Goal: Task Accomplishment & Management: Complete application form

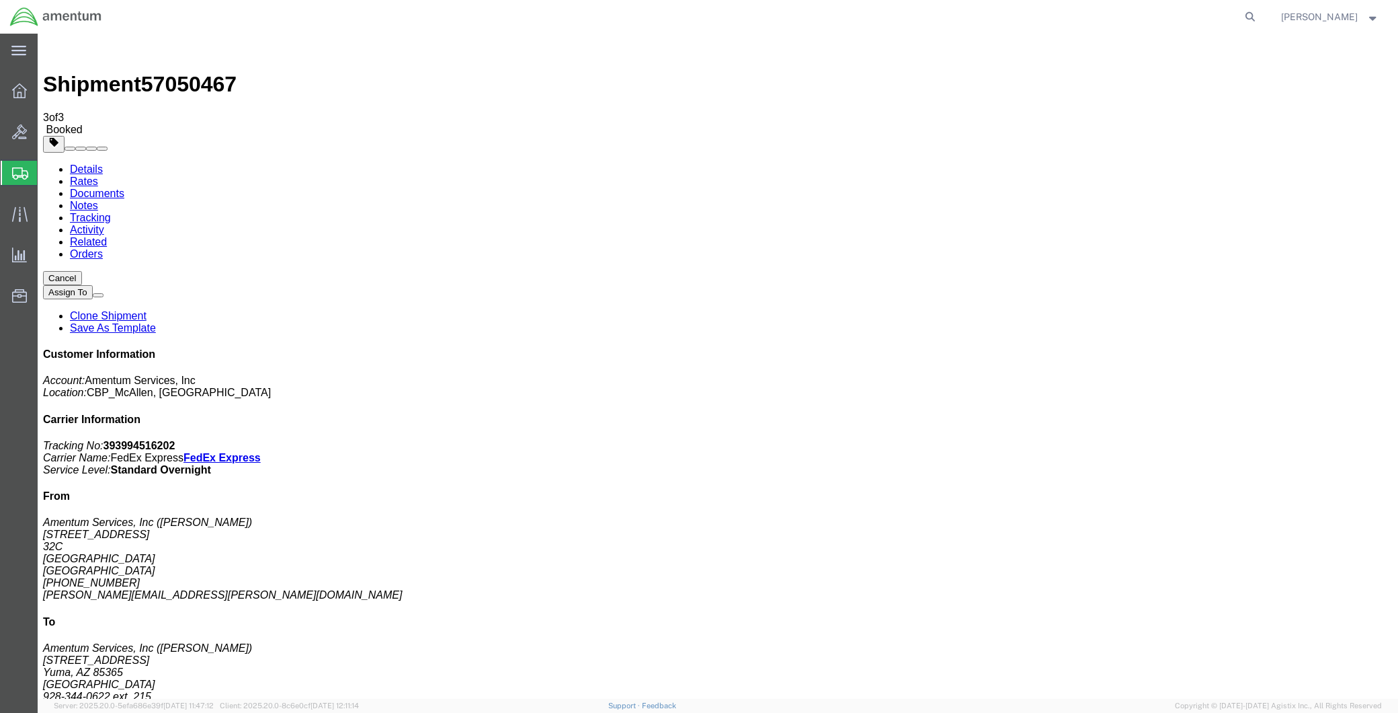
click at [0, 0] on span "Create Shipment" at bounding box center [0, 0] width 0 height 0
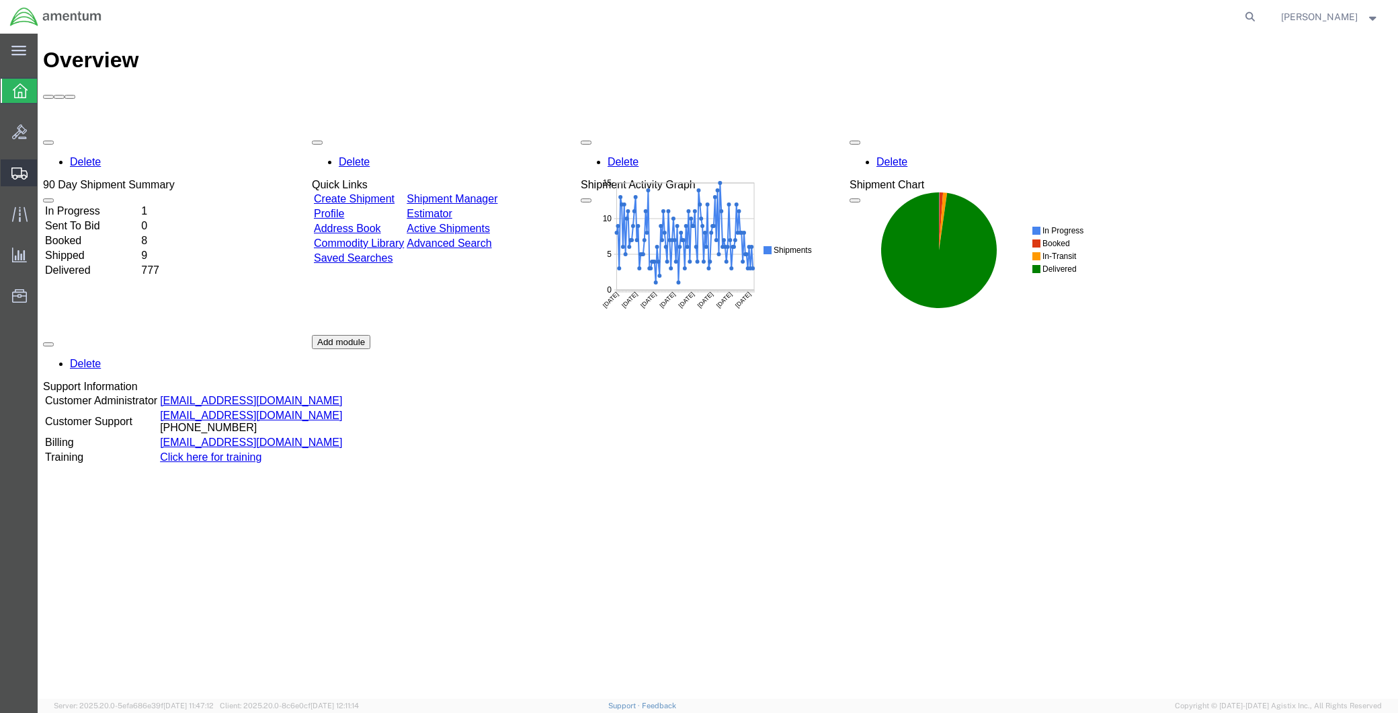
click at [0, 0] on span "Create Shipment" at bounding box center [0, 0] width 0 height 0
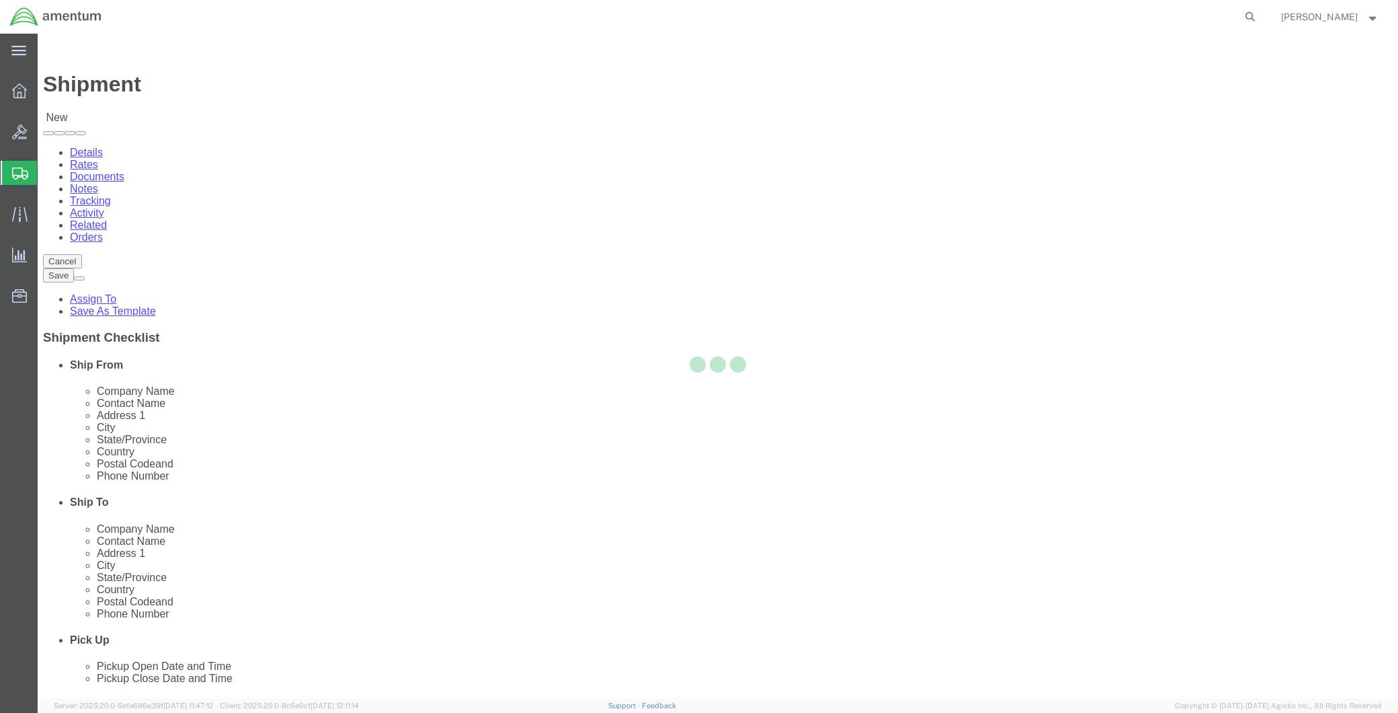
select select
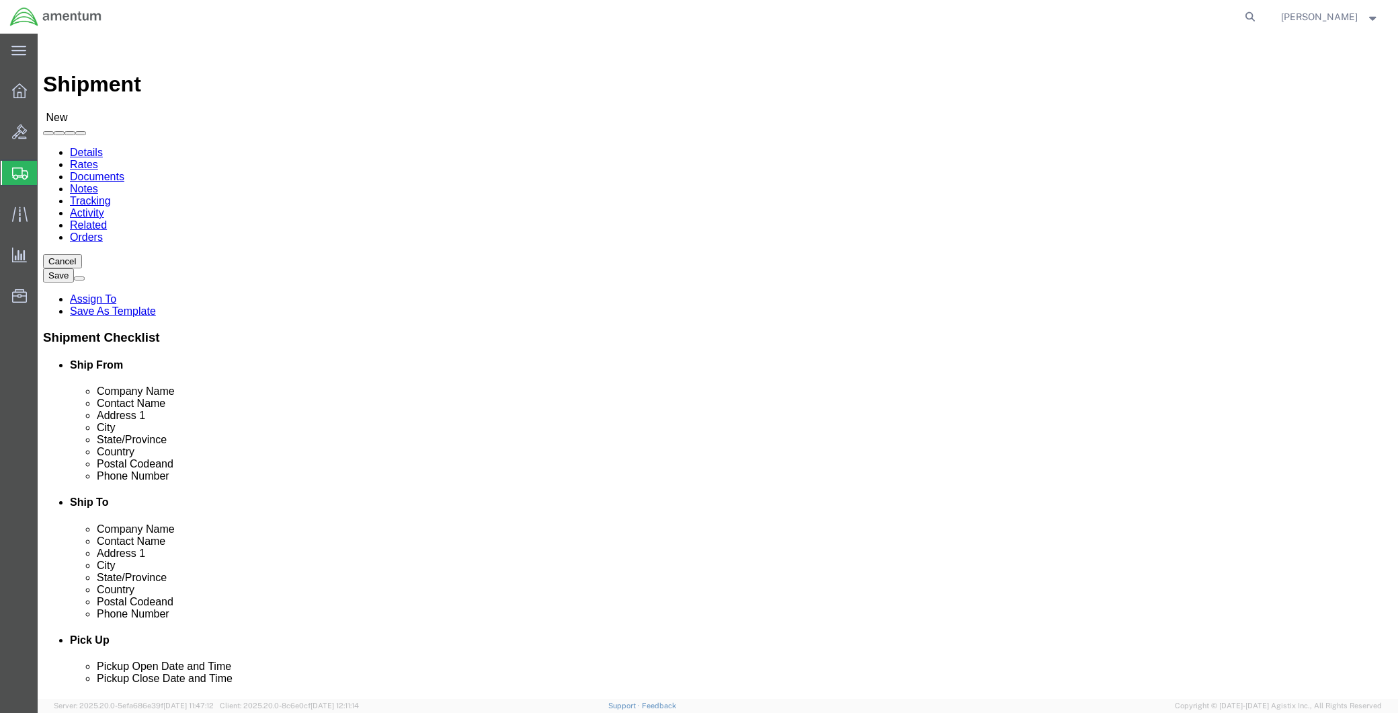
type input "MCA"
select select "49941"
select select "[GEOGRAPHIC_DATA]"
type input "SER"
select select "49917"
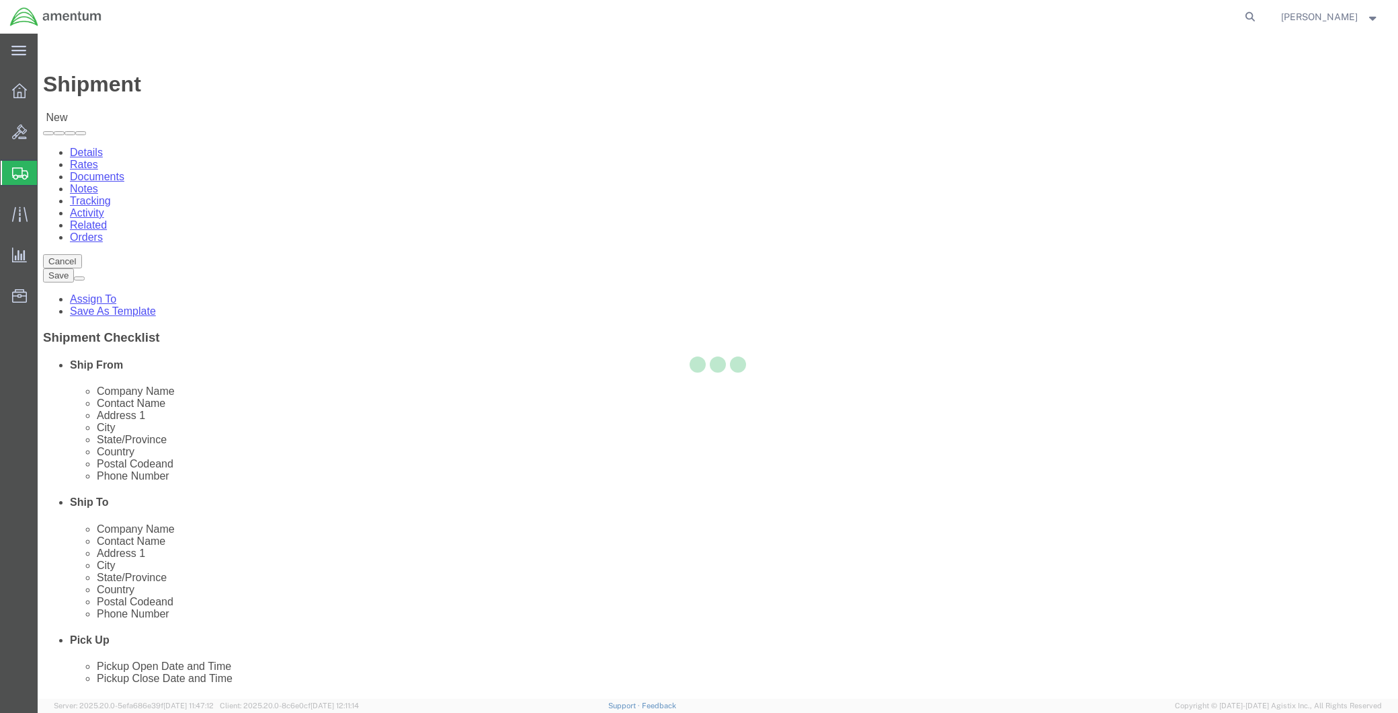
select select "FL"
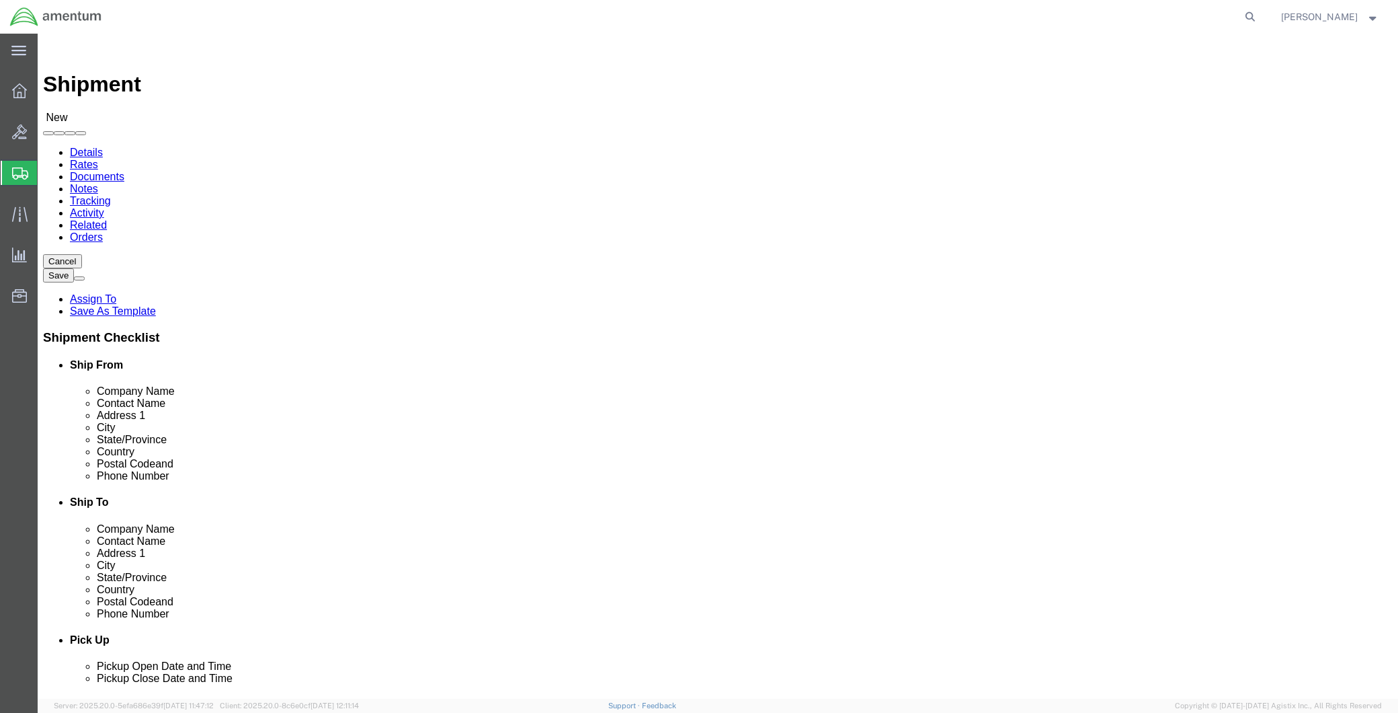
click input "text"
paste input "nicholas.l.riddle@associates.cbp.dhs.gov"
type input "nicholas.l.riddle@associates.cbp.dhs.gov"
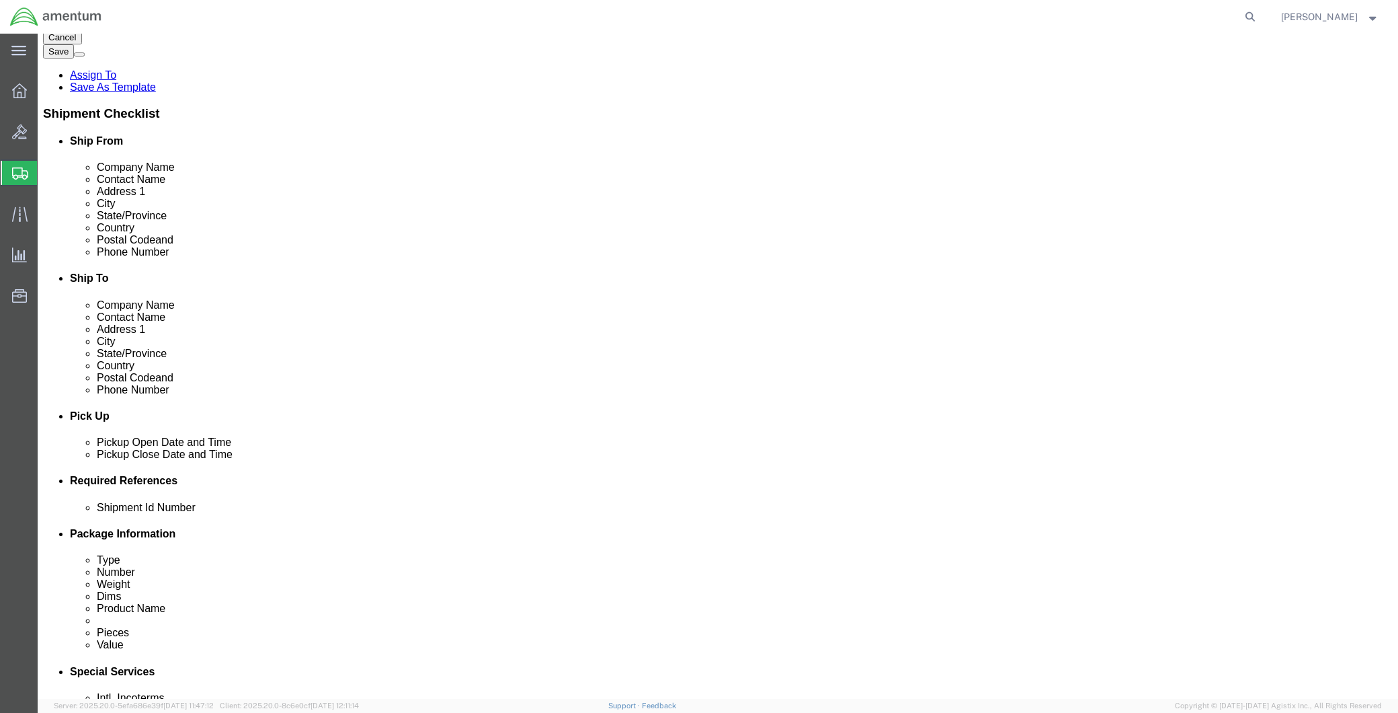
click div
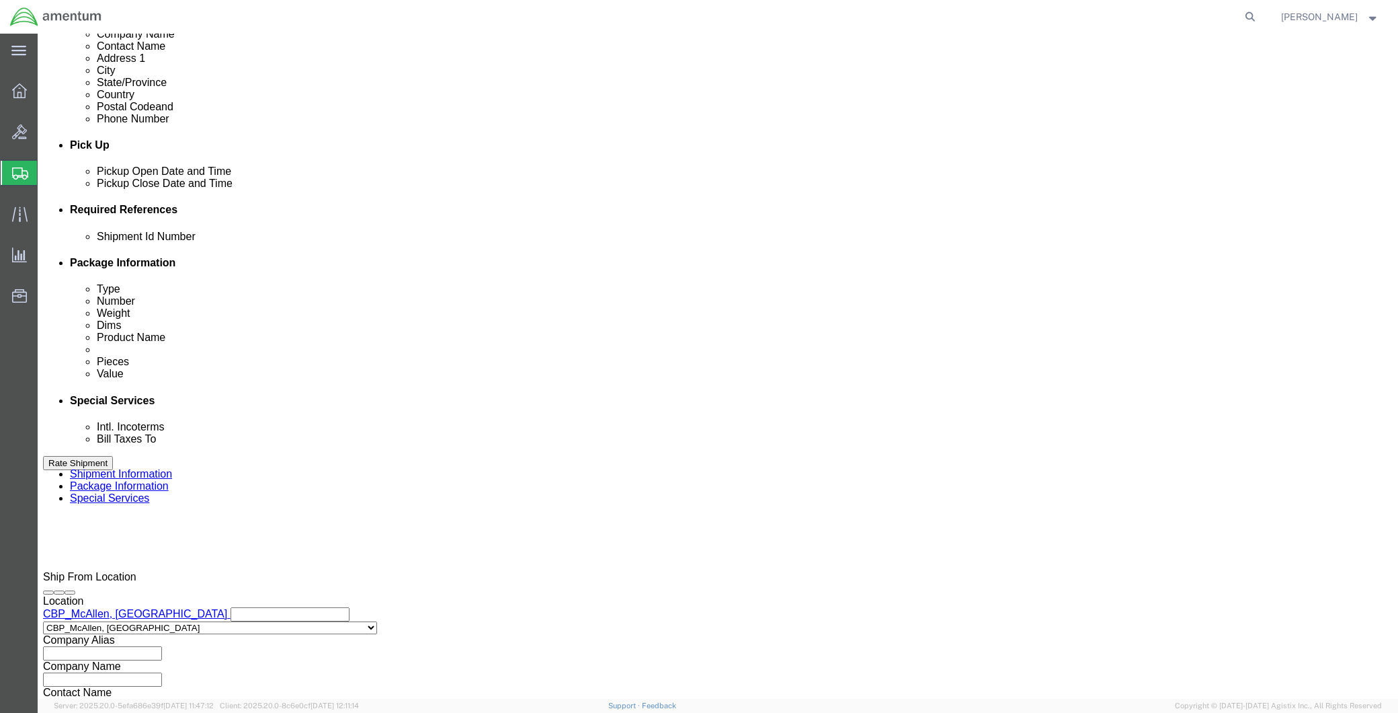
click input "3:00 PM"
type input "8:00 AM"
click div "Open Time 8:00 AM Oct 08 2025 3:00 PM - Oct 08 2025 3:00 PM Cancel Apply"
click button "Apply"
click div
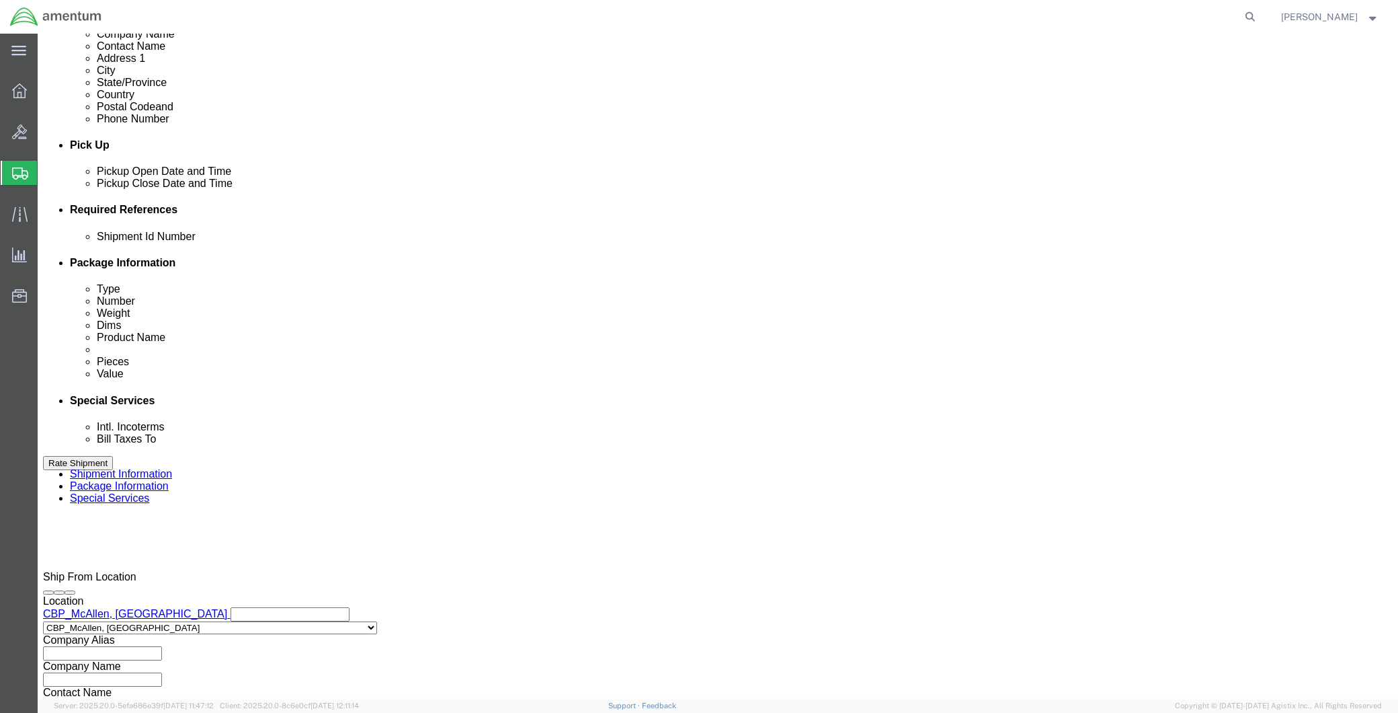
type input "2:00 PM"
click button "Apply"
click input "text"
type input "CBP"
click button "Add reference"
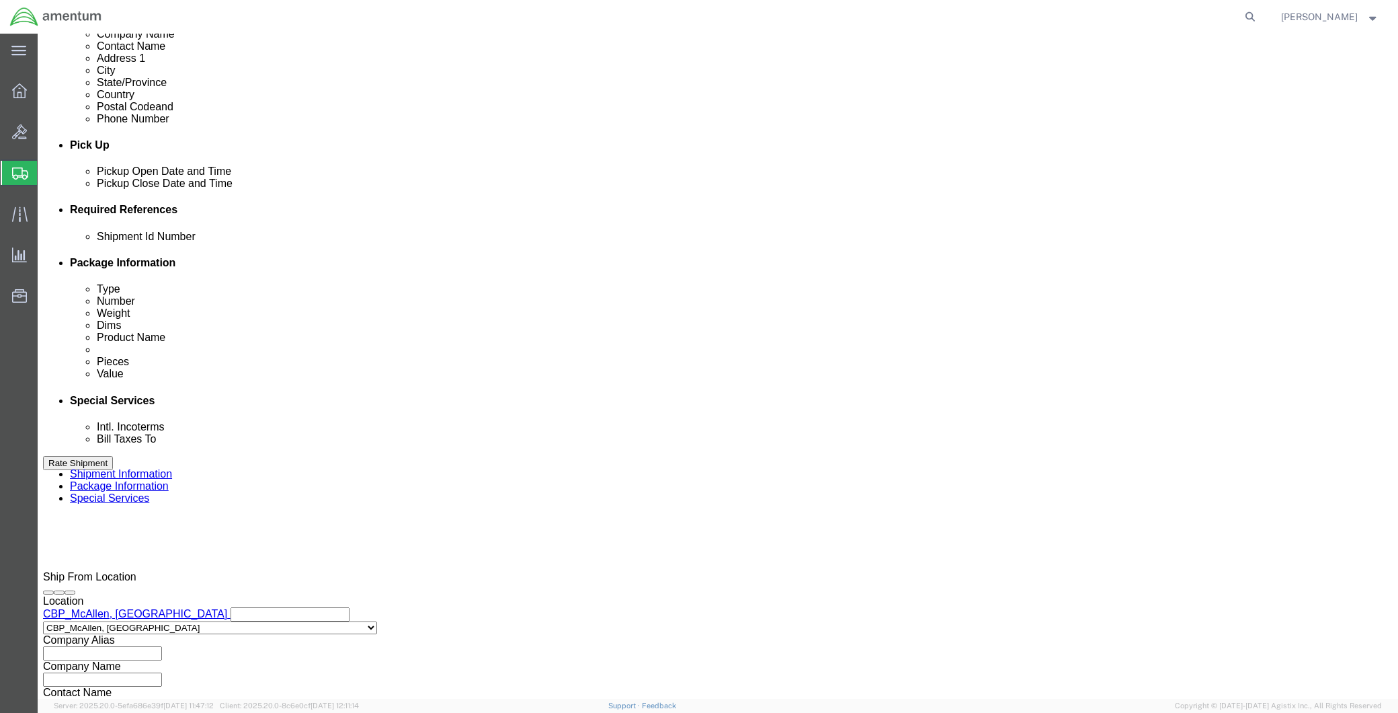
click select "Select Account Type Activity ID Airline Appointment Number ASN Batch Request # …"
select select "DEPT"
click select "Select Account Type Activity ID Airline Appointment Number ASN Batch Request # …"
click input "text"
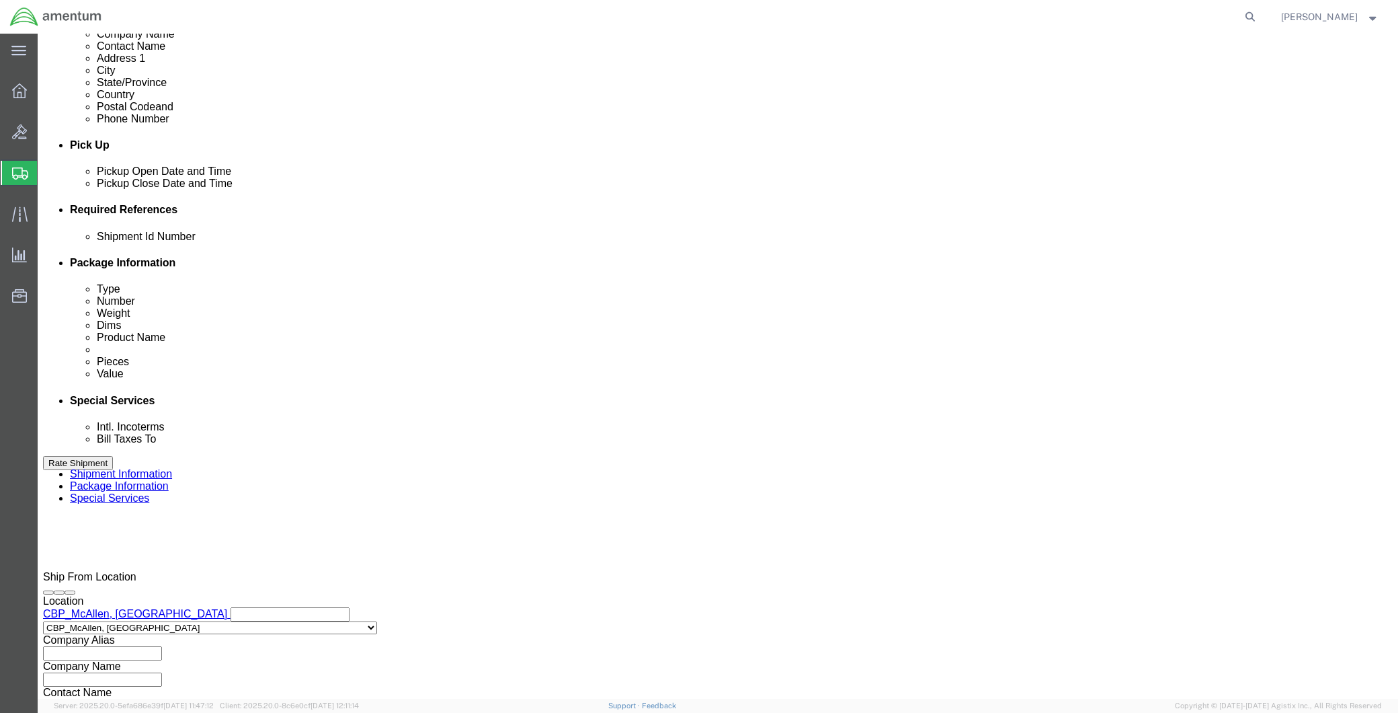
type input "SERC"
click button "Add reference"
drag, startPoint x: 846, startPoint y: 337, endPoint x: 839, endPoint y: 338, distance: 7.4
click select "Select Account Type Activity ID Airline Appointment Number ASN Batch Request # …"
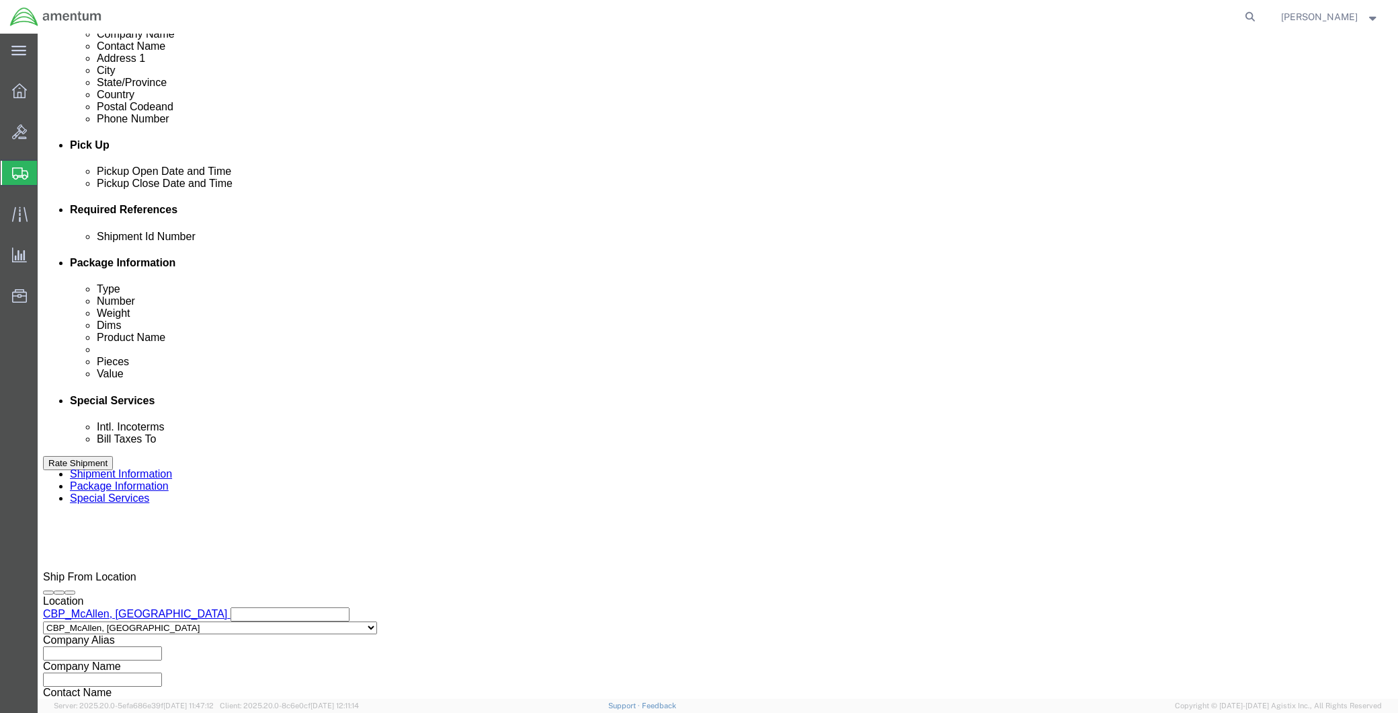
click select "Select Account Type Activity ID Airline Appointment Number ASN Batch Request # …"
select select "CUSTREF"
click select "Select Account Type Activity ID Airline Appointment Number ASN Batch Request # …"
drag, startPoint x: 960, startPoint y: 333, endPoint x: 969, endPoint y: 325, distance: 12.0
click input "text"
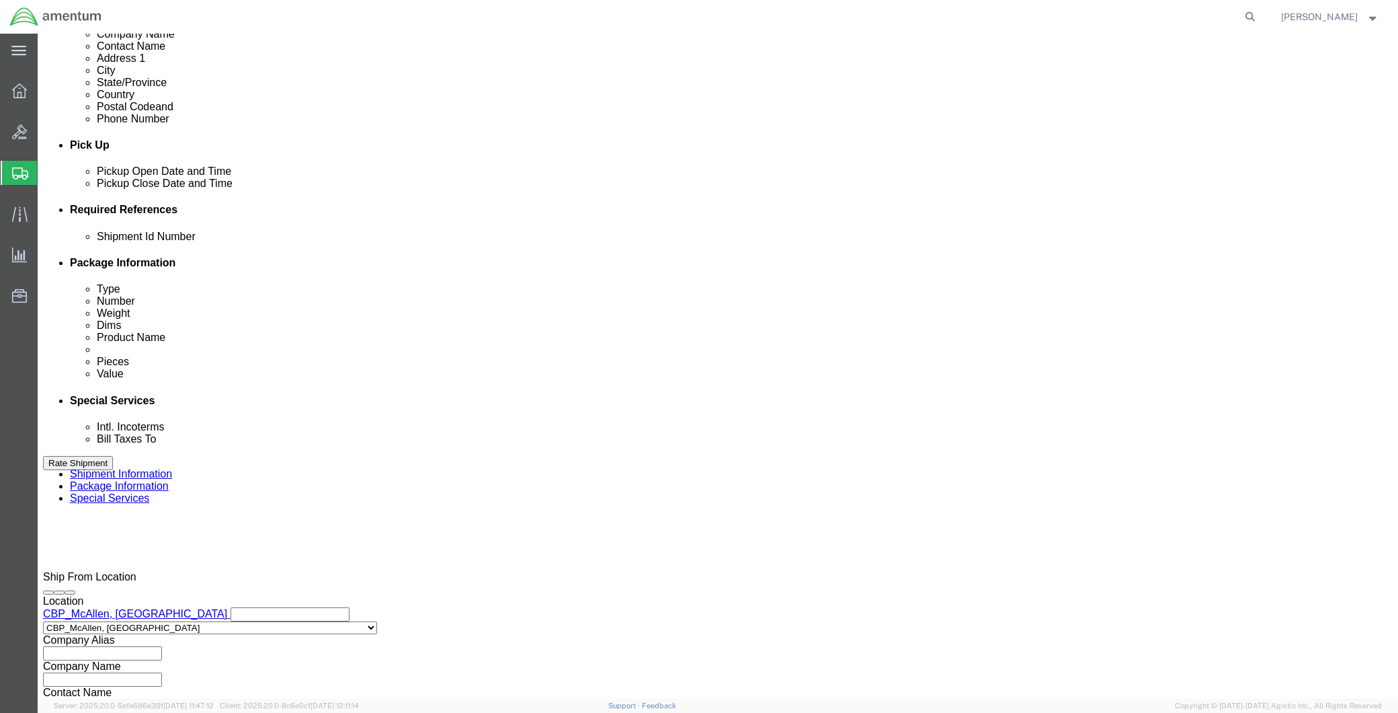
paste input "612-009579"
type input "612-009579"
click button "Add reference"
click select "Select Account Type Activity ID Airline Appointment Number ASN Batch Request # …"
select select "PROJNUM"
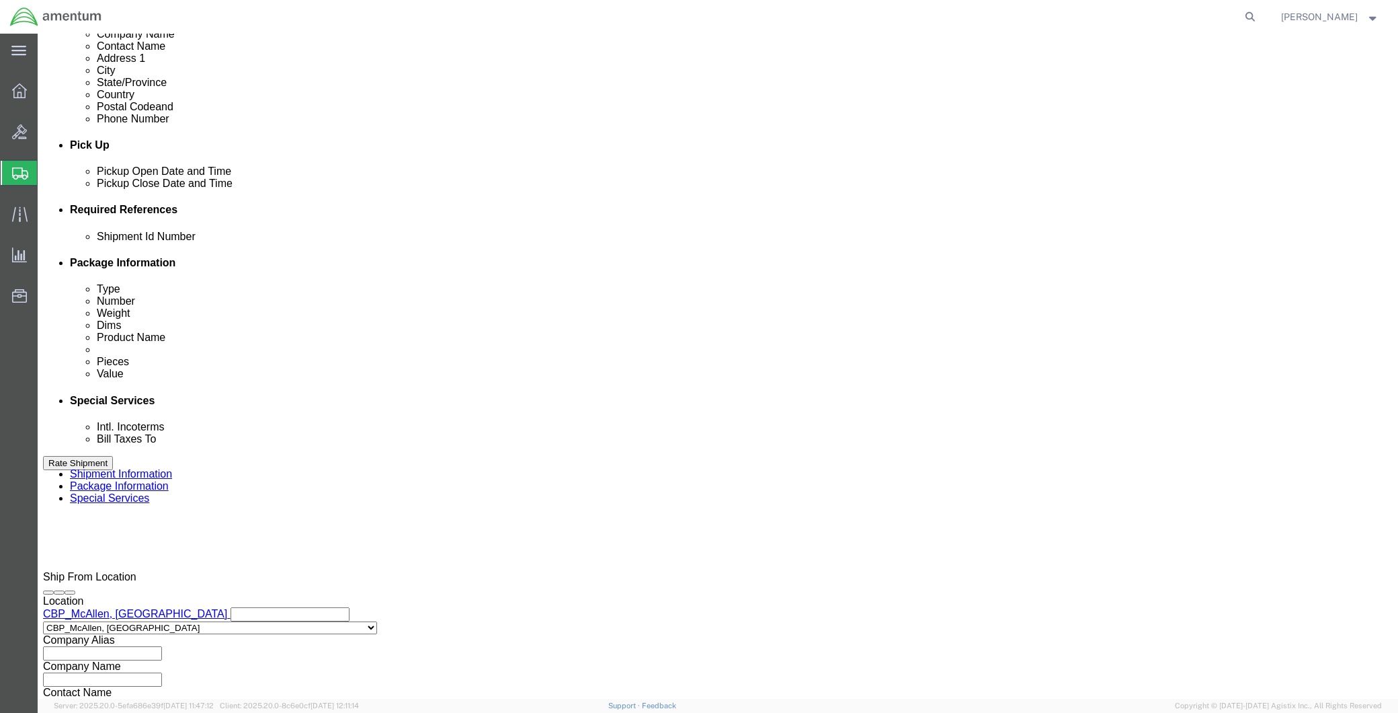
click select "Select Account Type Activity ID Airline Appointment Number ASN Batch Request # …"
click input "text"
paste input "6118.04.03.2219.MCA.0000"
type input "6118.04.03.2219.MCA.0000"
click button "Continue"
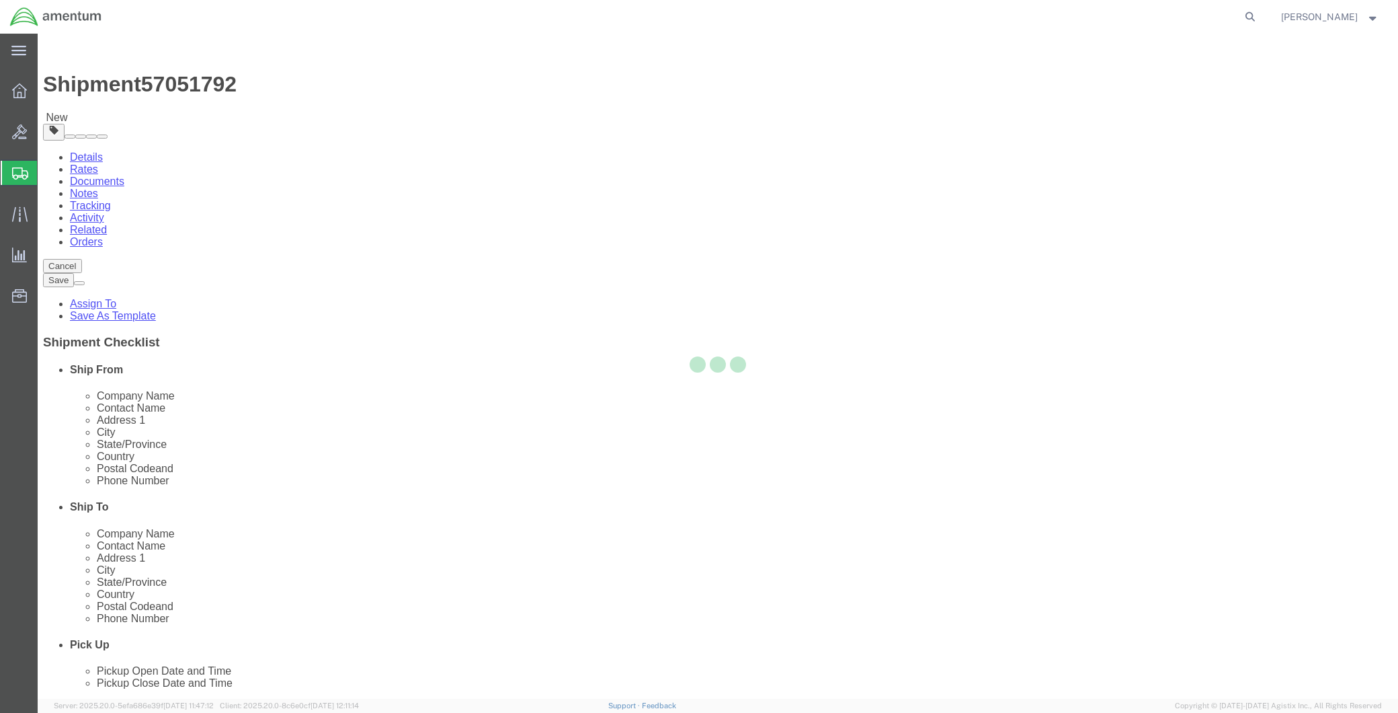
select select "CBOX"
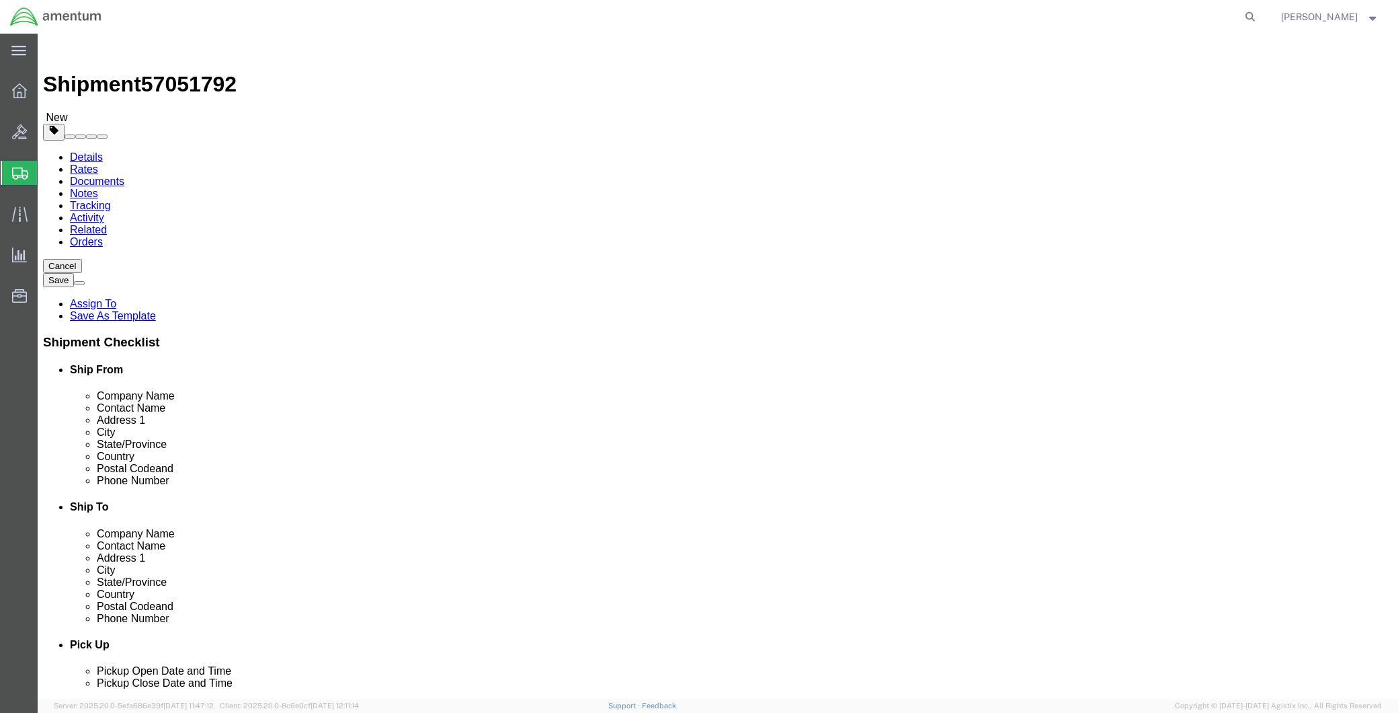
click input "text"
type input "36"
type input "12"
type input "10"
type input "7"
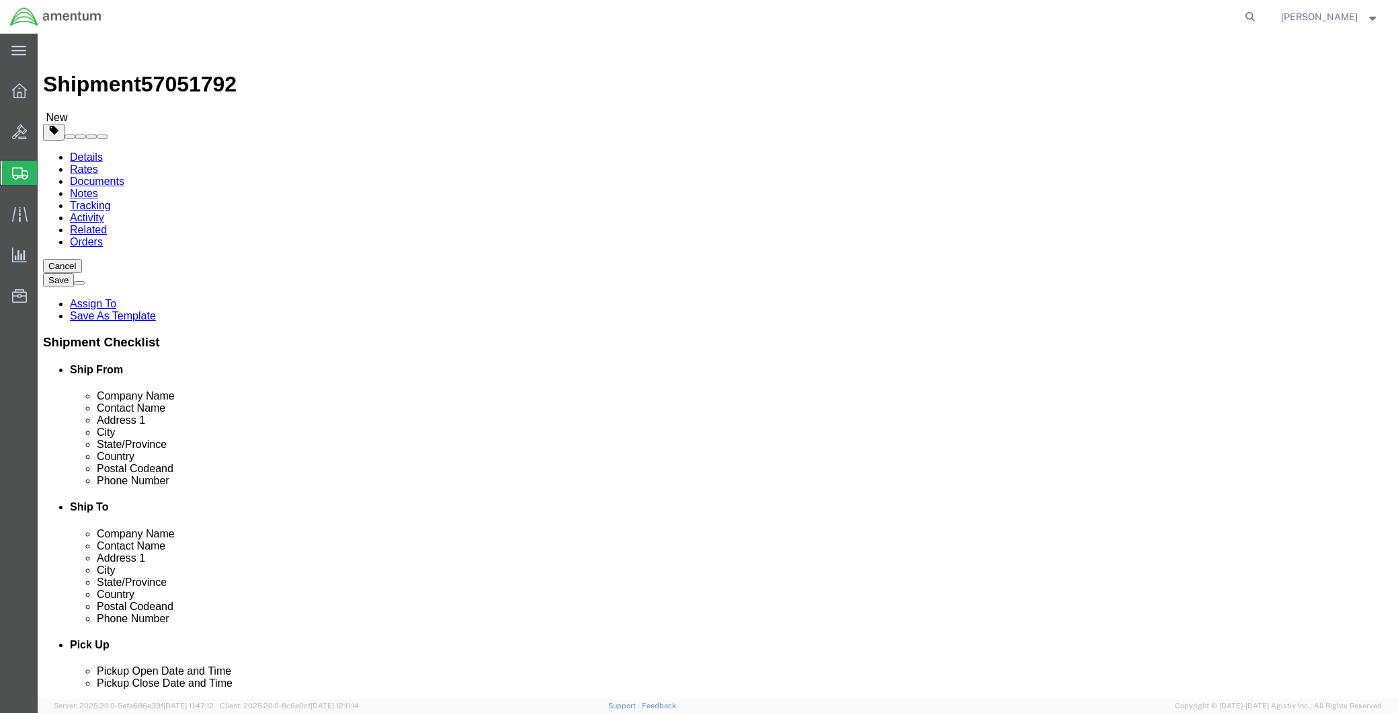
click link "Add Content"
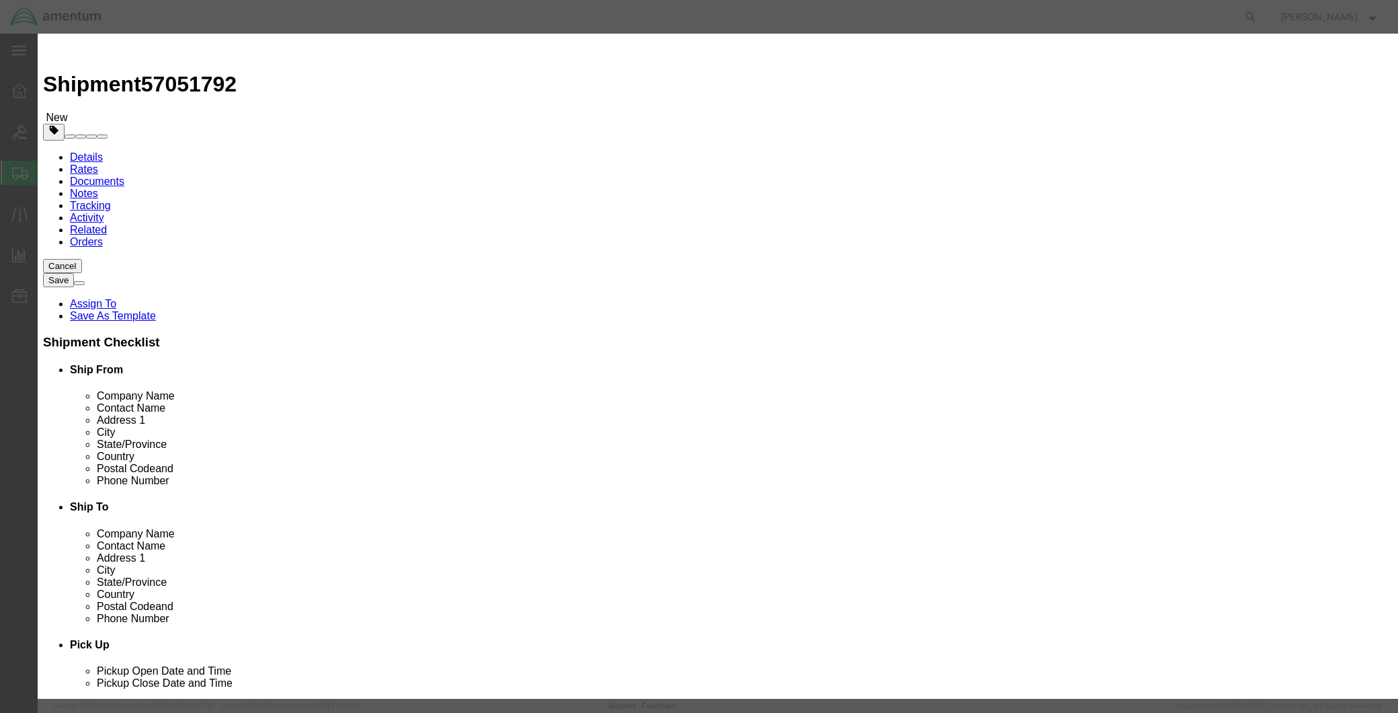
click input "text"
paste input "GOGGLE, AVIATION NIGHT VISION"
type input "GOGGLE, AVIATION NIGHT VISION"
click textarea
paste textarea "GOGGLE, AVIATION NIGHT VISION"
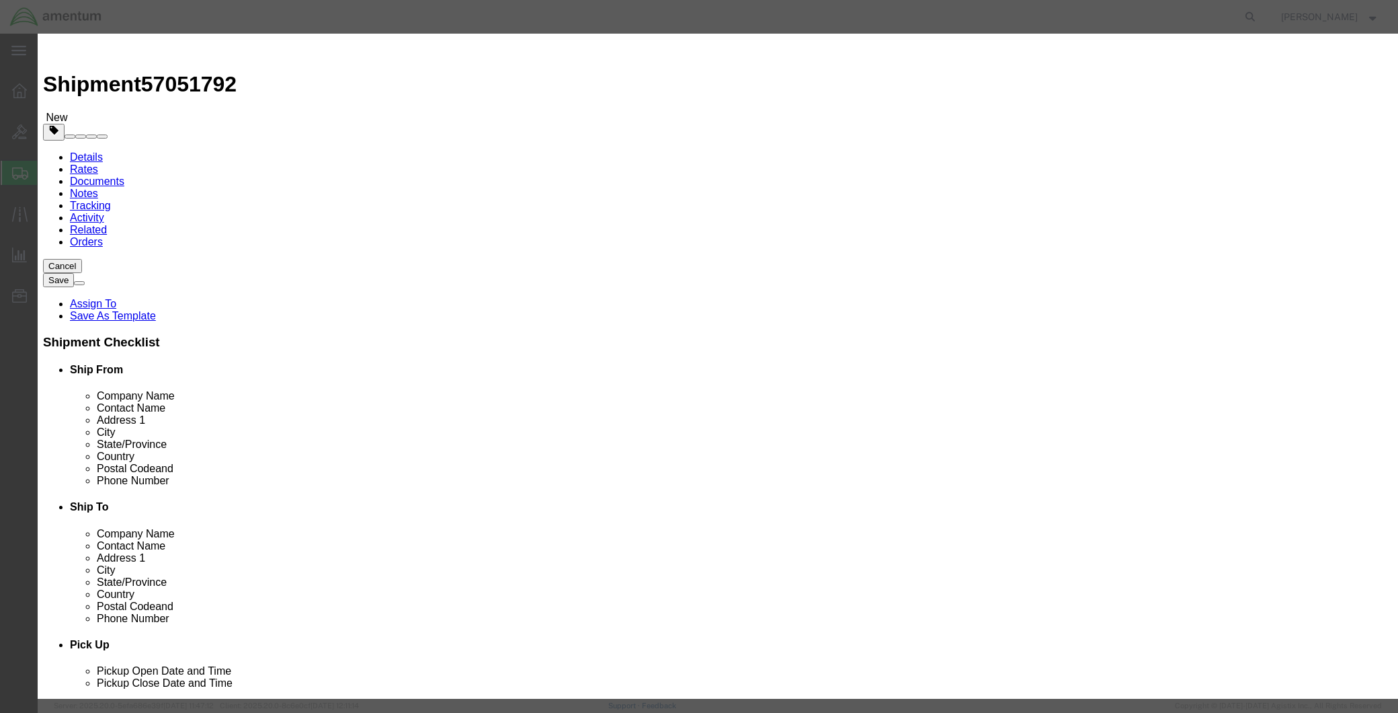
click textarea "GOGGLE, AVIATION NIGHT VISION PART"
paste textarea "245084-051T"
type textarea "GOGGLE, AVIATION NIGHT VISION PART 245084-051T"
drag, startPoint x: 455, startPoint y: 128, endPoint x: 413, endPoint y: 132, distance: 41.9
click div "Pieces 0 Select Bag Barrels 100Board Feet Bottle Box Blister Pack Carats Can Ca…"
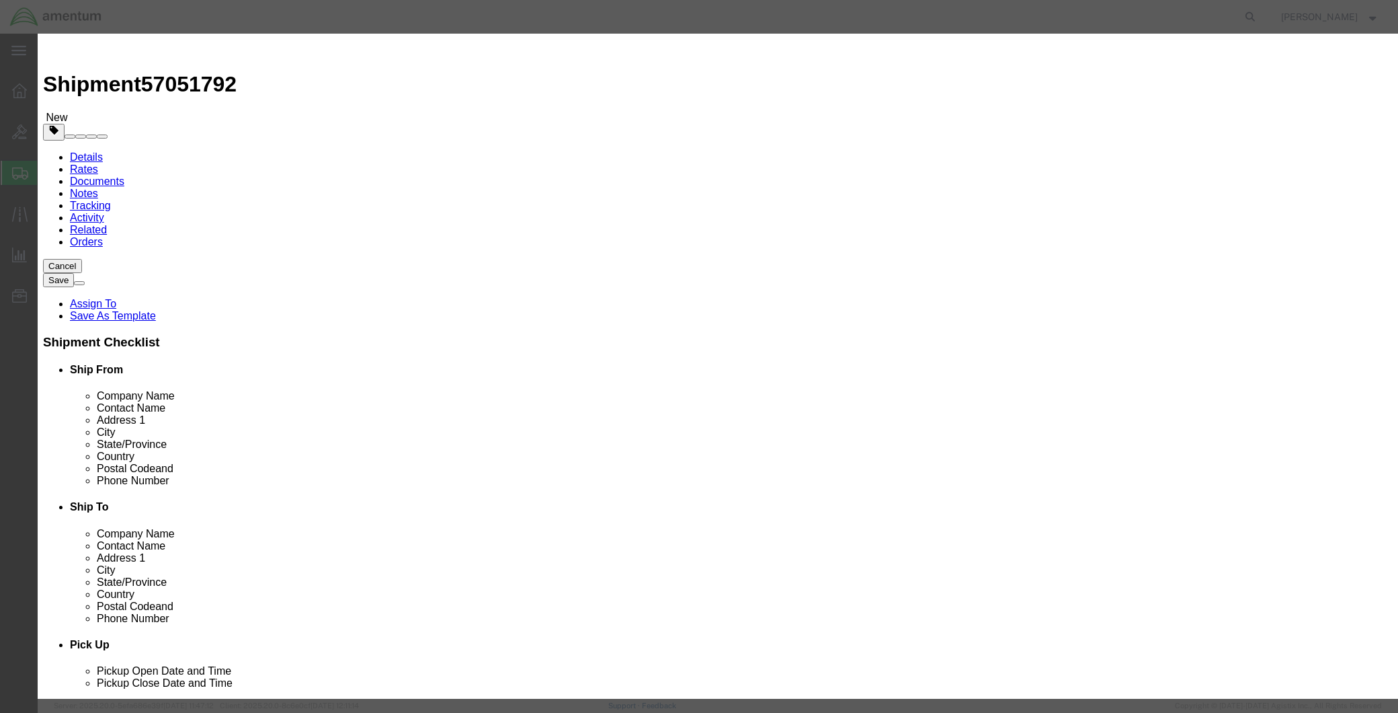
type input "3"
click input "text"
type input "15000.00"
click button "Save & Close"
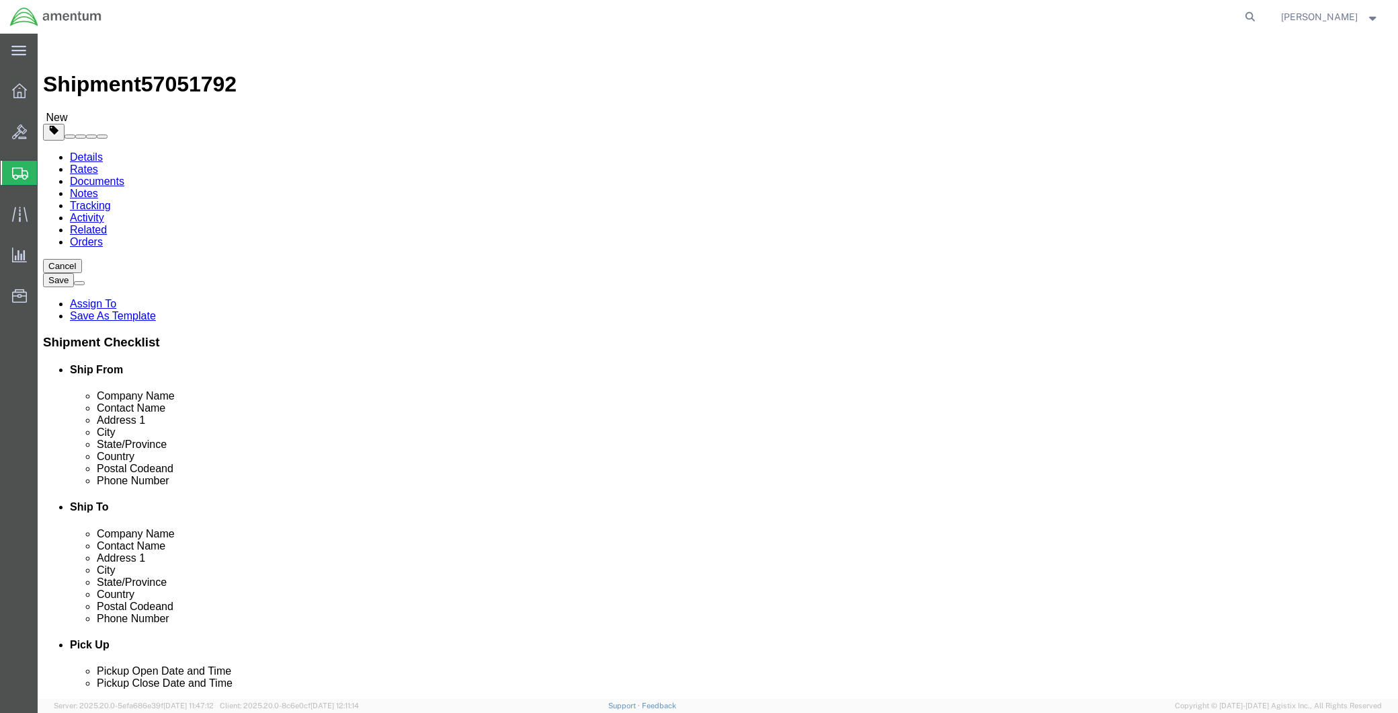
click button "Continue"
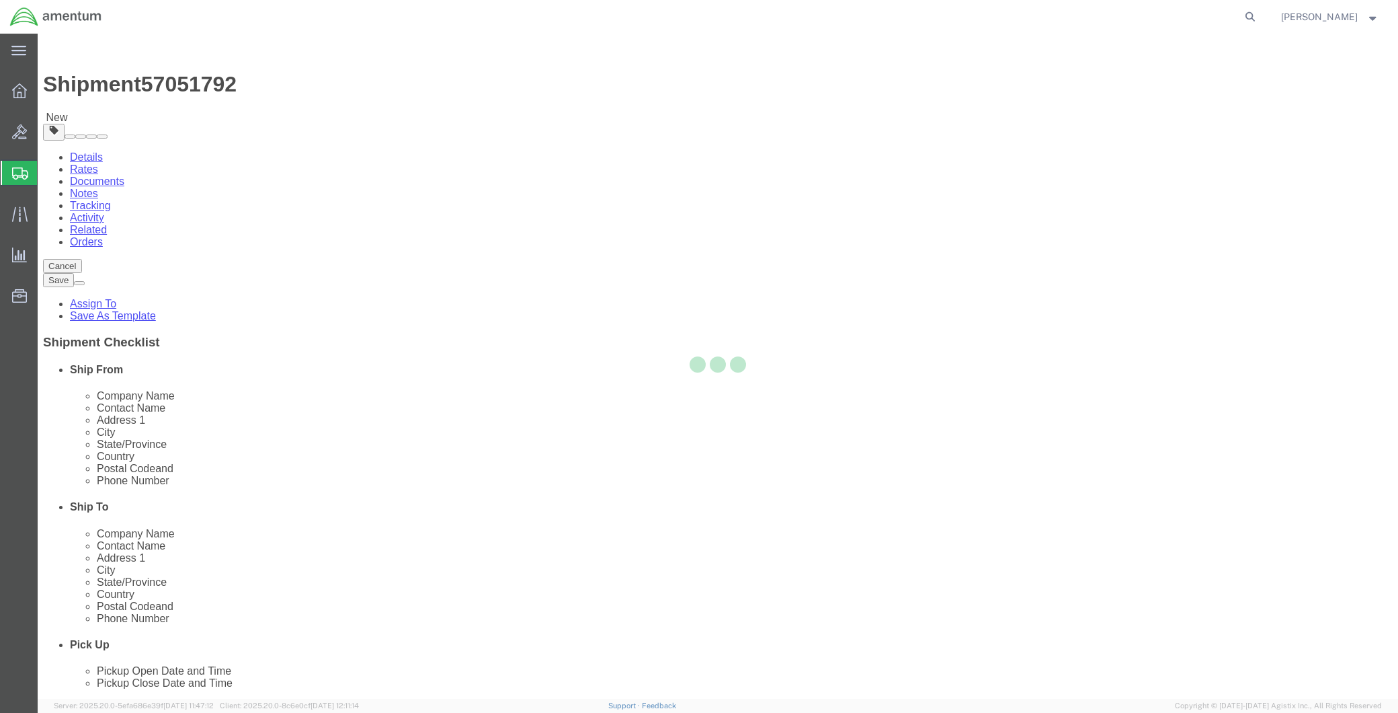
select select
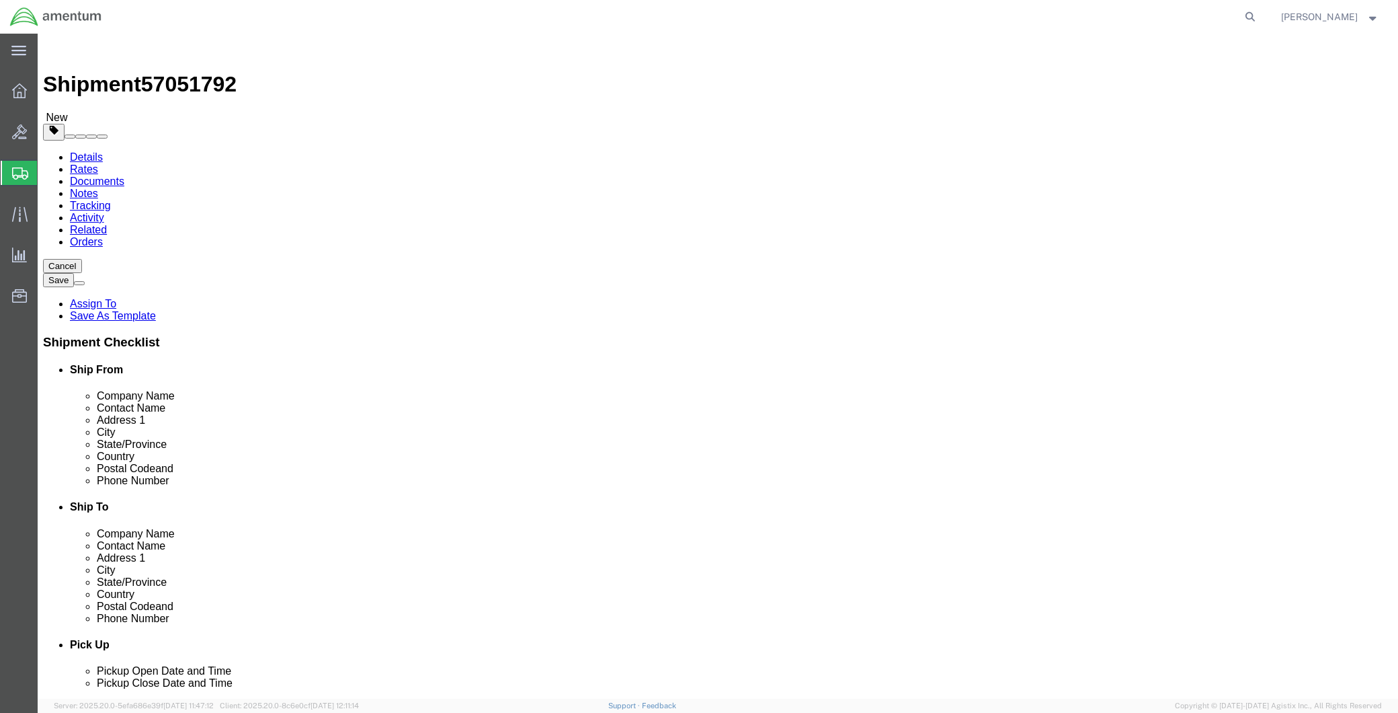
click span "button"
click link "Site Support"
select select "PICKUP_SITE_SUPPORT"
click link "Site Support"
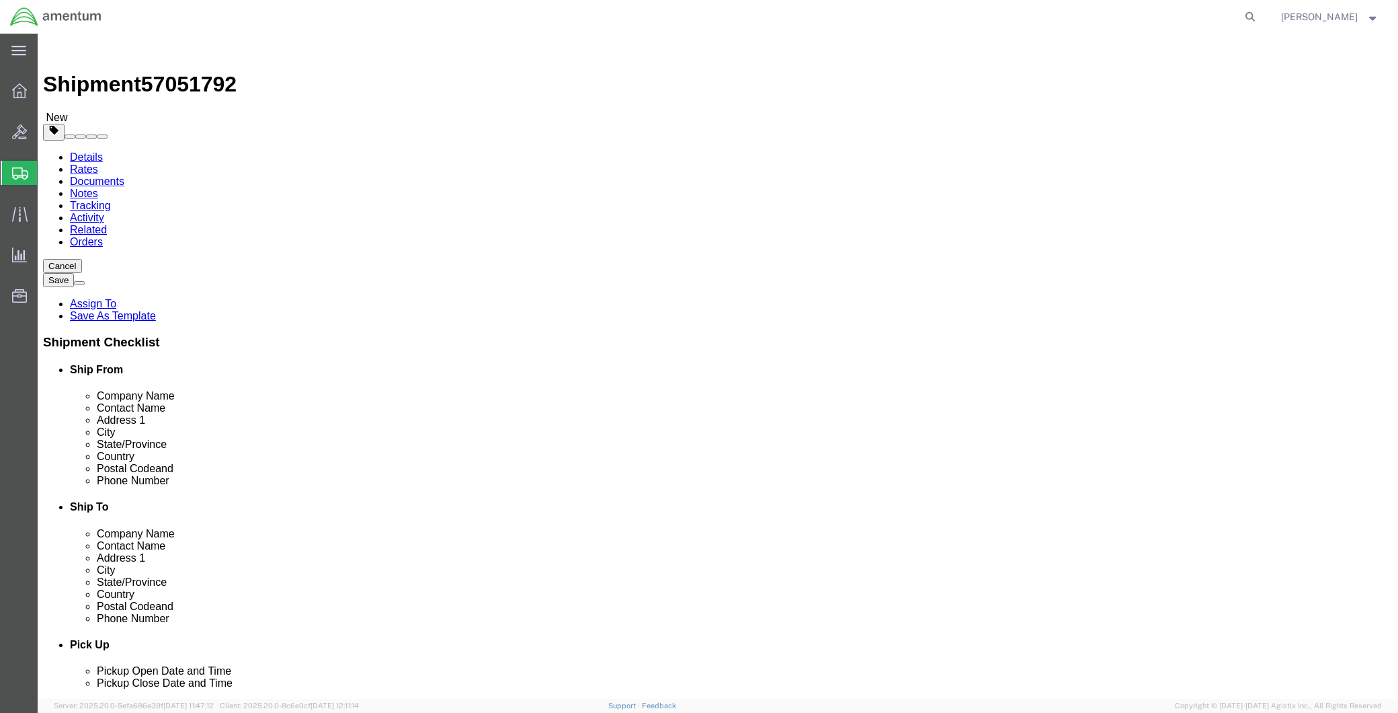
click div "Delivery Instructions Select one or more Crane Required Delivery Limited Access…"
click span "Select one or more"
click link "Site Support"
select select "PICKUP_SITE_SUPPORT"
click div "Instructions"
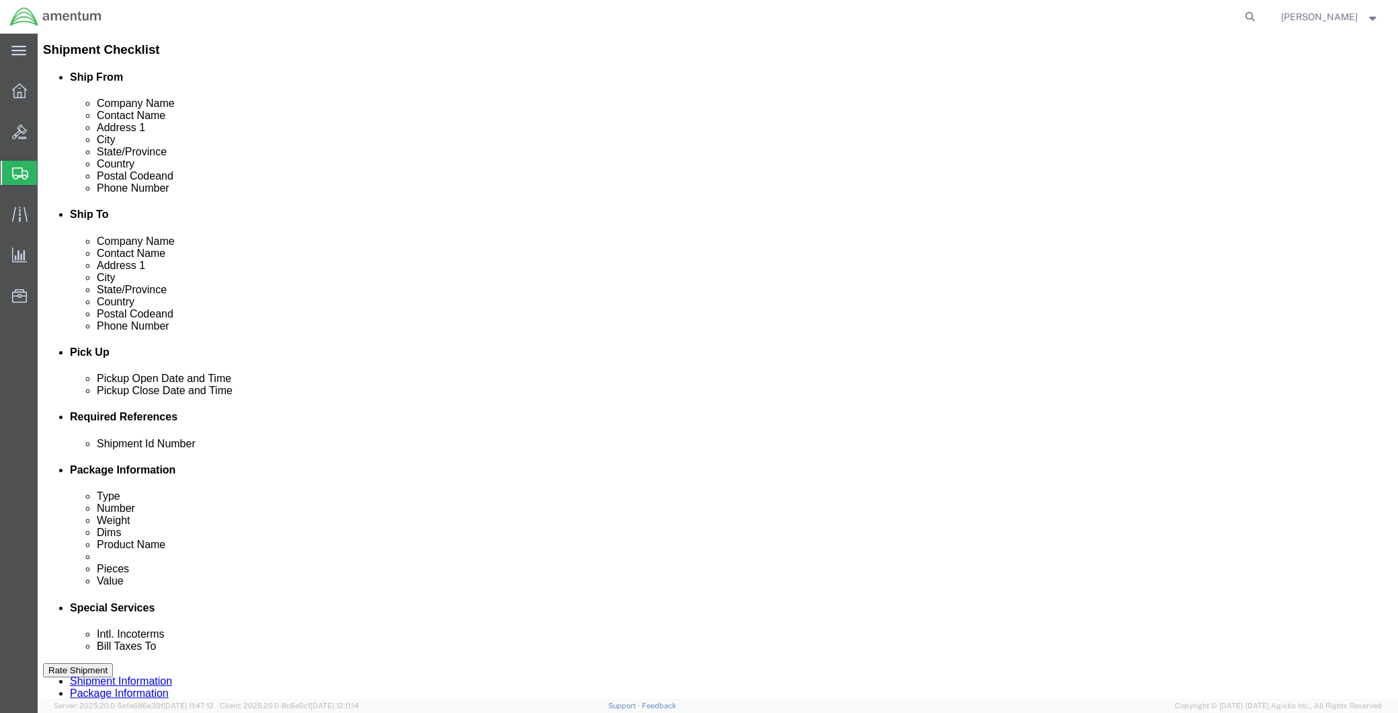
scroll to position [299, 0]
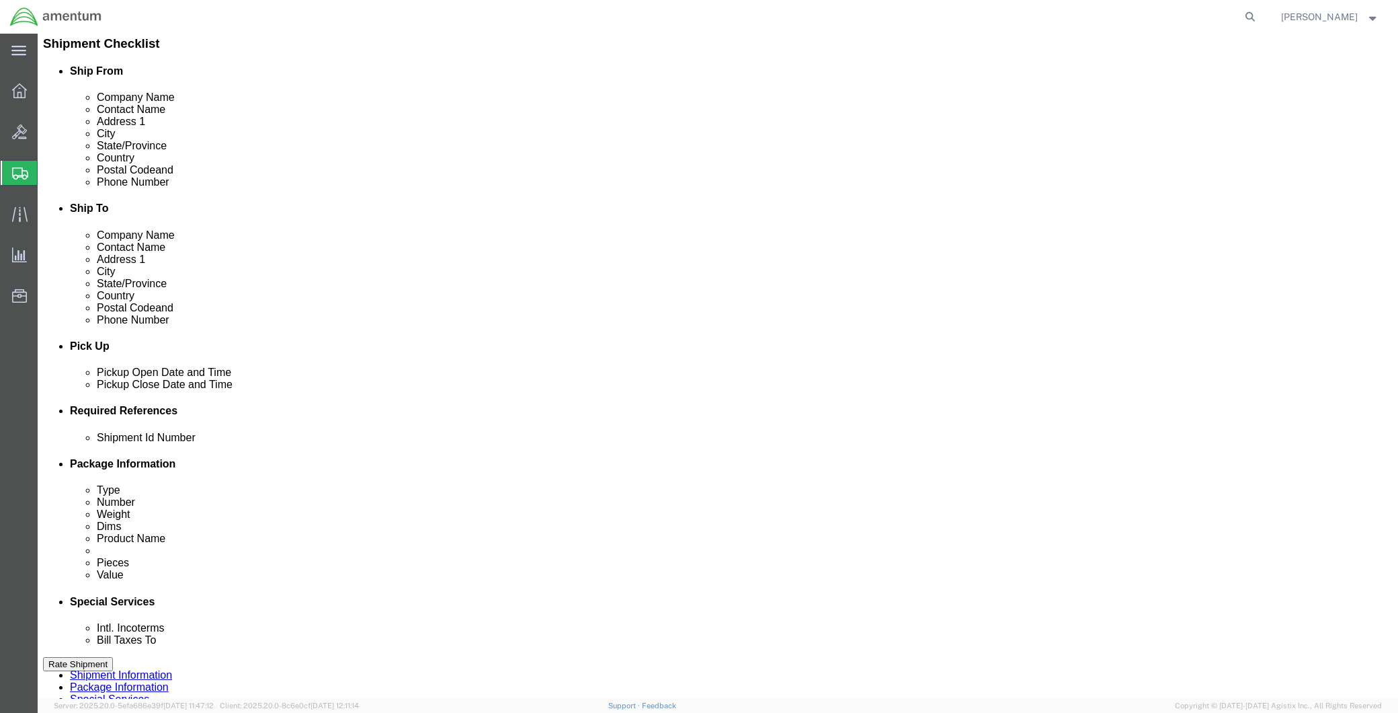
click button "Rate Shipment"
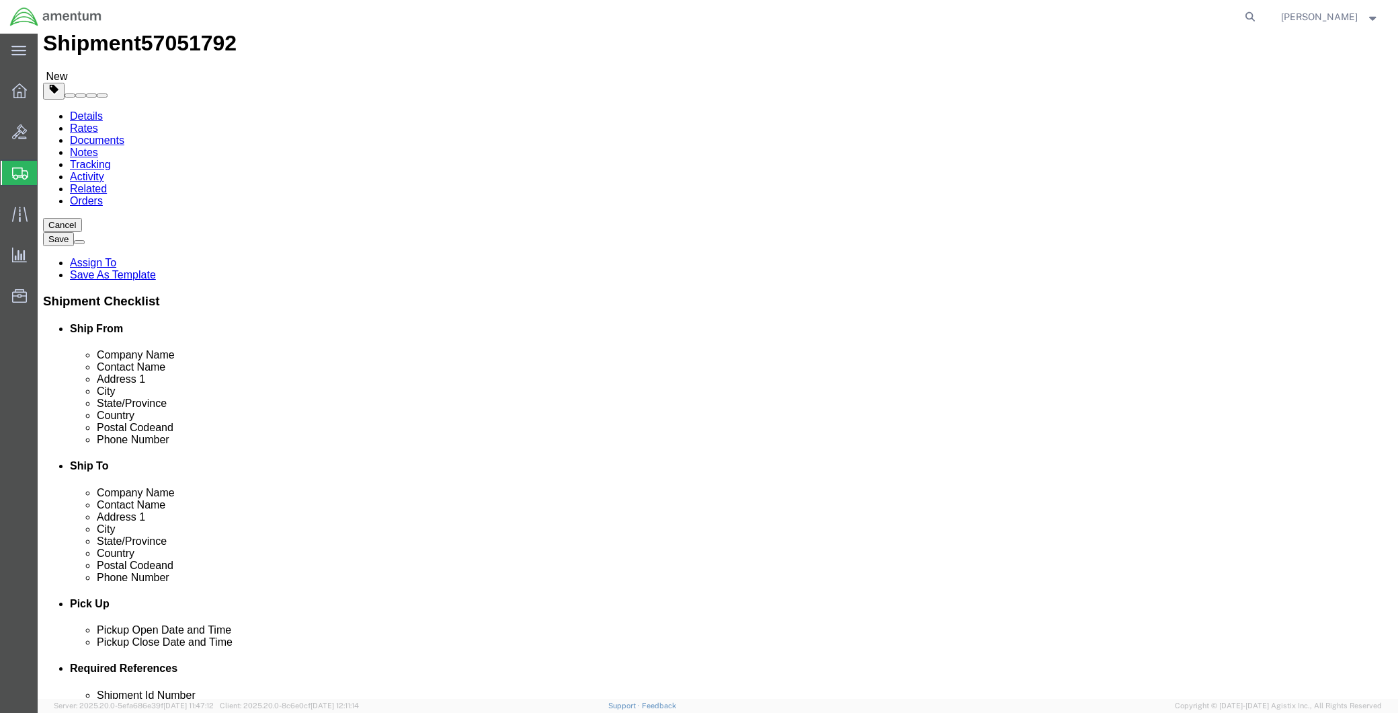
scroll to position [0, 0]
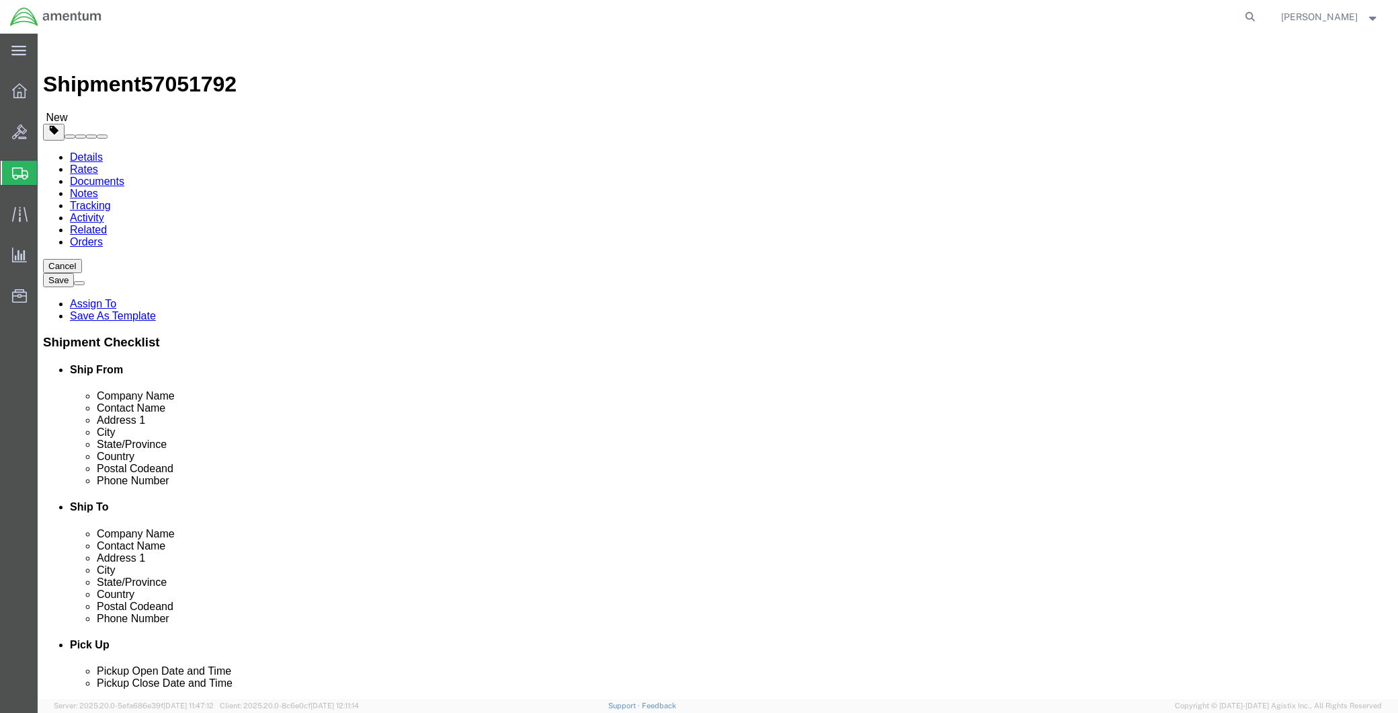
click icon
click input "Ship To Location / Contact Name : This field is required."
type input "SUPPLY DEPT"
click button "Rate Shipment"
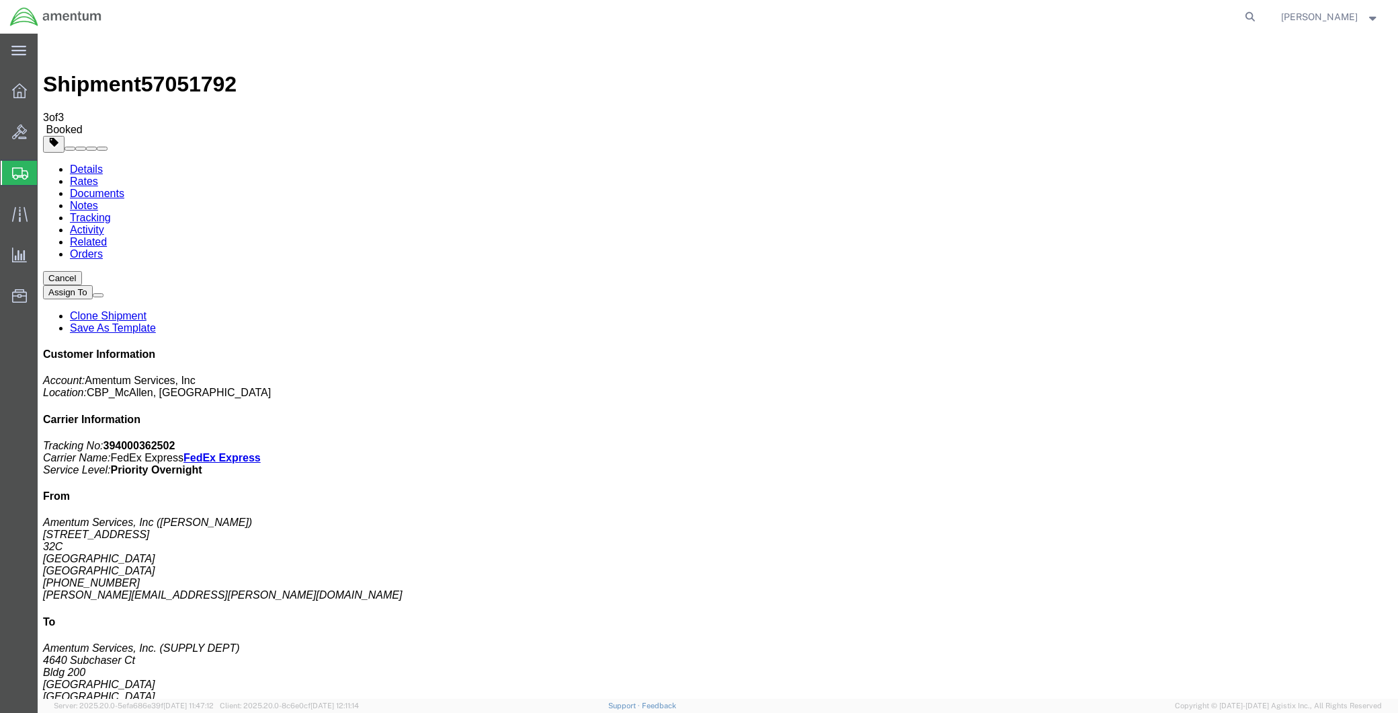
drag, startPoint x: 621, startPoint y: 239, endPoint x: 500, endPoint y: 361, distance: 171.6
click at [0, 0] on span "Create Shipment" at bounding box center [0, 0] width 0 height 0
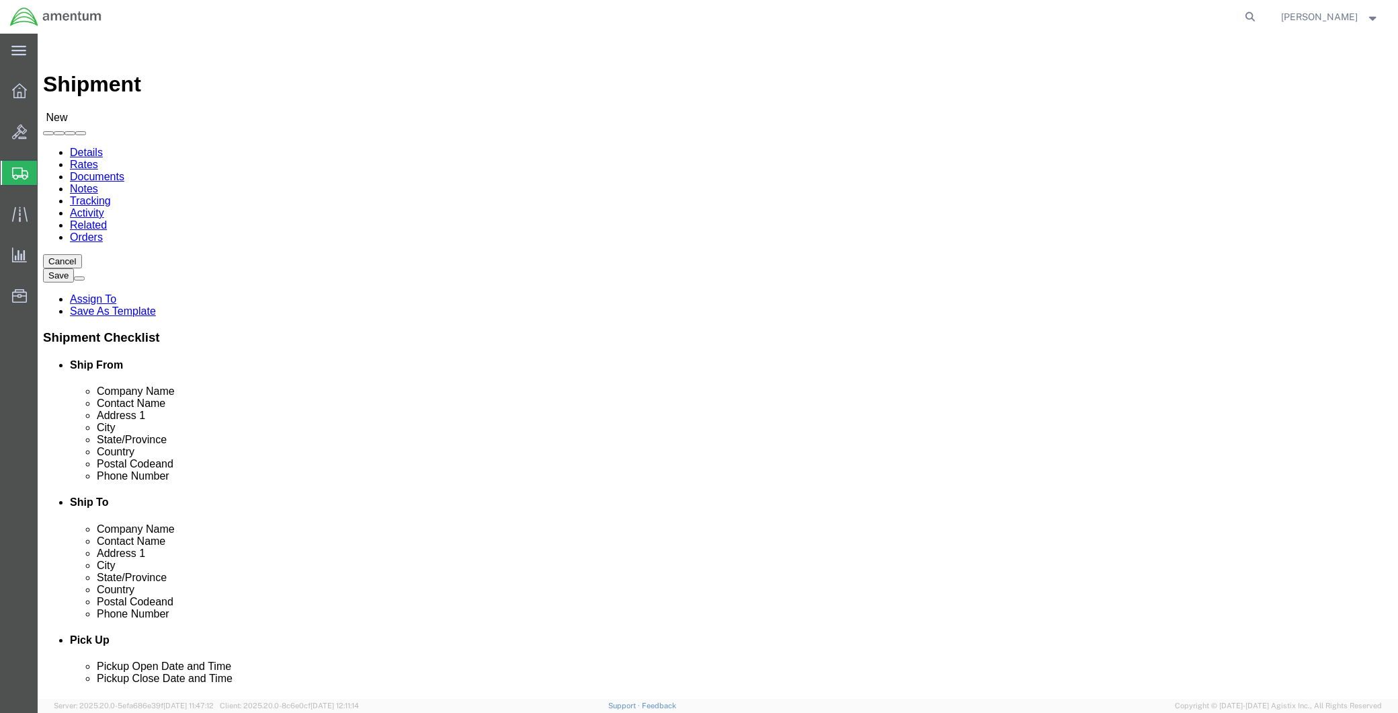
type input "MCA"
select select "49941"
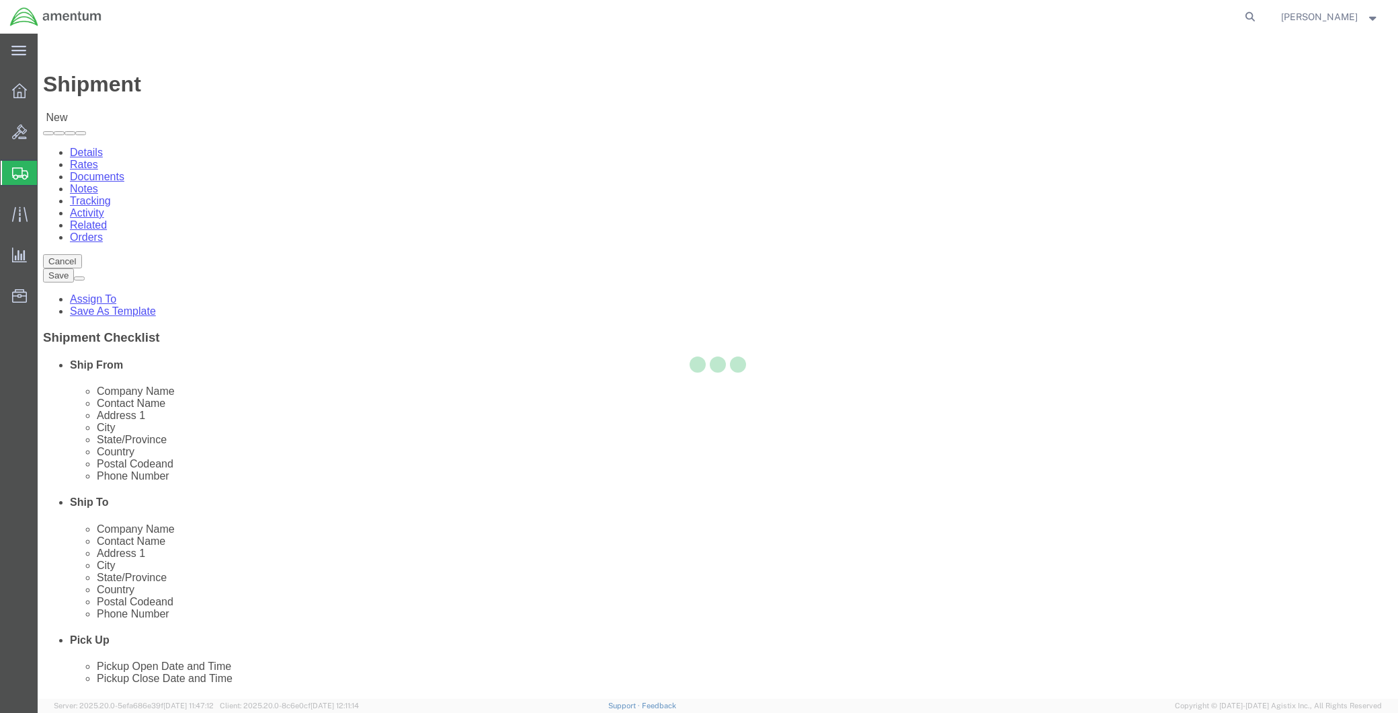
select select "[GEOGRAPHIC_DATA]"
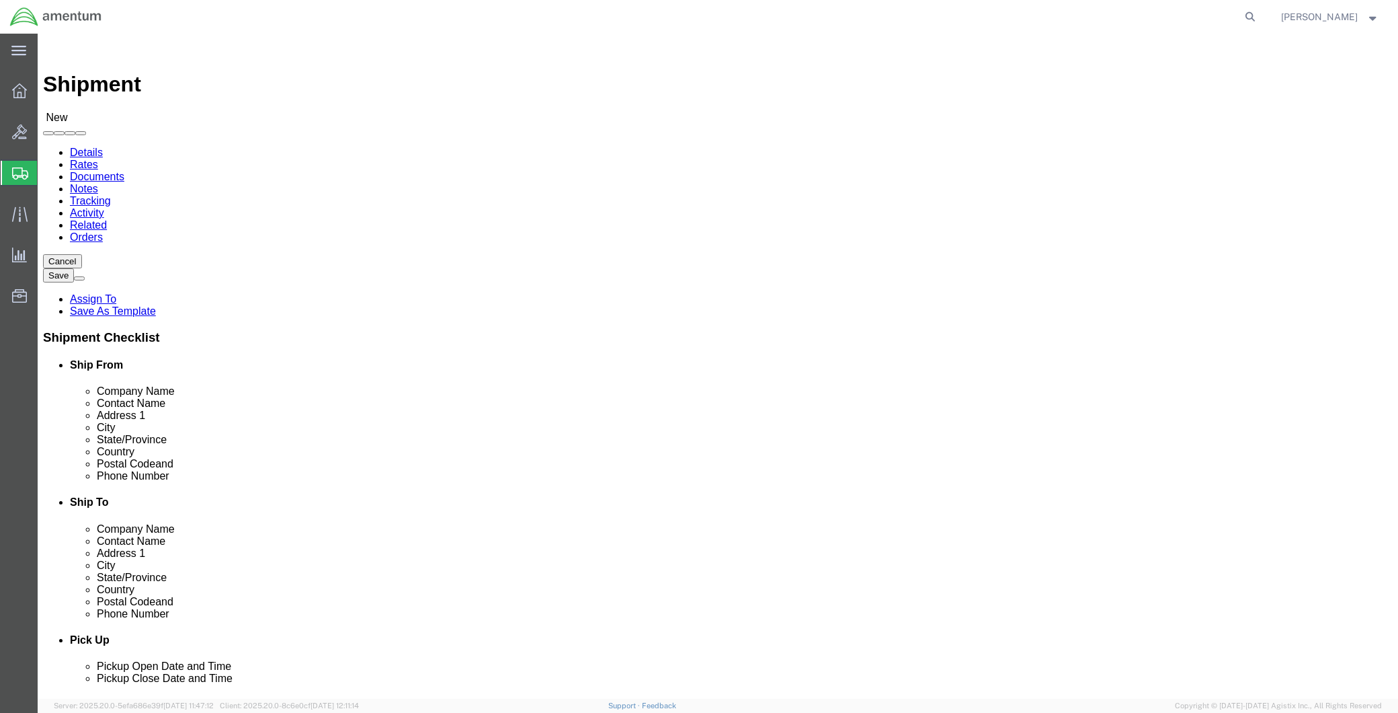
type input "EJA"
select select "49930"
select select "FL"
click input "text"
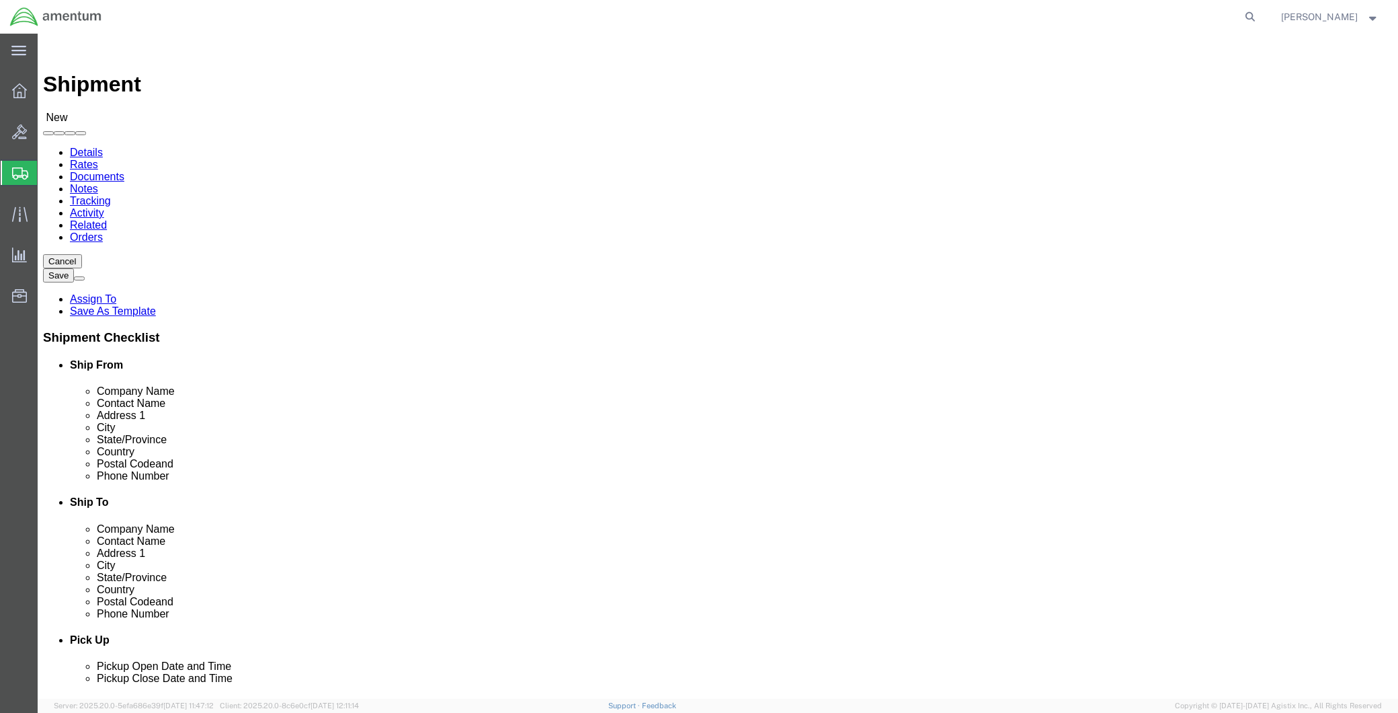
paste input "KENNETH.ZACHARY@associates.cbp.dhs.gov"
type input "KENNETH.ZACHARY@associates.cbp.dhs.gov"
click input "text"
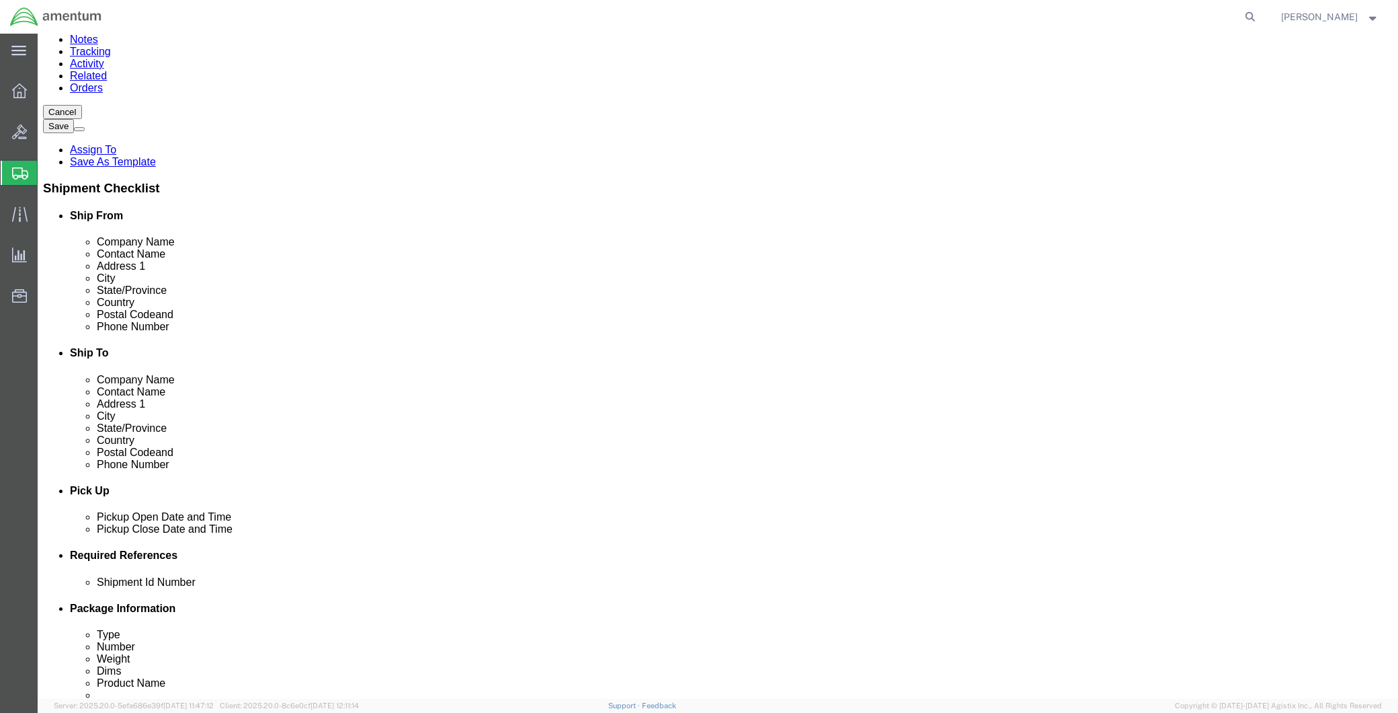
type input "SUPPLY DEPT"
click div
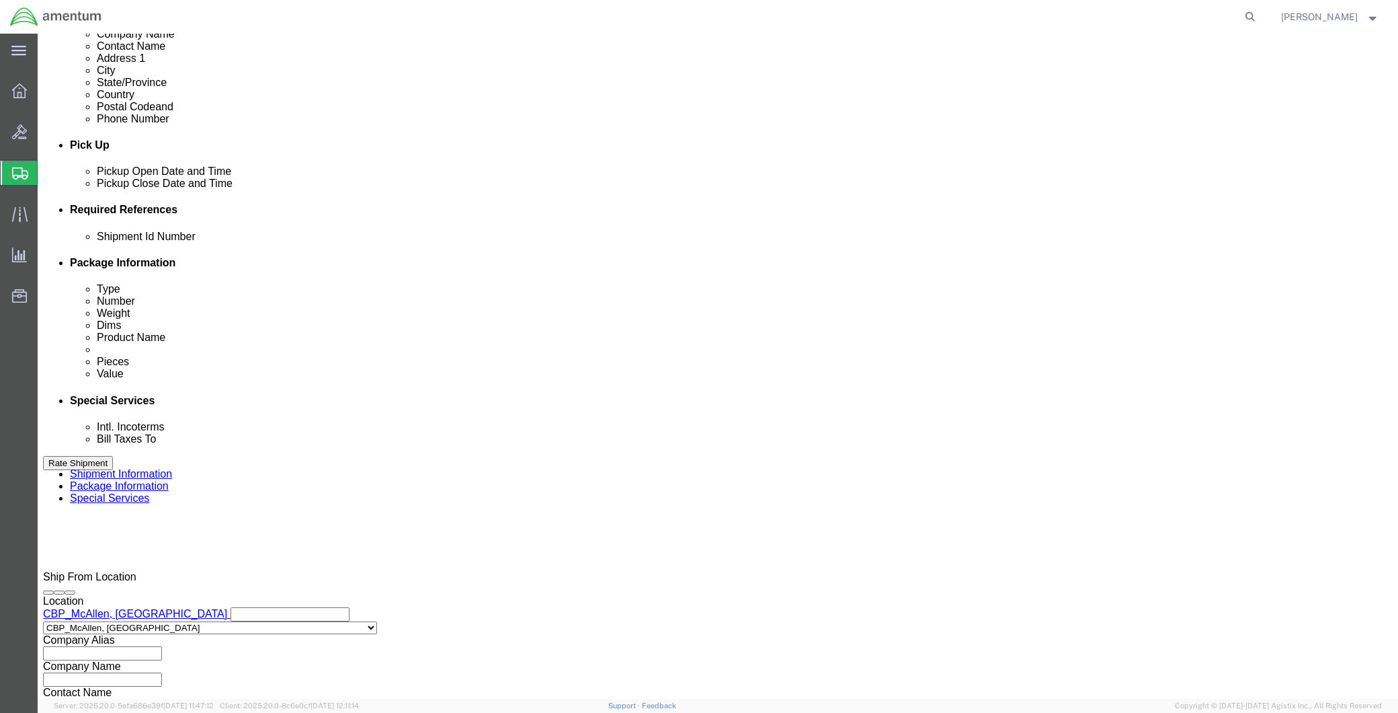
click input "3:00 PM"
type input "8:00 AM"
click button "Apply"
click div
click div "Close Time 2:00 AM Oct 08 2025 9:00 AM - Oct 08 2025 9:00 AM Cancel Apply"
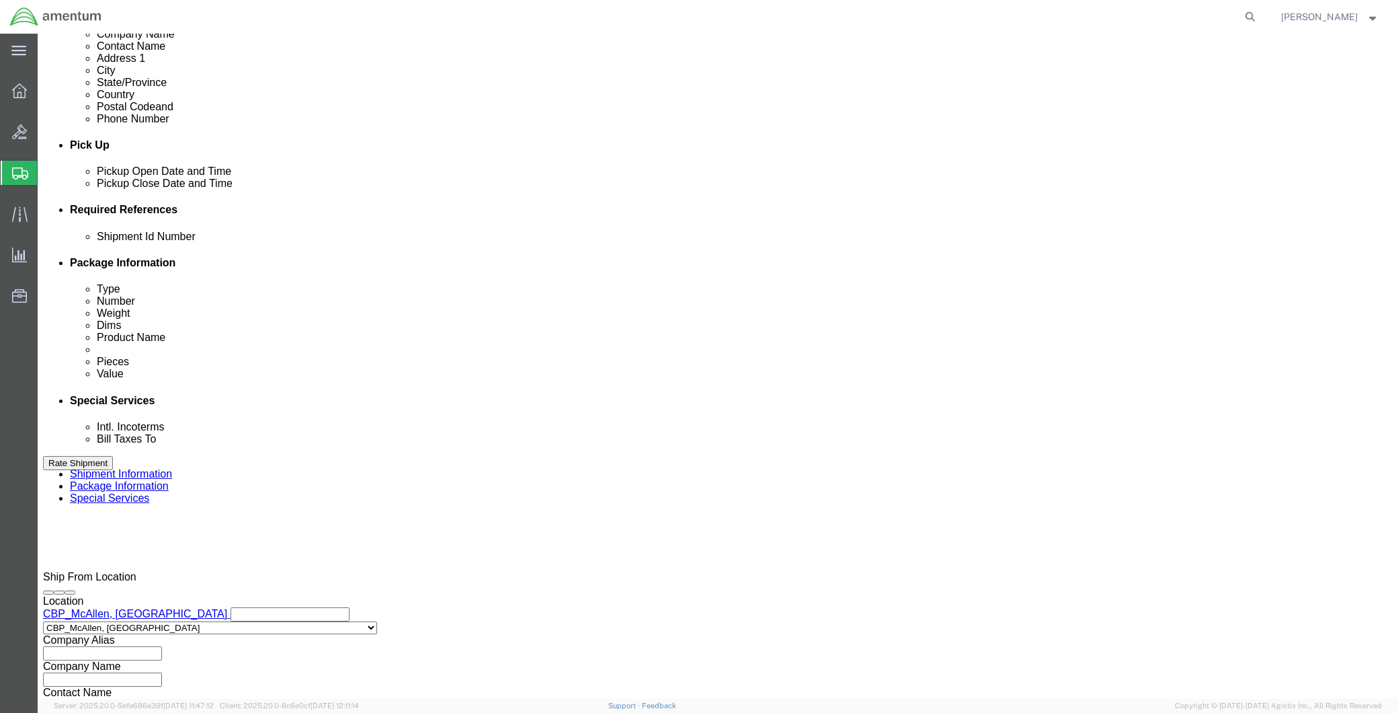
click input "2:00 AM"
type input "2:00 PM"
click button "Apply"
click input "text"
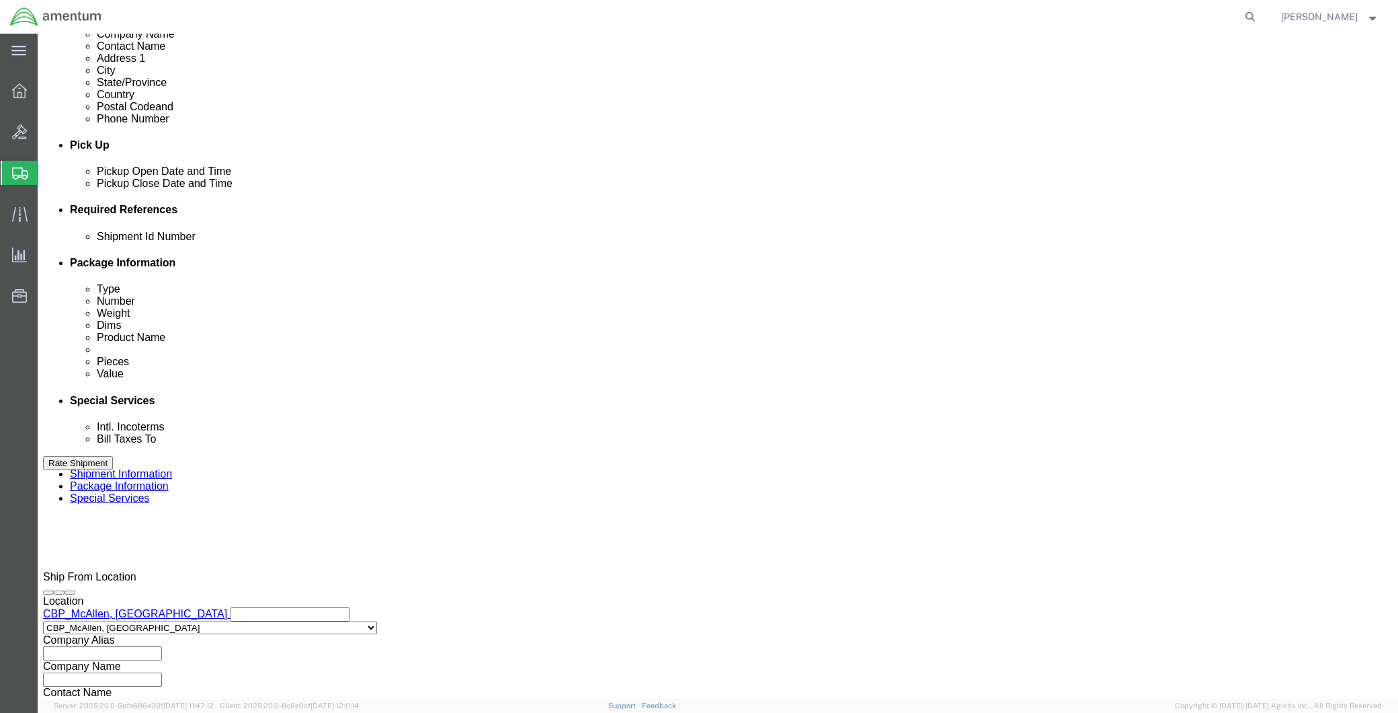
type input "CBP"
click button "Add reference"
click select "Select Account Type Activity ID Airline Appointment Number ASN Batch Request # …"
select select "DEPT"
click select "Select Account Type Activity ID Airline Appointment Number ASN Batch Request # …"
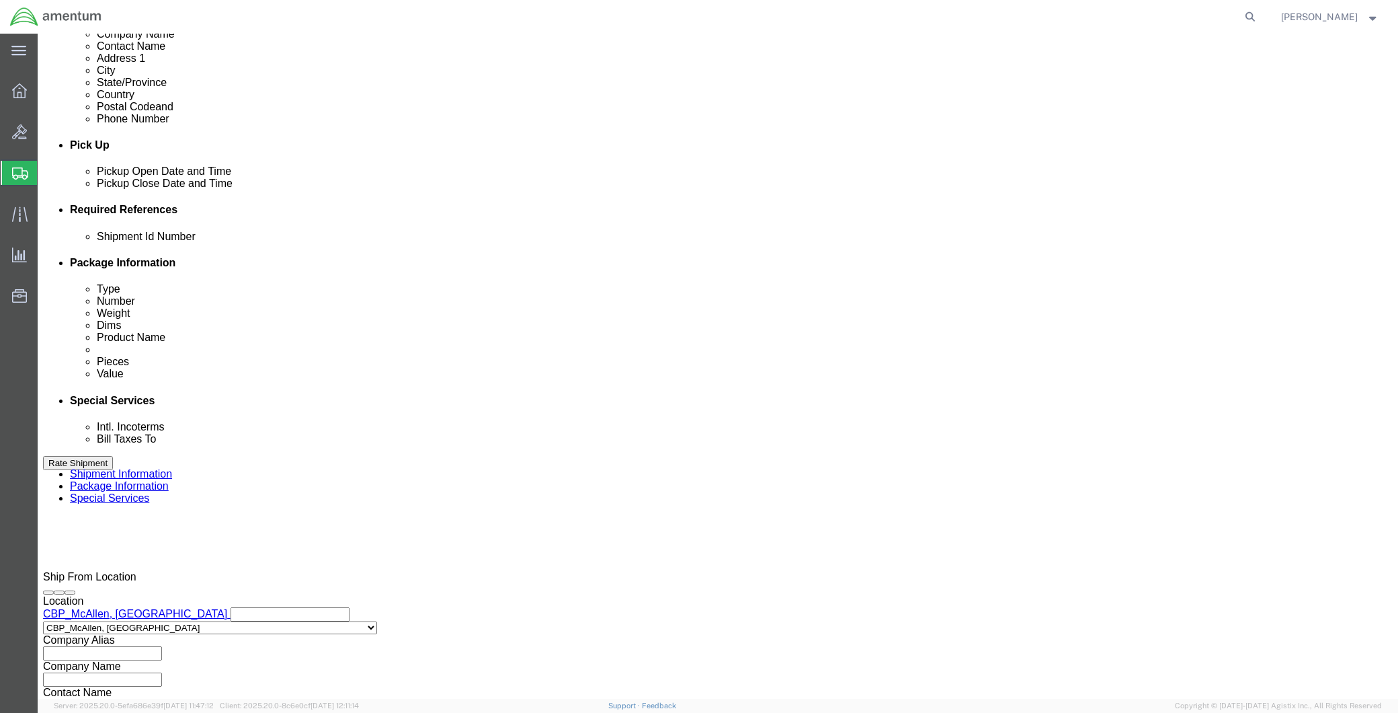
click input "text"
type input "E"
type input "EJA"
click button "Add reference"
click select "Select Account Type Activity ID Airline Appointment Number ASN Batch Request # …"
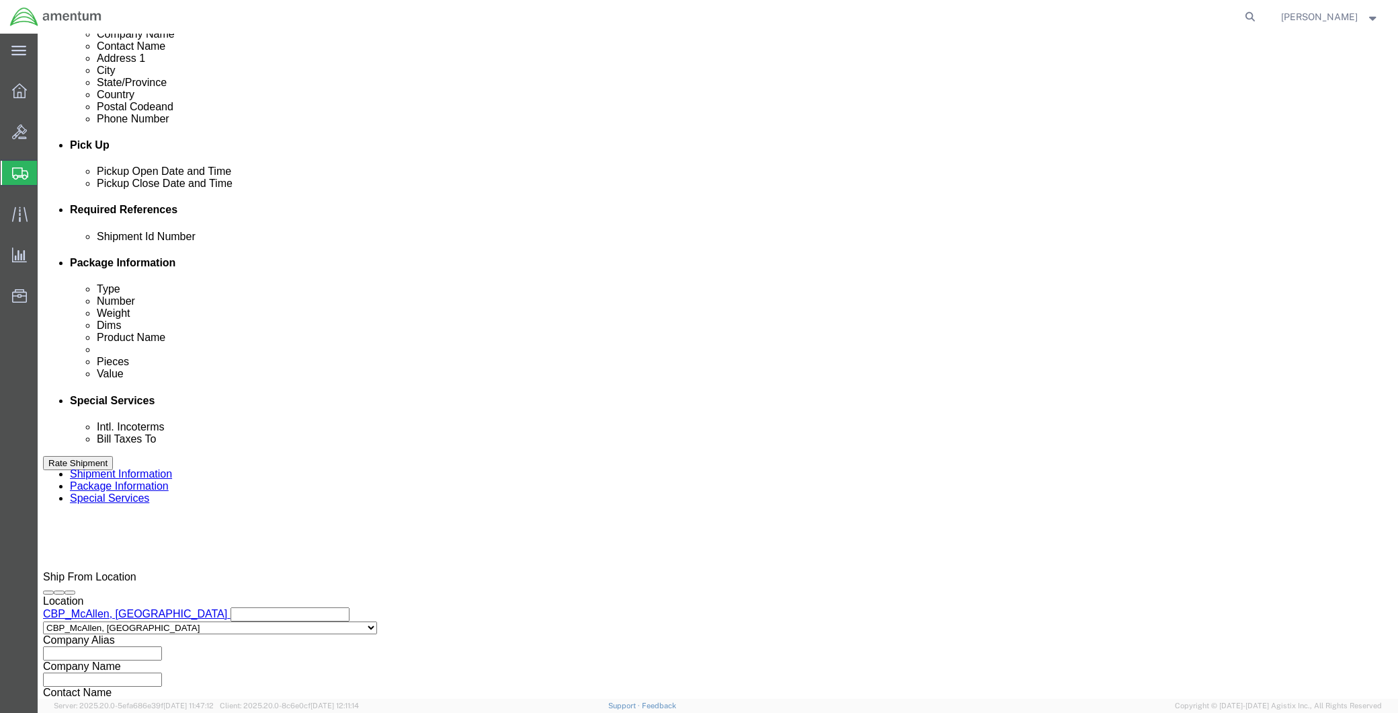
select select "CUSTREF"
click select "Select Account Type Activity ID Airline Appointment Number ASN Batch Request # …"
click input "text"
type input "577-008598"
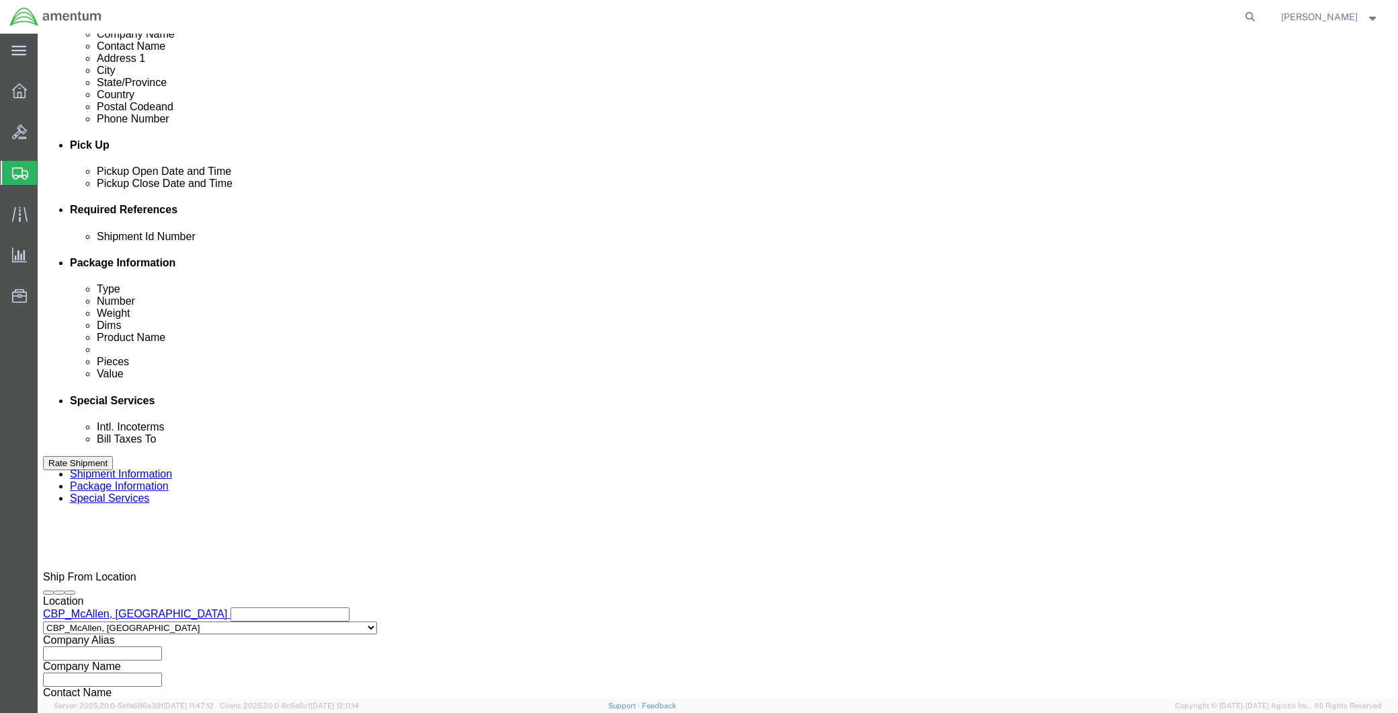
click button "Add reference"
click select "Select Account Type Activity ID Airline Appointment Number ASN Batch Request # …"
select select "PROJNUM"
click select "Select Account Type Activity ID Airline Appointment Number ASN Batch Request # …"
click input "text"
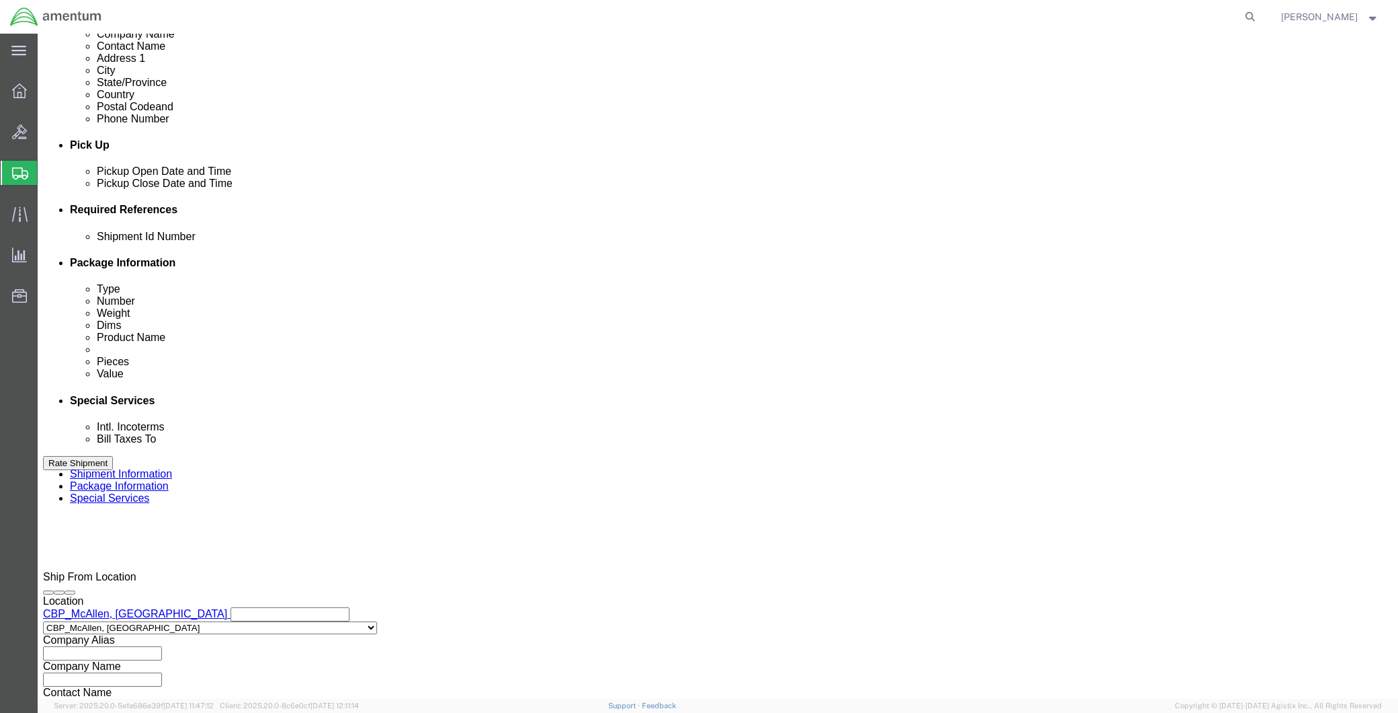
paste input "6118.04.03.2219.MCA.0000"
type input "6118.04.03.2219.MCA.0000"
drag, startPoint x: 1054, startPoint y: 632, endPoint x: 1047, endPoint y: 643, distance: 13.1
click button "Continue"
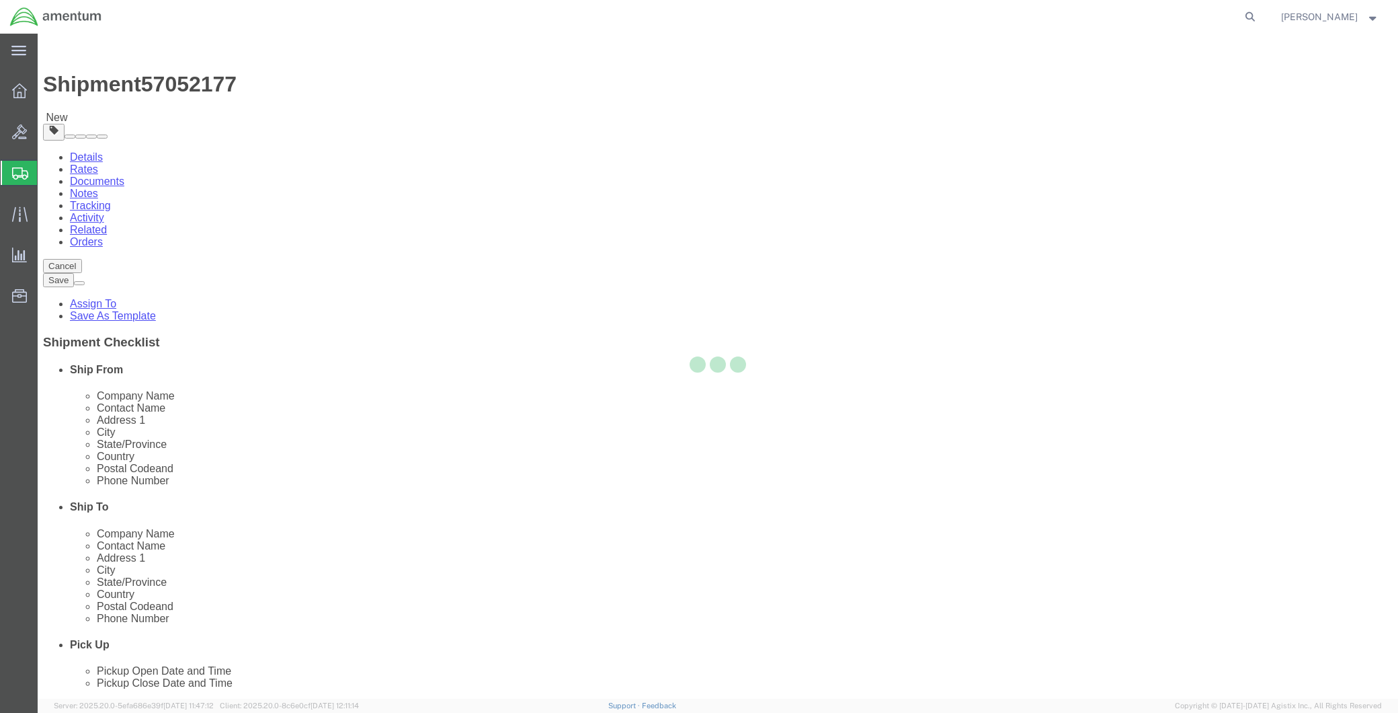
select select "CBOX"
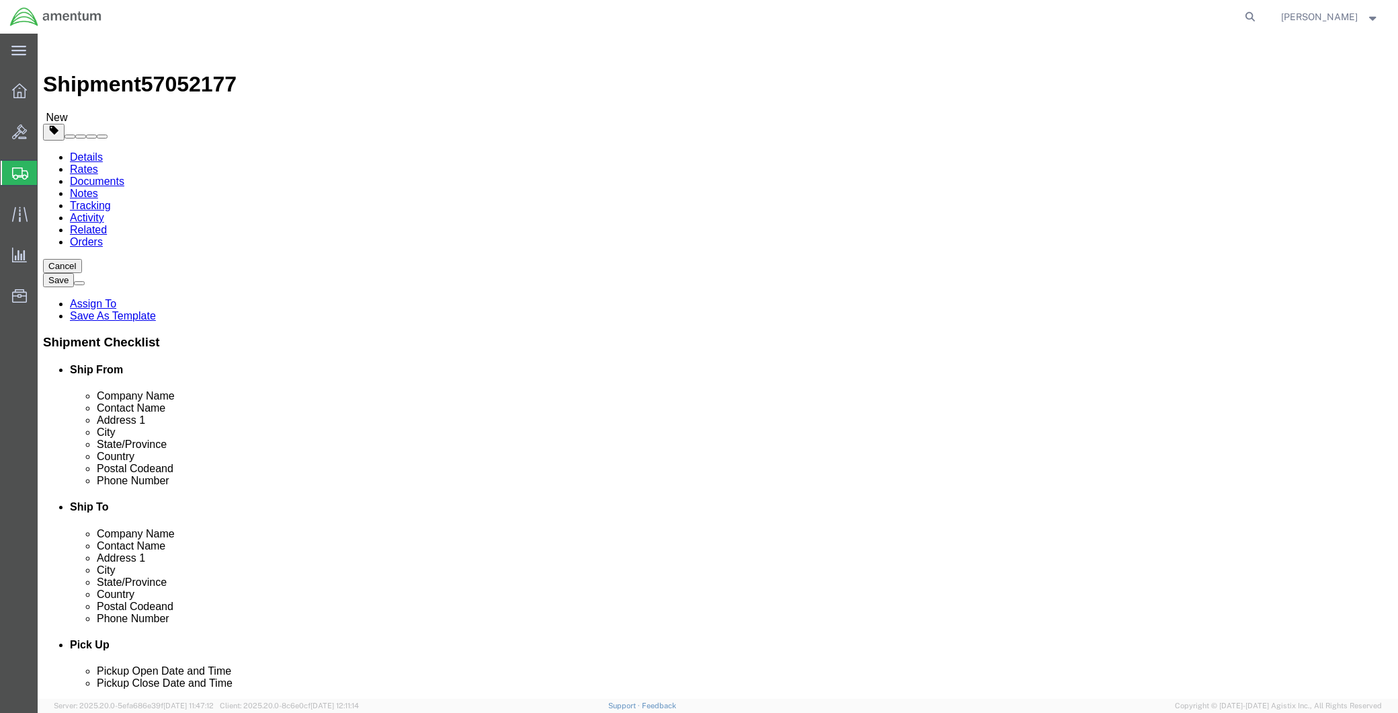
click input "text"
type input "10"
type input "1"
click input "1"
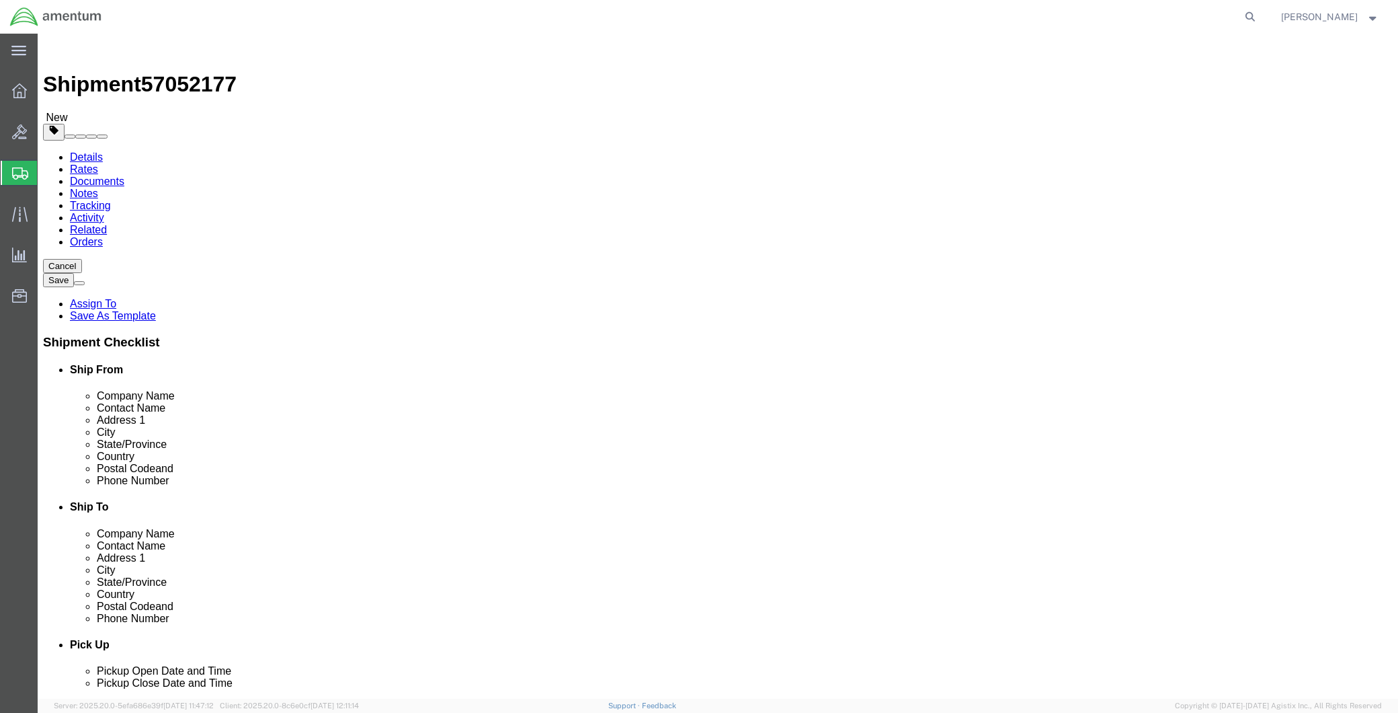
type input "8"
click input "0.00"
drag, startPoint x: 229, startPoint y: 311, endPoint x: 196, endPoint y: 318, distance: 33.8
click div "0.00 Select kgs lbs"
type input "2"
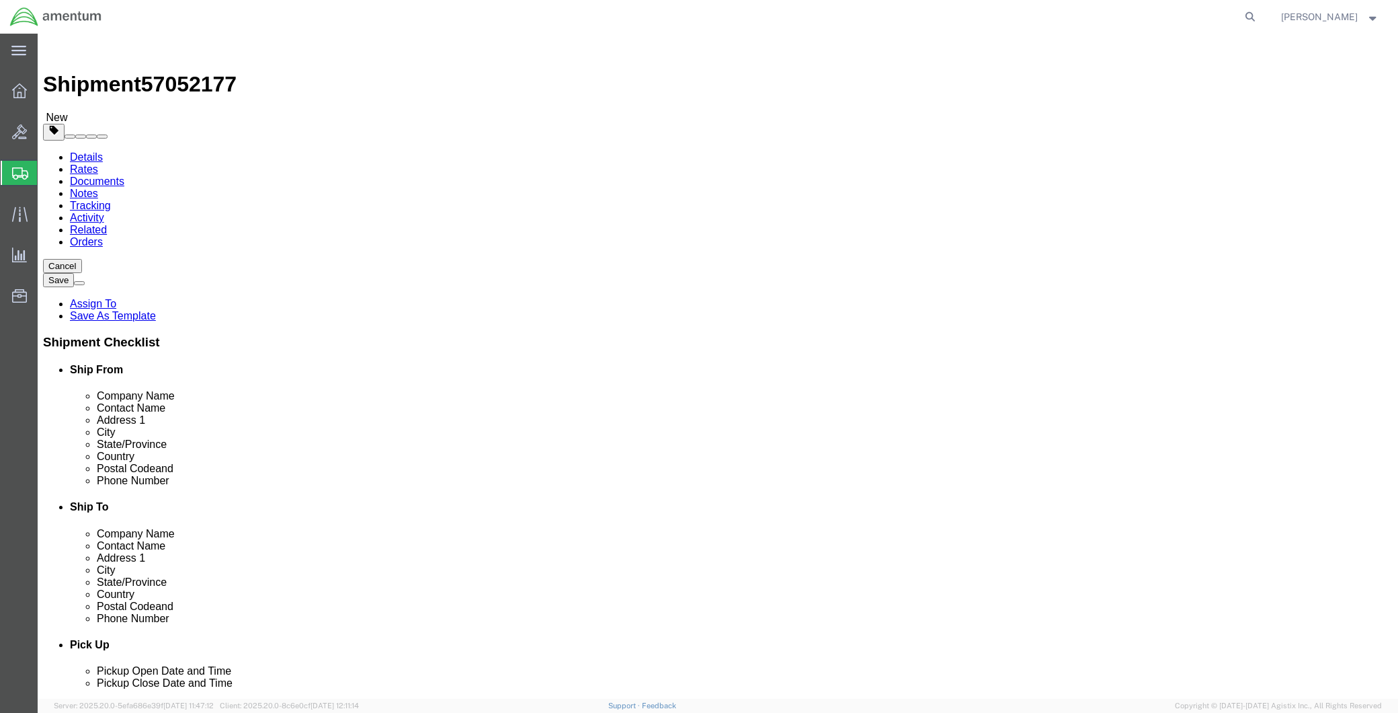
click link "Add Content"
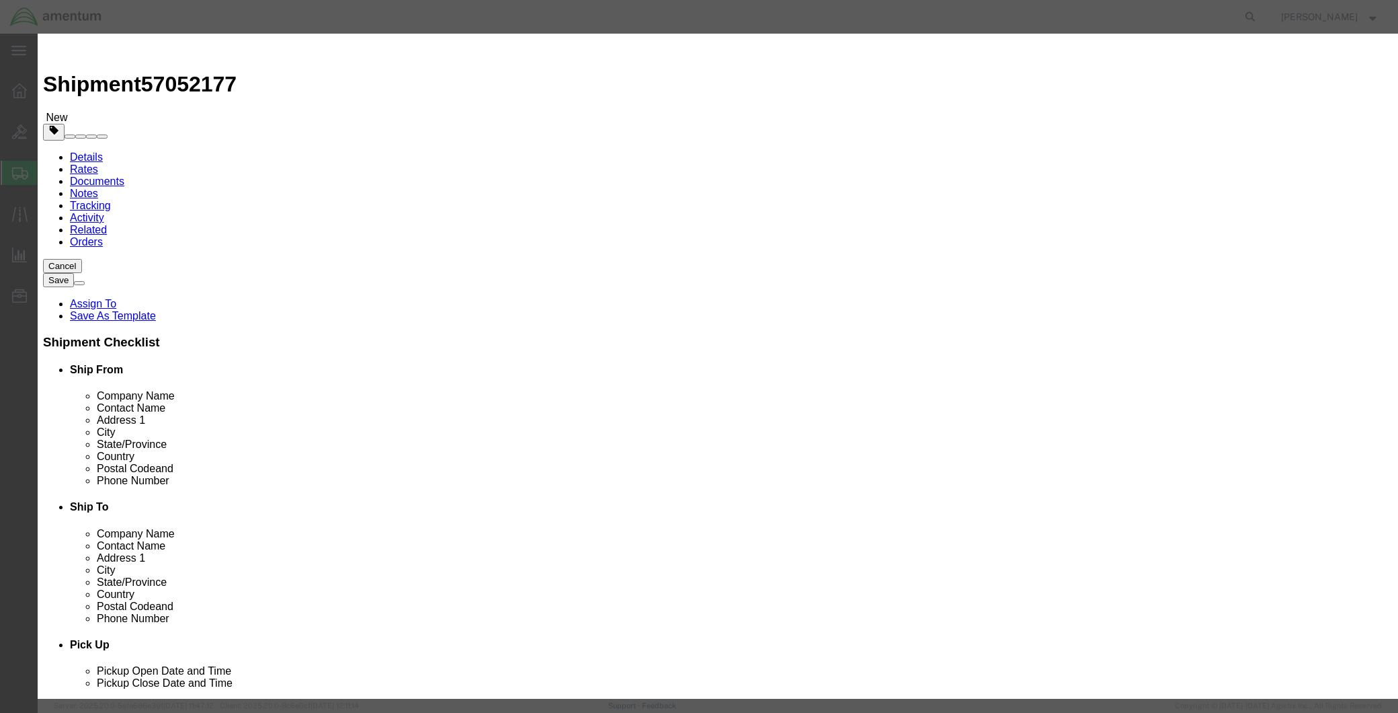
click input "text"
type input "FILTER"
click input "text"
click input "0"
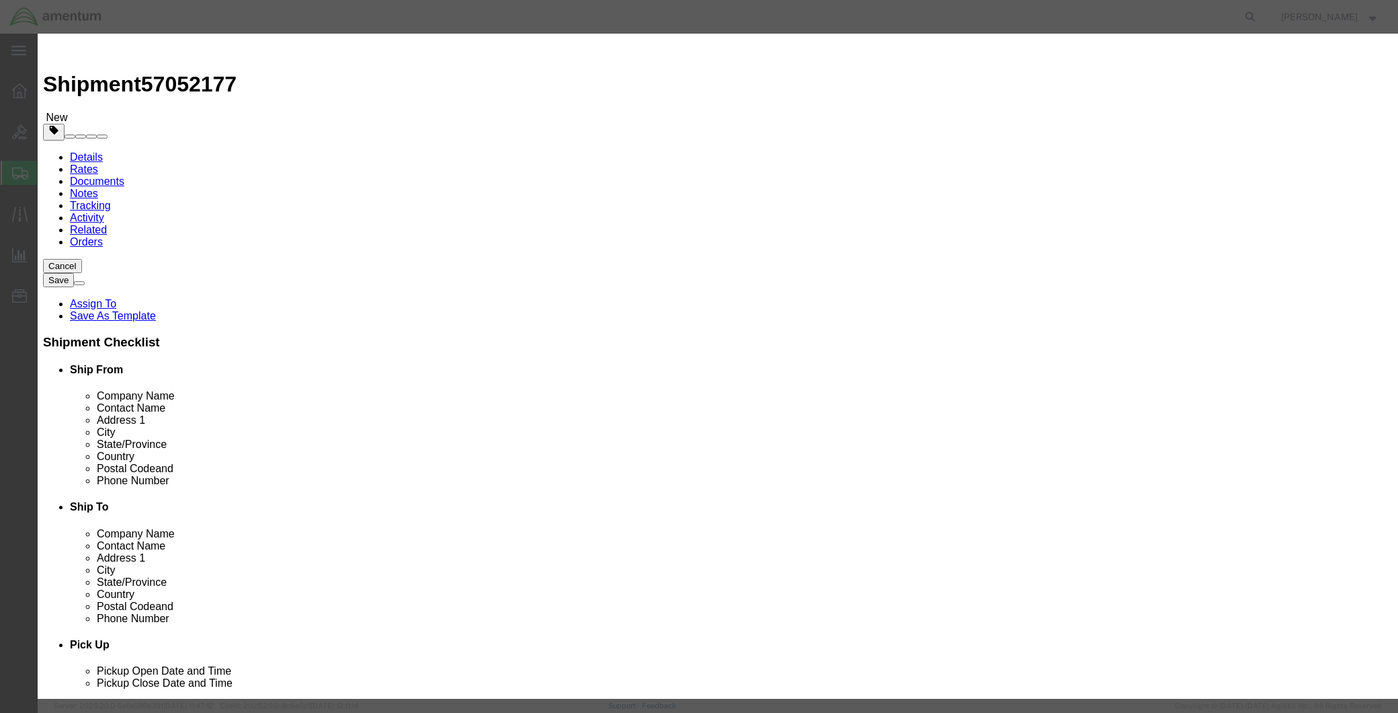
type input "2"
click input "text"
type input "1500.00"
click textarea
click textarea "P3 FILTER"
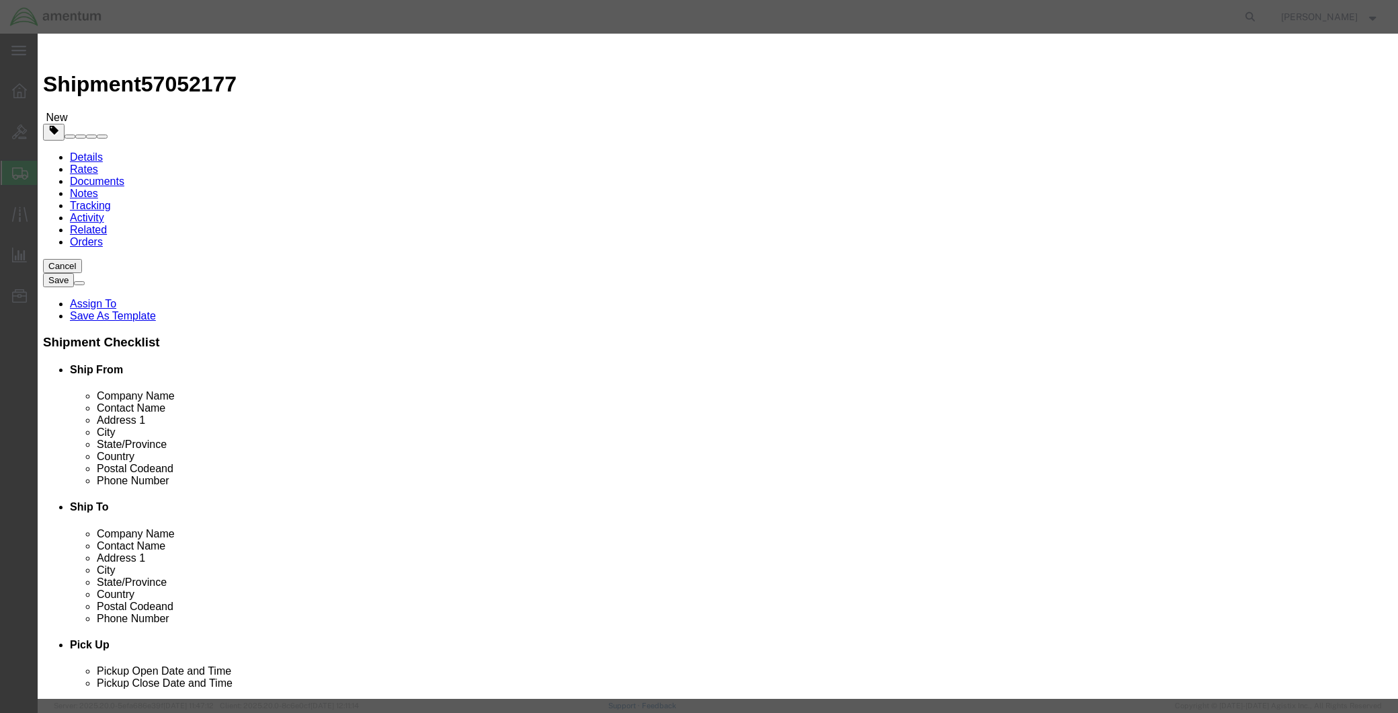
type textarea "P3 FILTER PART 3059788-01"
drag, startPoint x: 496, startPoint y: 153, endPoint x: 393, endPoint y: 153, distance: 102.9
click div "Total Value Total value of all the pieces 1500.00 Select ADP AED AFN ALL AMD AO…"
type input "850.00"
click button "Save & Close"
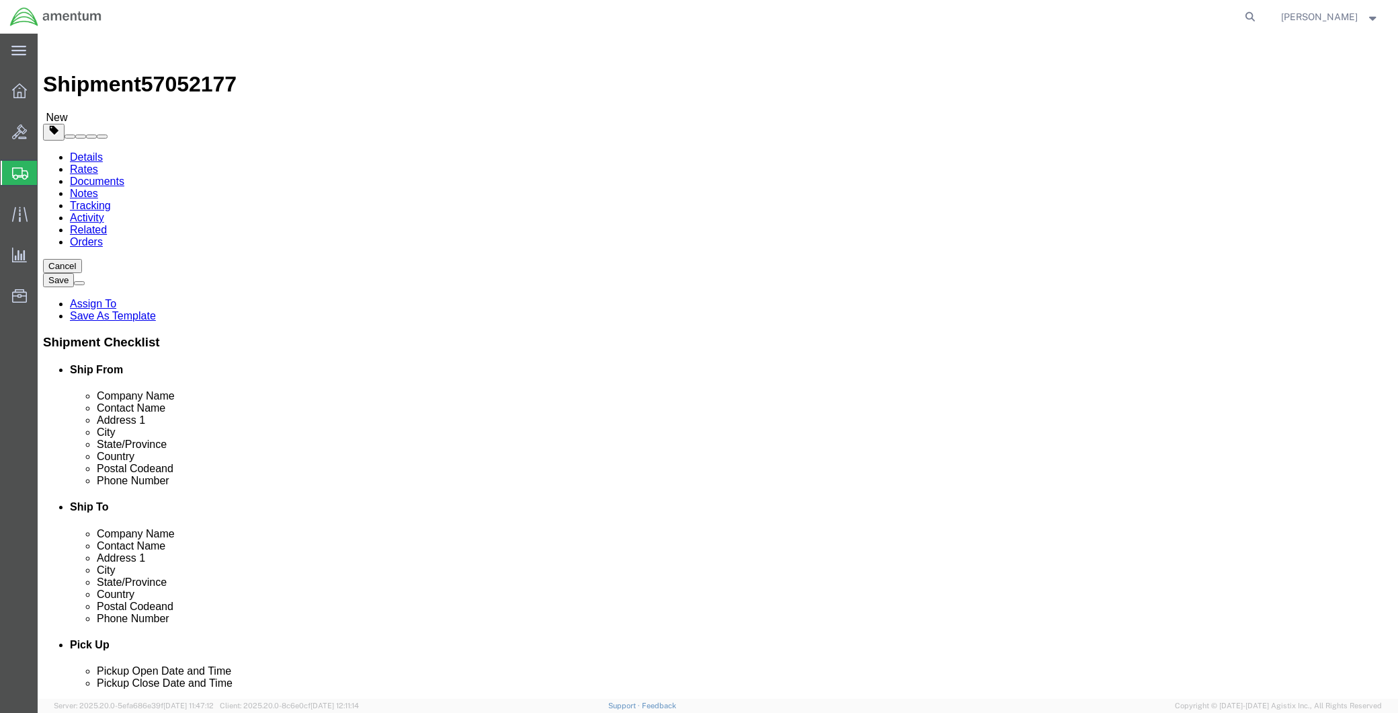
click button "Continue"
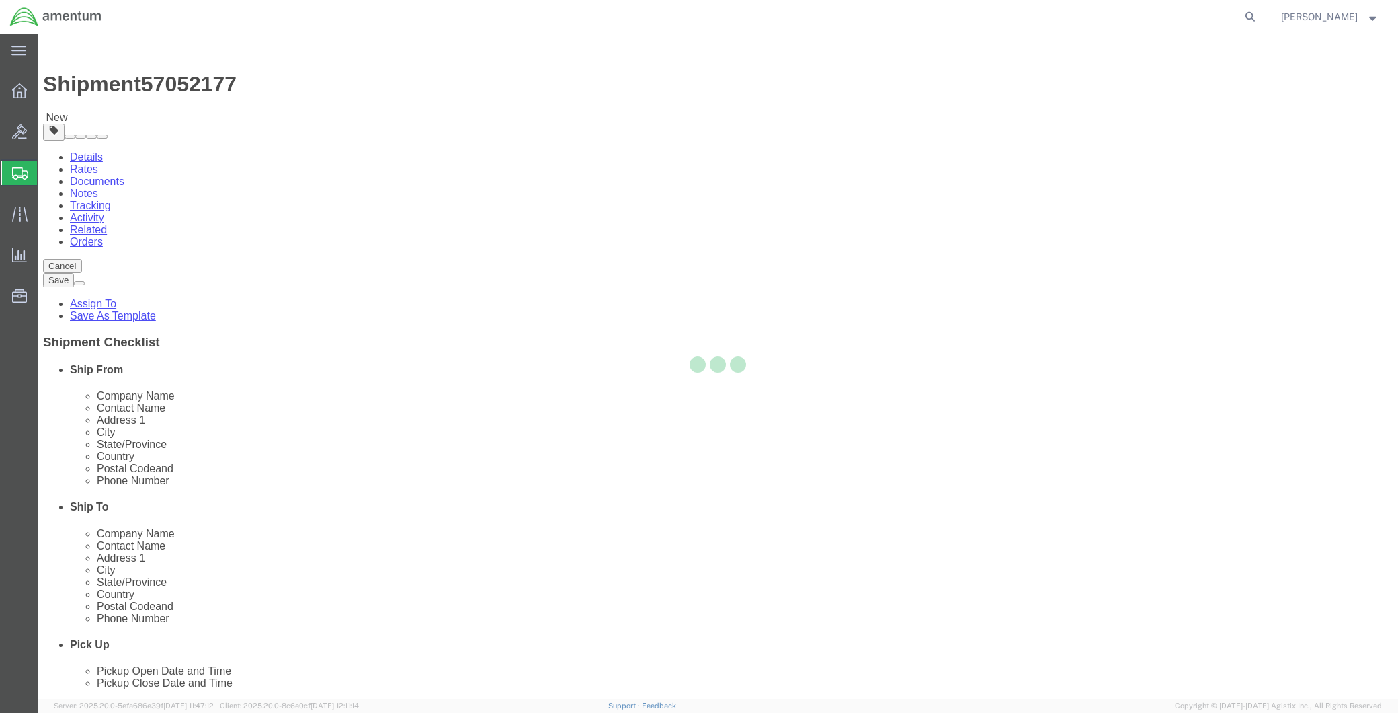
select select
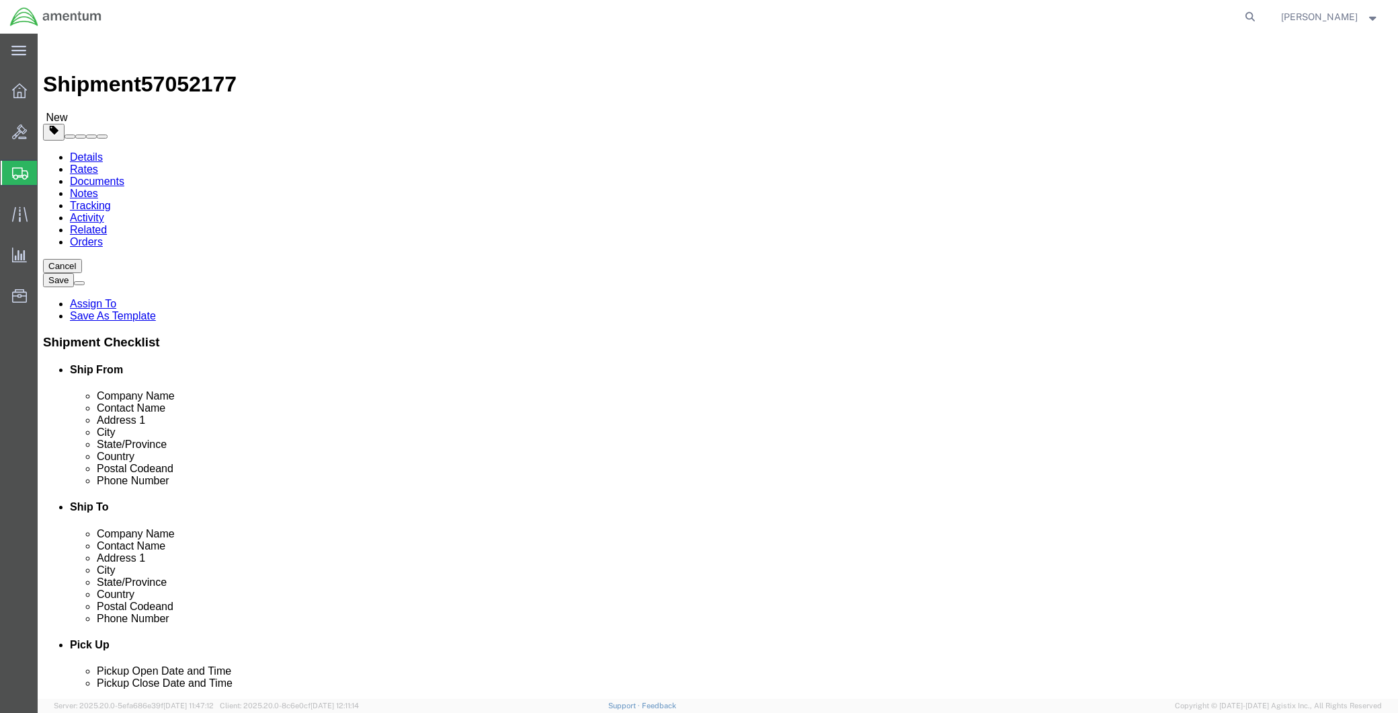
click span "Select one or more"
click link "Site Support"
select select "PICKUP_SITE_SUPPORT"
click link "Site Support"
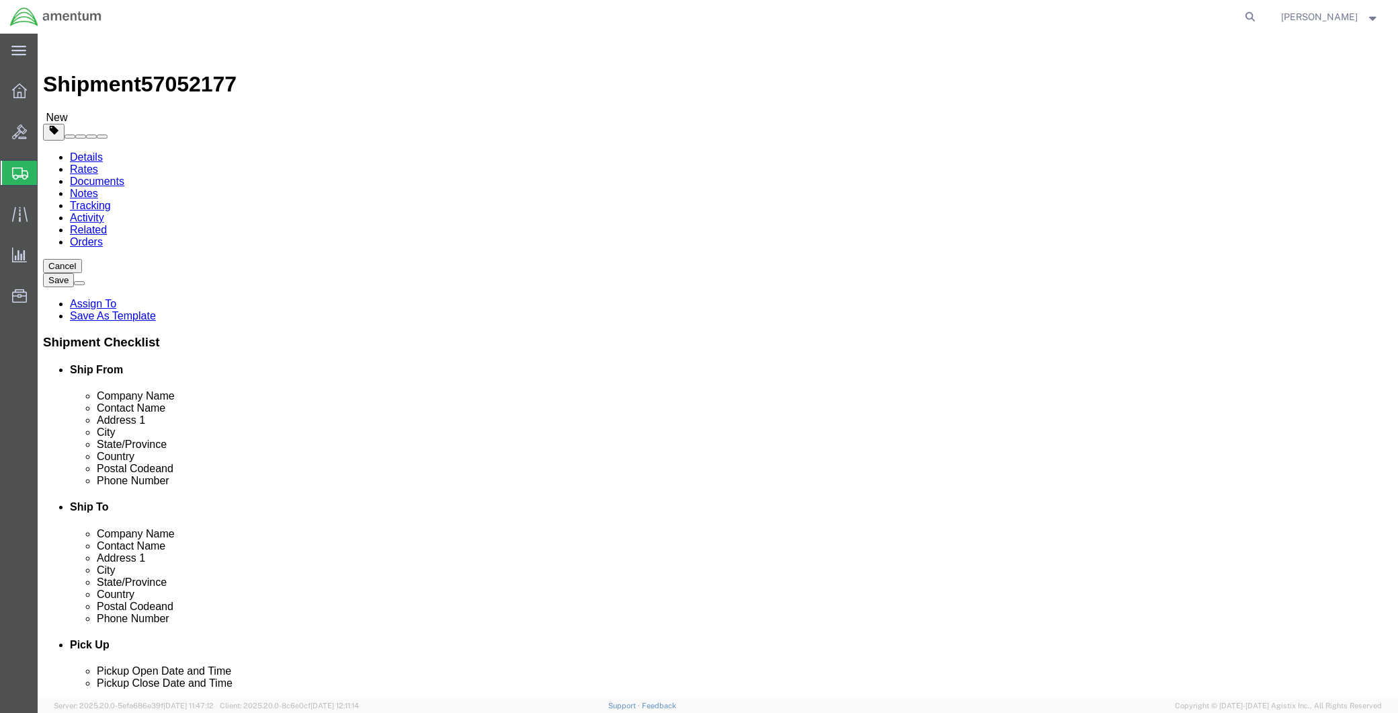
click div "Services Select one or more Air Ride Truck Blanket Wrap Carnet Consolidated Shi…"
click span "Select one or more"
click span "Site Support"
select select "PICKUP_SITE_SUPPORT"
click div "Instructions"
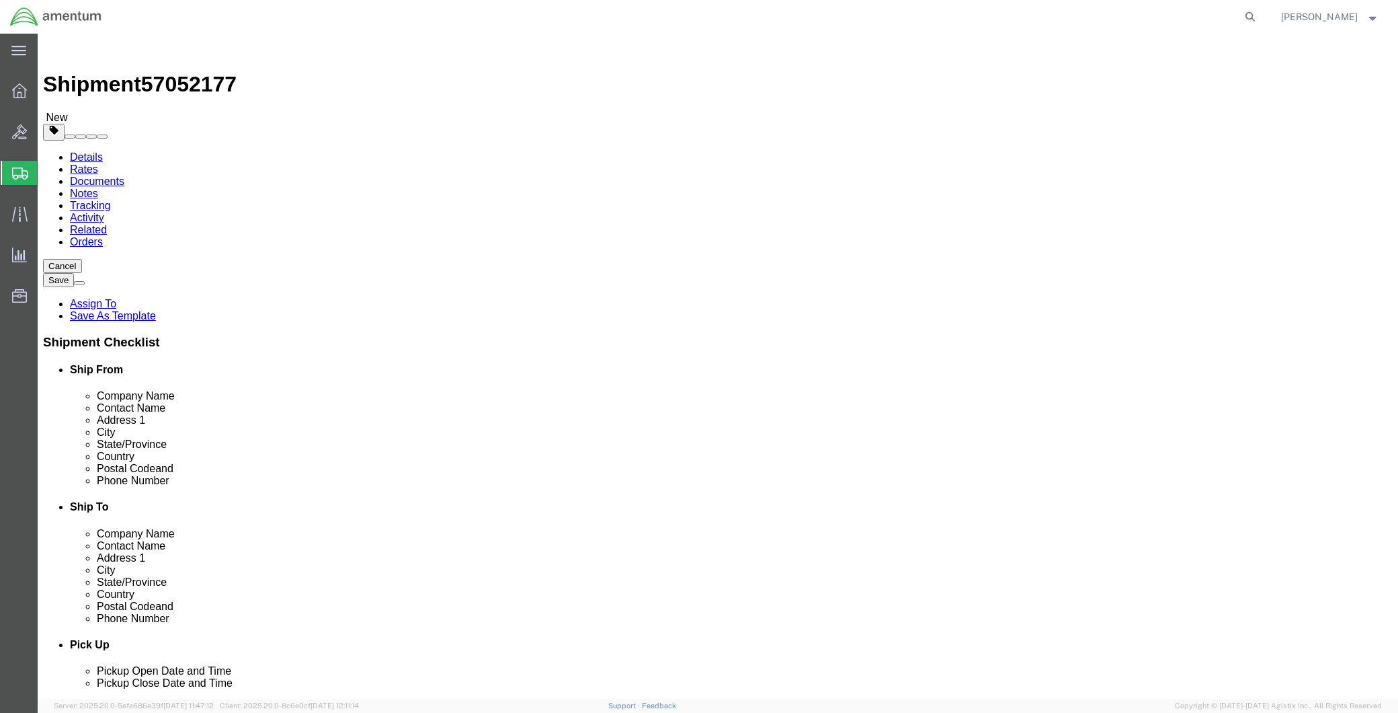
click button "Rate Shipment"
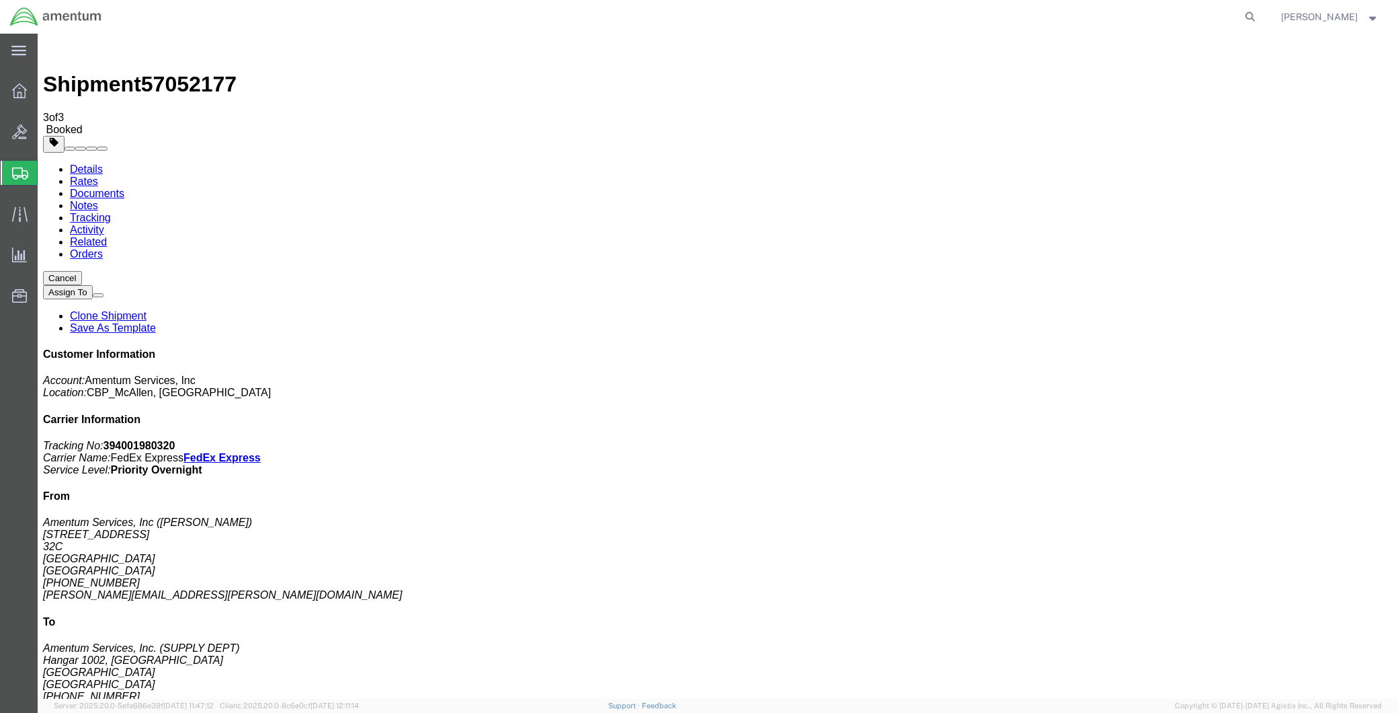
drag, startPoint x: 1281, startPoint y: 206, endPoint x: 1154, endPoint y: 200, distance: 126.5
click at [1154, 440] on p "Tracking No: 394001980320 Carrier Name: FedEx Express FedEx Express Service Lev…" at bounding box center [718, 458] width 1350 height 36
copy p "Tracking No: 394001980320"
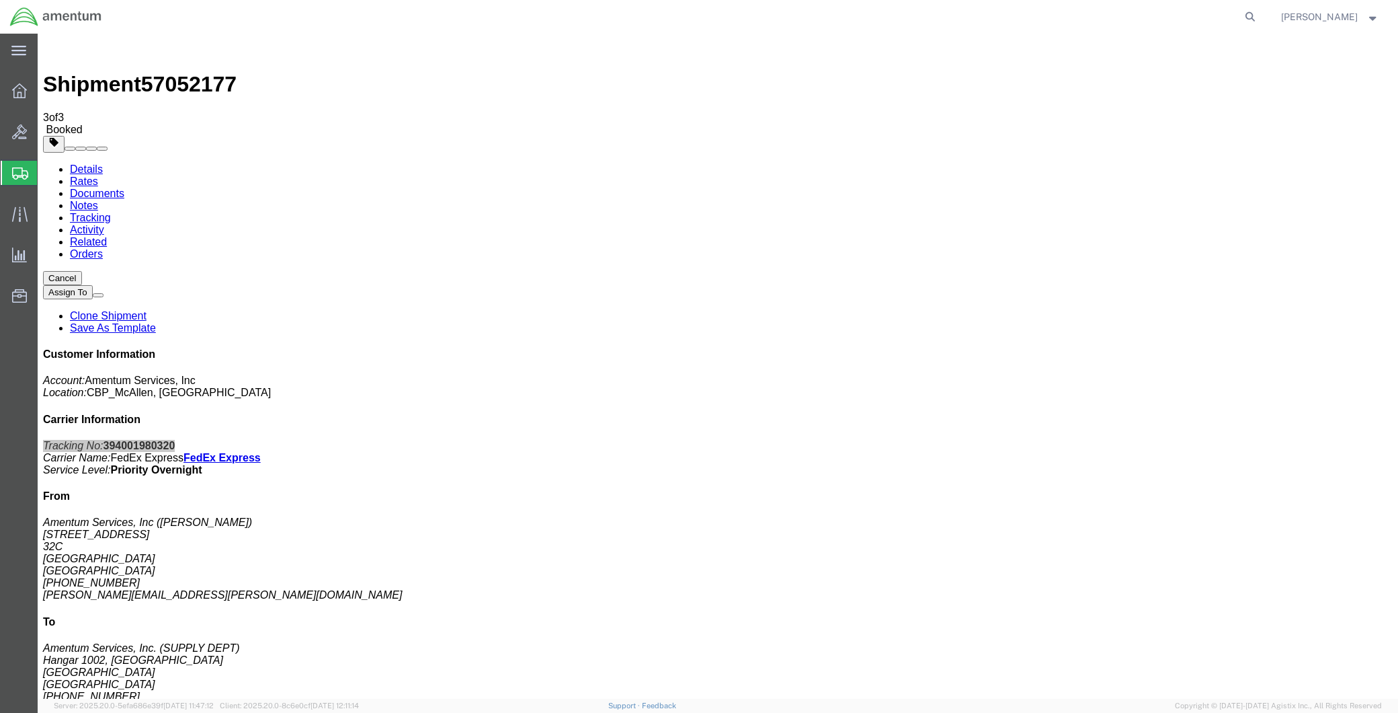
click at [0, 0] on span "Create Shipment" at bounding box center [0, 0] width 0 height 0
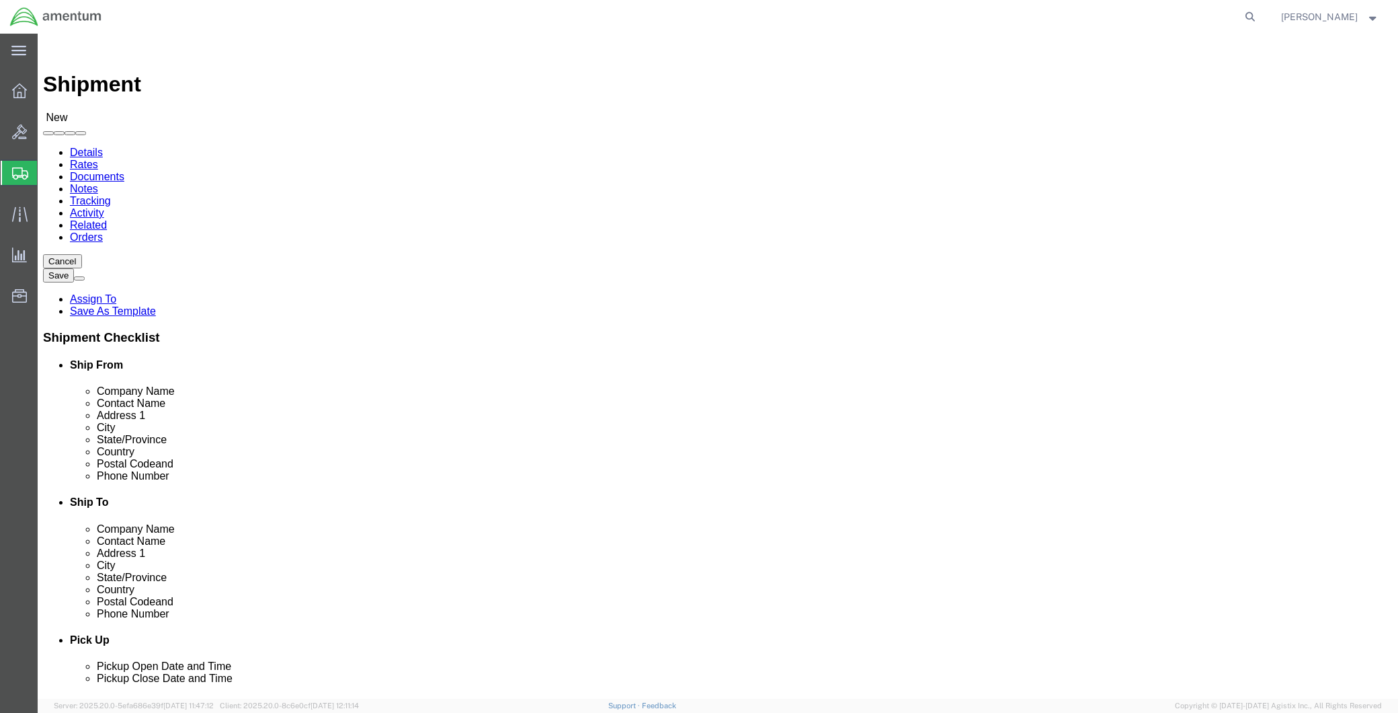
click div "Location Select Select My Profile Location 1002-4122-6 1006-5256-0 1026-8910-0 …"
type input "MCA"
select select "49941"
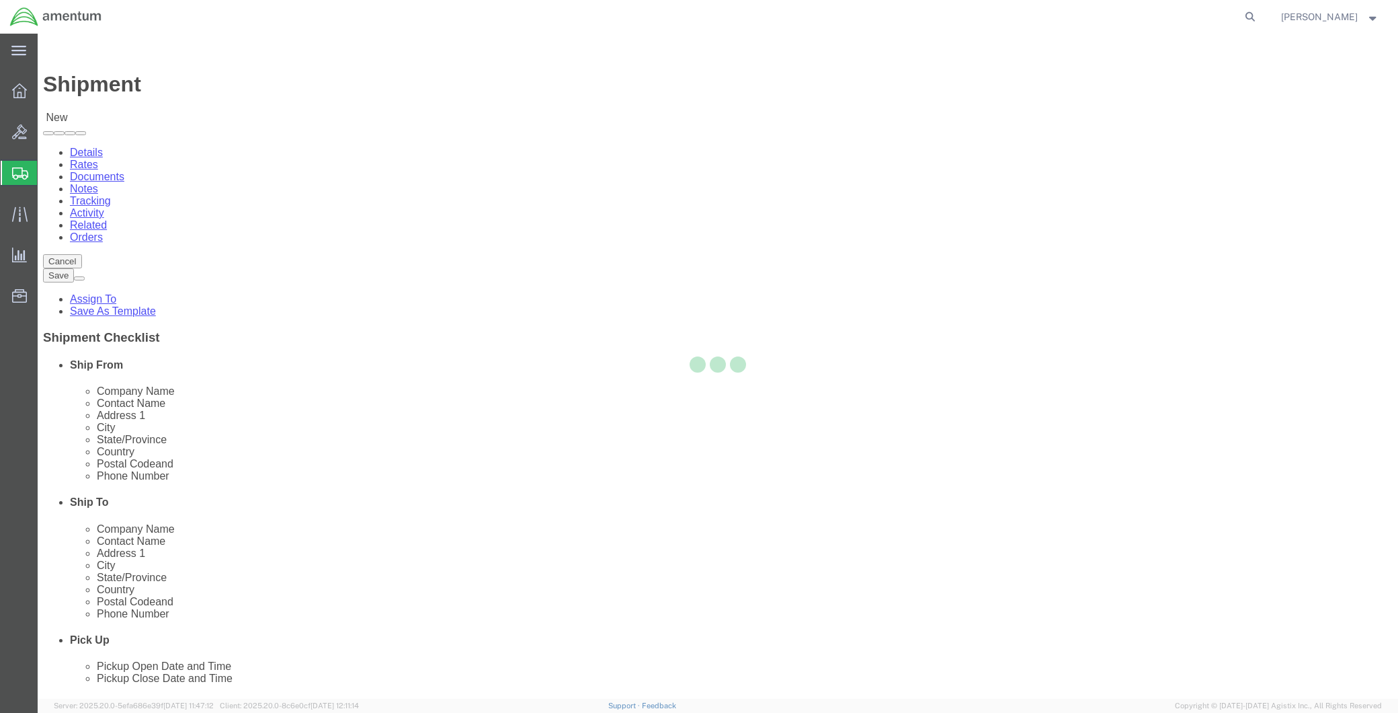
select select "[GEOGRAPHIC_DATA]"
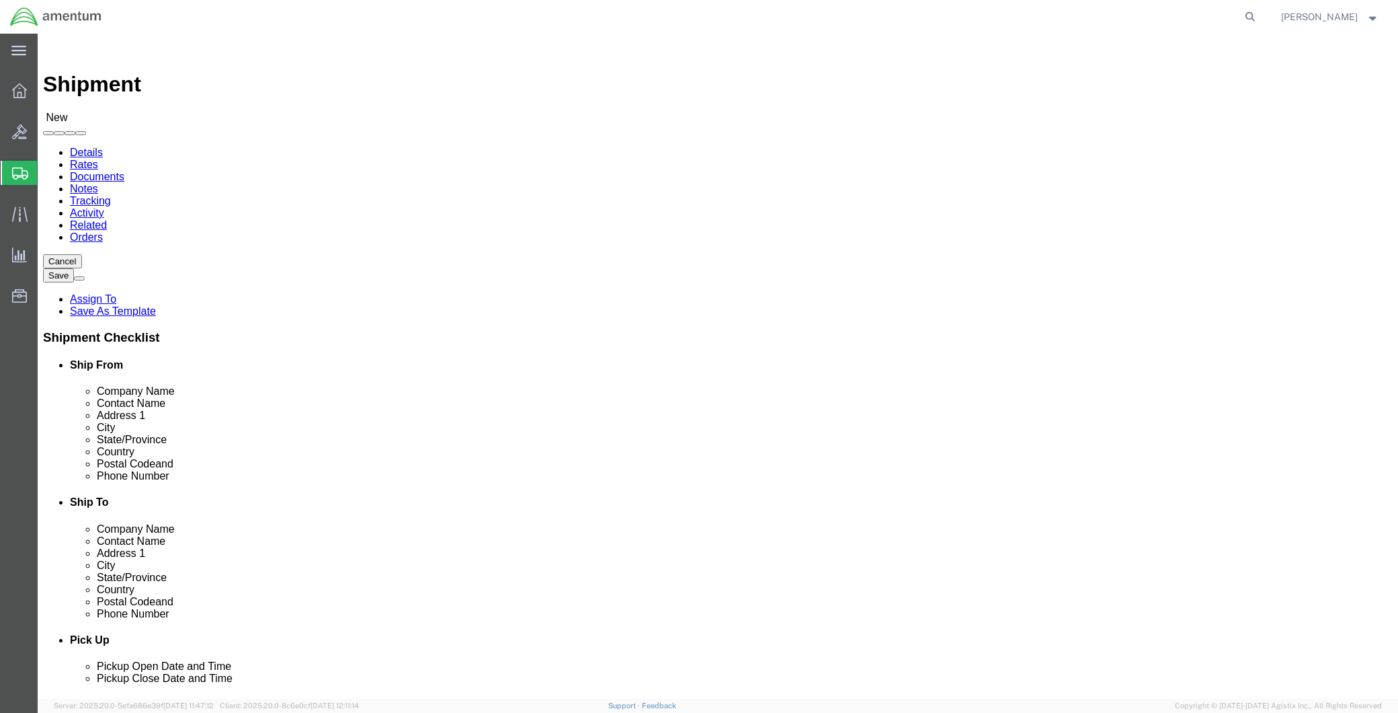
type input "DLR"
select select "49937"
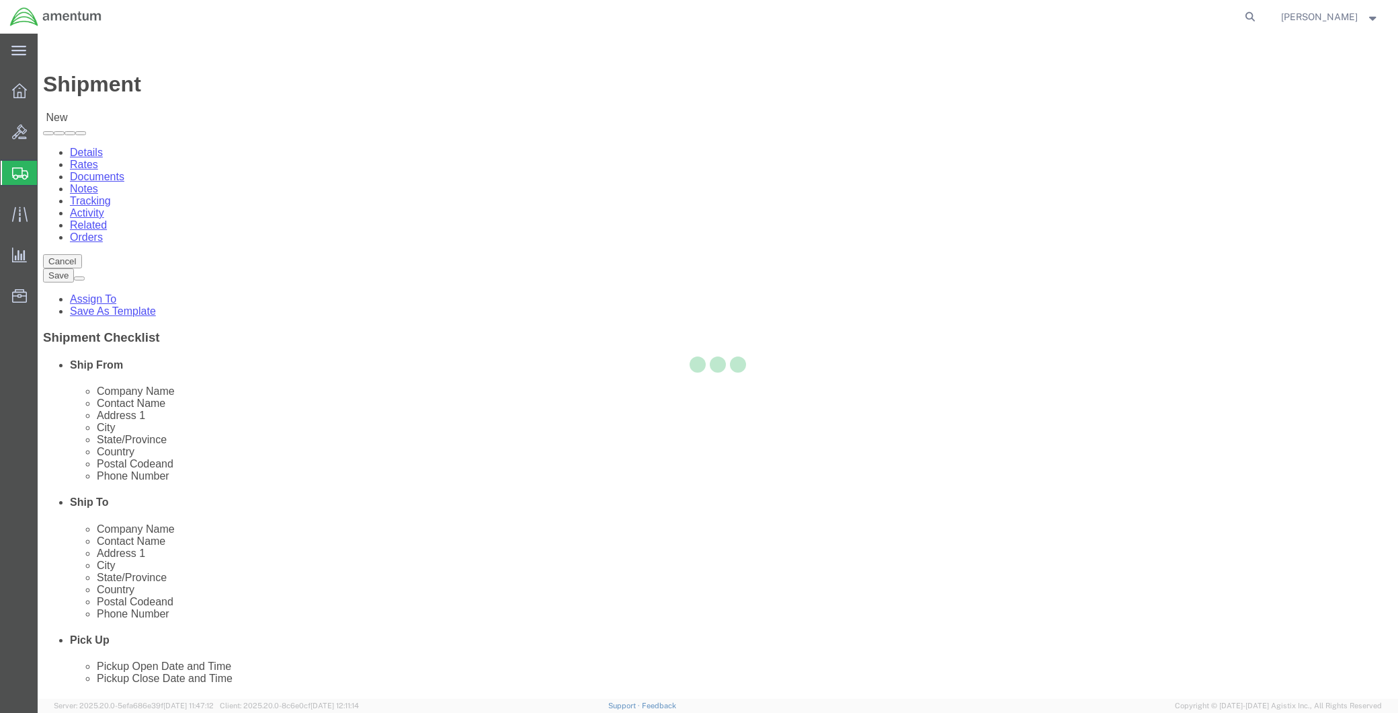
select select "[GEOGRAPHIC_DATA]"
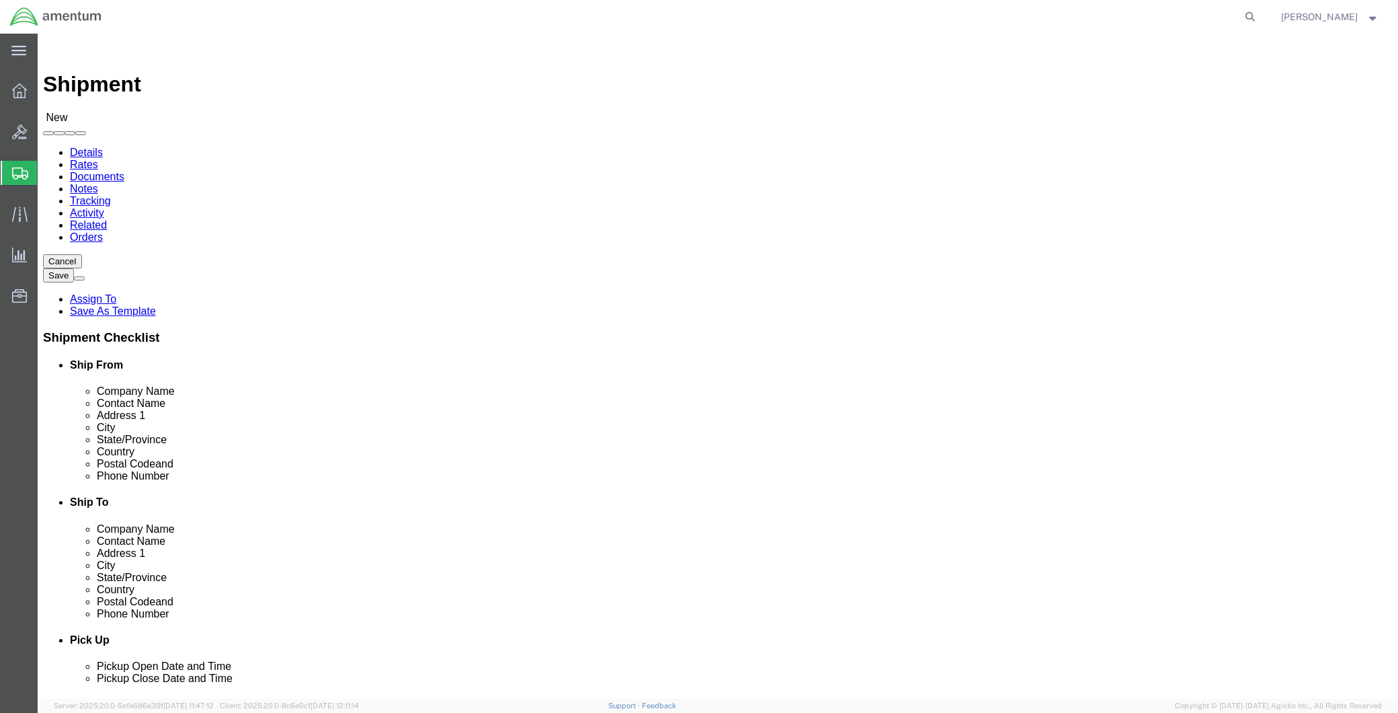
click input "text"
paste input "Valentin.ortega@associates.cbp.dhs.gov"
type input "Valentin.ortega@associates.cbp.dhs.gov"
click input "text"
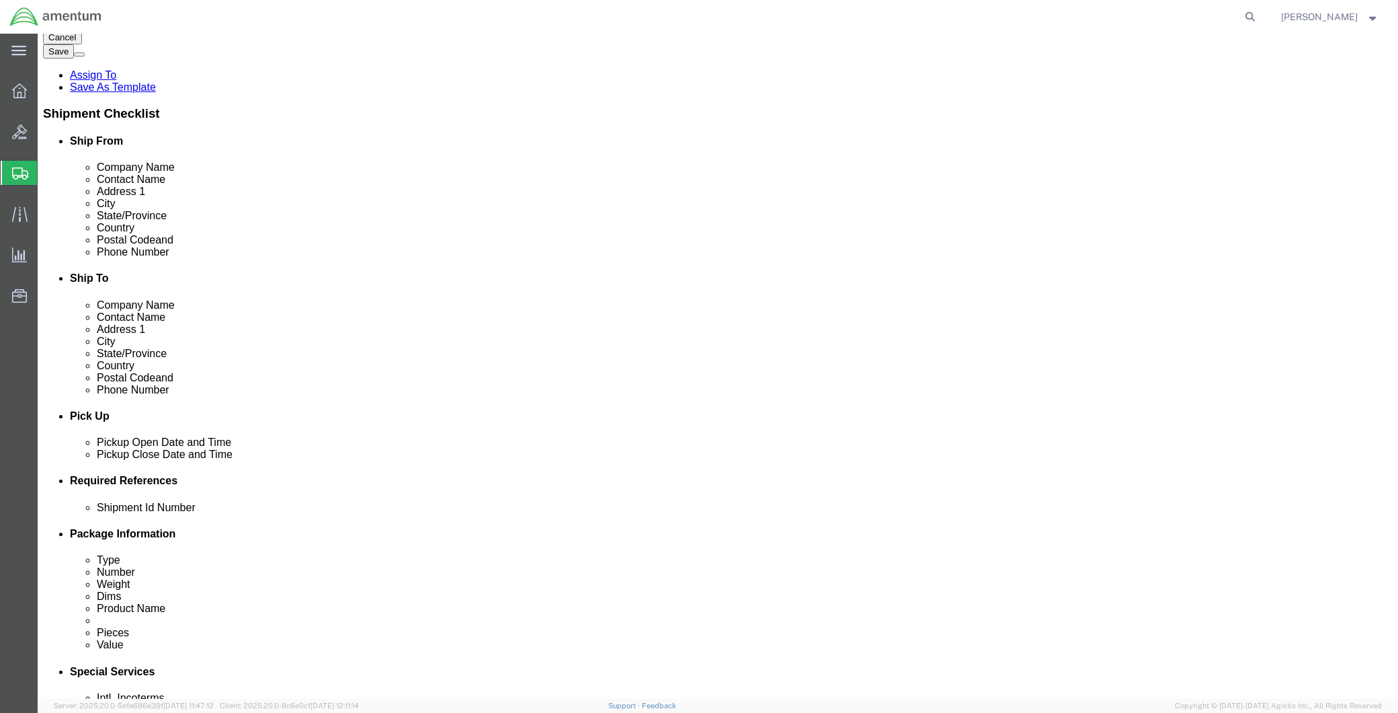
type input "SUPPLY DEPT"
click div
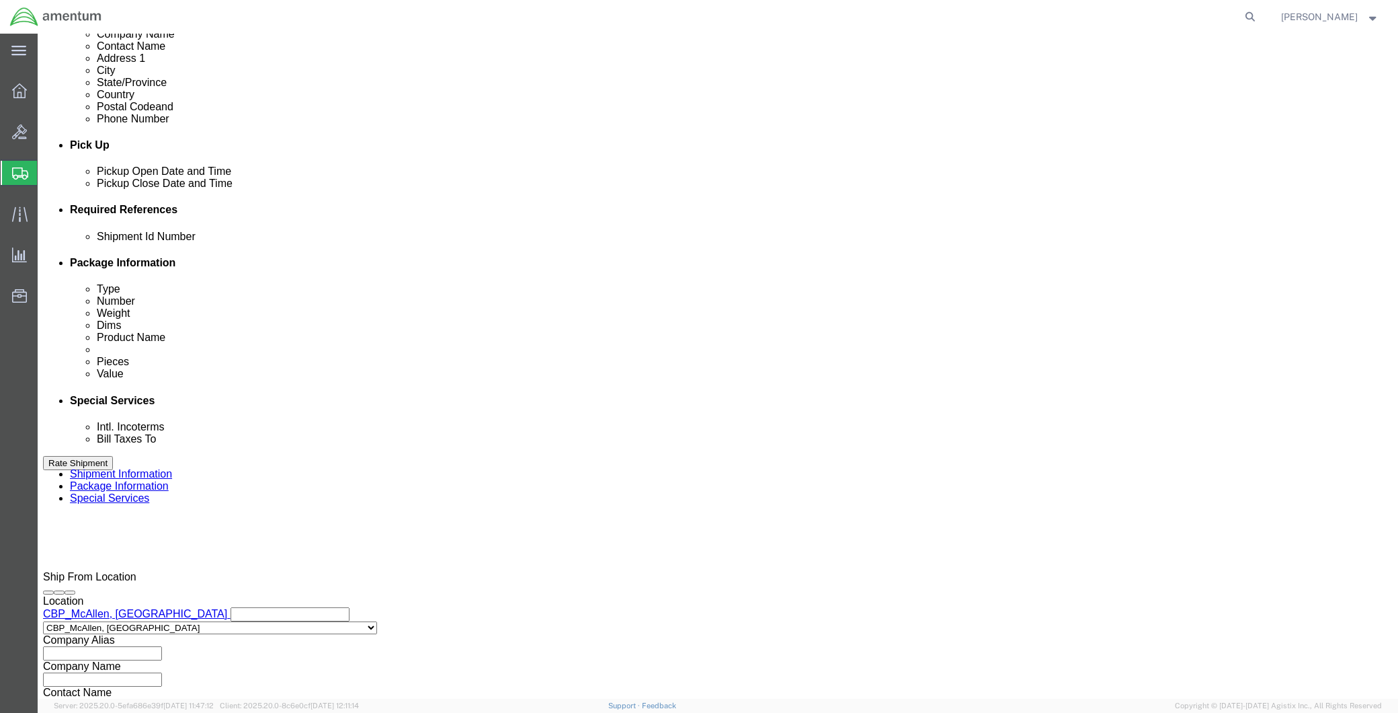
click input "3:00 PM"
type input "8:00 AM"
click button "Apply"
click div
type input "2:00 PM"
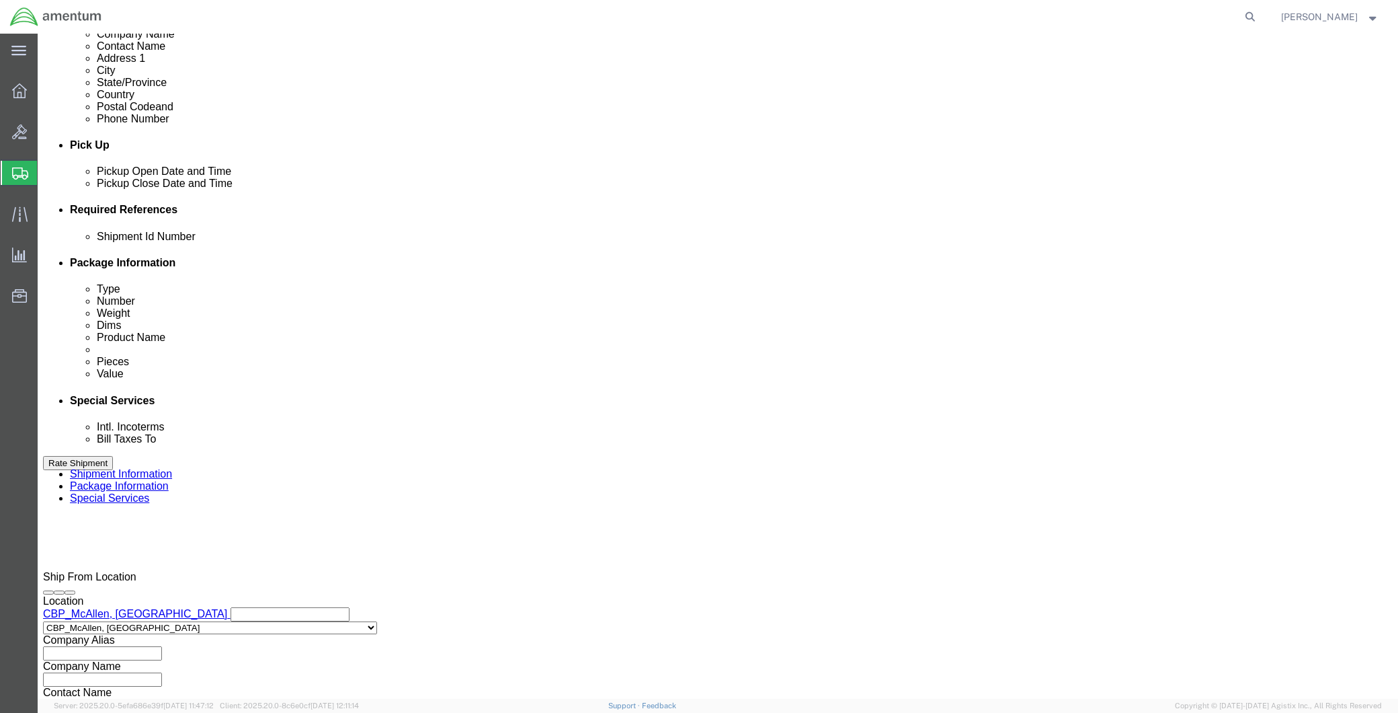
click button "Apply"
click button "Add reference"
click input "text"
type input "CBP"
click input "text"
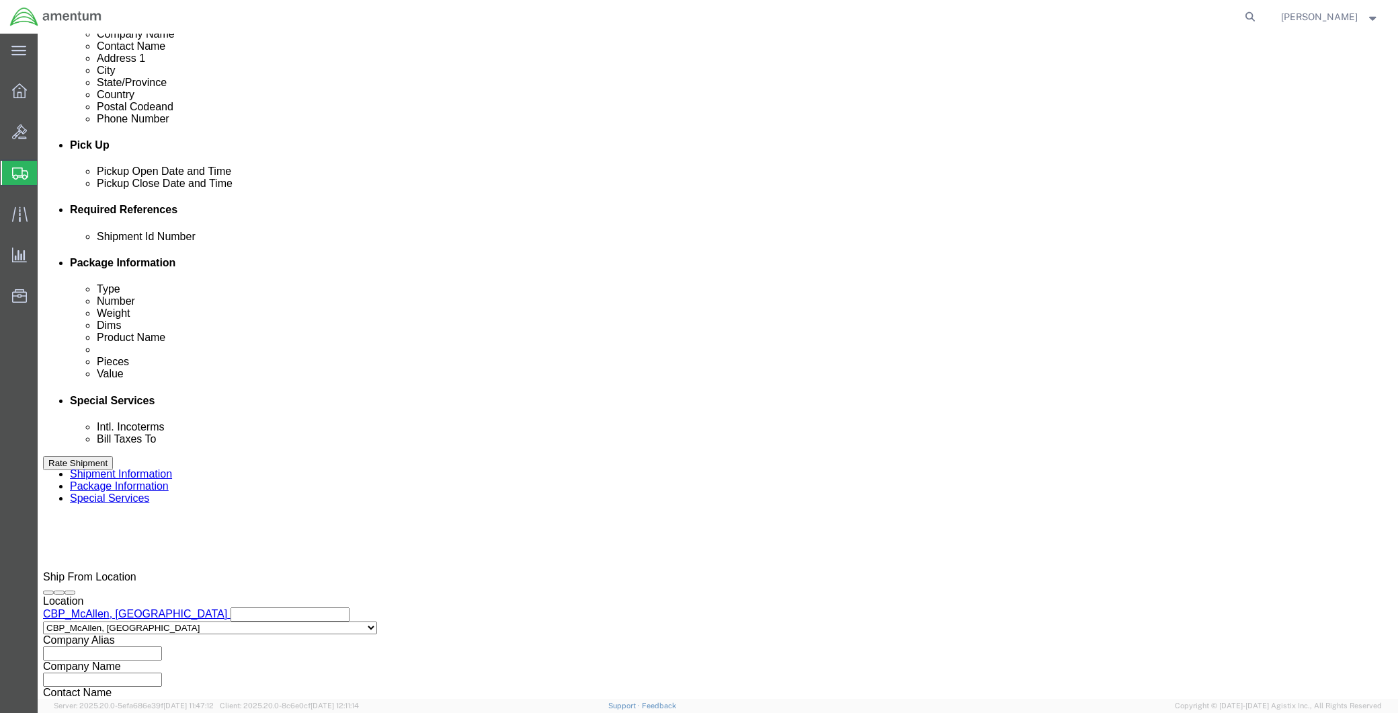
type input "DLR"
click button "Add reference"
click select "Select Account Type Activity ID Airline Appointment Number ASN Batch Request # …"
select select "CUSTREF"
click select "Select Account Type Activity ID Airline Appointment Number ASN Batch Request # …"
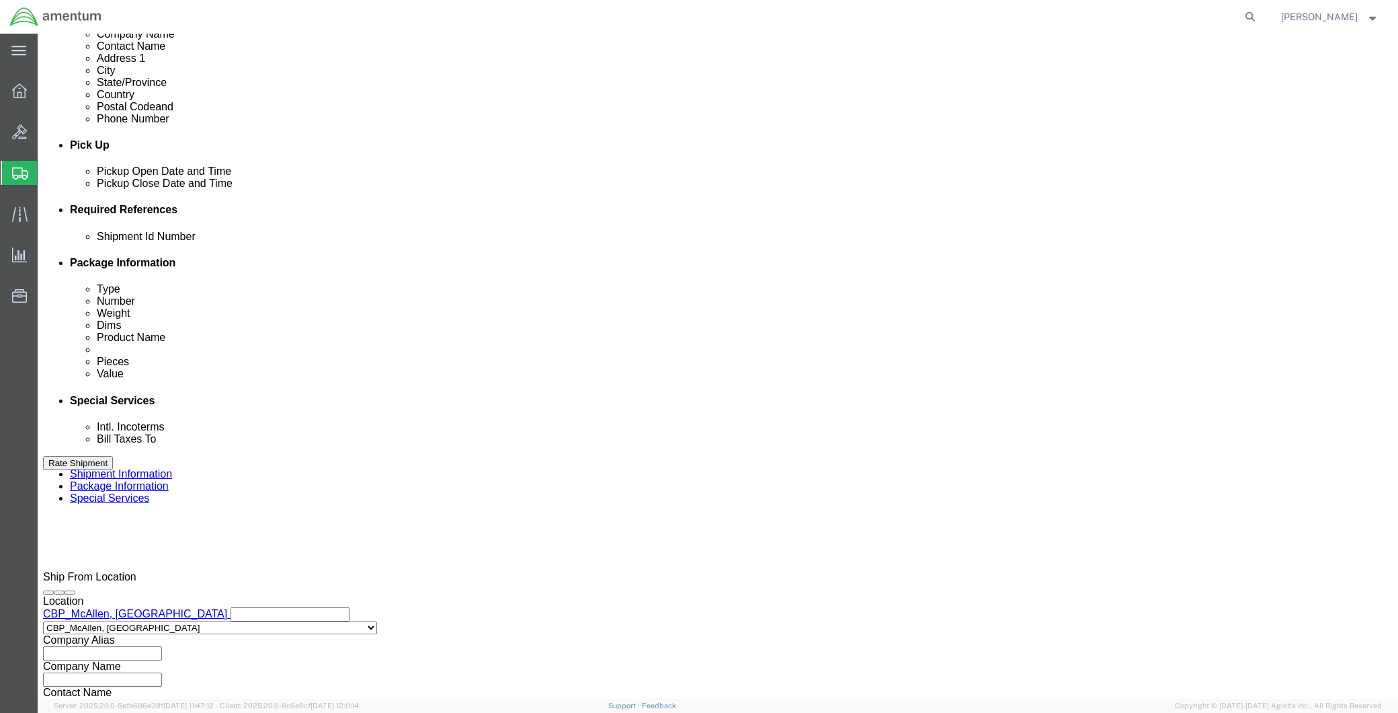
click input "text"
type input "503-009736"
click button "Add reference"
click select "Select Account Type Activity ID Airline Appointment Number ASN Batch Request # …"
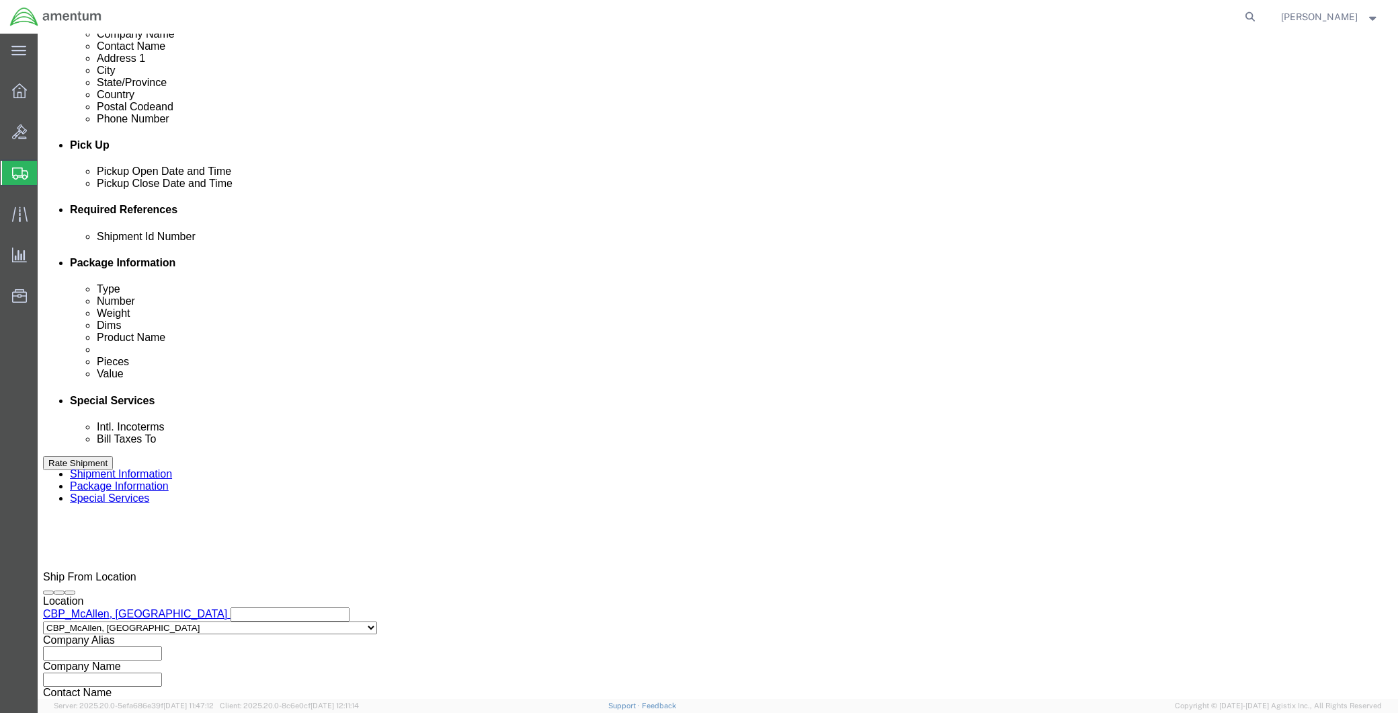
select select "PROJNUM"
click select "Select Account Type Activity ID Airline Appointment Number ASN Batch Request # …"
click input "text"
paste input "6118.04.03.2219.MCA.0000"
type input "6118.04.03.2219.MCA.0000"
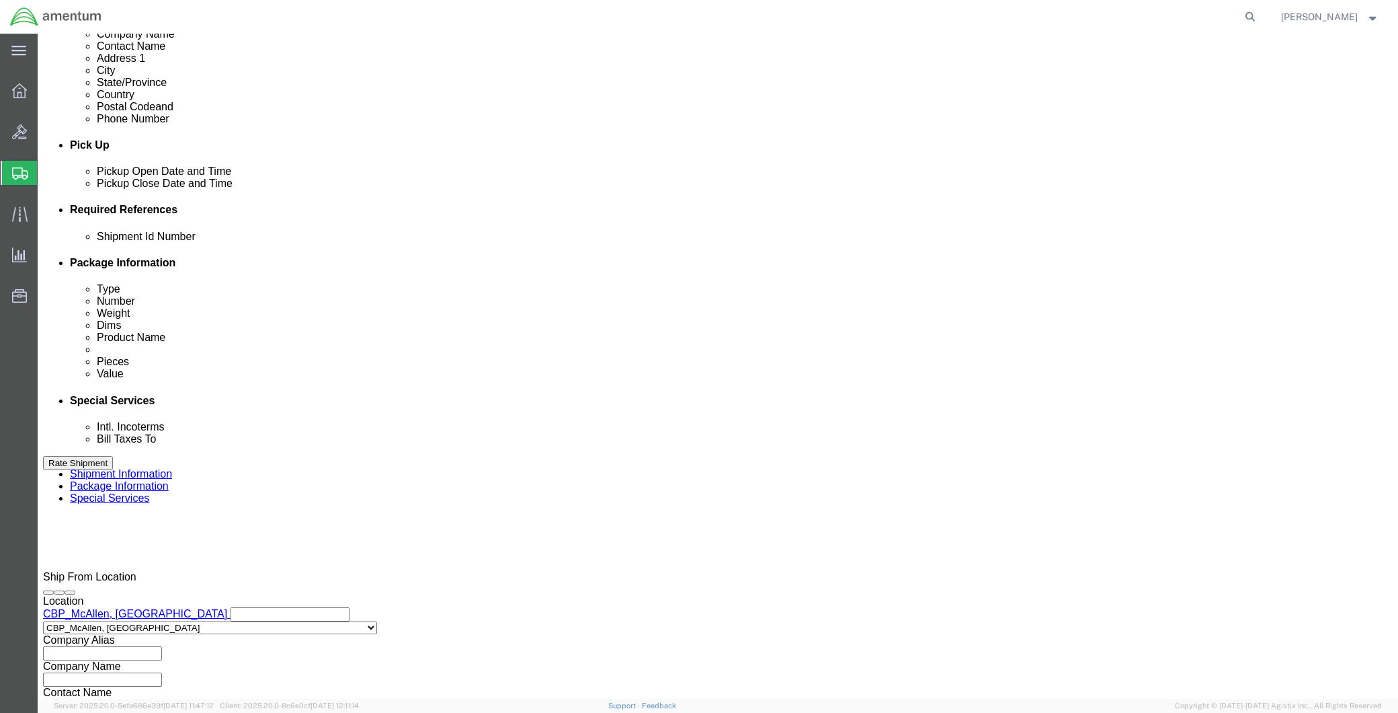
click button "Continue"
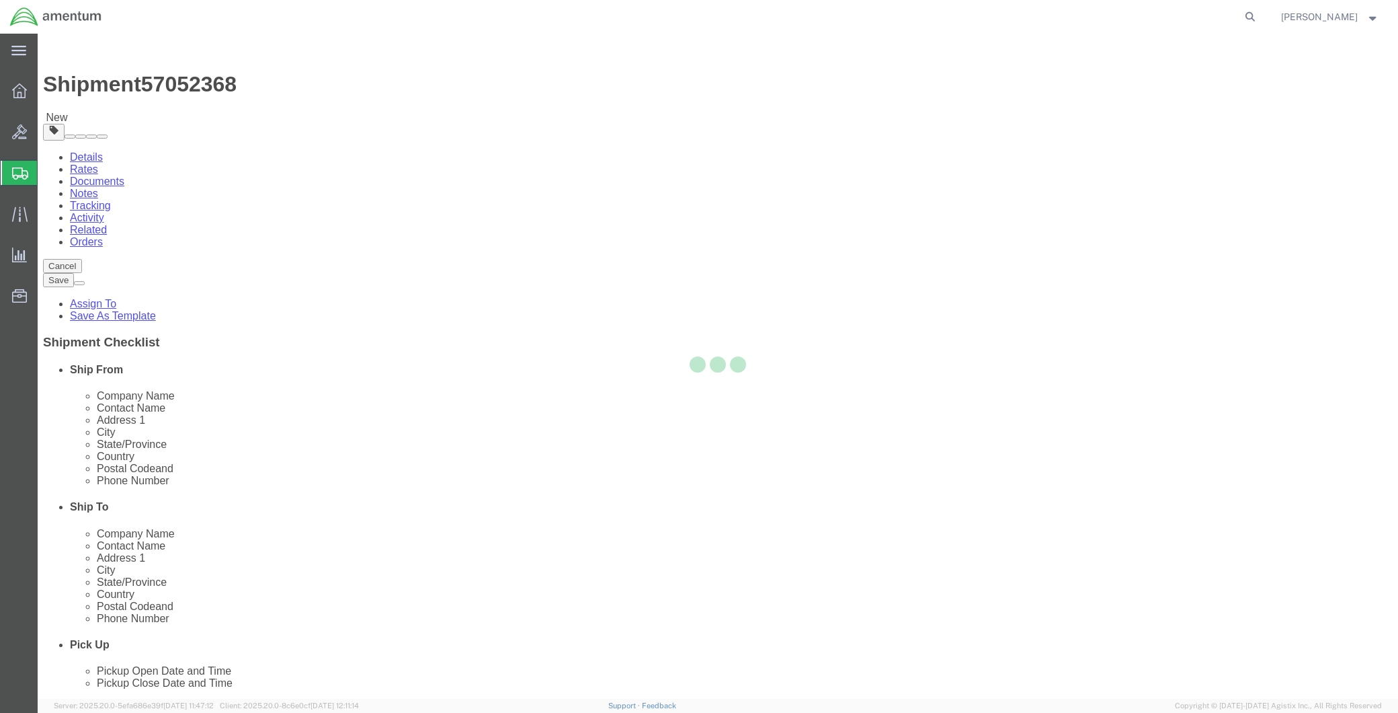
select select "CBOX"
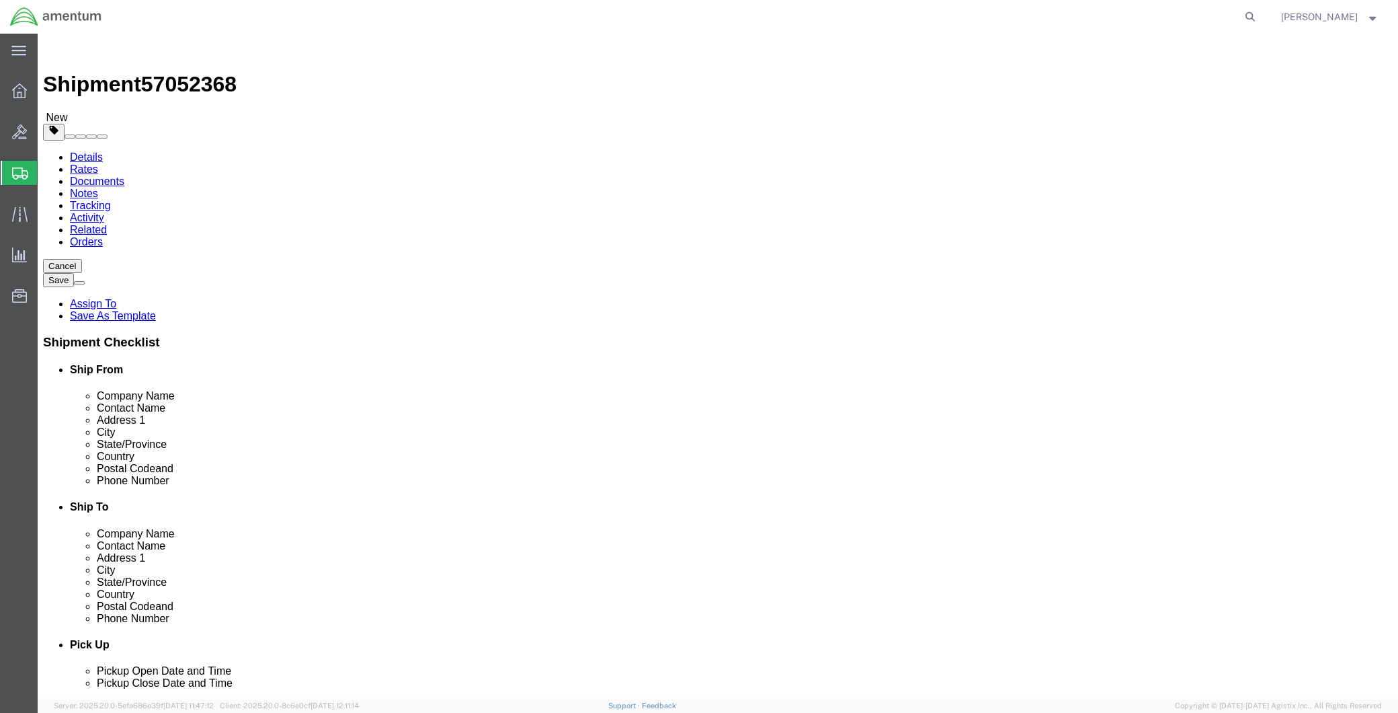
click input "text"
type input "12"
type input "1"
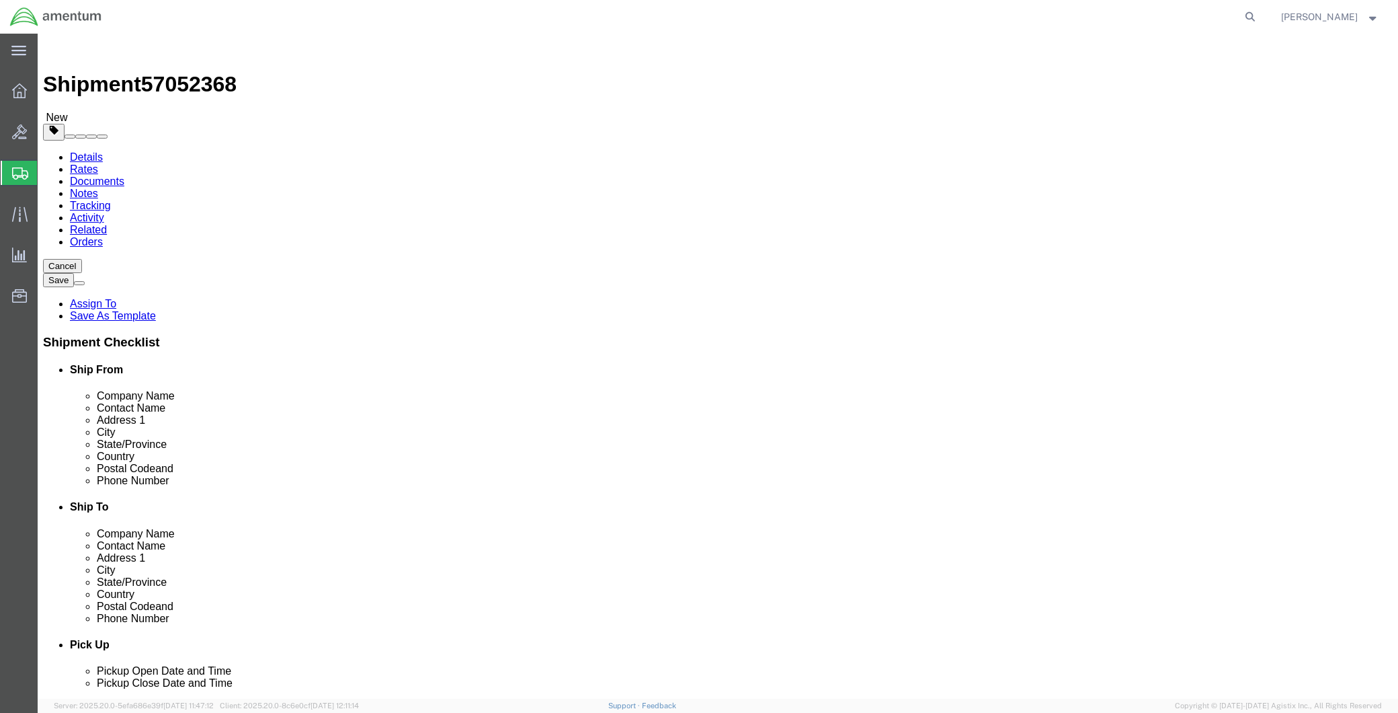
click link "Add Content"
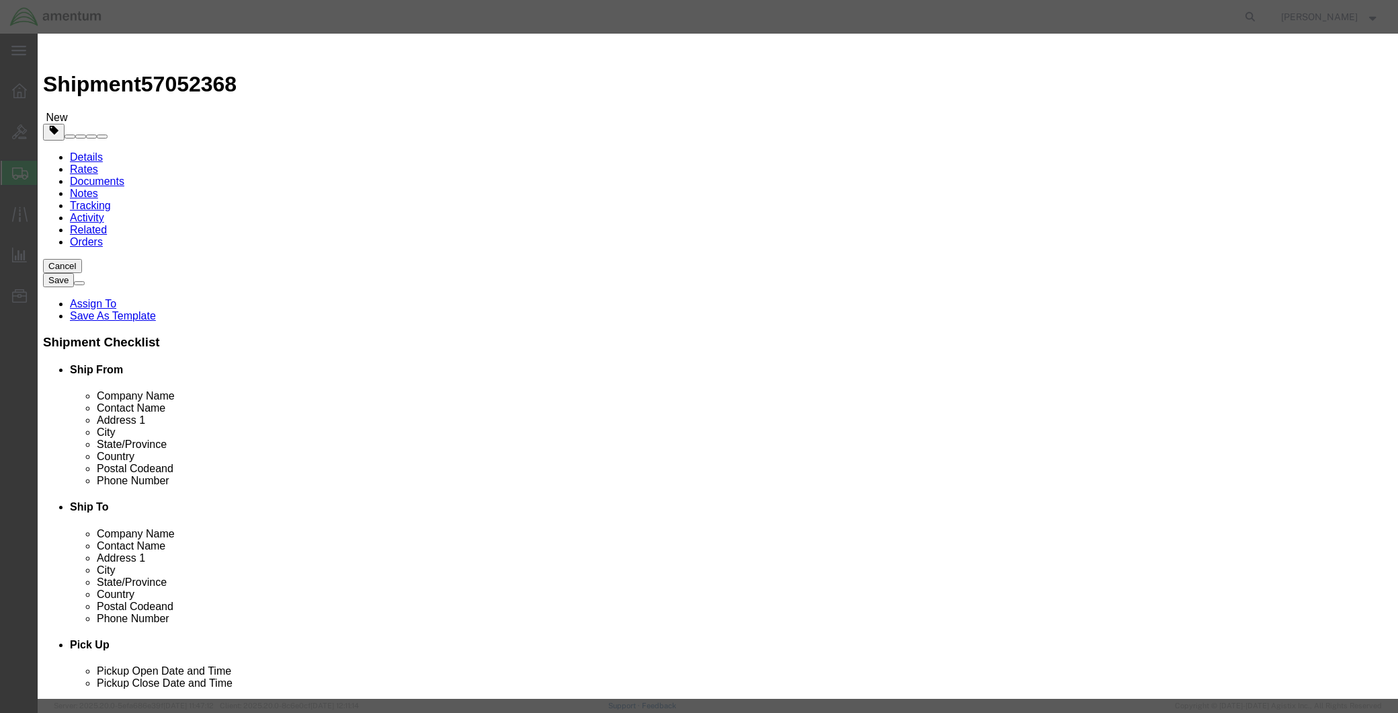
click input "text"
type input "WIRE MARKERS"
type input "1"
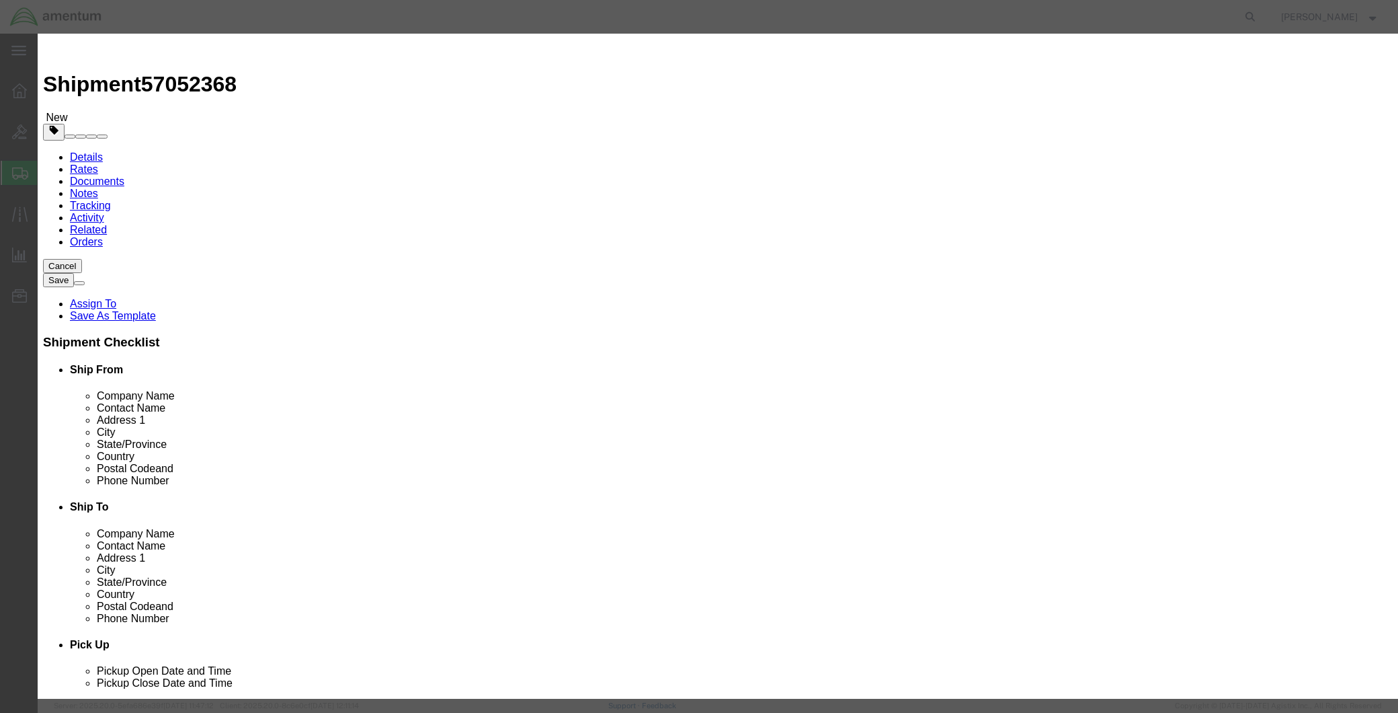
type input "150.00"
click textarea
click textarea "WIRE MARKERS"
type textarea "WIRE MARKERS PART 350A0847150099"
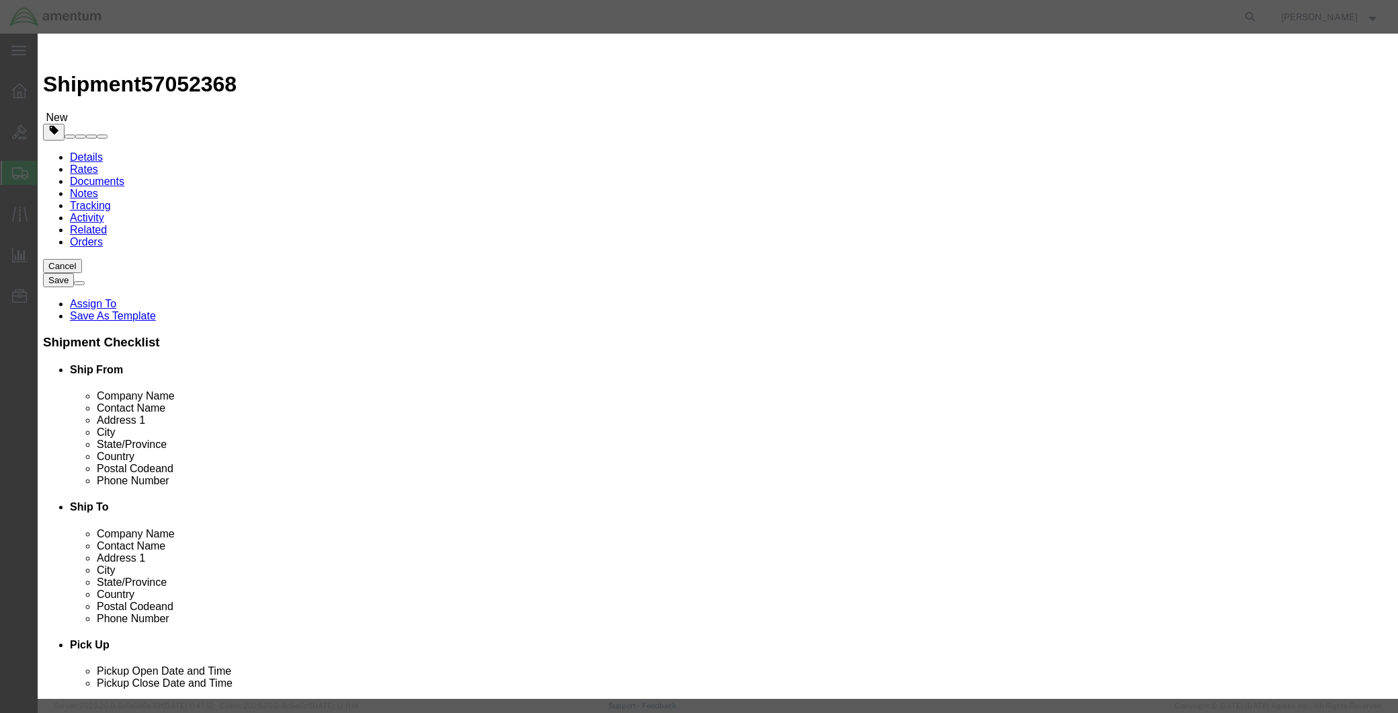
click button "Save & Close"
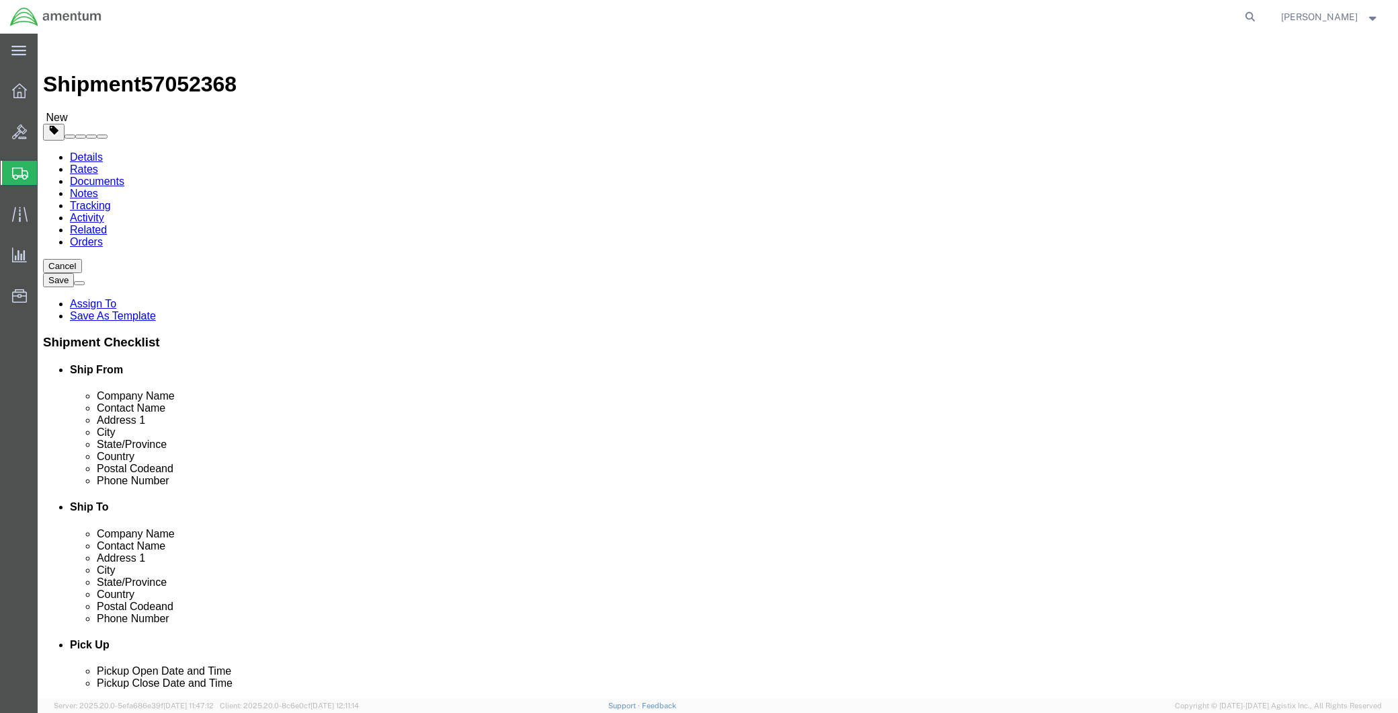
click button "Continue"
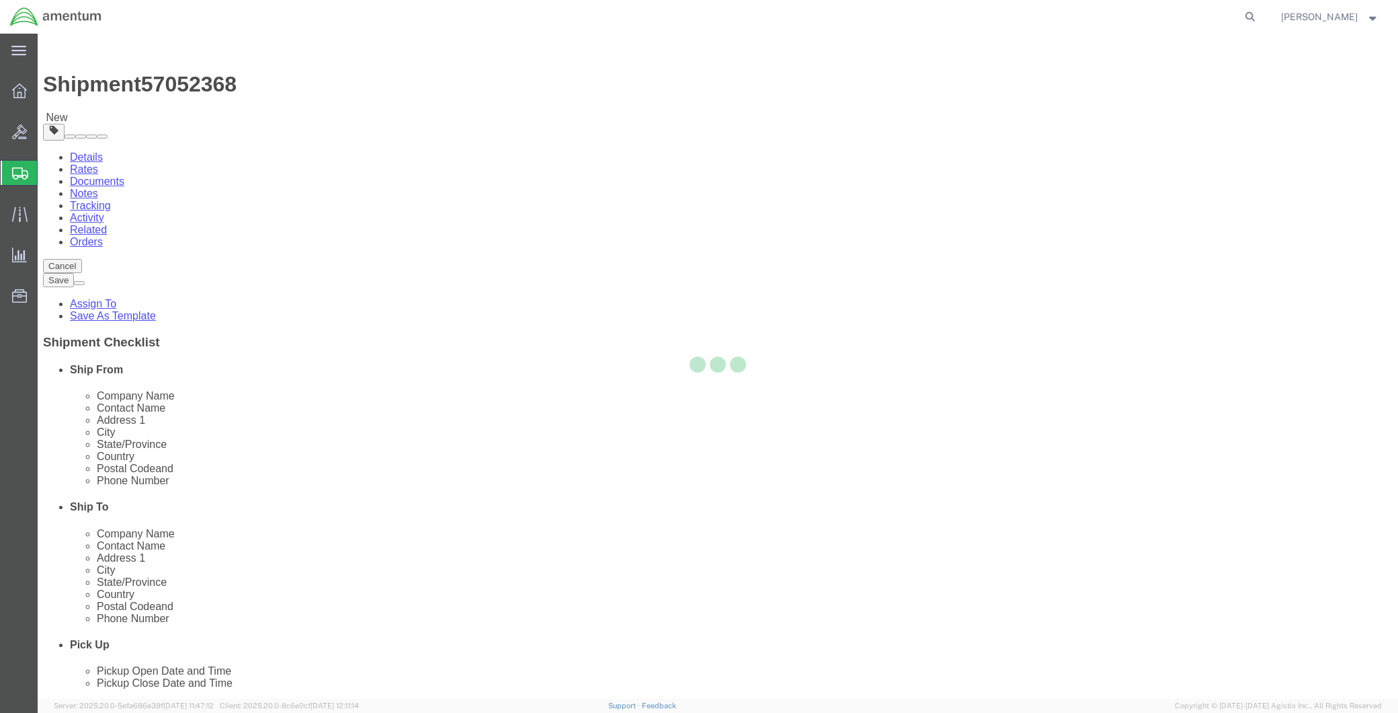
select select
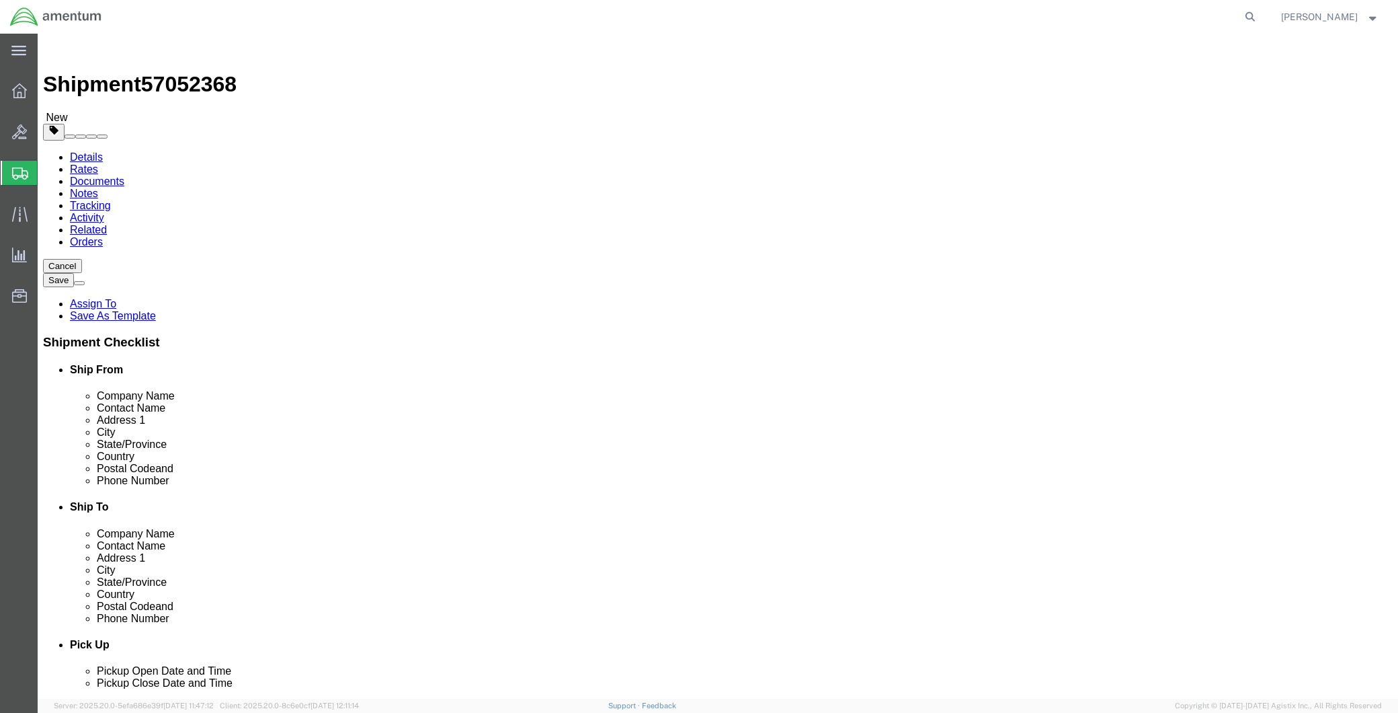
click span "Select one or more"
click span "Site Support"
select select "PICKUP_SITE_SUPPORT"
click div "Instructions"
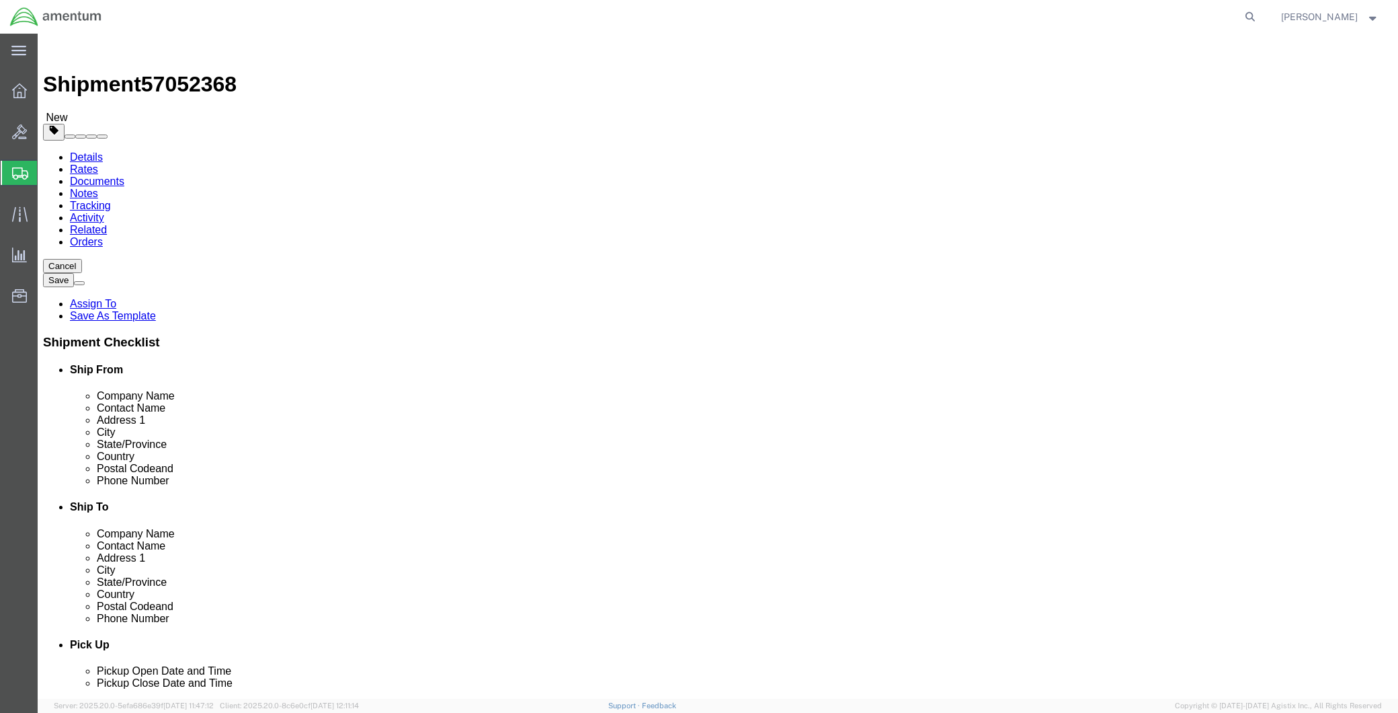
click button "Rate Shipment"
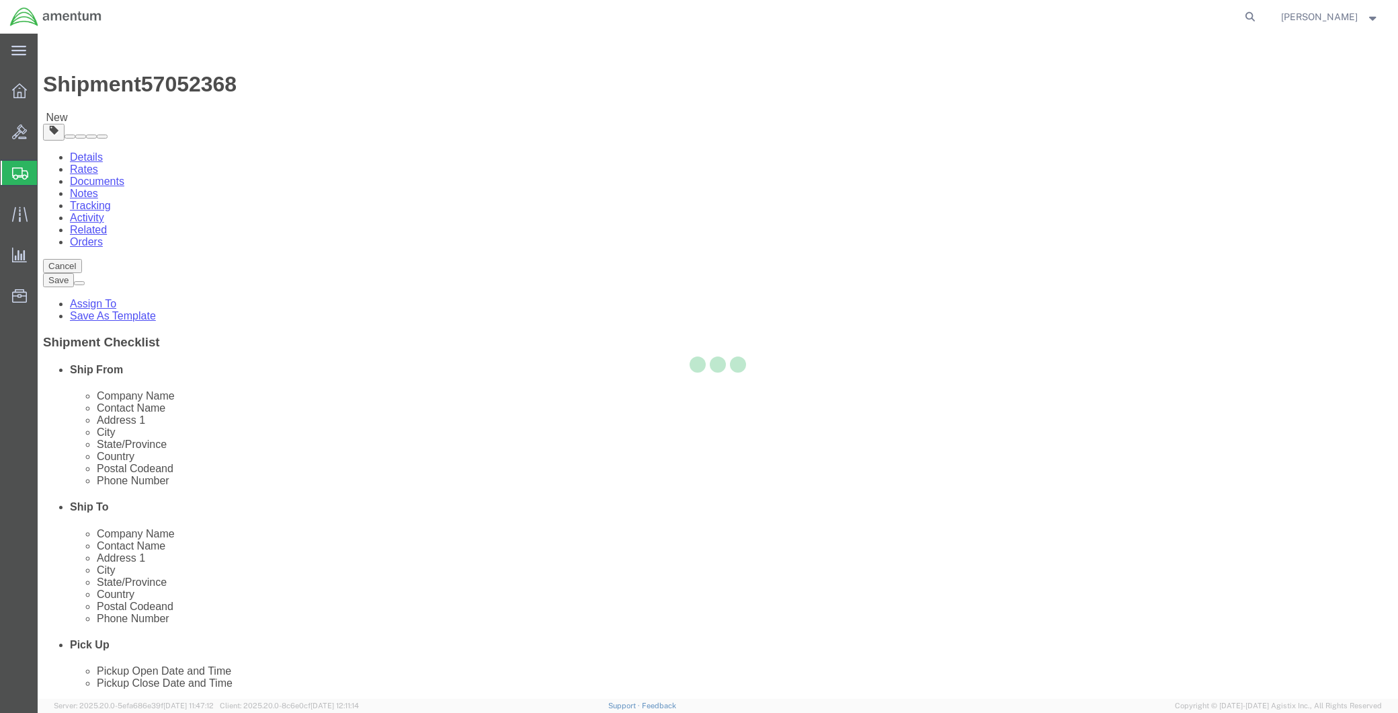
select select "49941"
select select "49937"
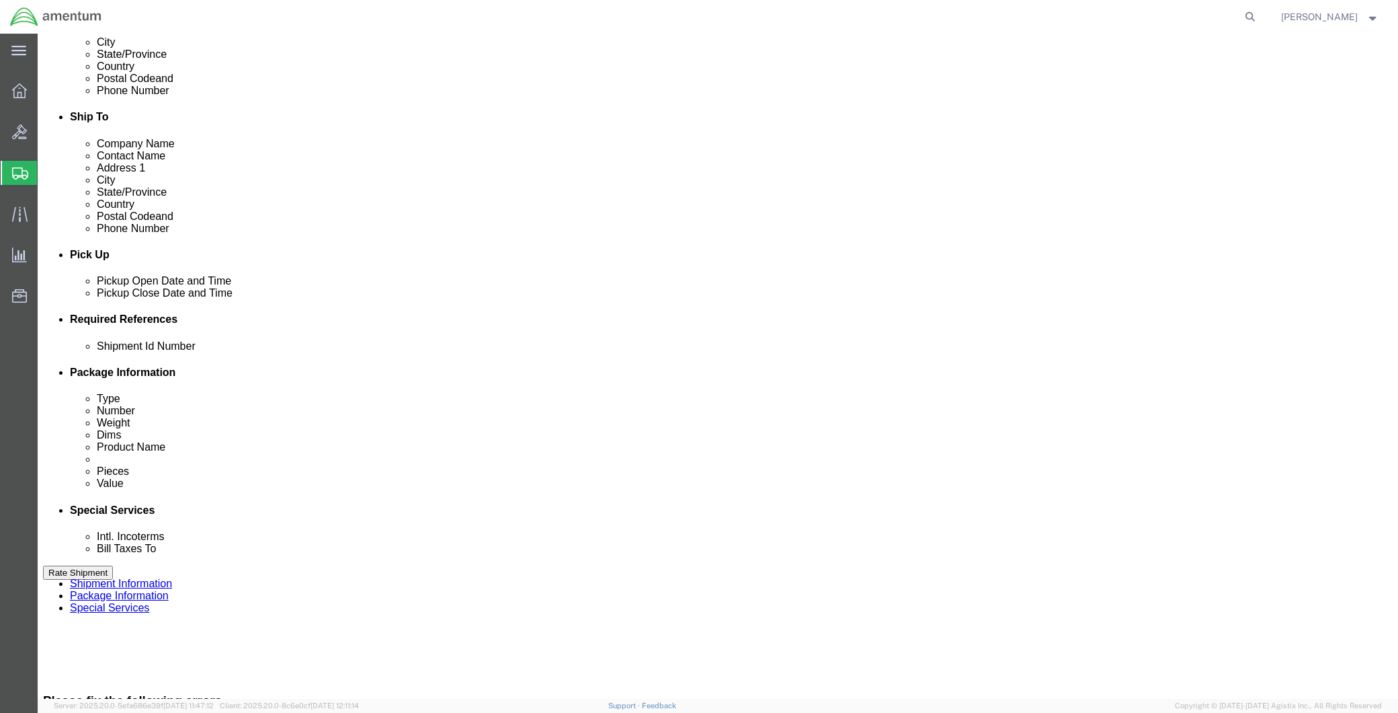
scroll to position [522, 0]
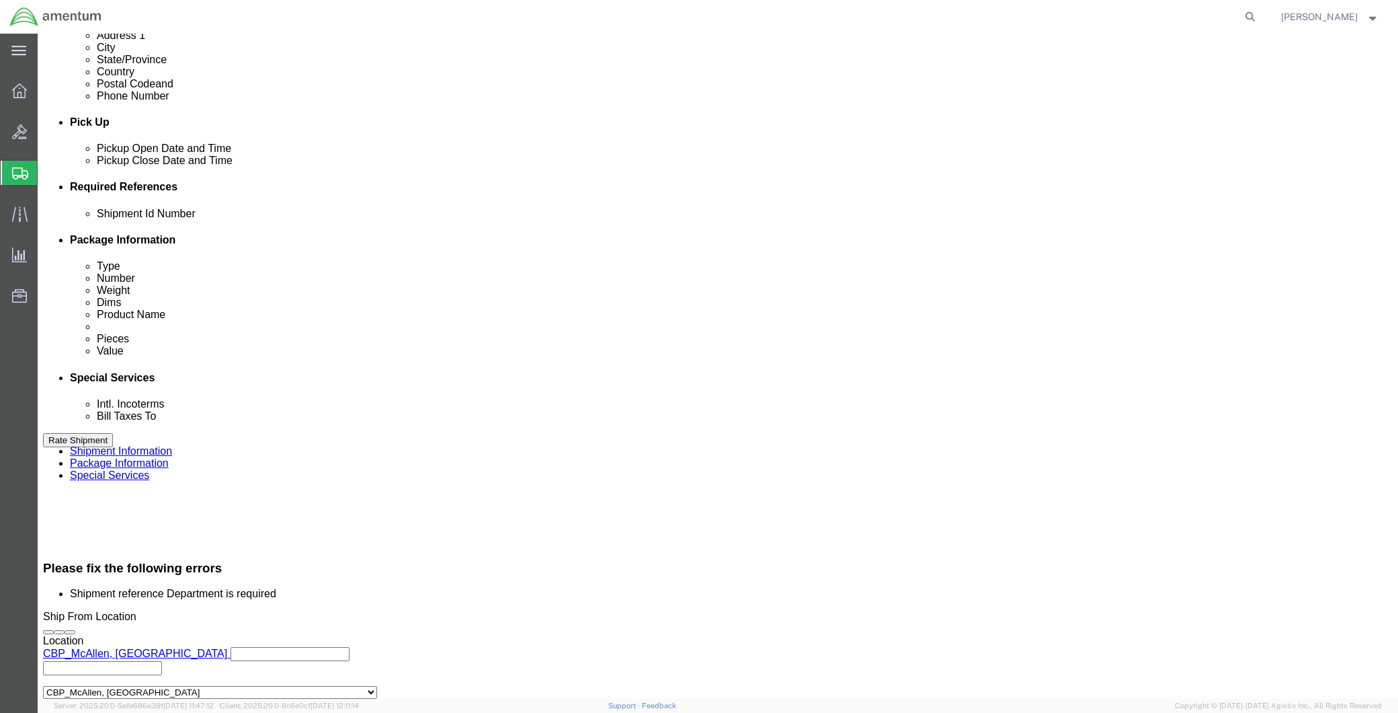
click input "text"
type input "DLR"
click div "Shipment Id Number CBP Department DLR Select Account Type Activity ID Airline A…"
click input "DLR"
drag, startPoint x: 619, startPoint y: 391, endPoint x: 530, endPoint y: 391, distance: 88.1
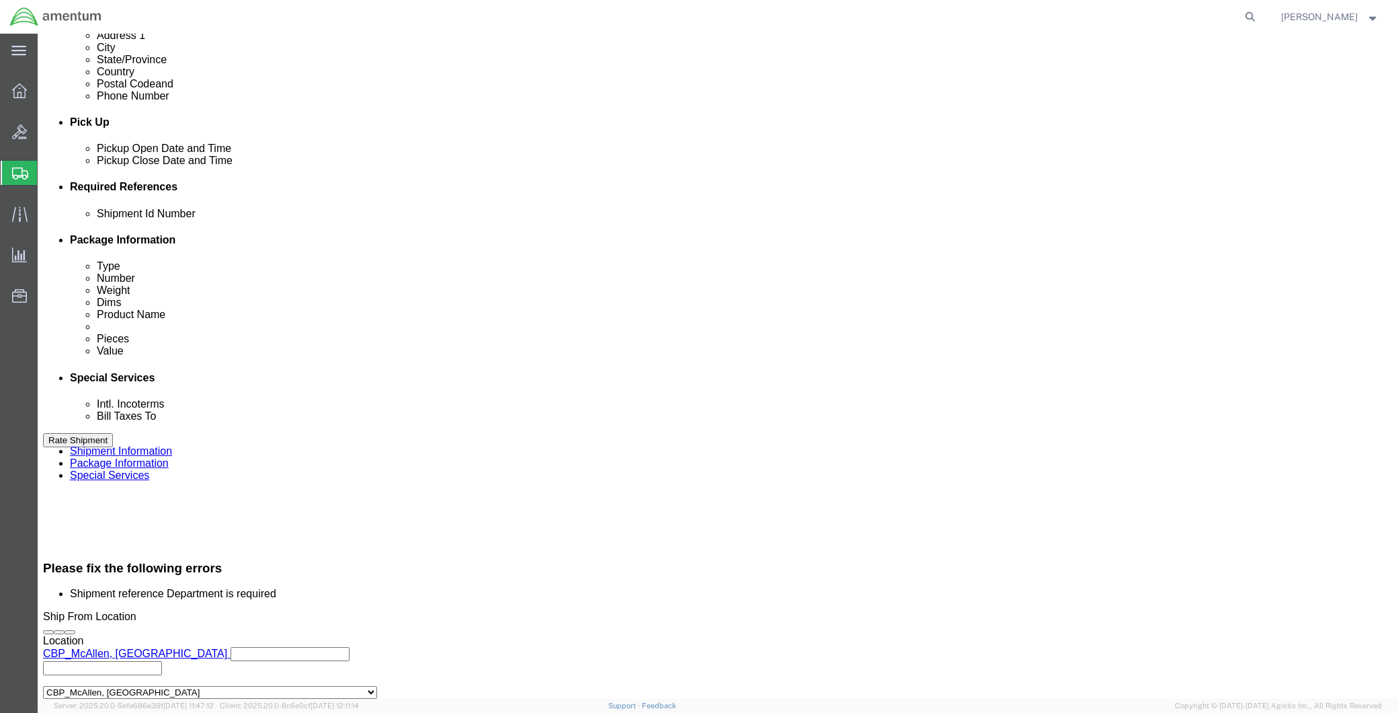
click div "Customer Ref DLR"
type input "WIRE MARKES"
click button "Rate Shipment"
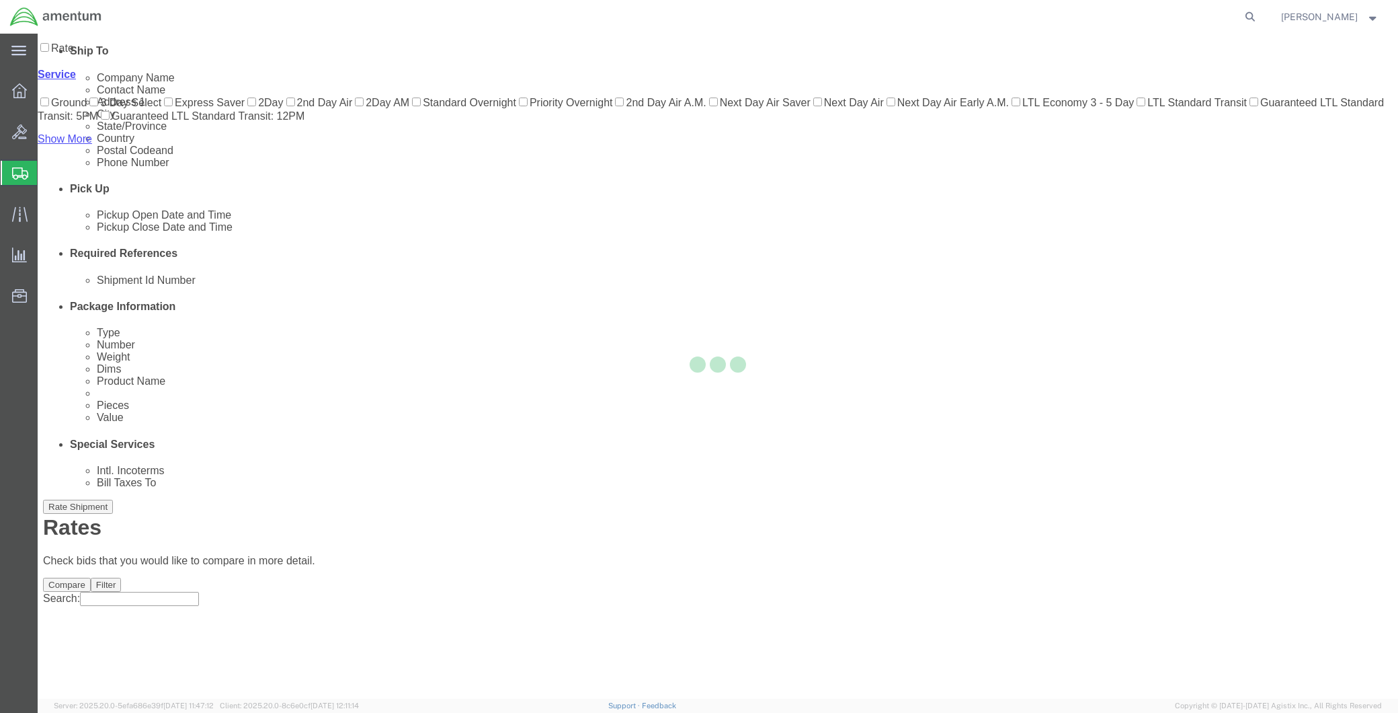
scroll to position [39, 0]
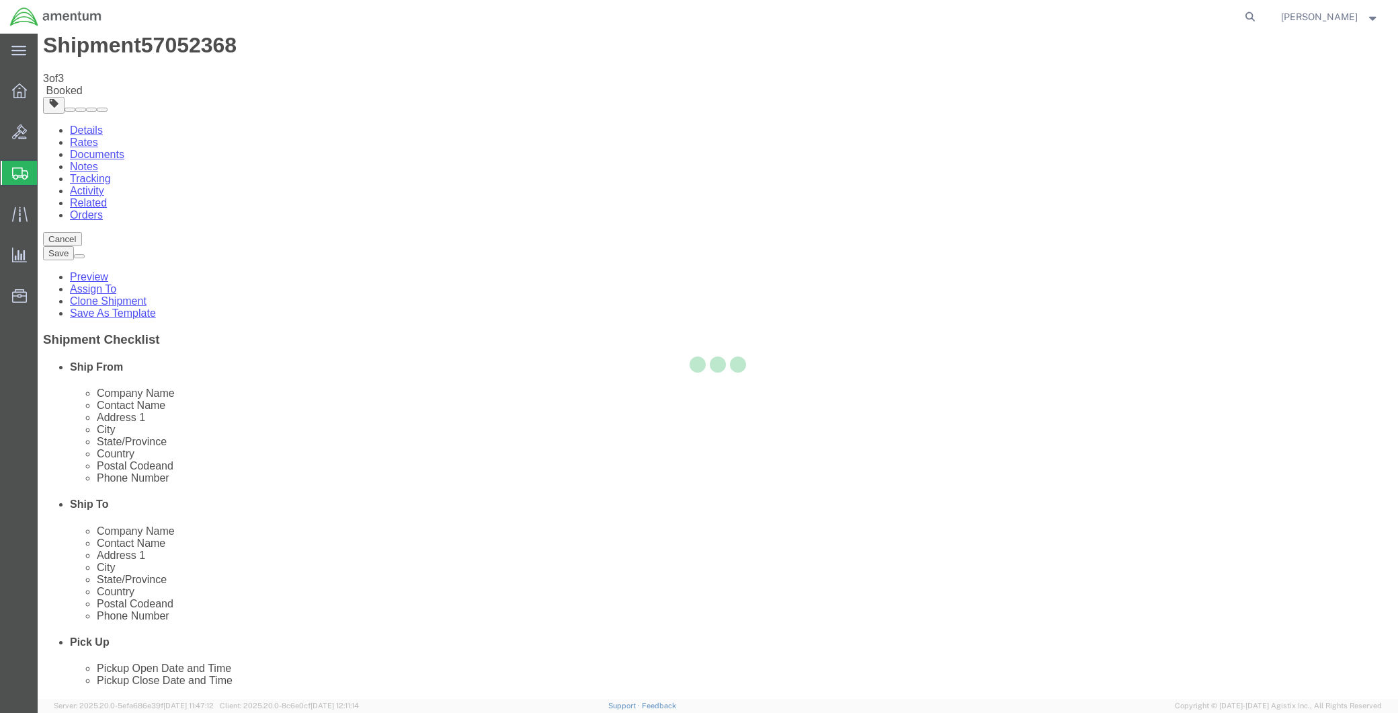
scroll to position [0, 0]
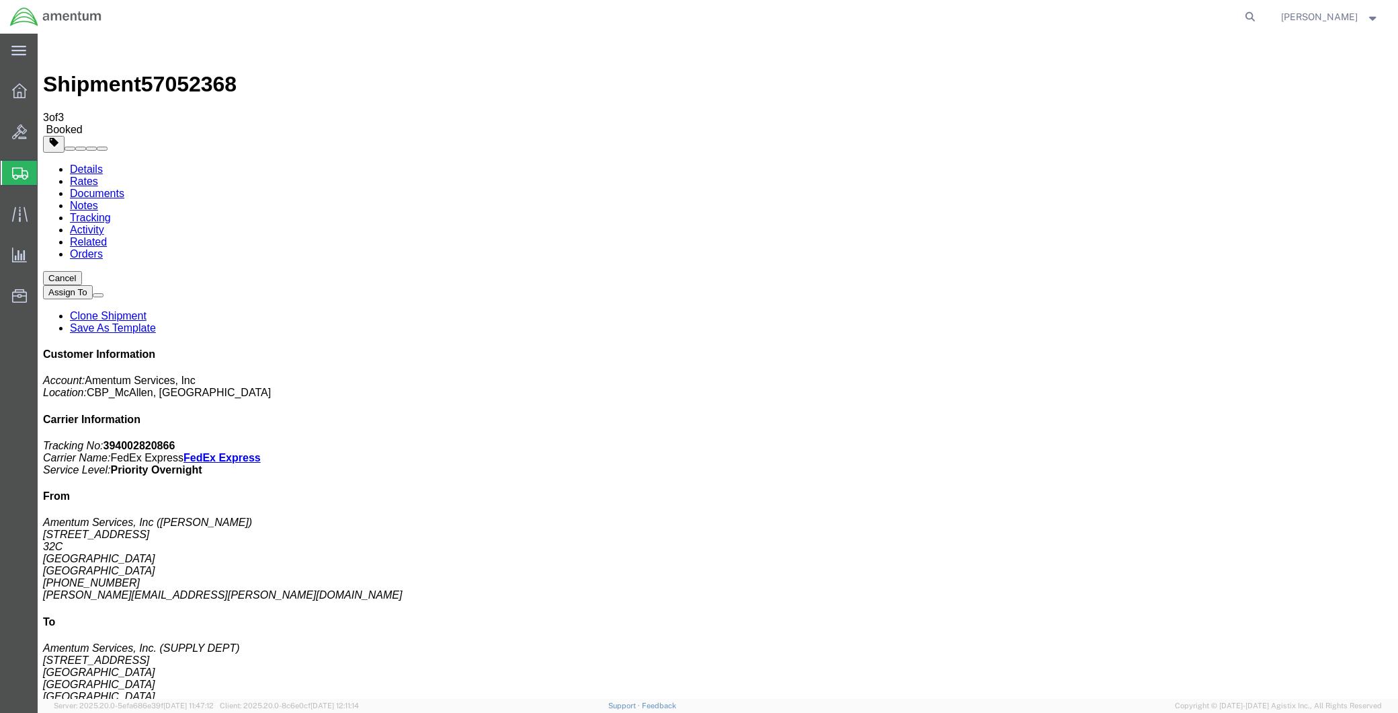
drag, startPoint x: 621, startPoint y: 242, endPoint x: 603, endPoint y: 318, distance: 78.1
drag, startPoint x: 1281, startPoint y: 200, endPoint x: 1212, endPoint y: 204, distance: 69.4
click at [1212, 440] on p "Tracking No: 394002820866 Carrier Name: FedEx Express FedEx Express Service Lev…" at bounding box center [718, 458] width 1350 height 36
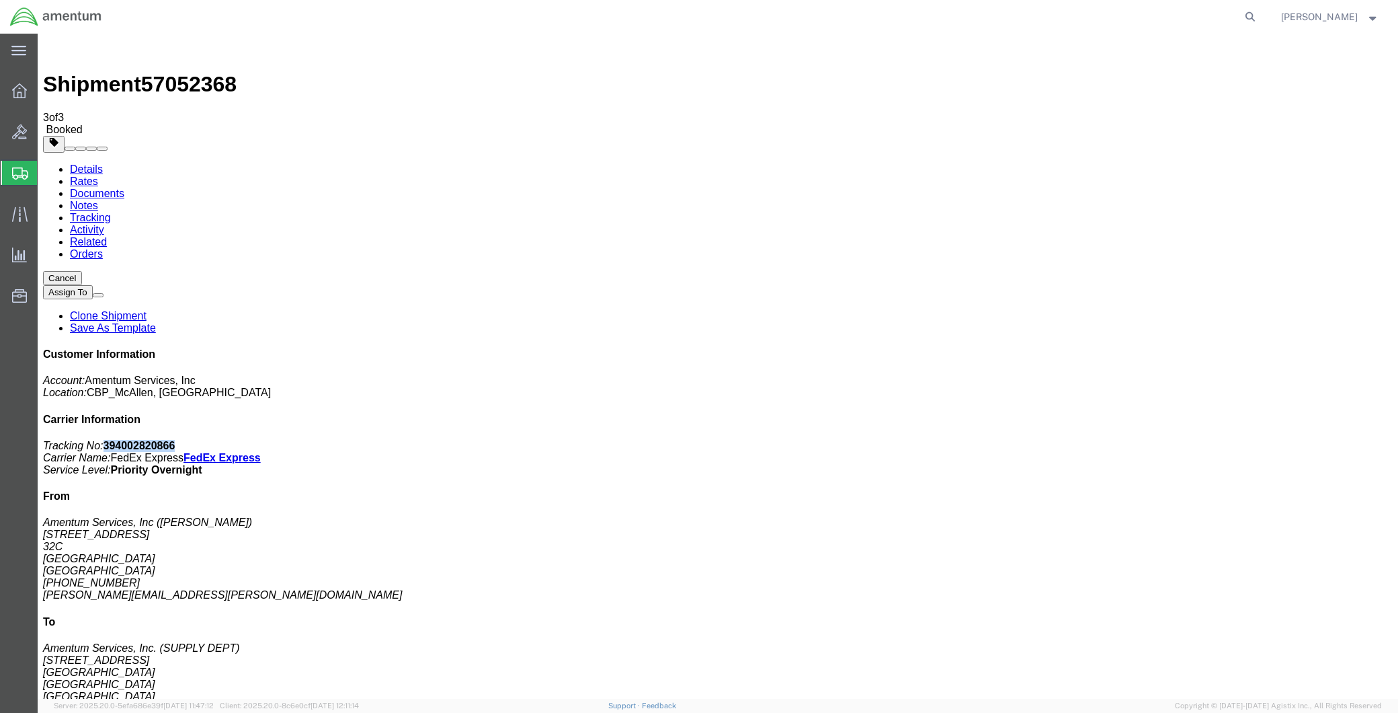
copy b "394002820866"
click at [0, 0] on span "Create Shipment" at bounding box center [0, 0] width 0 height 0
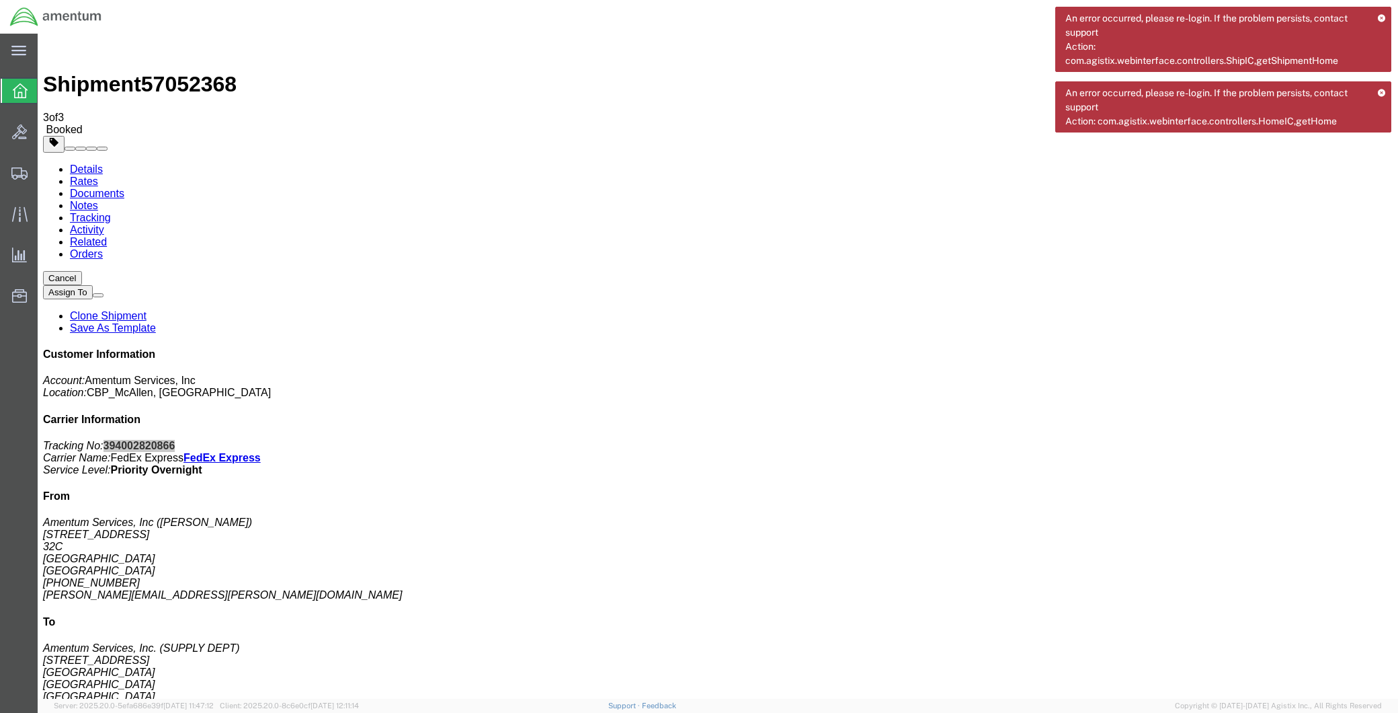
click at [1385, 90] on icon at bounding box center [1382, 92] width 9 height 7
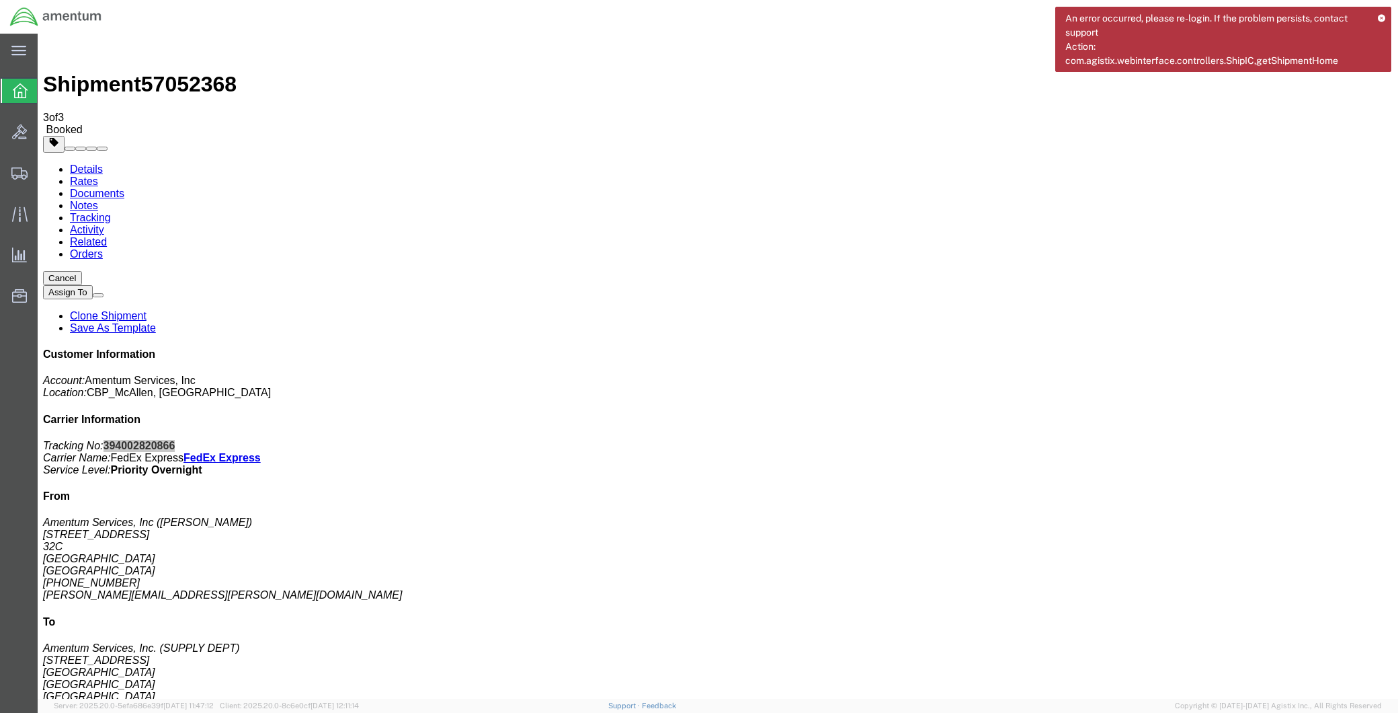
click at [1384, 15] on icon at bounding box center [1382, 17] width 9 height 7
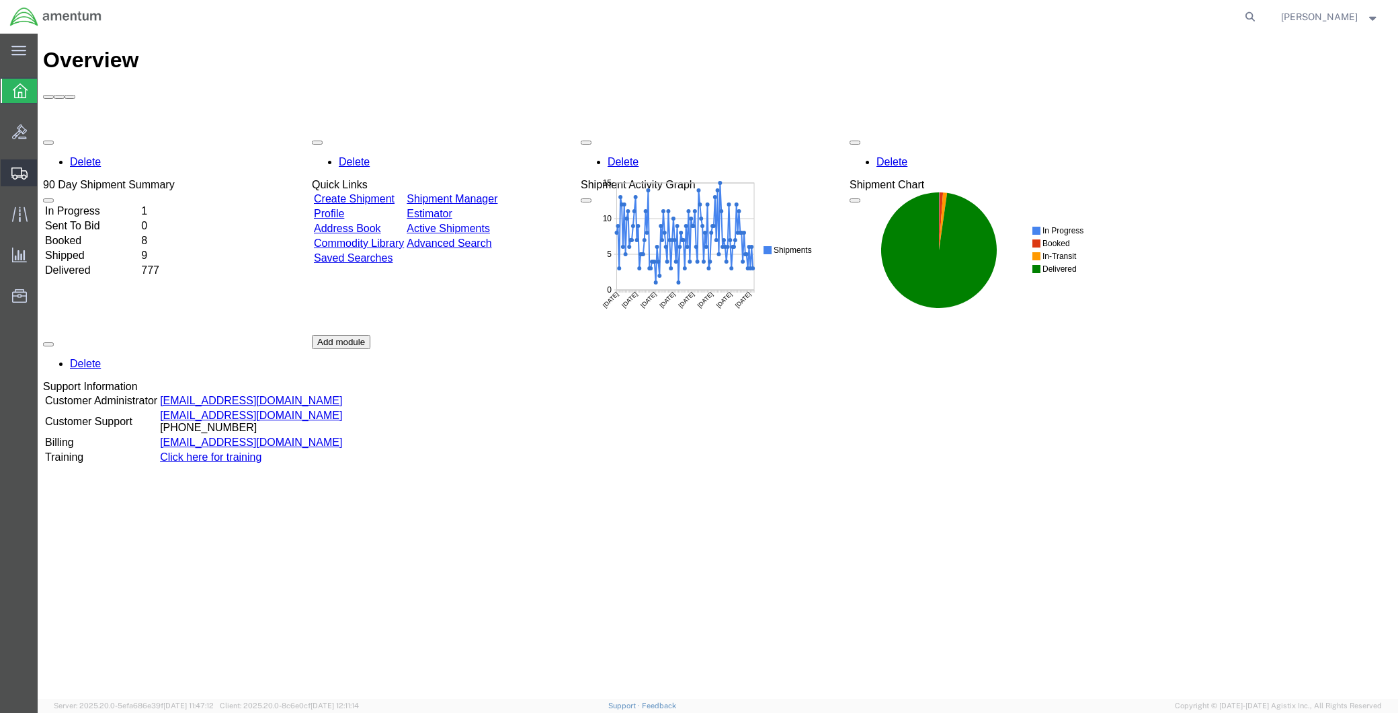
click at [0, 0] on span "Create Shipment" at bounding box center [0, 0] width 0 height 0
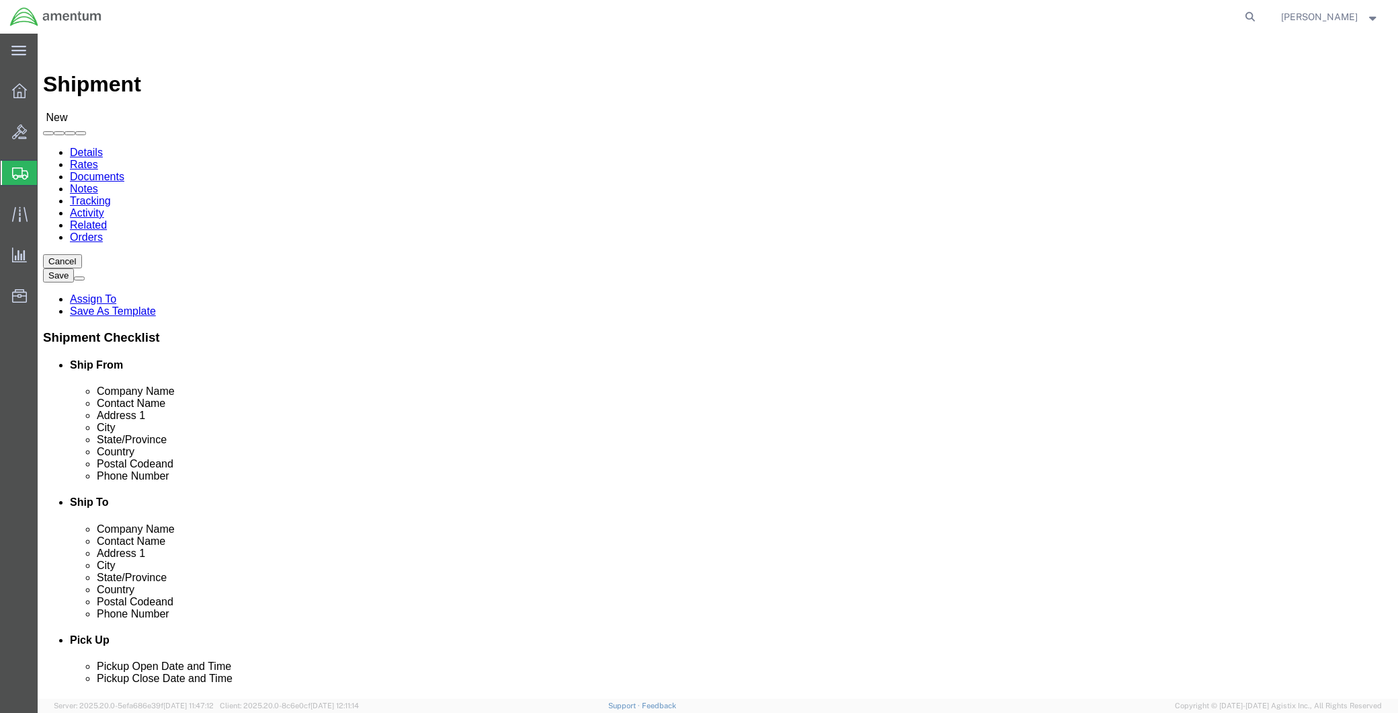
select select
type input "MCA"
select select "49941"
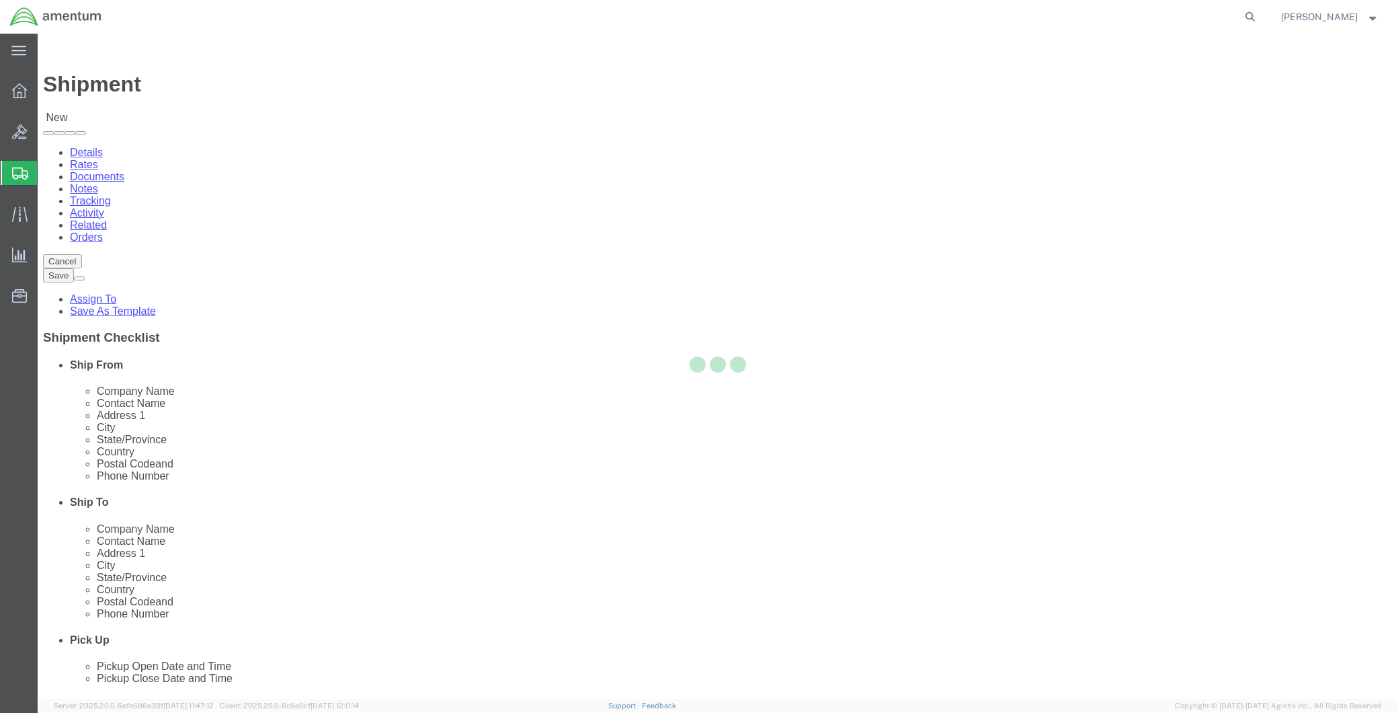
select select "[GEOGRAPHIC_DATA]"
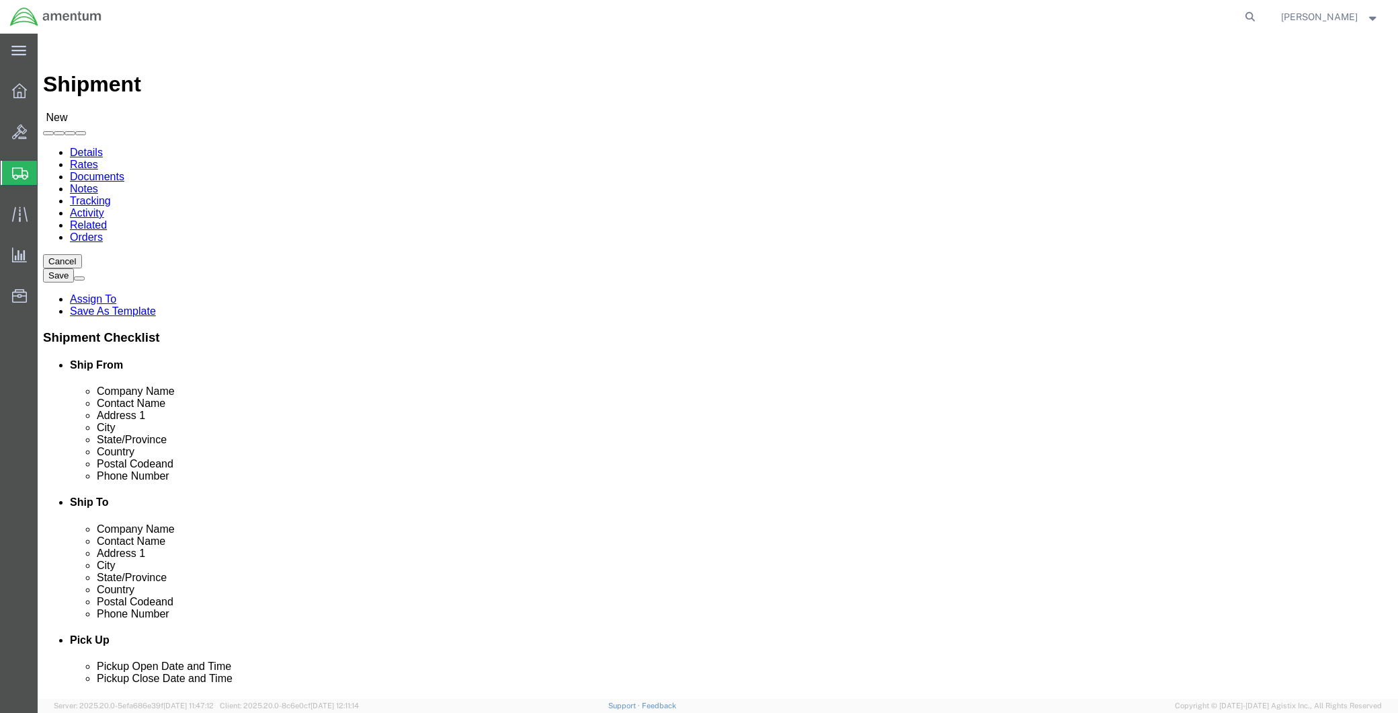
type input "WST"
select select "49945"
select select "[GEOGRAPHIC_DATA]"
drag, startPoint x: 843, startPoint y: 282, endPoint x: 714, endPoint y: 299, distance: 130.1
click div "Location [GEOGRAPHIC_DATA], [GEOGRAPHIC_DATA] My Profile Location [PHONE_NUMBER…"
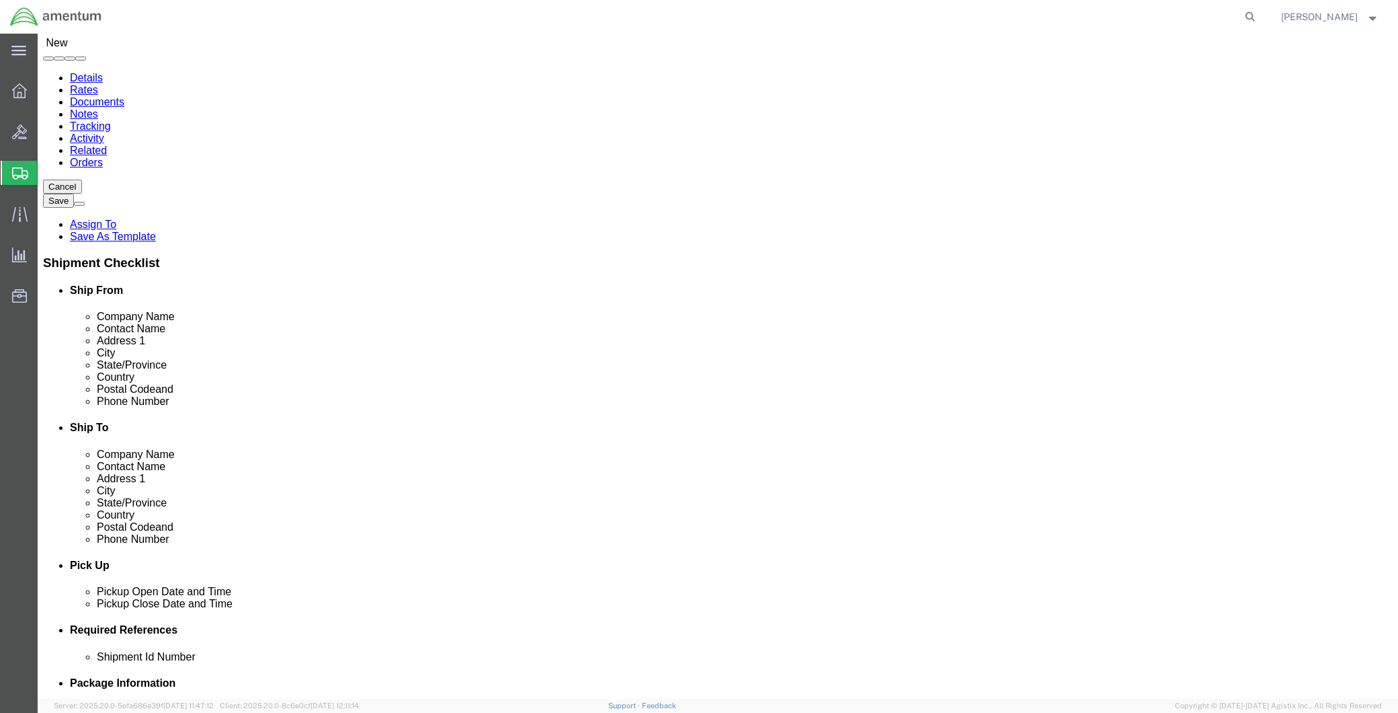
type input "SUPPLY DEPT"
click div
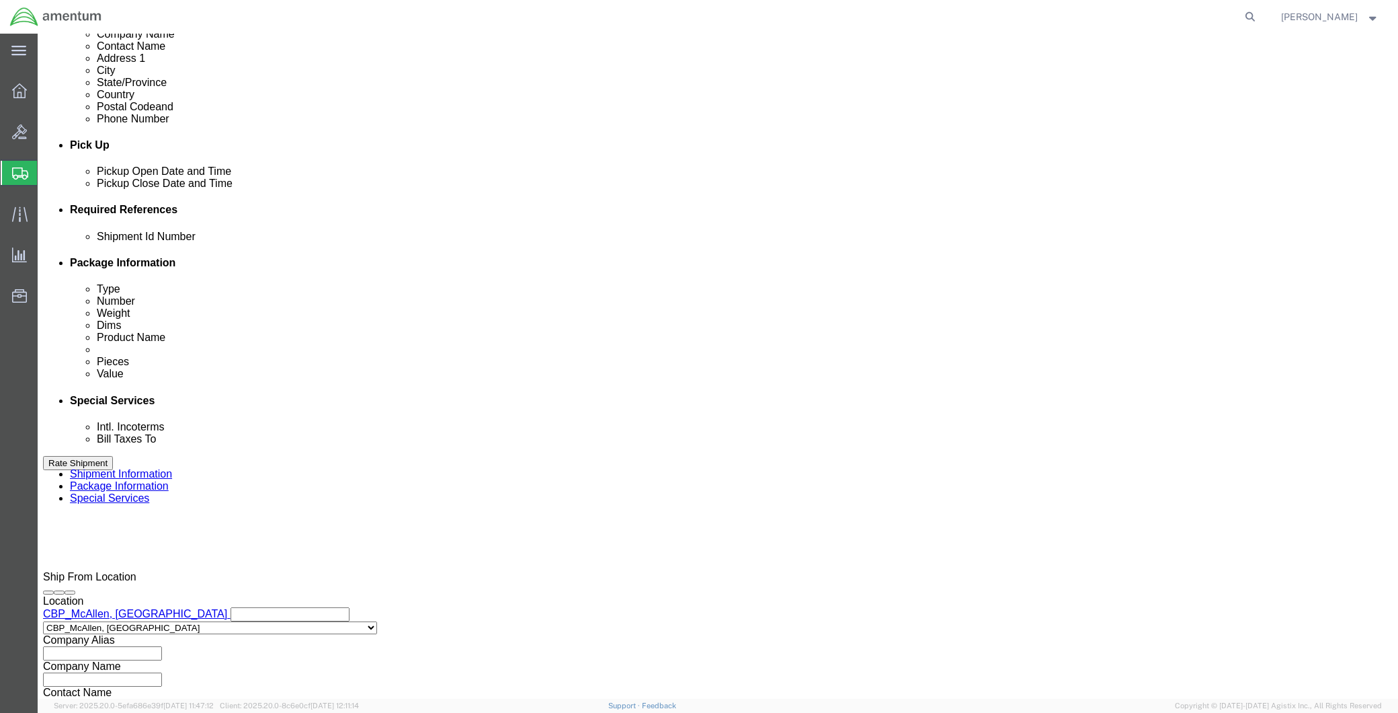
click input "4:00 PM"
type input "8:00 AM"
click button "Apply"
click div
type input "2:00 PM"
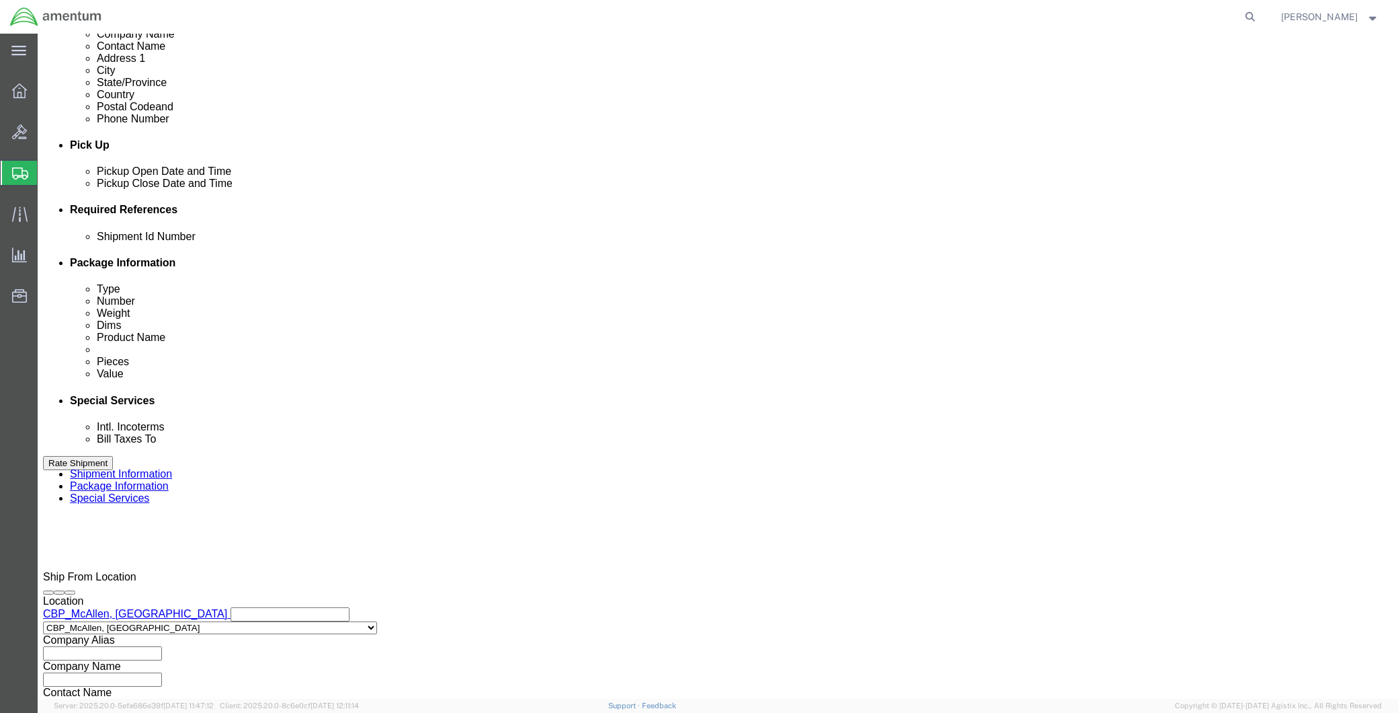
click button "Apply"
click button "Add reference"
click input "text"
type input "c"
type input "CBP"
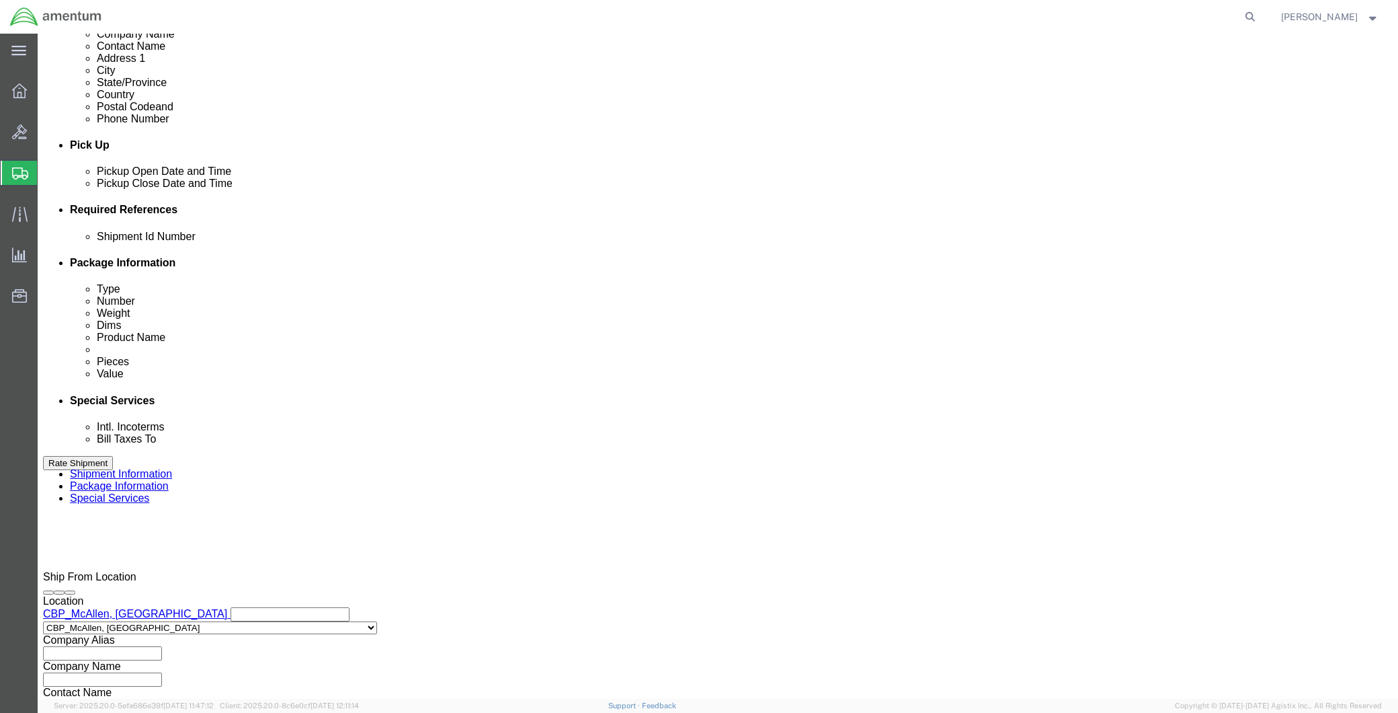
click select "Select Account Type Activity ID Airline Appointment Number ASN Batch Request # …"
select select "DEPT"
click select "Select Account Type Activity ID Airline Appointment Number ASN Batch Request # …"
click input "text"
type input "WST"
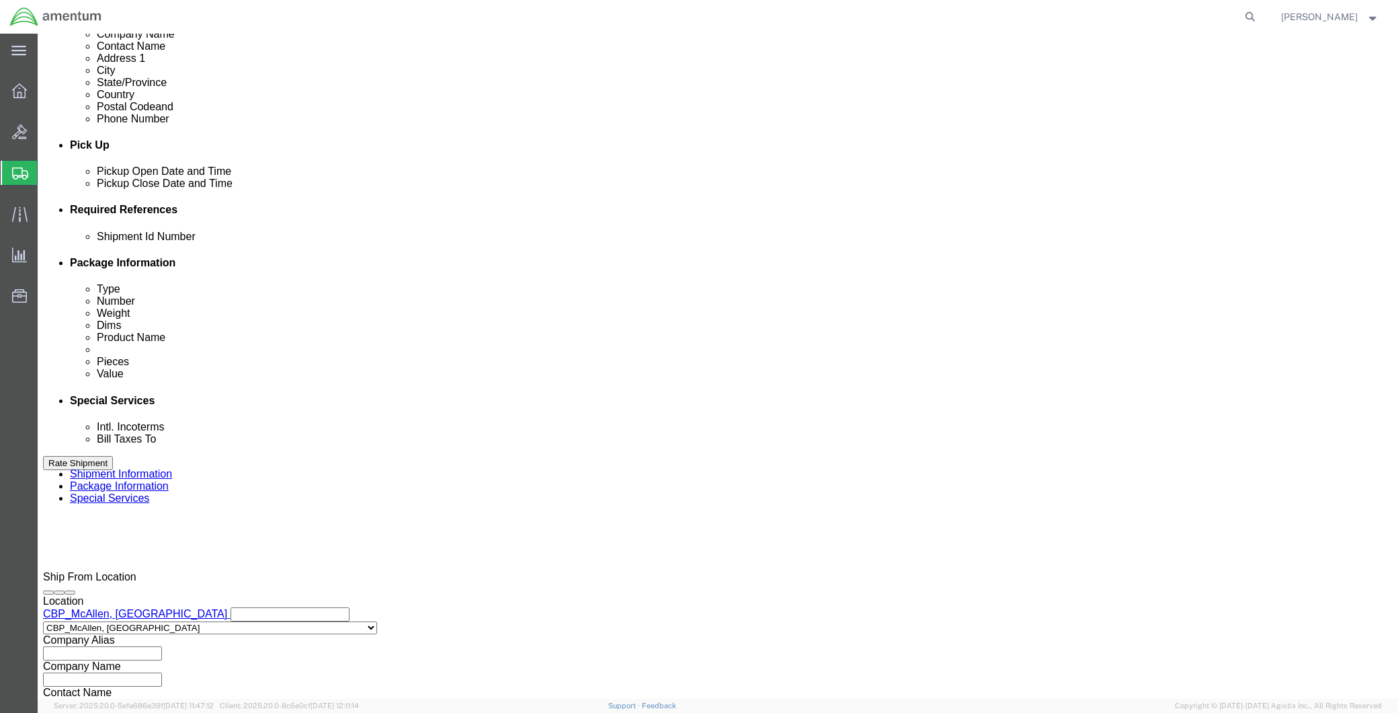
click button "Add reference"
click select "Select Account Type Activity ID Airline Appointment Number ASN Batch Request # …"
select select "RELNUM"
click select "Select Account Type Activity ID Airline Appointment Number ASN Batch Request # …"
click input "text"
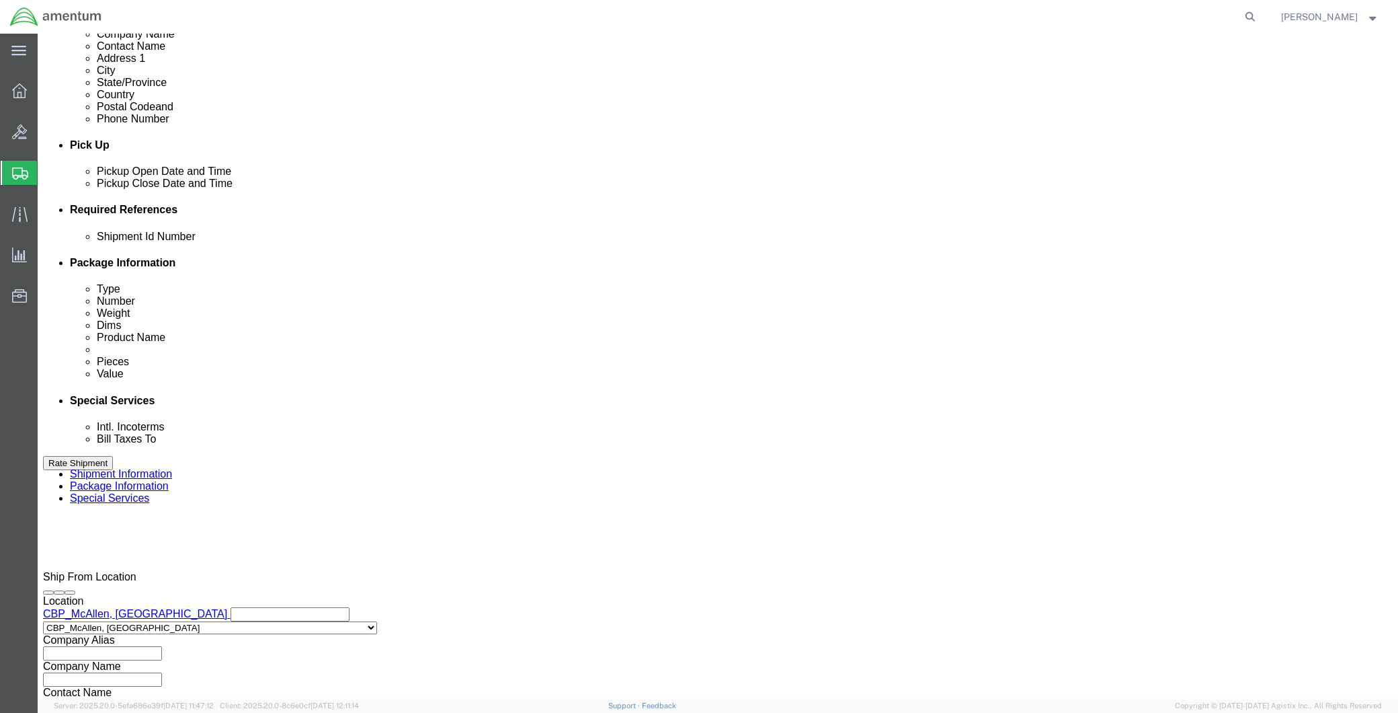
type input "614-009745"
click button "Add reference"
click select "Select Account Type Activity ID Airline Appointment Number ASN Batch Request # …"
select select "PROJNUM"
click select "Select Account Type Activity ID Airline Appointment Number ASN Batch Request # …"
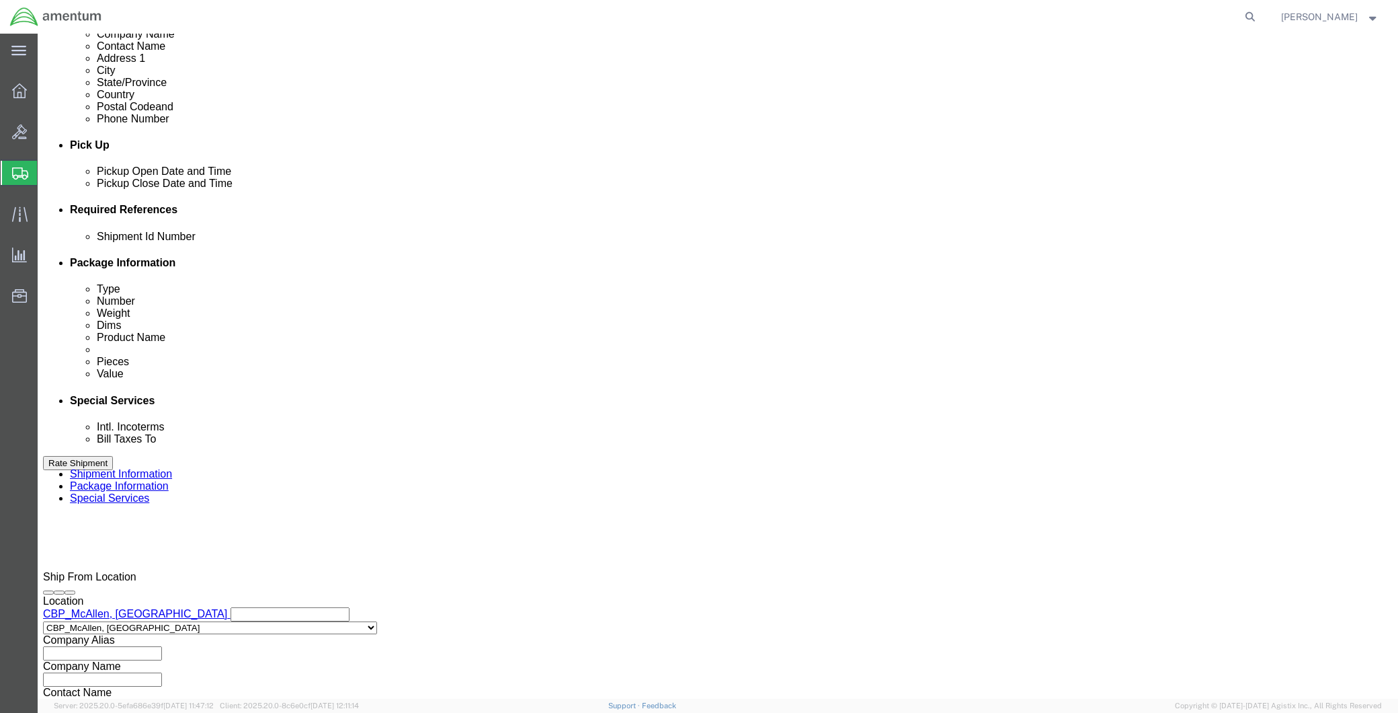
click input "text"
paste input "6118.04.03.2219.MCA.0000"
type input "6118.04.03.2219.MCA.0000"
click button "Continue"
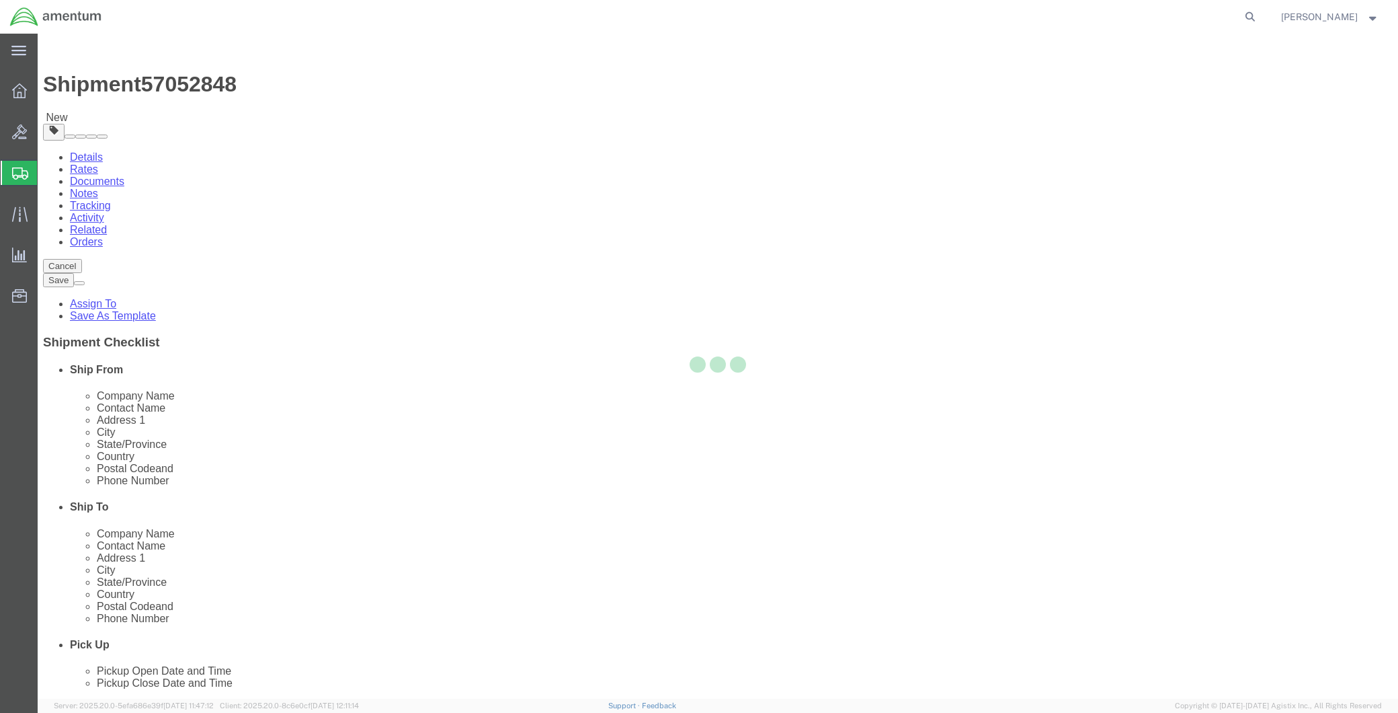
select select "CBOX"
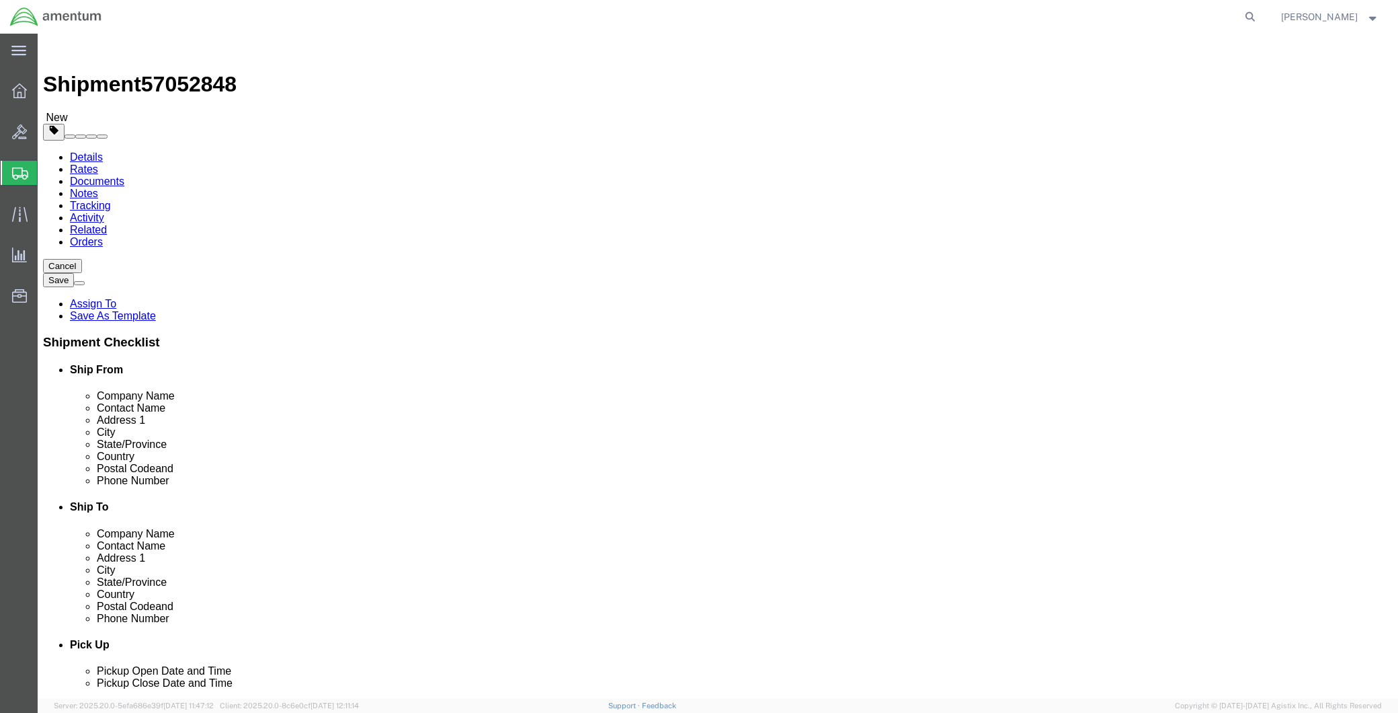
click input "text"
type input "21"
type input "10"
type input "7"
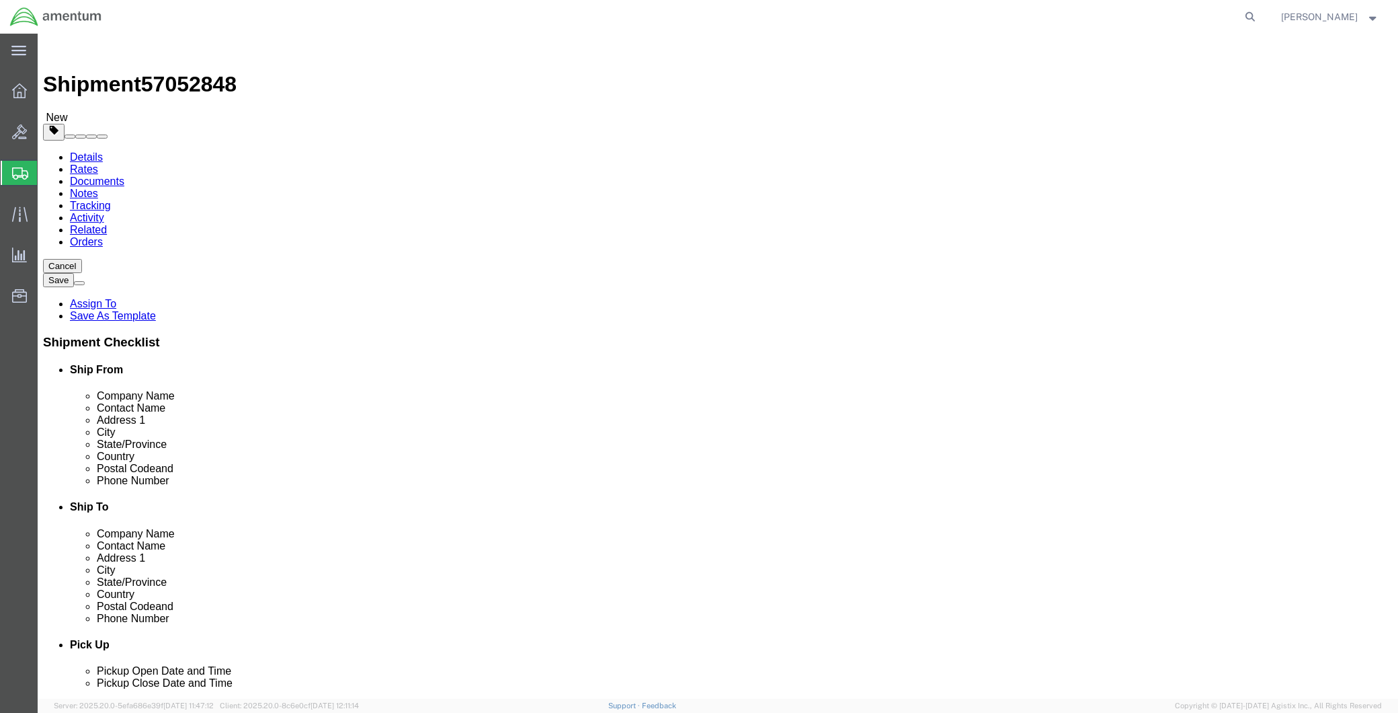
click link "Add Content"
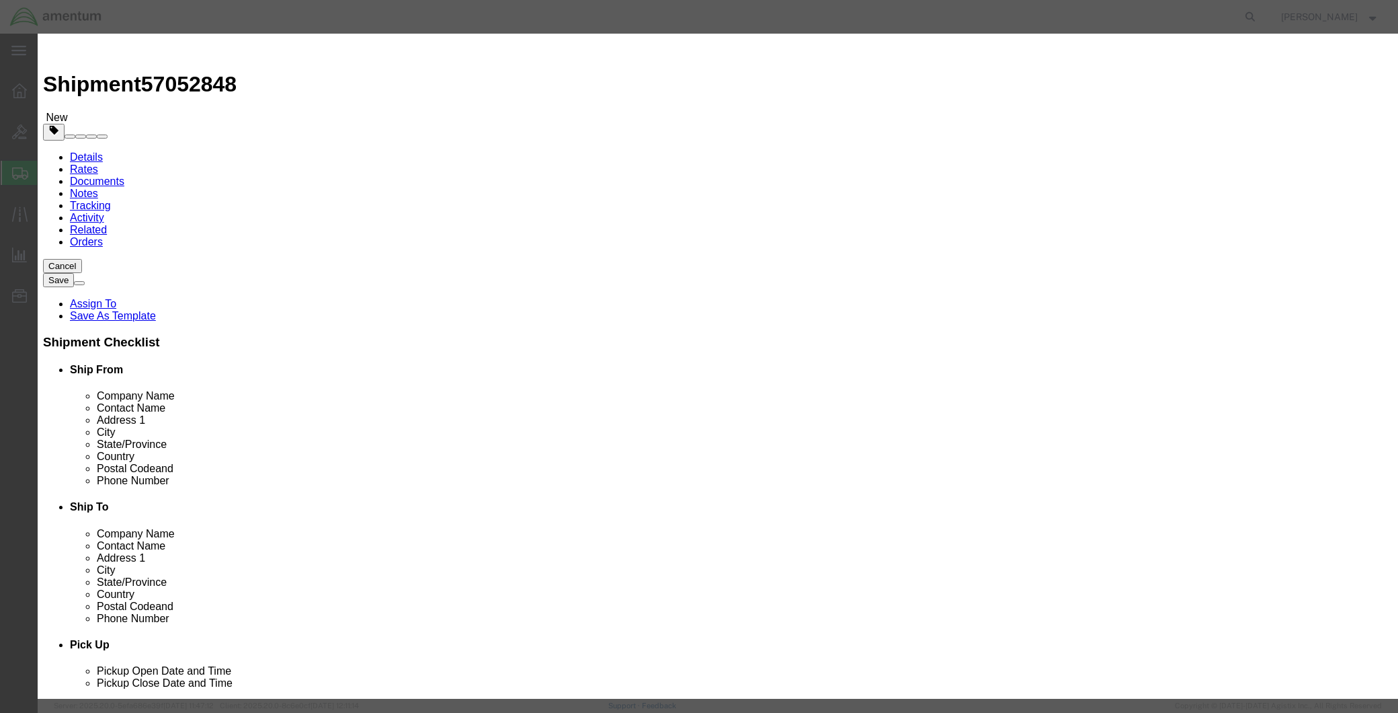
click input "text"
type input "SERVO CONTROL"
click div
click input "0"
drag, startPoint x: 461, startPoint y: 131, endPoint x: 441, endPoint y: 131, distance: 20.2
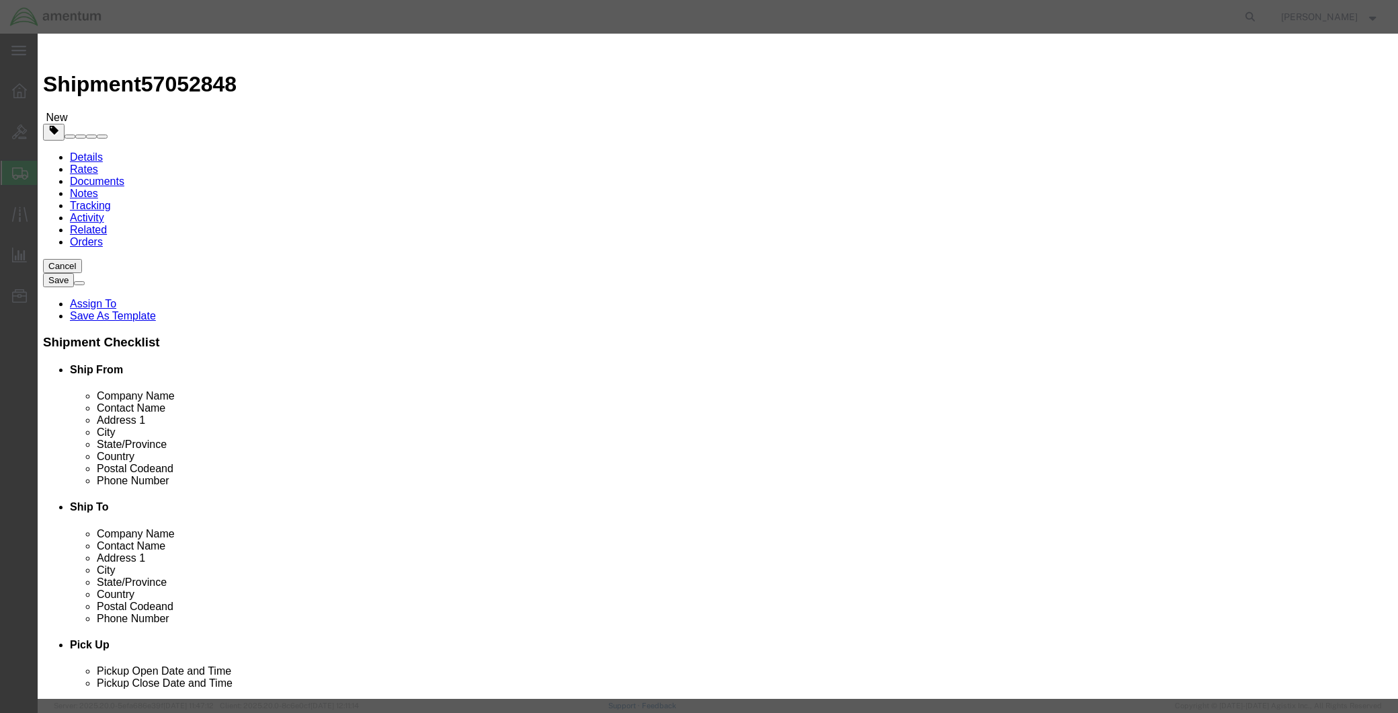
click div "0"
type input "1"
type input "15000.00"
click textarea
type textarea "SERVO CONTROL PART SC5083"
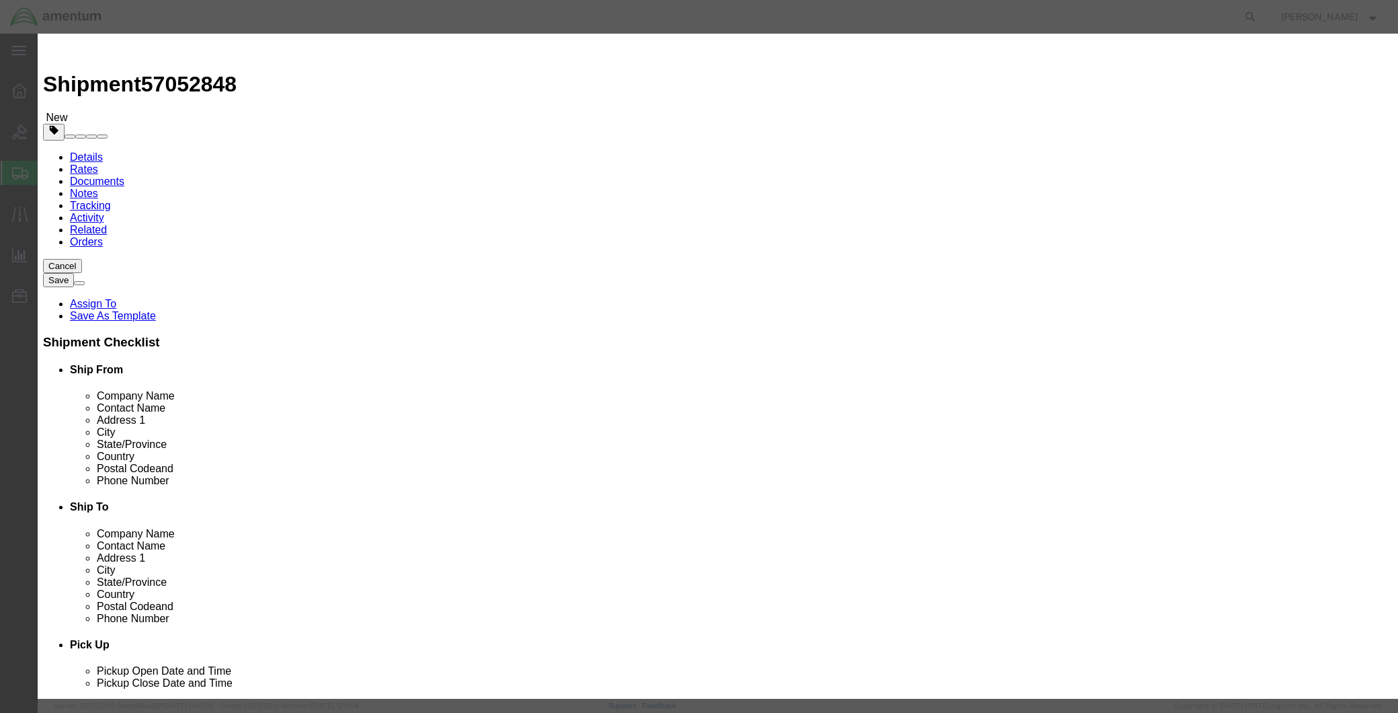
click input "text"
type input "264"
click button "Save & Close"
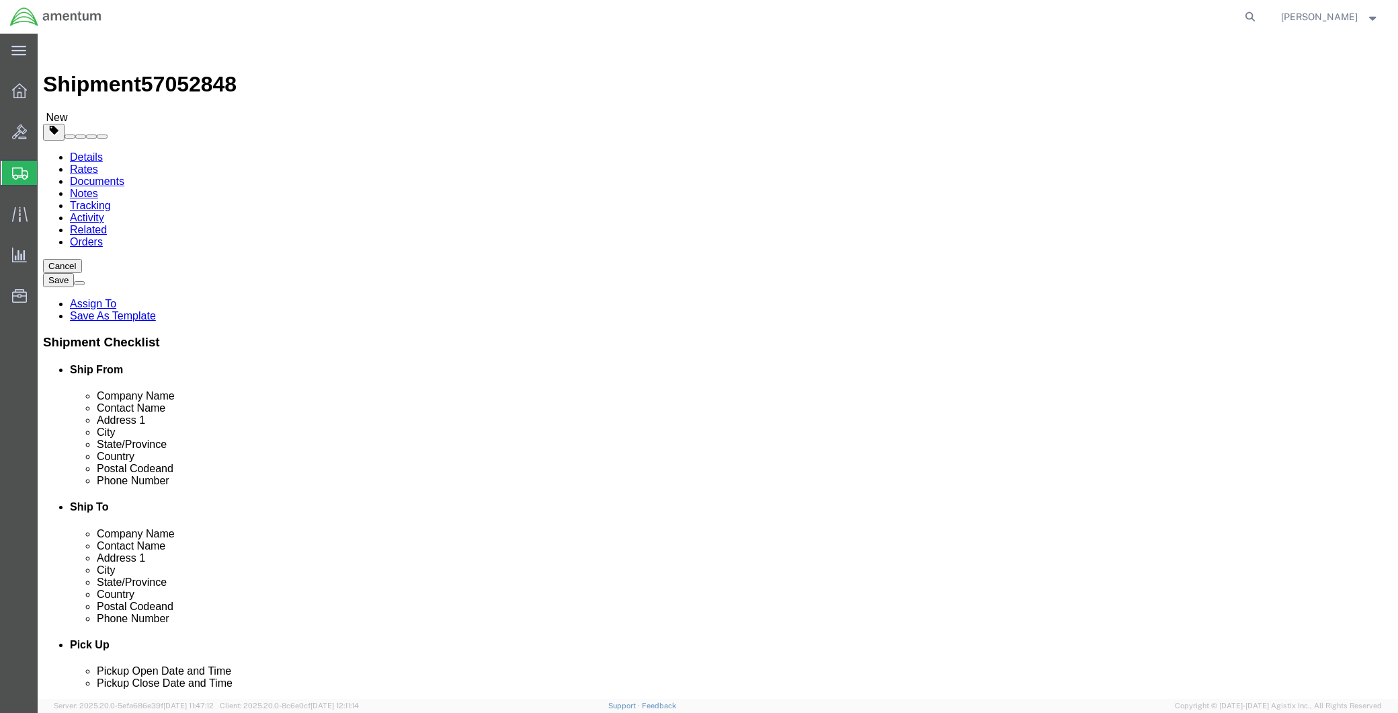
click button "Continue"
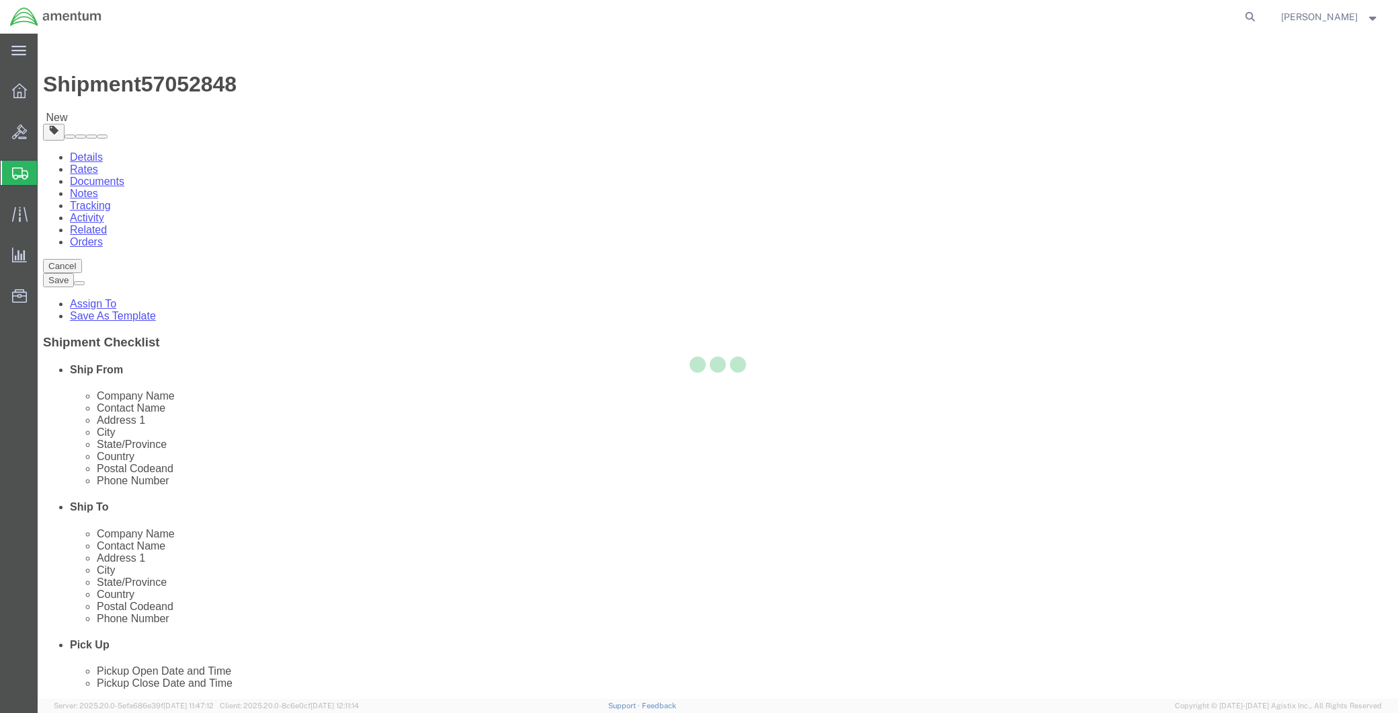
select select
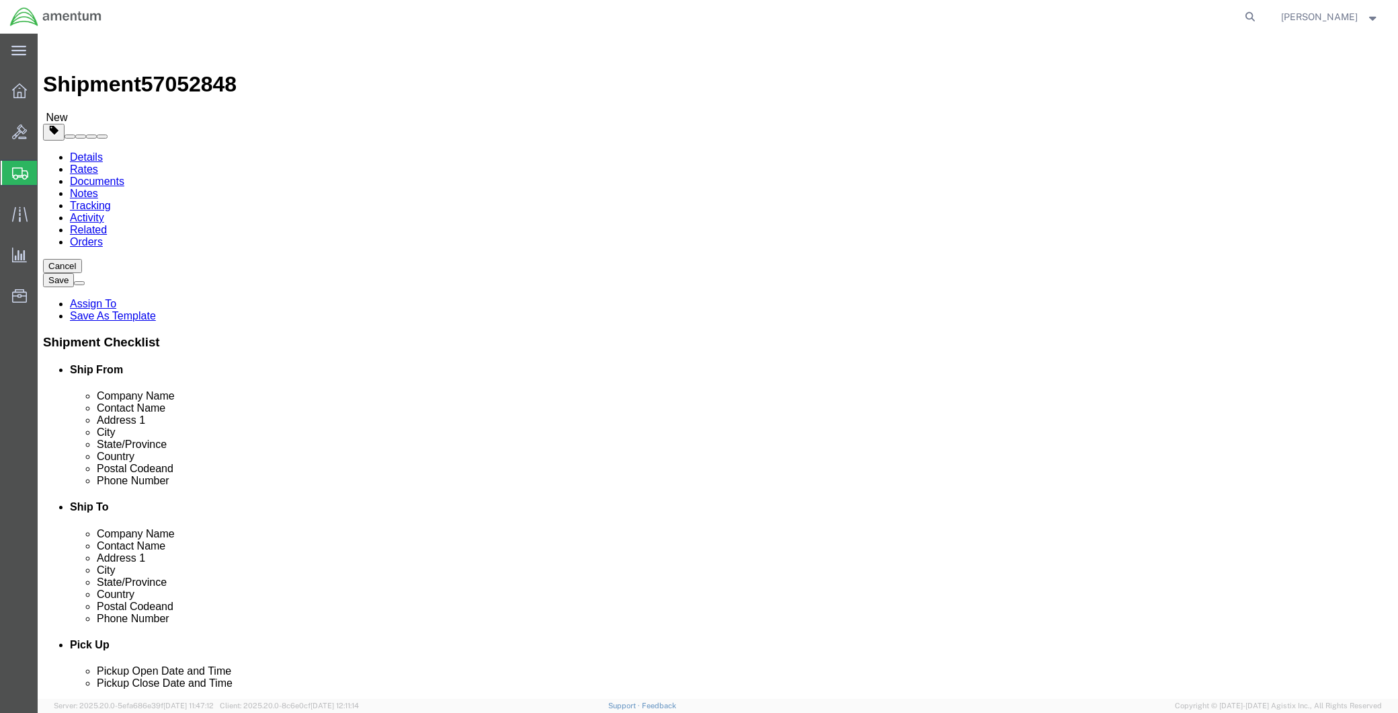
click span "Select one or more"
click link "Site Support"
select select "PICKUP_SITE_SUPPORT"
click div "Manage special services Handling Options Hold at Location Return Info Service O…"
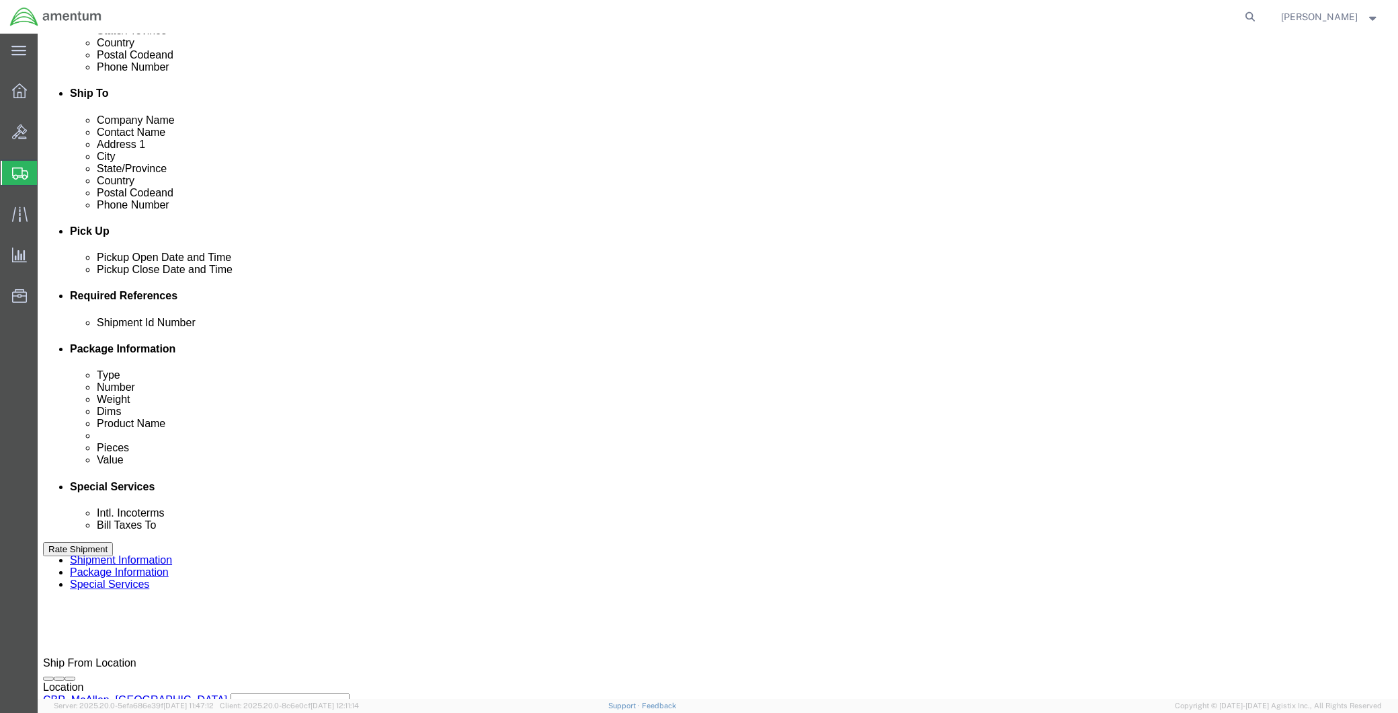
scroll to position [522, 0]
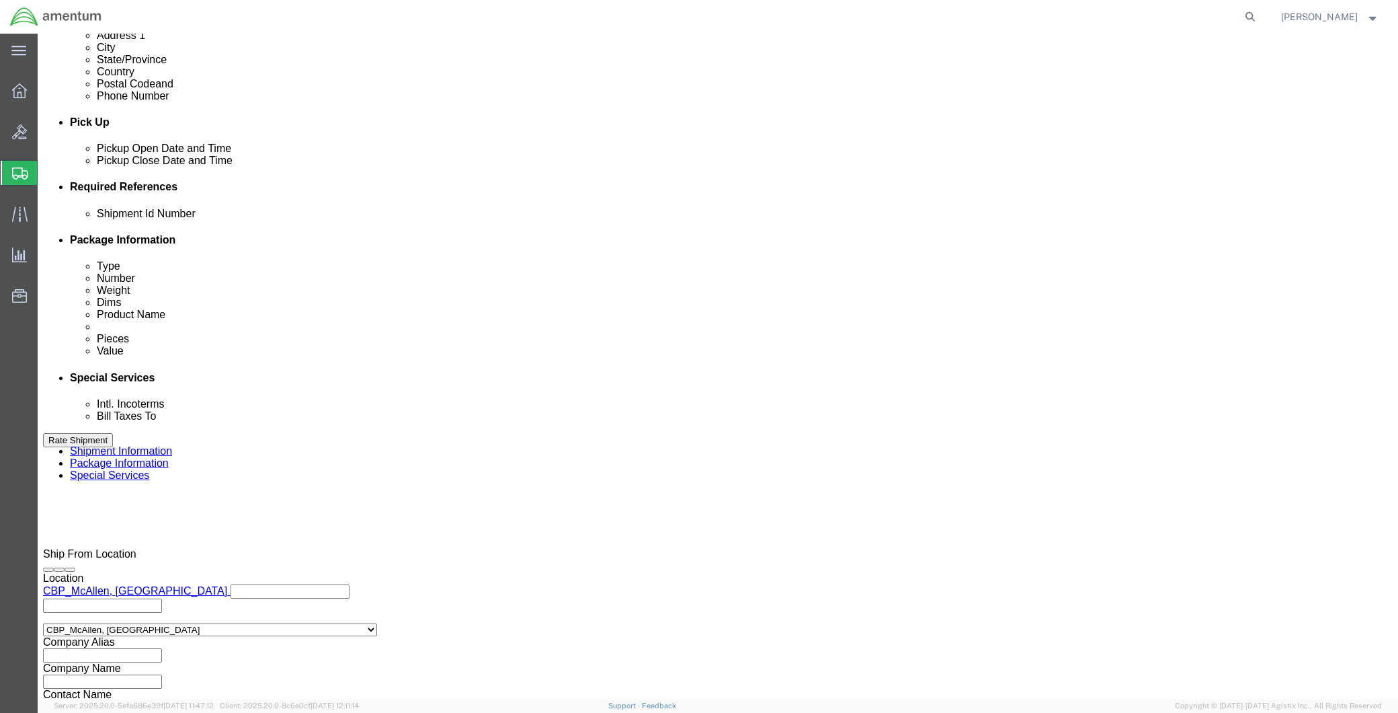
click button "Rate Shipment"
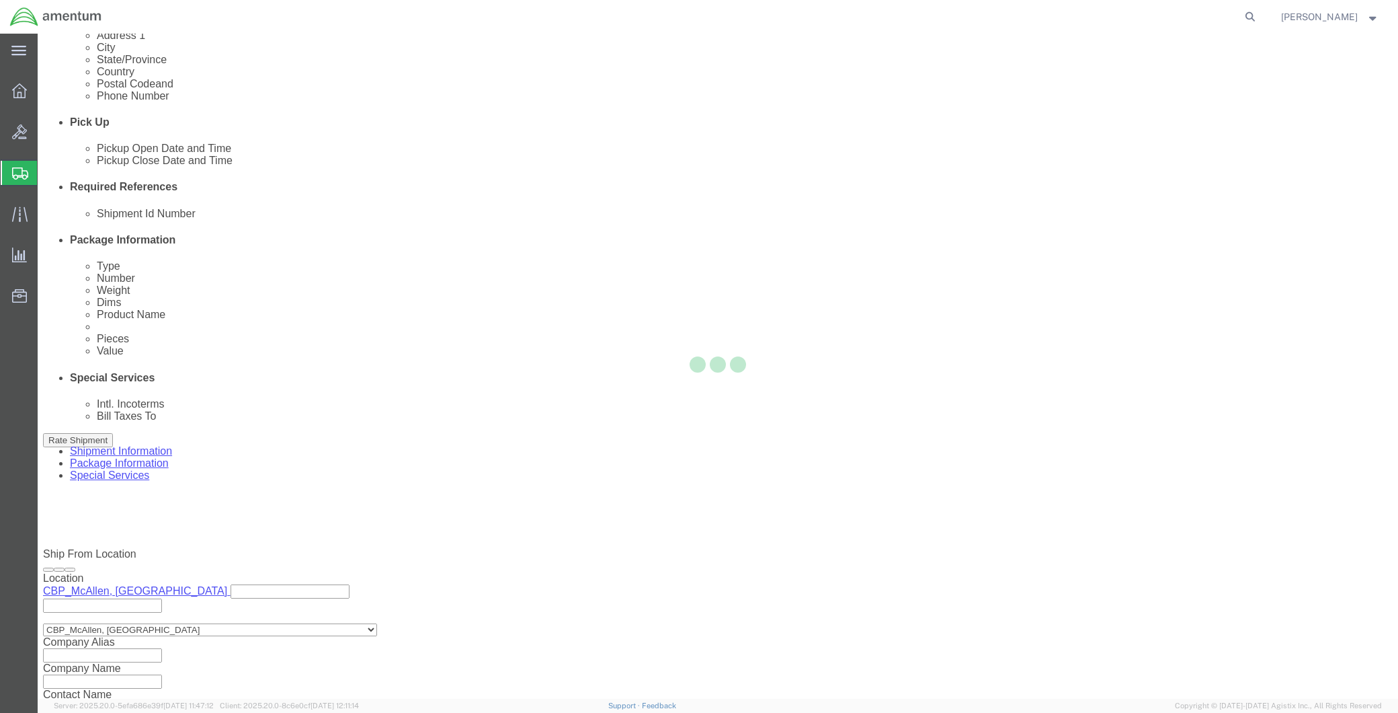
select select "49941"
select select "49945"
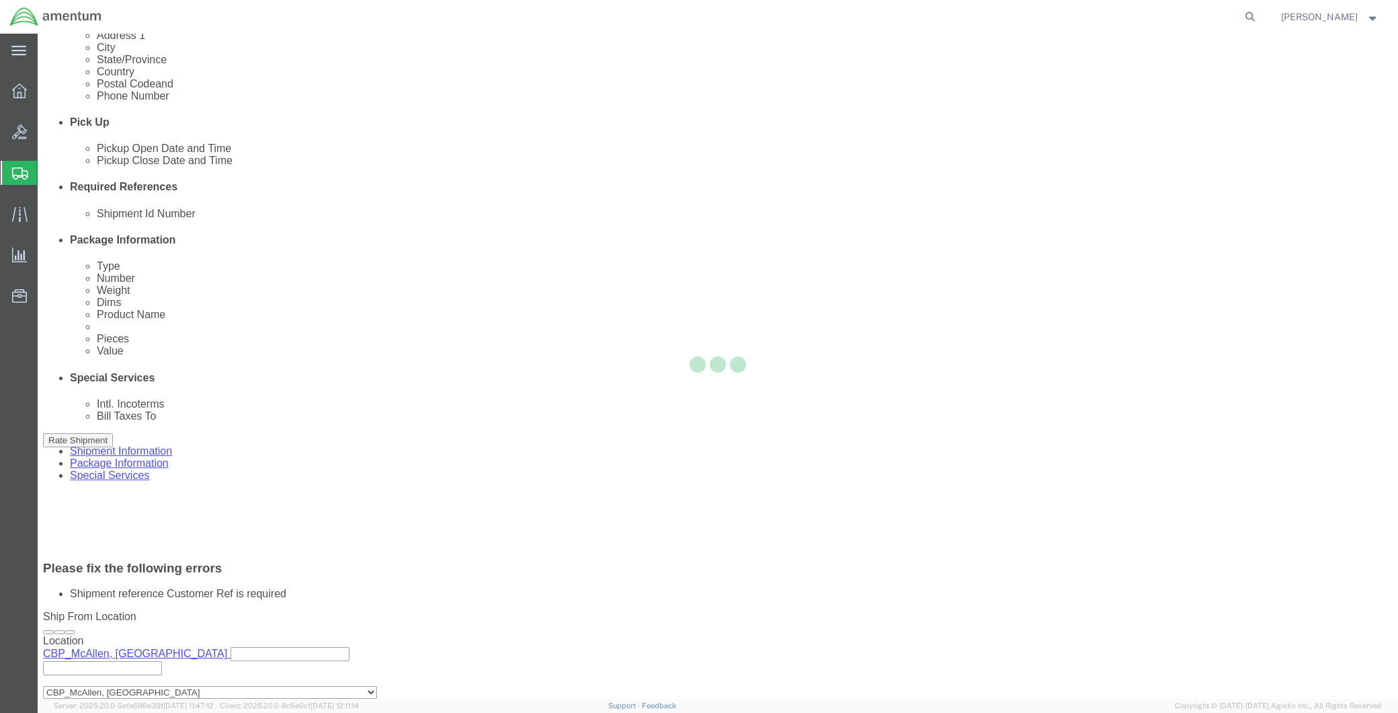
scroll to position [576, 0]
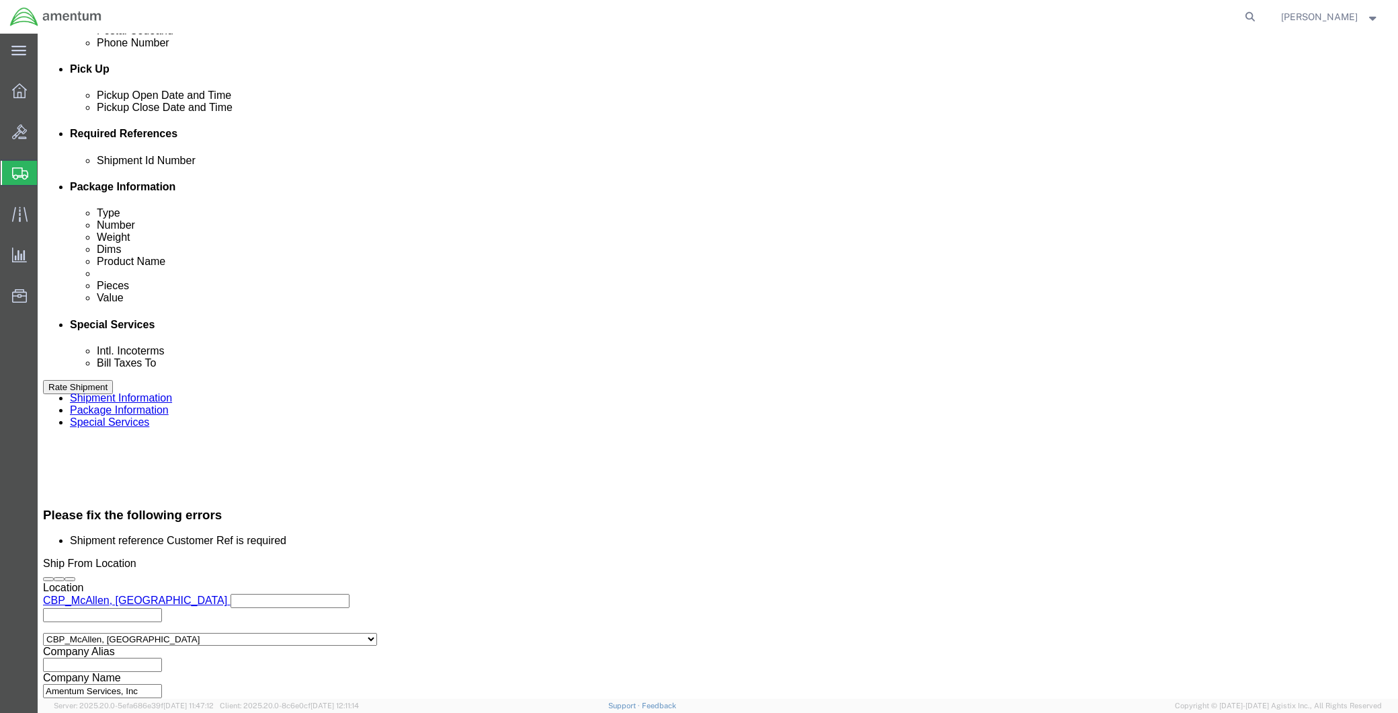
click input "text"
type input "704A44831141"
click button "Continue"
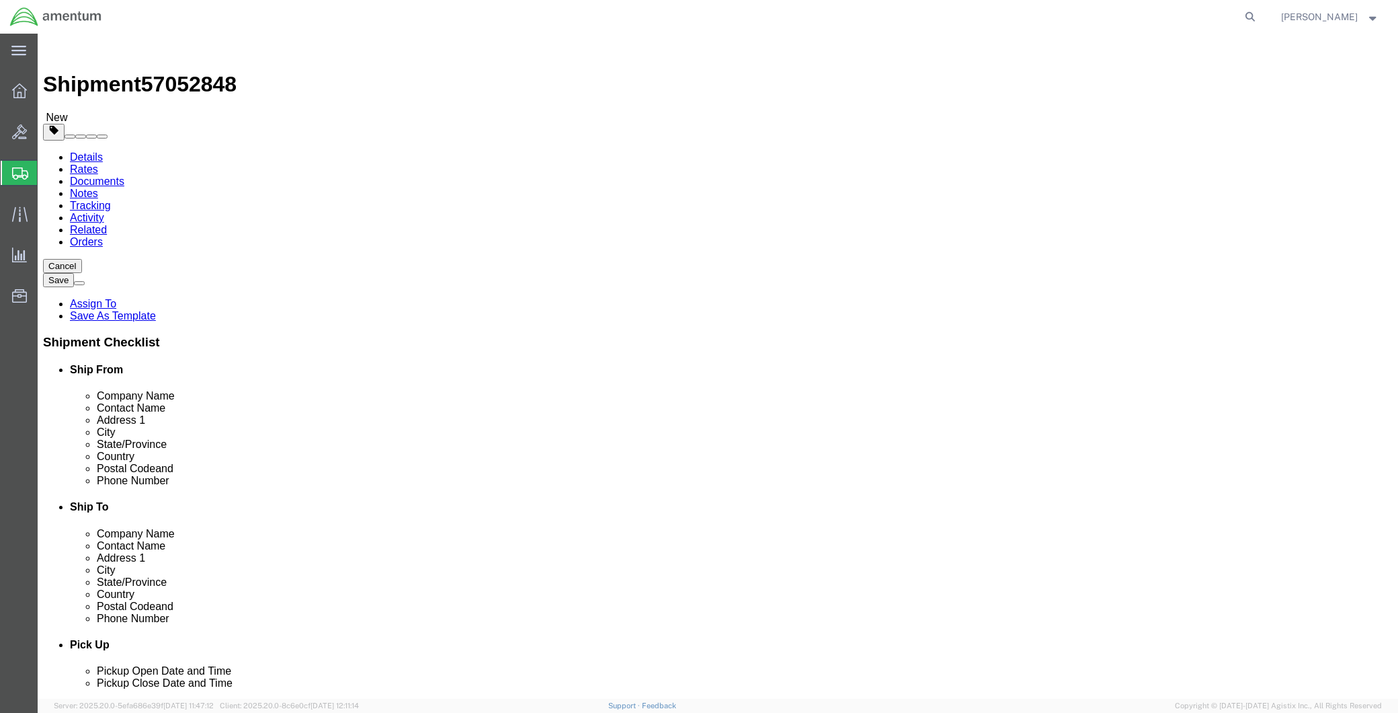
click button "Continue"
click span "Site Support"
select select
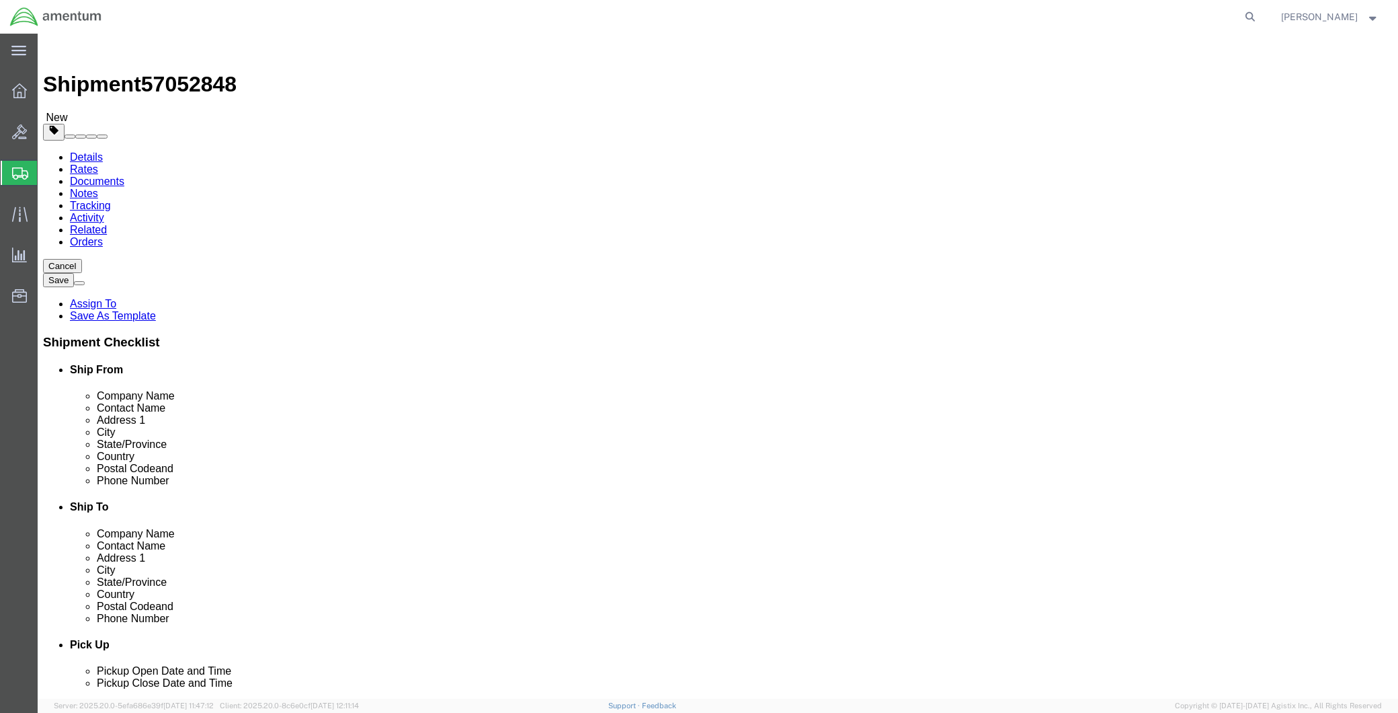
click div "Instructions"
click button "Rate Shipment"
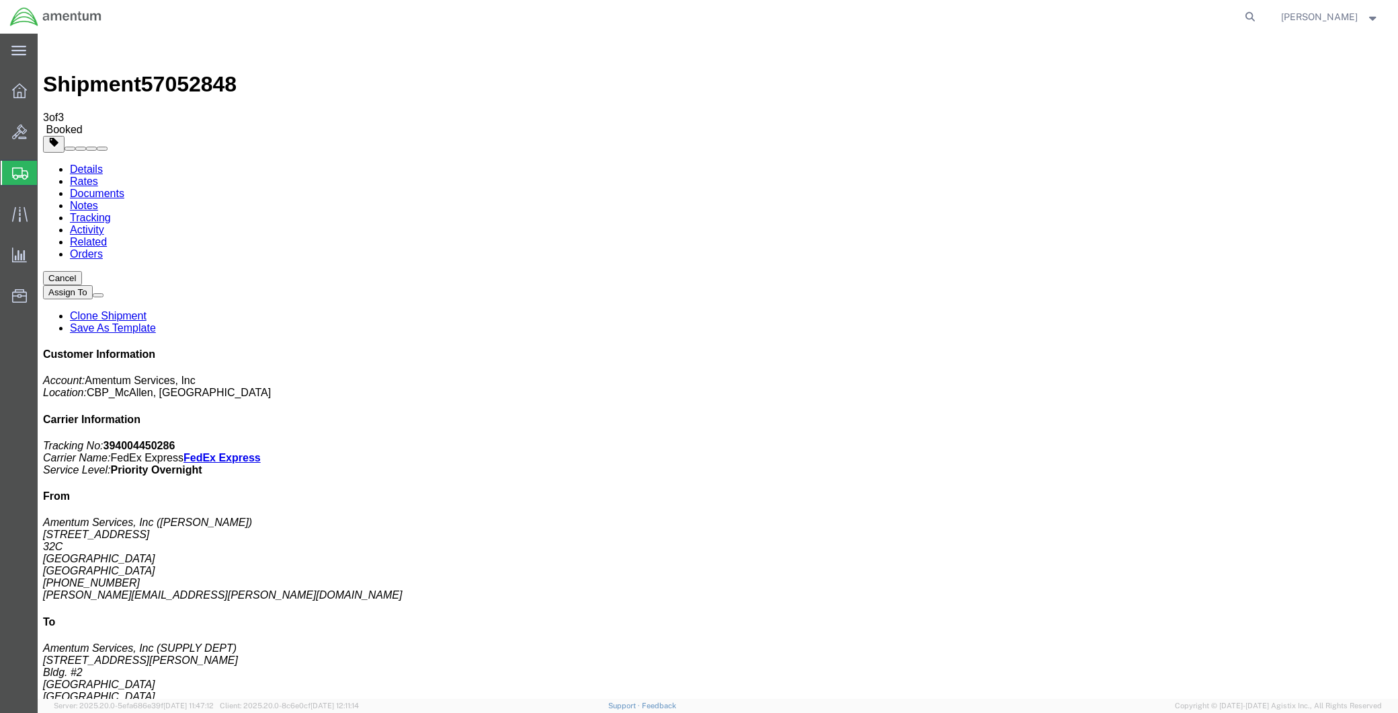
drag, startPoint x: 621, startPoint y: 239, endPoint x: 643, endPoint y: 404, distance: 166.9
click at [0, 0] on span "Create Shipment" at bounding box center [0, 0] width 0 height 0
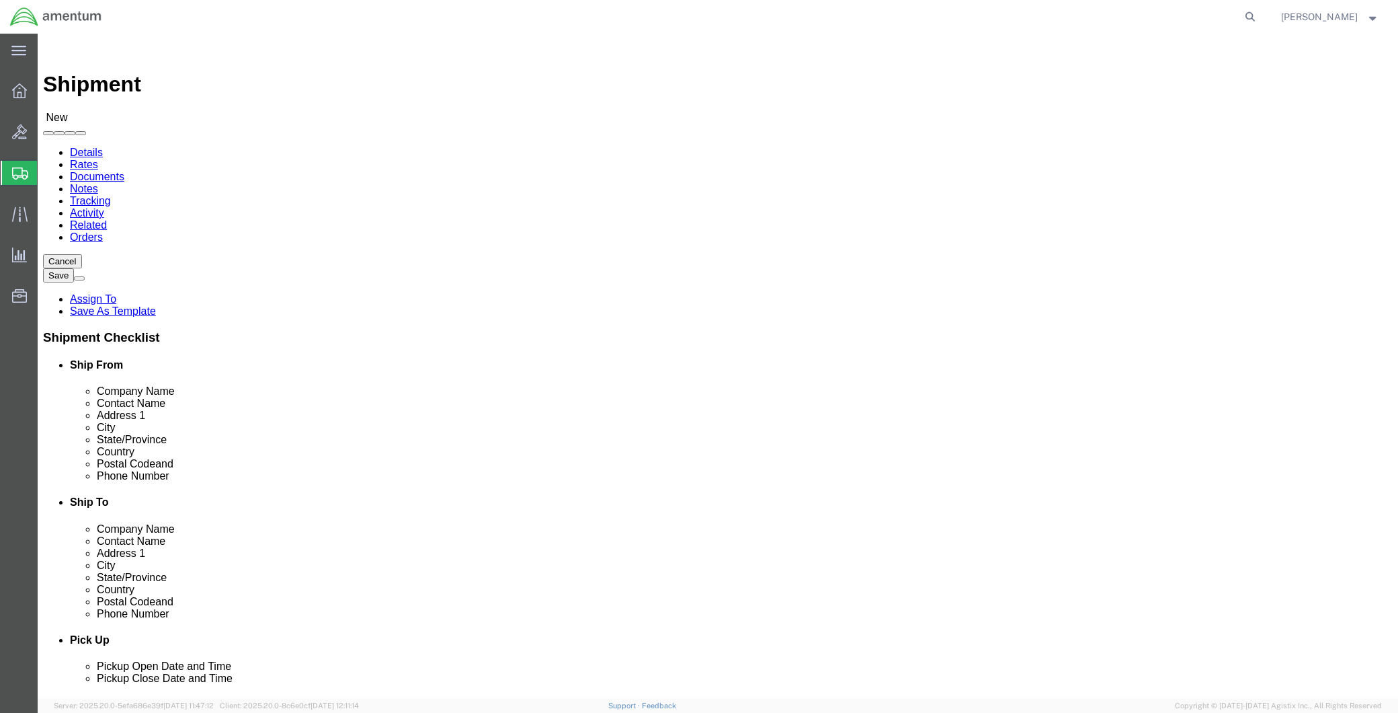
type input "mca"
select select "49941"
select select "[GEOGRAPHIC_DATA]"
type input "emi"
select select "49931"
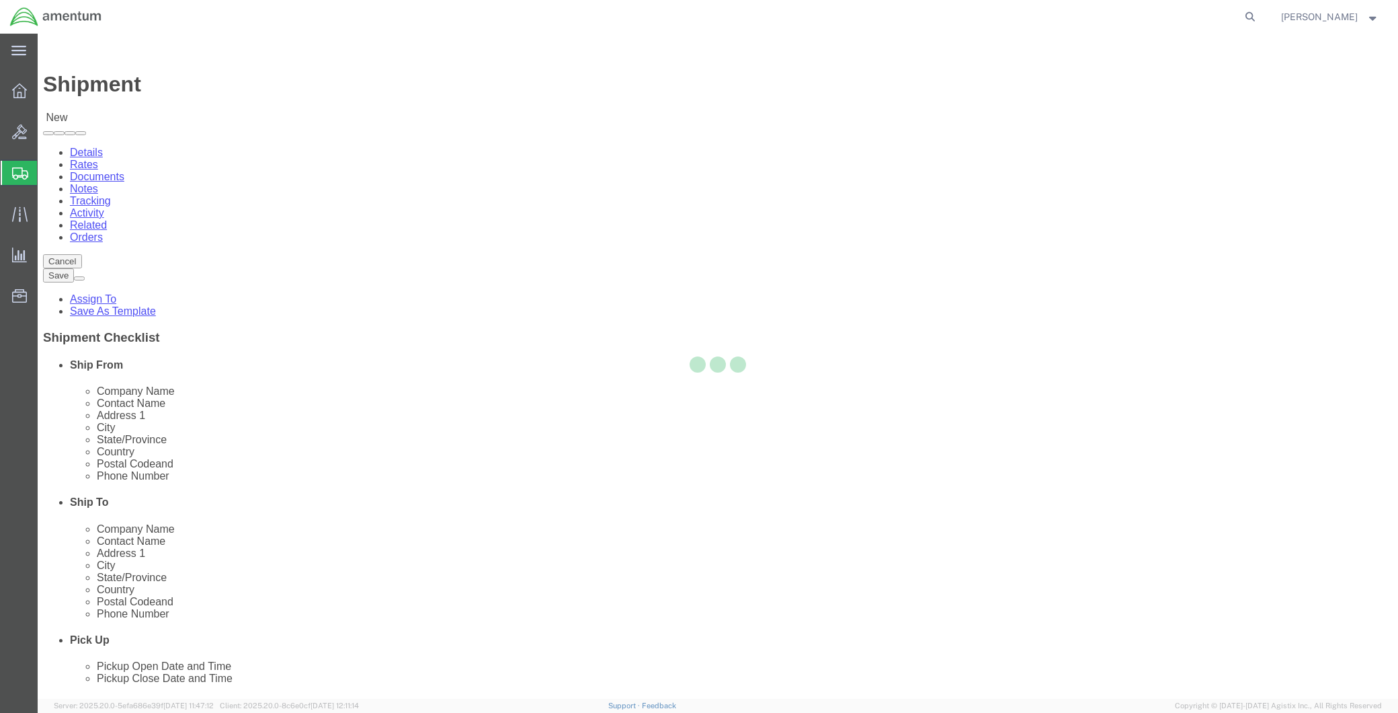
select select "FL"
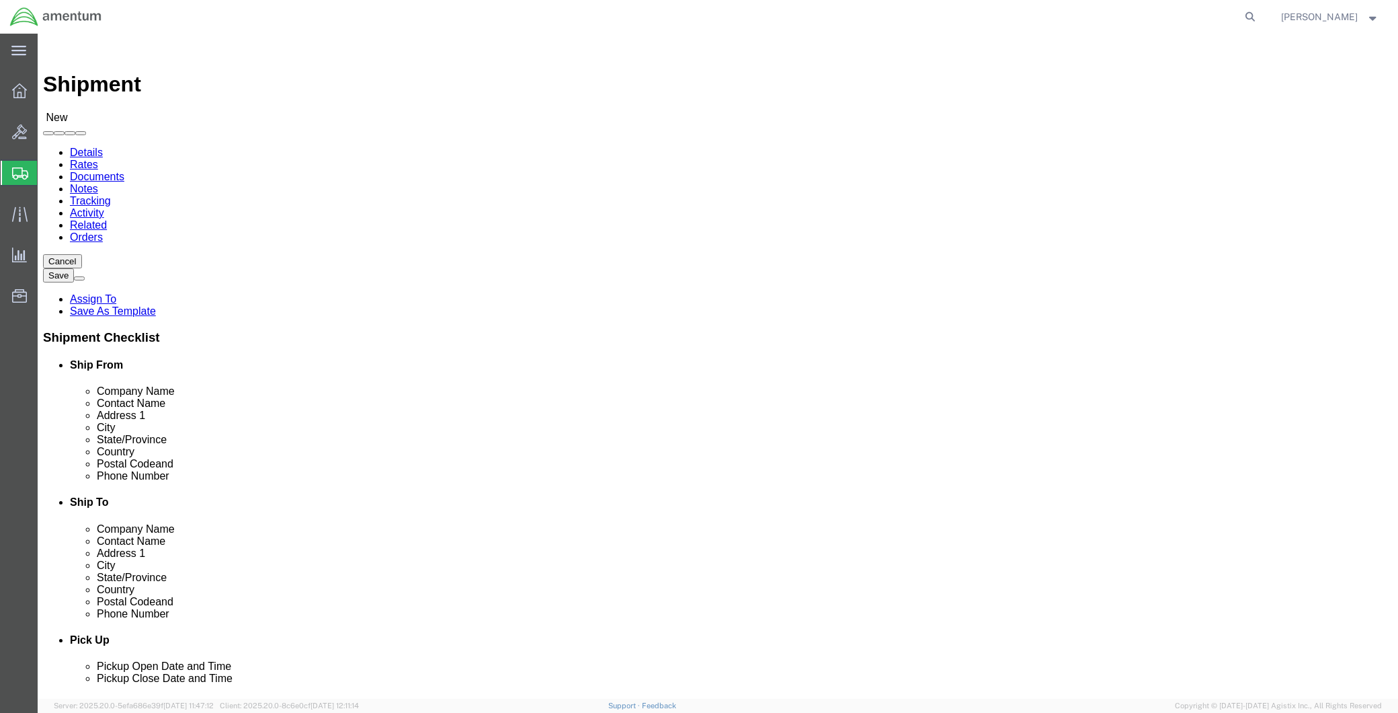
drag, startPoint x: 837, startPoint y: 280, endPoint x: 741, endPoint y: 280, distance: 96.1
click div
paste input "[PERSON_NAME]"
drag, startPoint x: 785, startPoint y: 280, endPoint x: 711, endPoint y: 280, distance: 73.3
click div "Contact Name [PERSON_NAME]"
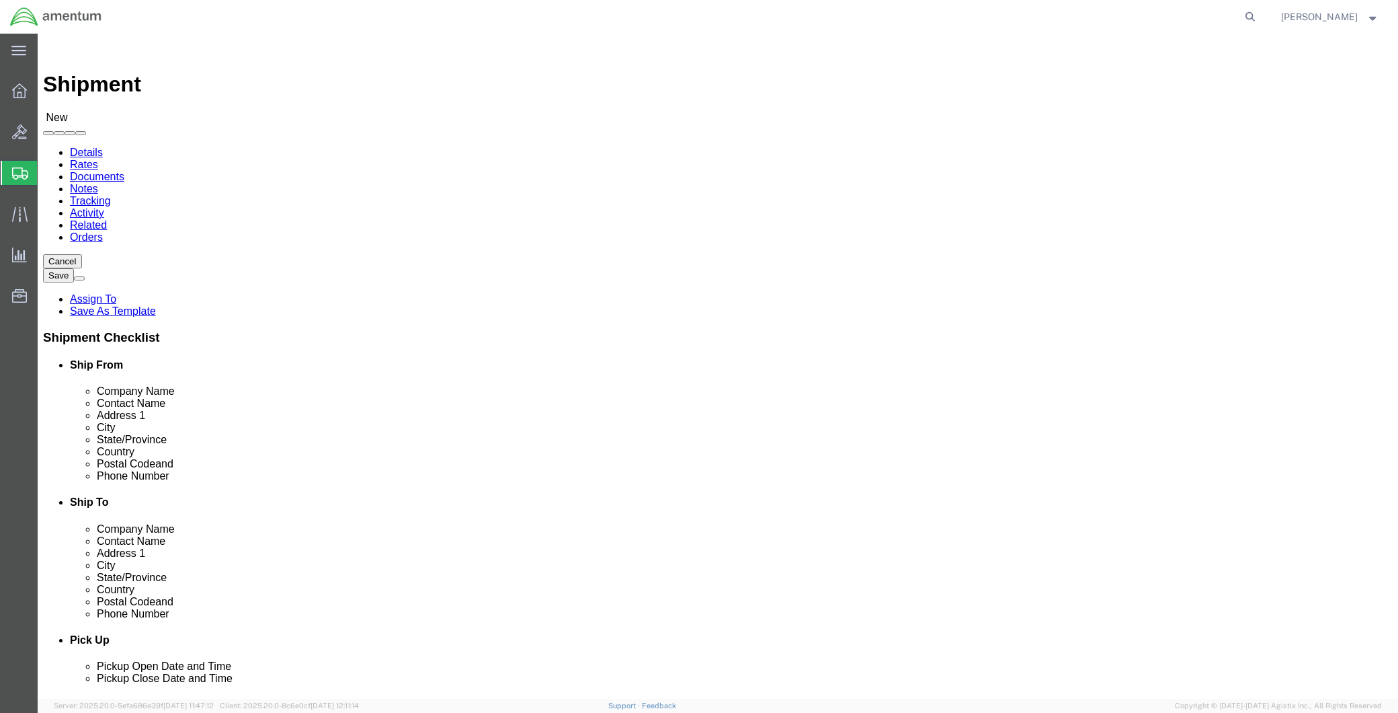
click input "[PERSON_NAME]"
paste input "RENNY,"
drag, startPoint x: 783, startPoint y: 280, endPoint x: 737, endPoint y: 280, distance: 45.7
click div "[PERSON_NAME], [PERSON_NAME]"
type input "[PERSON_NAME]"
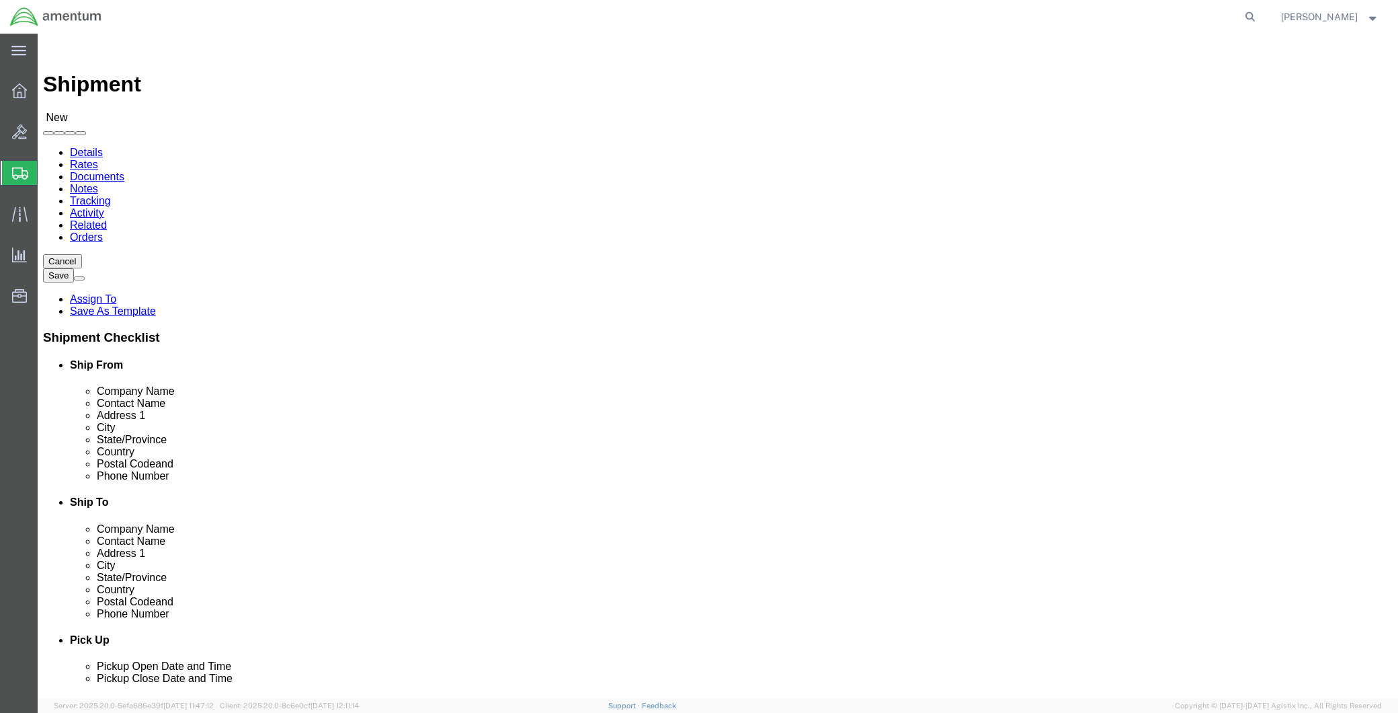
drag, startPoint x: 890, startPoint y: 480, endPoint x: 746, endPoint y: 480, distance: 144.5
click input "text"
paste input "[PERSON_NAME].[PERSON_NAME]@associates."
type input "[PERSON_NAME][EMAIL_ADDRESS][PERSON_NAME][DOMAIN_NAME]"
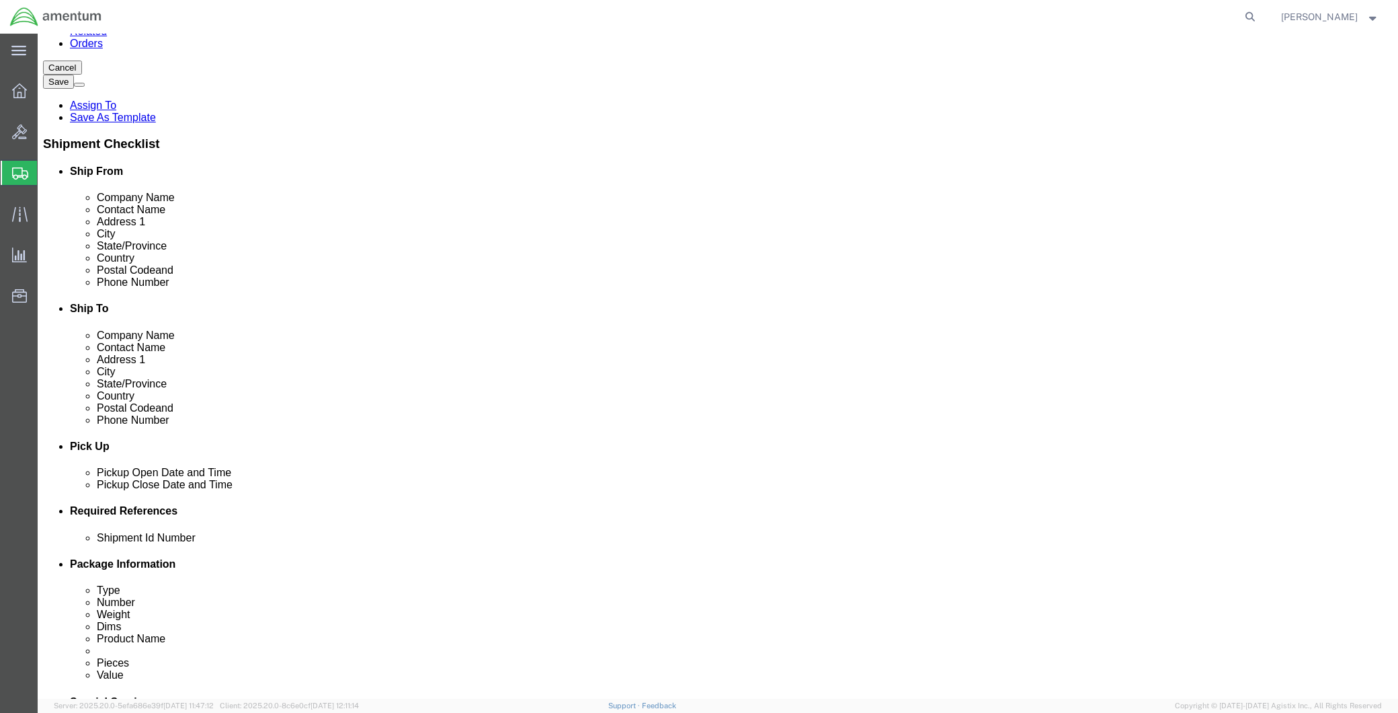
scroll to position [373, 0]
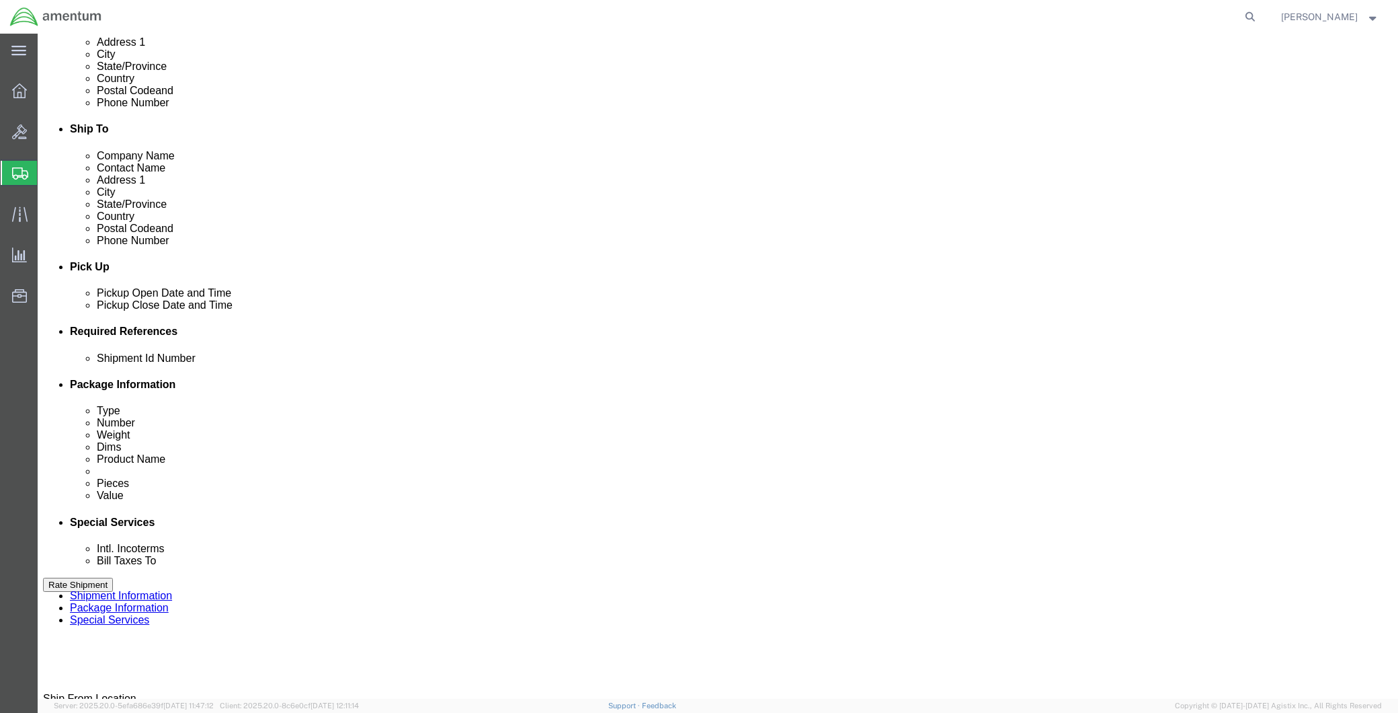
click div
click input "4:00 PM"
click input "8:00 PM"
type input "8:00 AM"
click button "Apply"
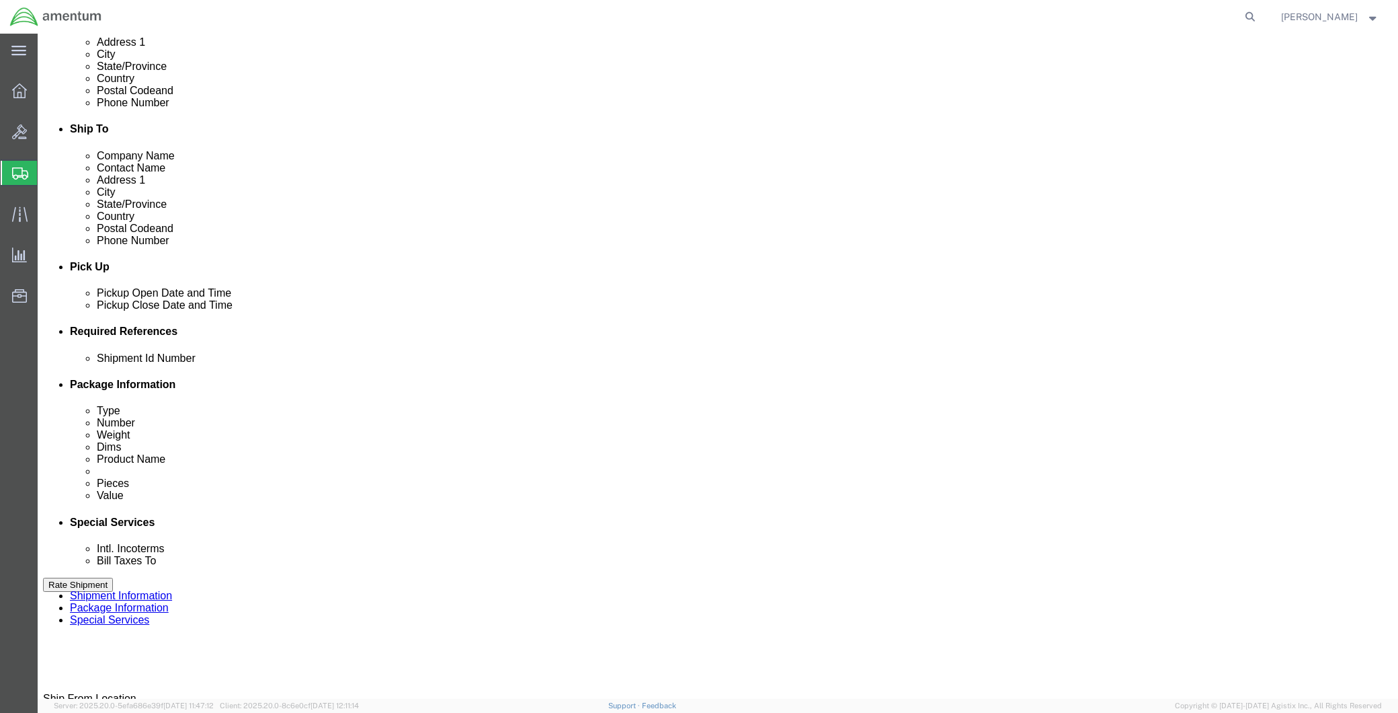
click div
type input "2:00 pm"
click button "Apply"
click input "text"
type input "CBP"
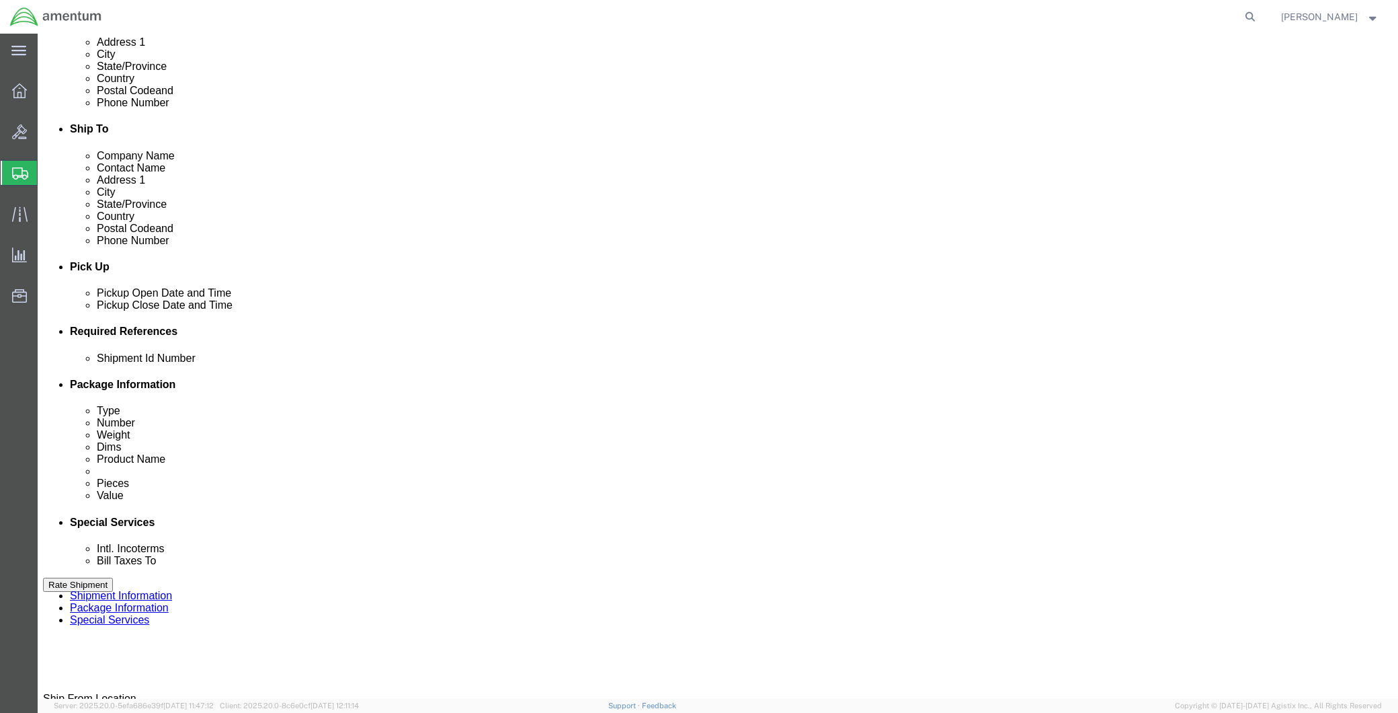
click button "Add reference"
drag, startPoint x: 459, startPoint y: 459, endPoint x: 458, endPoint y: 448, distance: 10.8
click select "Select Account Type Activity ID Airline Appointment Number ASN Batch Request # …"
select select "DEPT"
click select "Select Account Type Activity ID Airline Appointment Number ASN Batch Request # …"
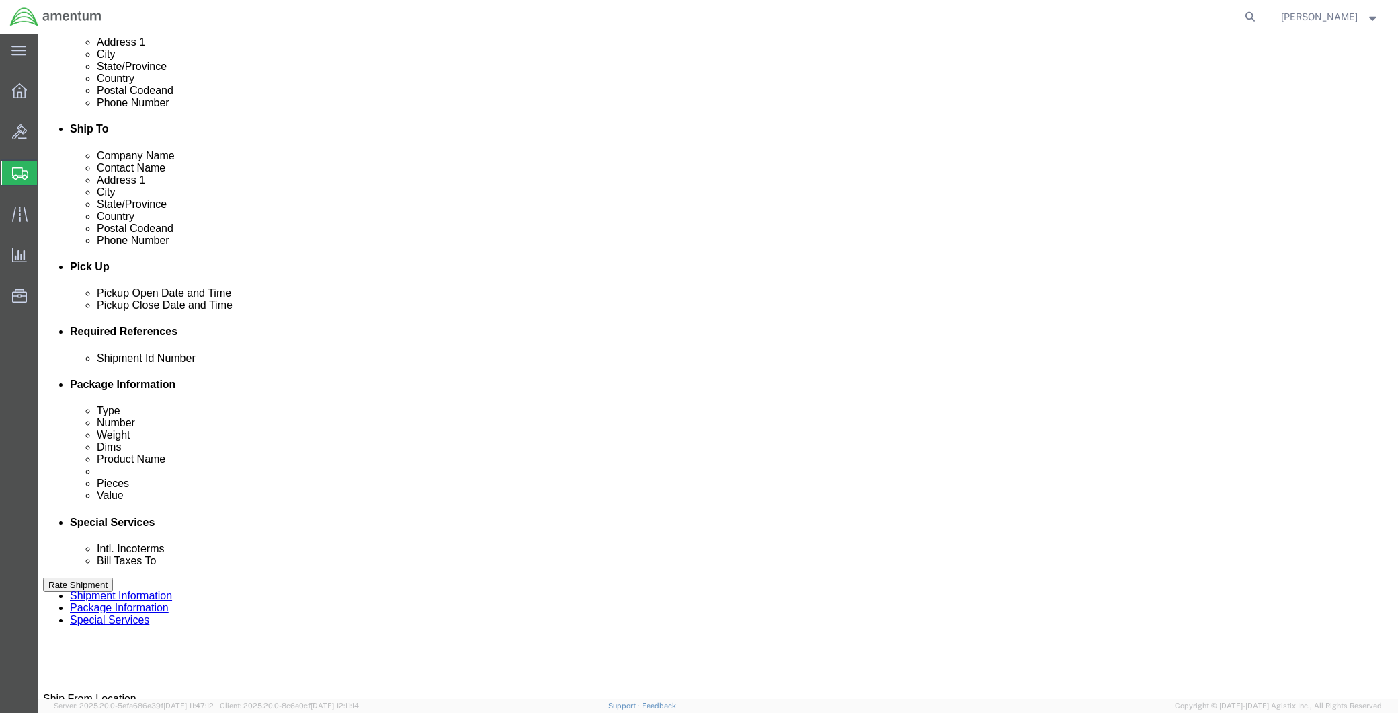
click input "text"
click div "Shipment Id Number CBP Select Account Type Activity ID Airline Appointment Numb…"
click input "text"
paste input "[PERSON_NAME]"
type input "[PERSON_NAME]"
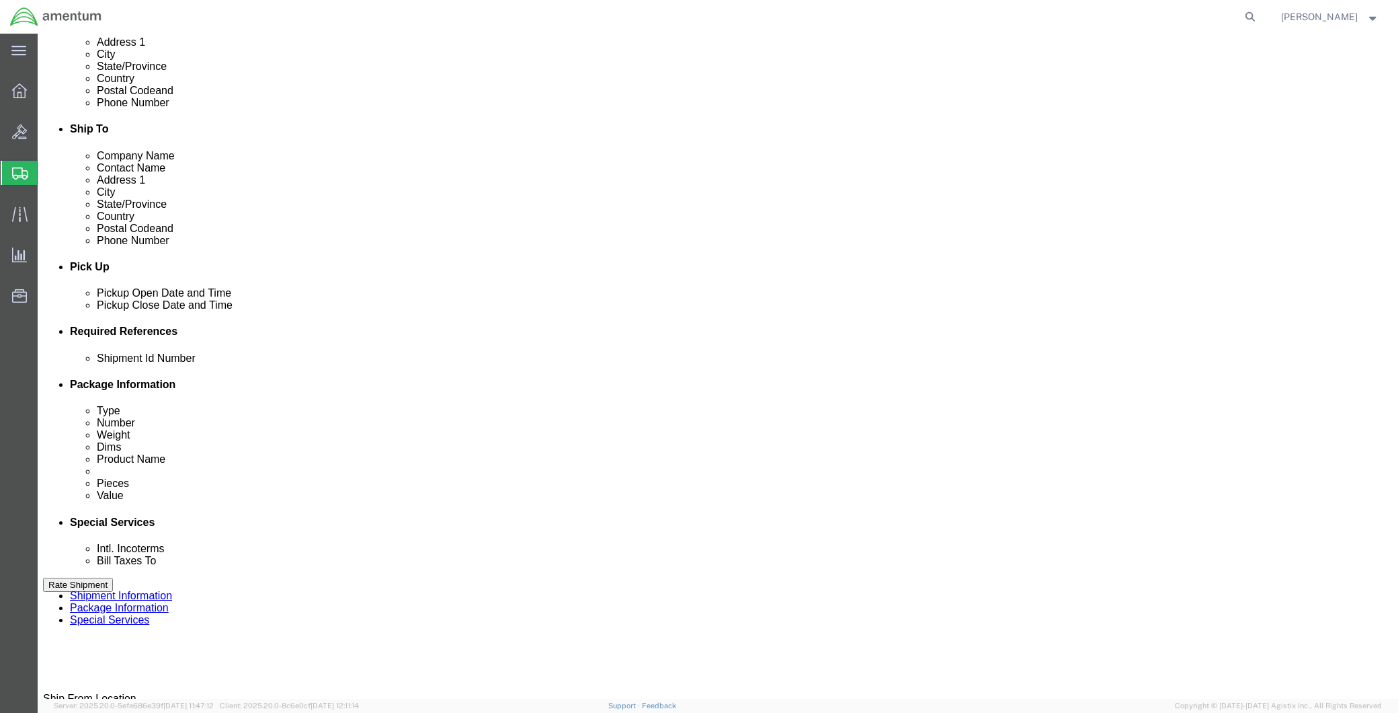
click button "Add reference"
click select "Select Account Type Activity ID Airline Appointment Number ASN Batch Request # …"
select select "CUSTREF"
click select "Select Account Type Activity ID Airline Appointment Number ASN Batch Request # …"
click input "text"
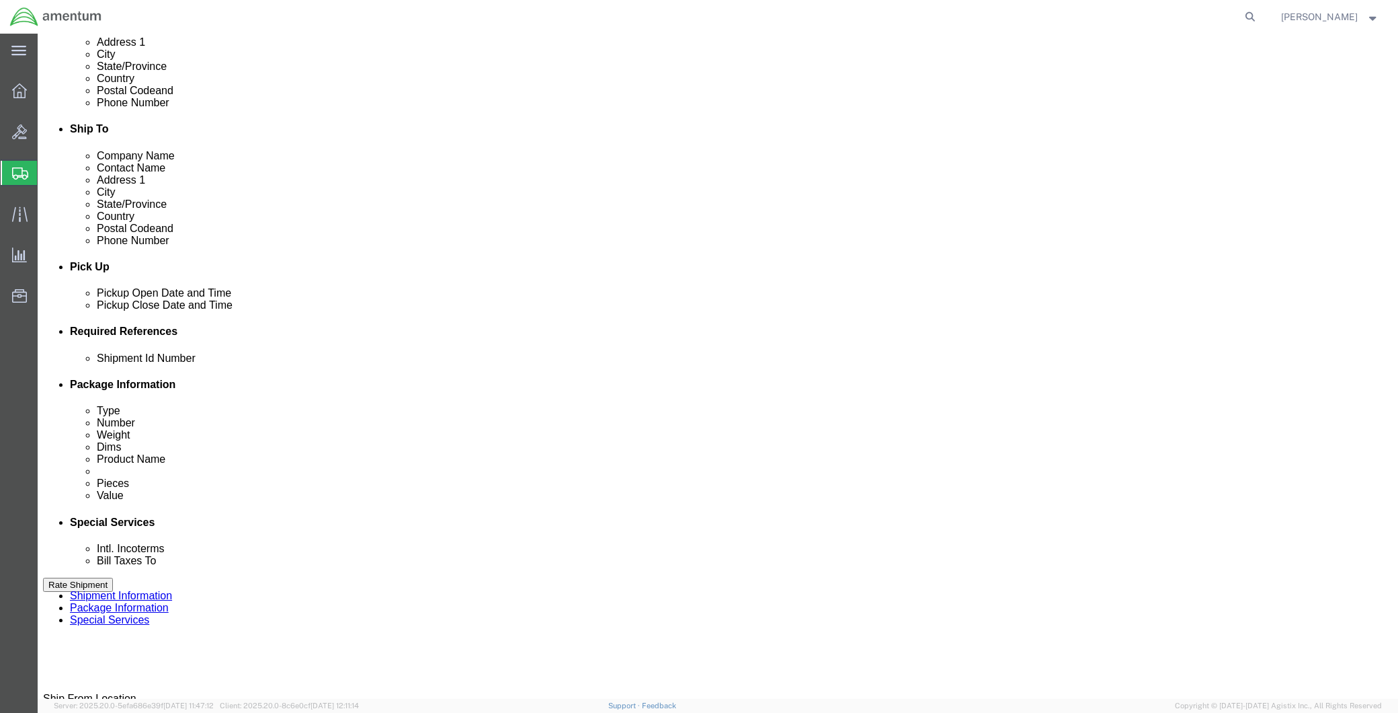
paste input "[PERSON_NAME]"
type input "[PERSON_NAME]"
click button "Add reference"
click select "Select Account Type Activity ID Airline Appointment Number ASN Batch Request # …"
select select "PROJNUM"
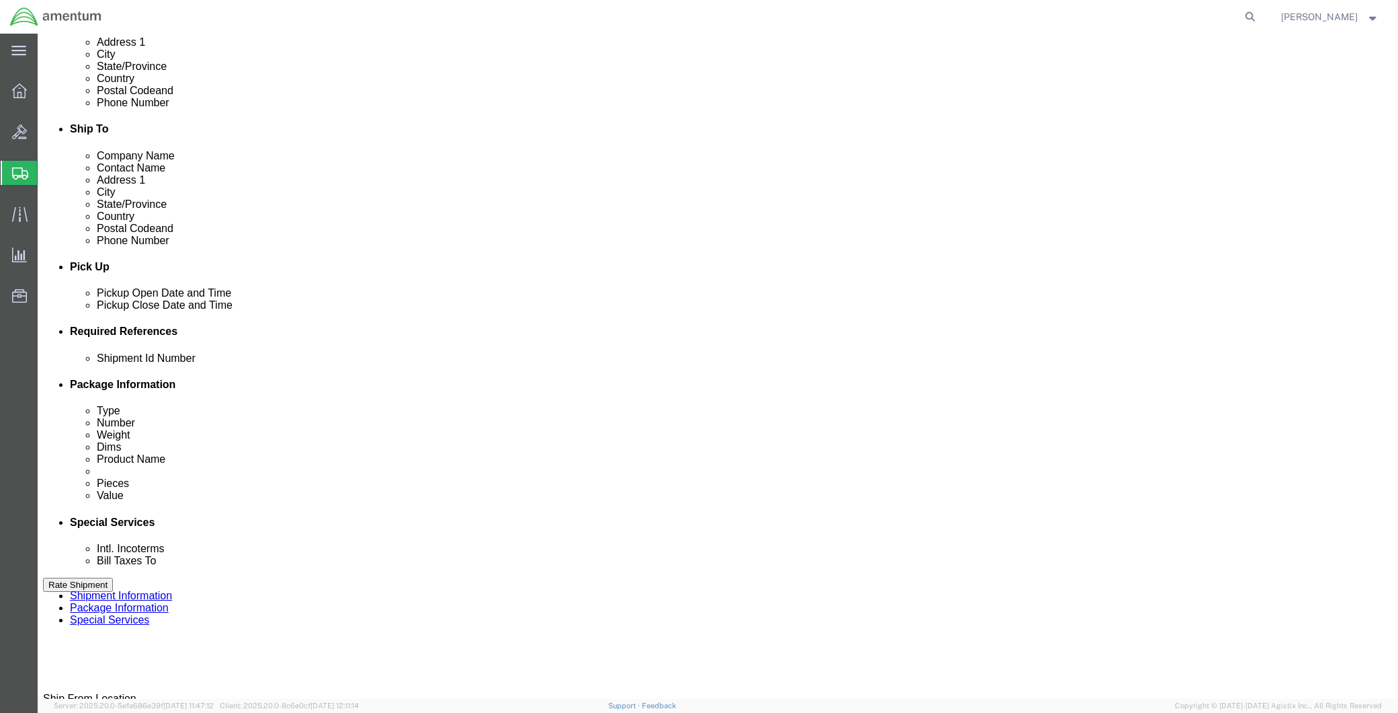
click select "Select Account Type Activity ID Airline Appointment Number ASN Batch Request # …"
click input "text"
paste input "6118.04.03.2219.MCA.0000"
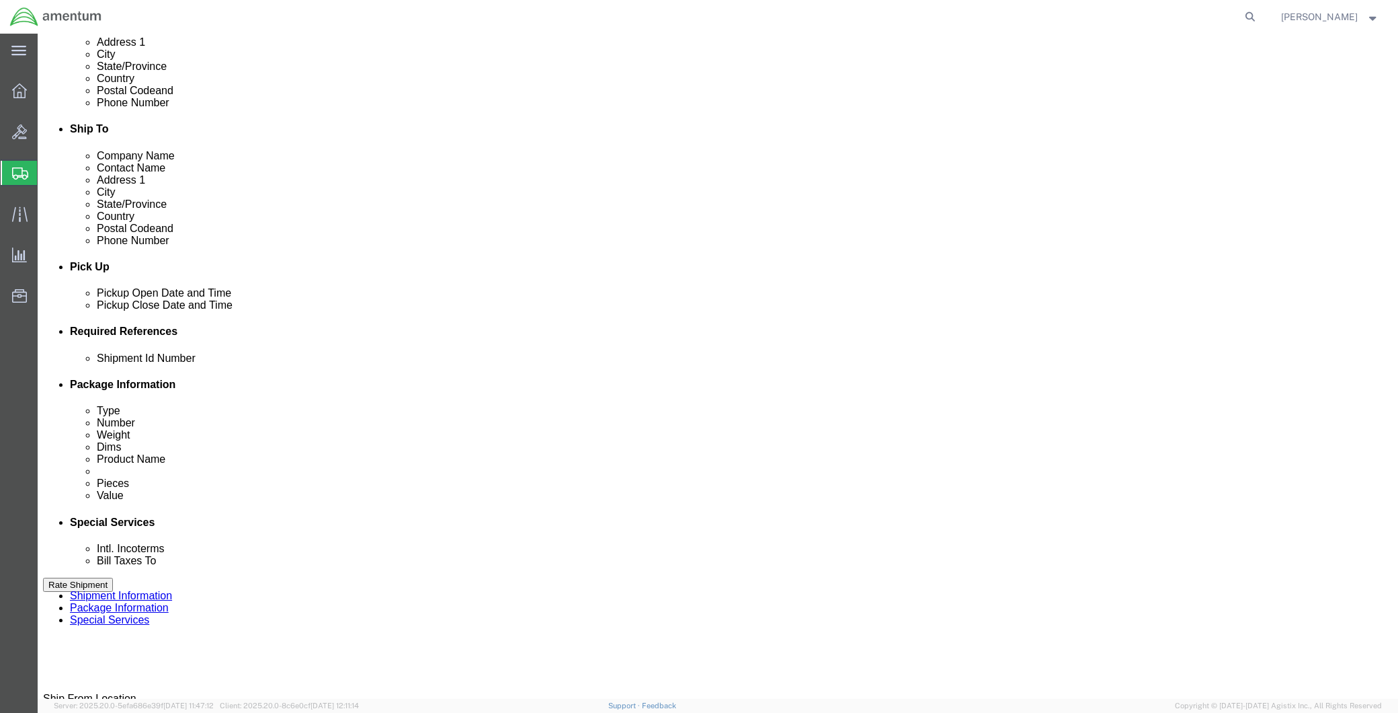
drag, startPoint x: 324, startPoint y: 483, endPoint x: 137, endPoint y: 483, distance: 186.9
click div "Select Account Type Activity ID Airline Appointment Number ASN Batch Request # …"
click input "6118.04.03.2219.MCA.00006118.04.03.2219.MCA.0000"
drag, startPoint x: 294, startPoint y: 485, endPoint x: 362, endPoint y: 485, distance: 67.2
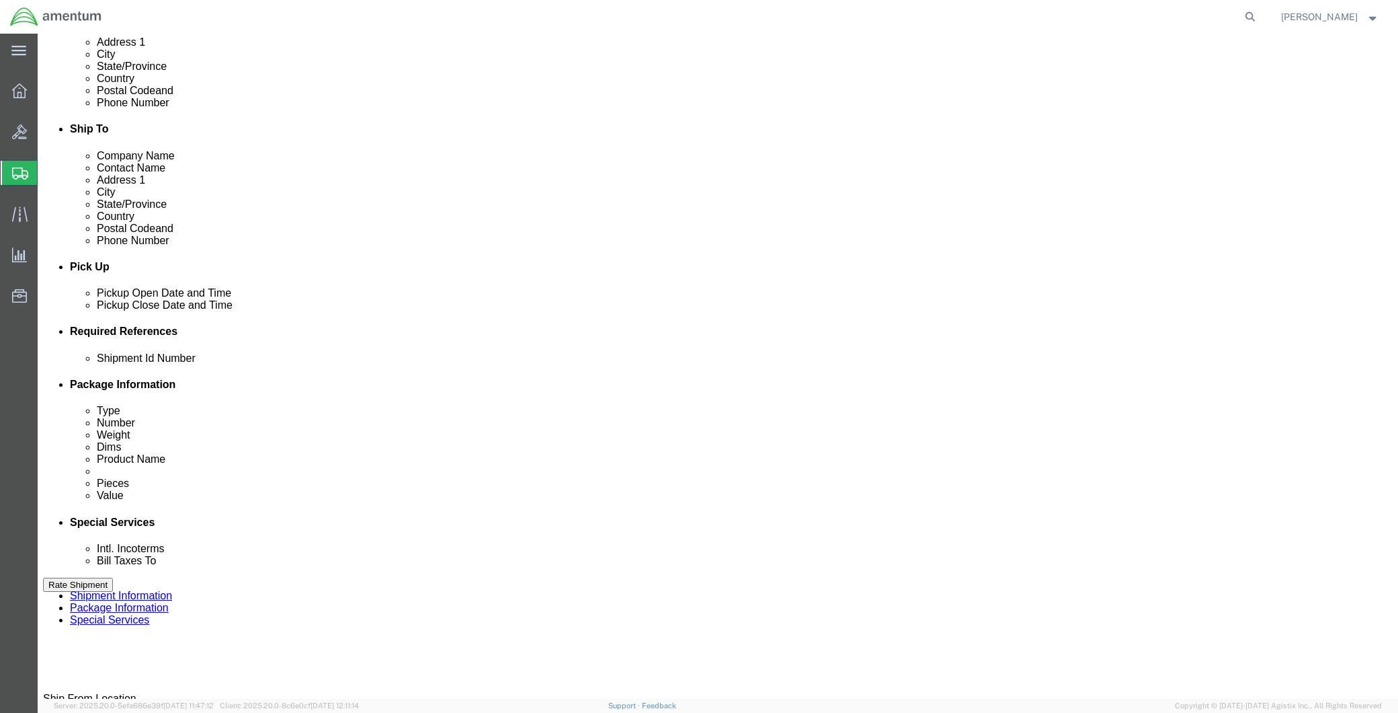
click div "6118.04.03.2219.MCA.00006118.04.03.2219.MCA.0000"
click input "6118.04.03.2219.MCA.00006118.04.03.2219.MCA.0000"
drag, startPoint x: 279, startPoint y: 485, endPoint x: 309, endPoint y: 485, distance: 29.6
click input "6118.04.03.2219.MCA.00006118.04.03.2219.MCA.0000"
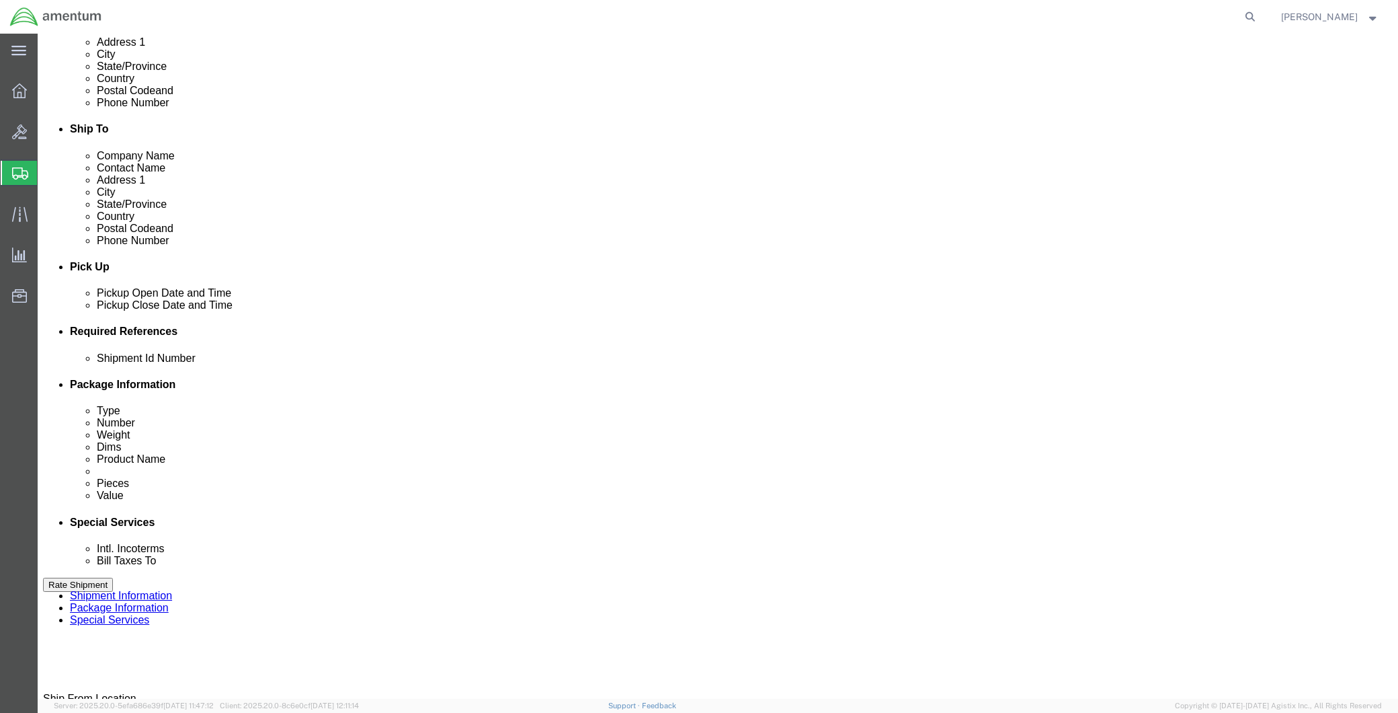
click input "6118.04.03.2219.MCA.00006118.04.03.2219.MCA.0000"
drag, startPoint x: 305, startPoint y: 481, endPoint x: 181, endPoint y: 481, distance: 124.4
click div "Select Account Type Activity ID Airline Appointment Number ASN Batch Request # …"
click input "6118.04.03.2219.MCA.00006118.04.03.2219.MCA.0000"
type input "6118.04.03.2219.MCA.0000"
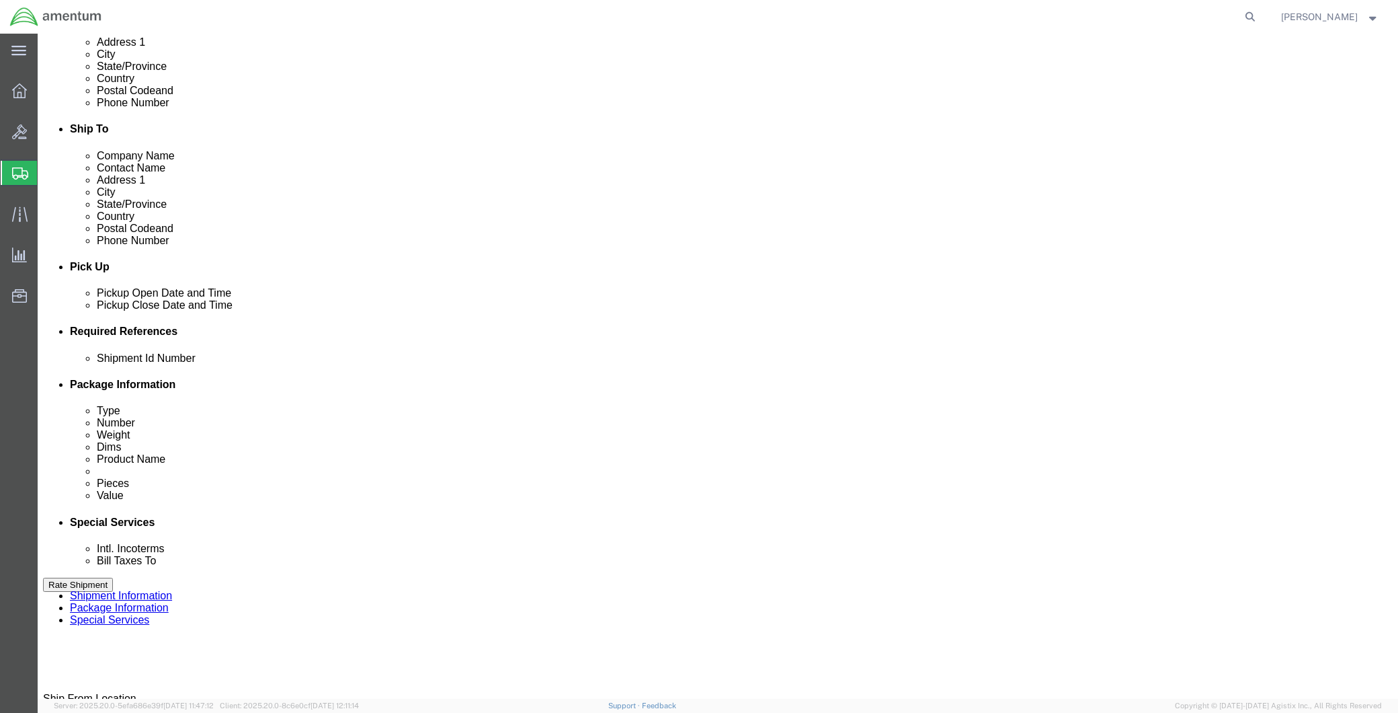
drag, startPoint x: 605, startPoint y: 460, endPoint x: 546, endPoint y: 460, distance: 59.2
click input "[PERSON_NAME]"
paste input "LSSGB"
drag, startPoint x: 635, startPoint y: 459, endPoint x: 537, endPoint y: 459, distance: 98.2
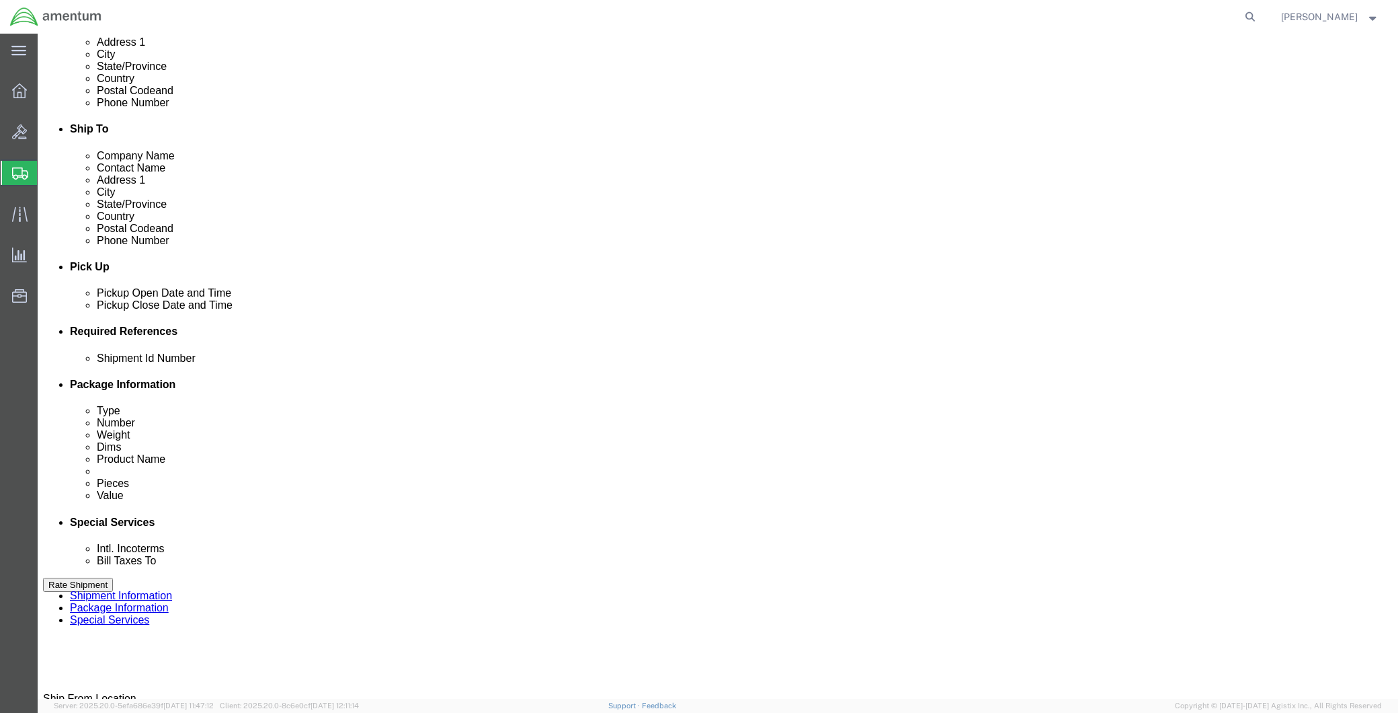
click div "Select Account Type Activity ID Airline Appointment Number ASN Batch Request # …"
paste input "text"
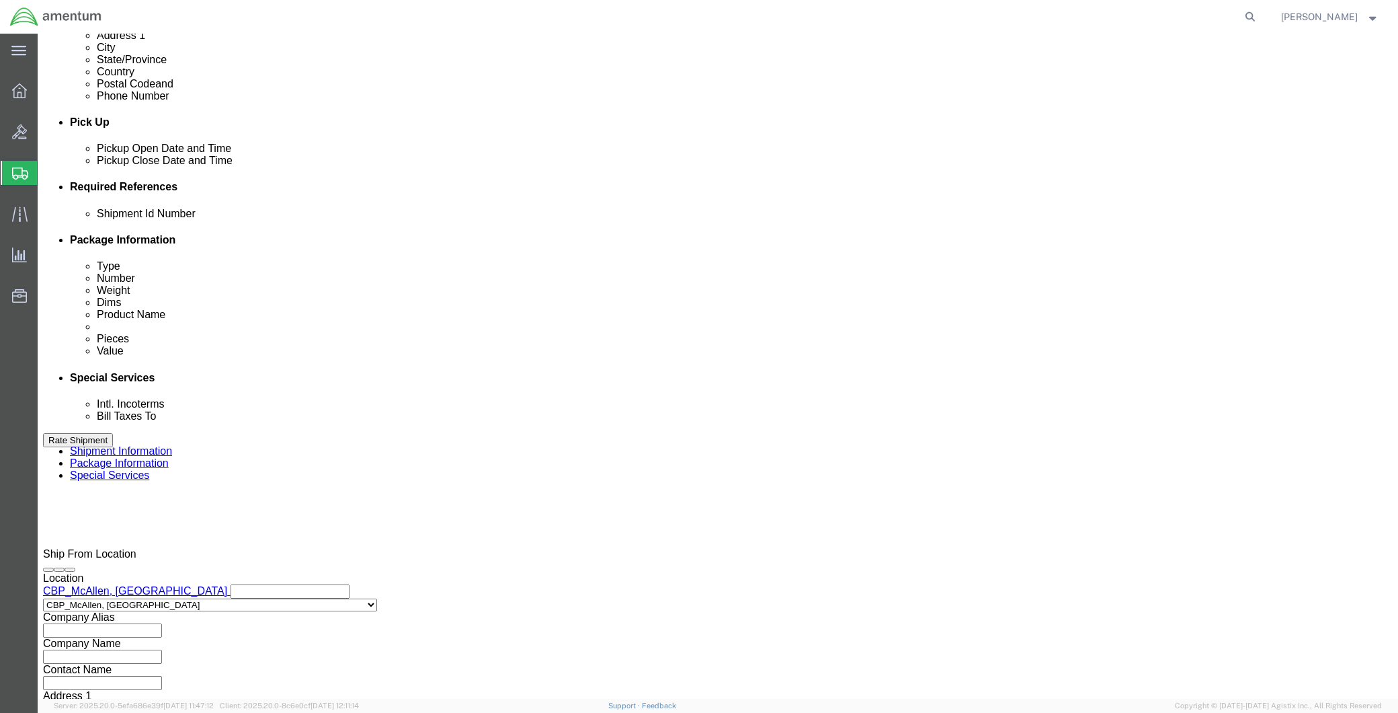
scroll to position [520, 0]
type input "LSSGB"
click button "Continue"
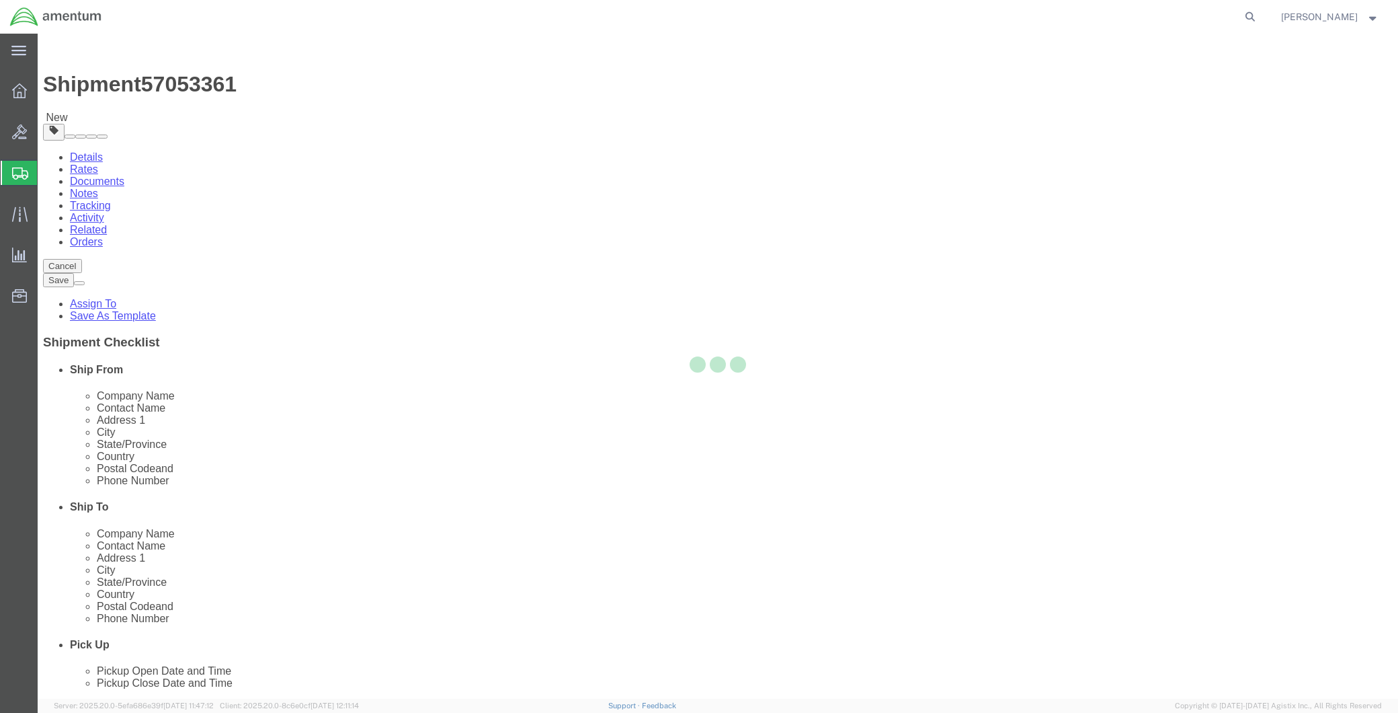
select select "CBOX"
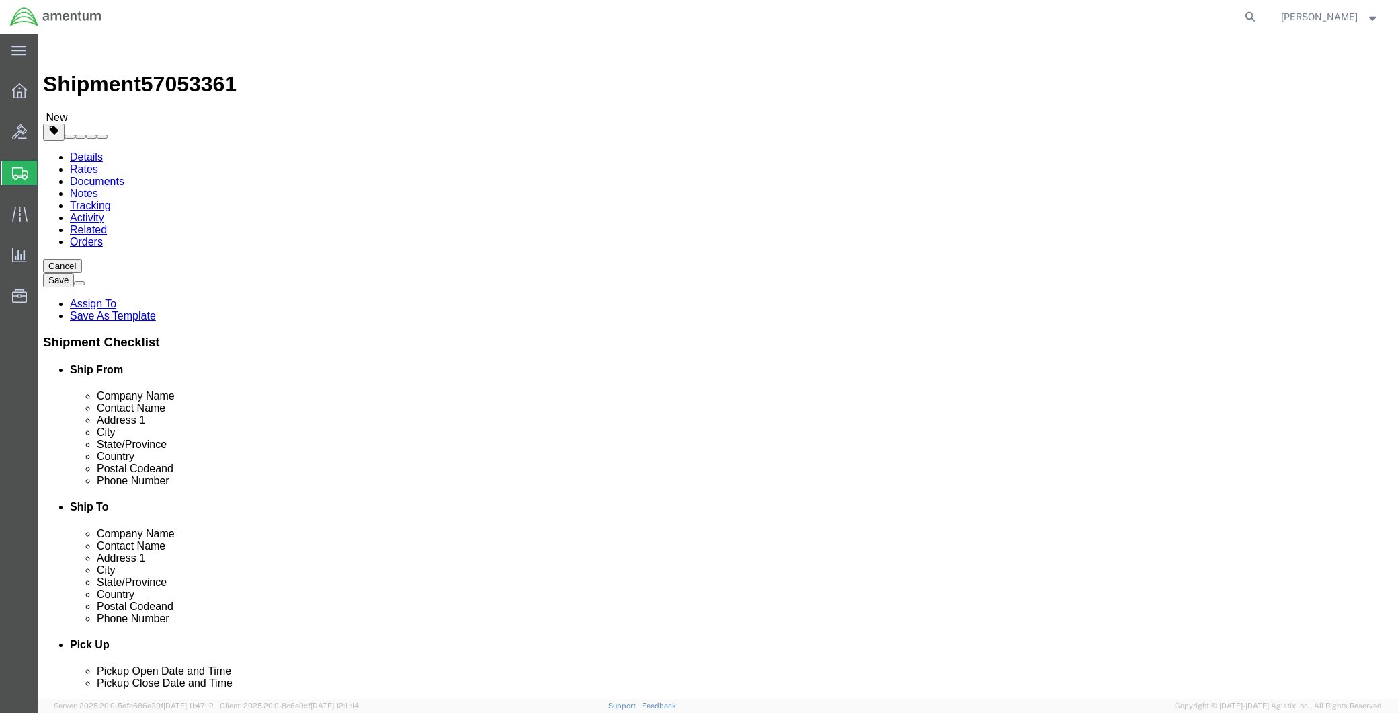
click input "text"
type input "10"
type input "7"
type input "5"
click input "7"
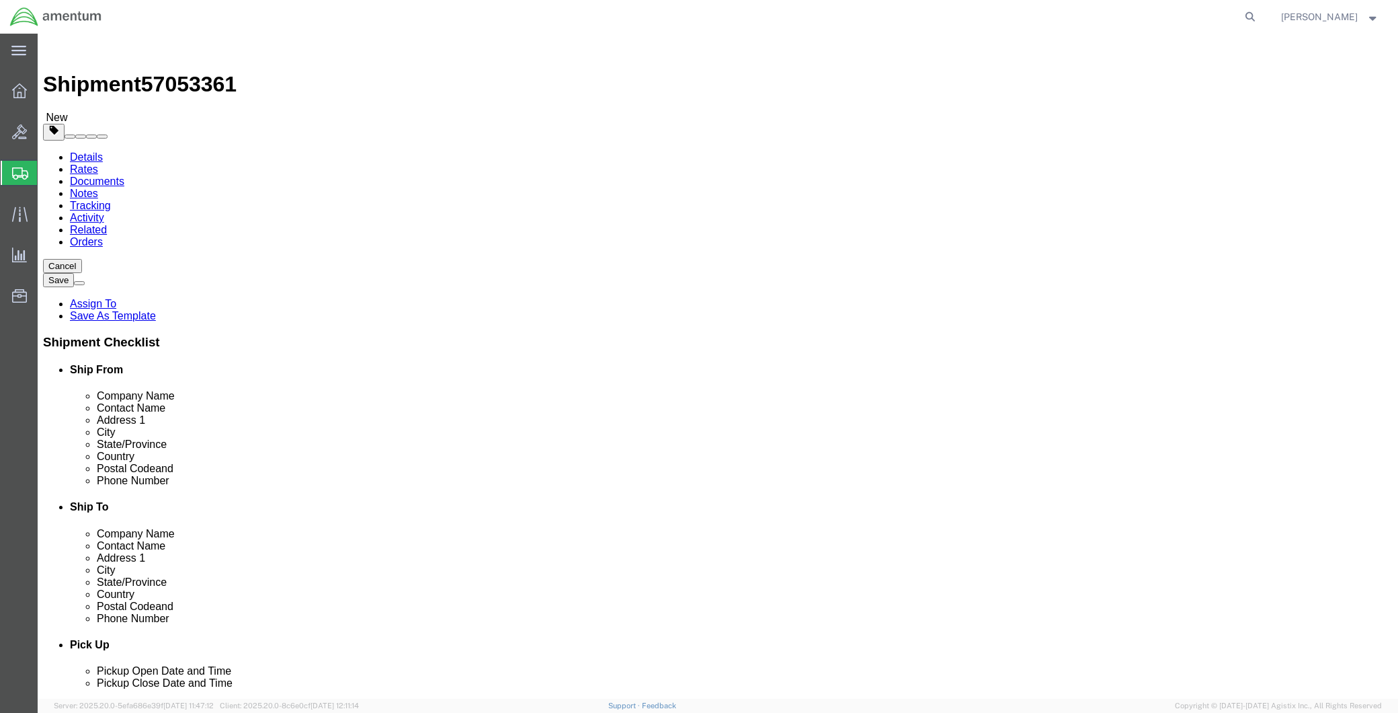
type input "8"
type input "7"
drag, startPoint x: 231, startPoint y: 316, endPoint x: 138, endPoint y: 314, distance: 92.8
click div "Weight 0.00 Select kgs lbs Ship. t°"
type input "2"
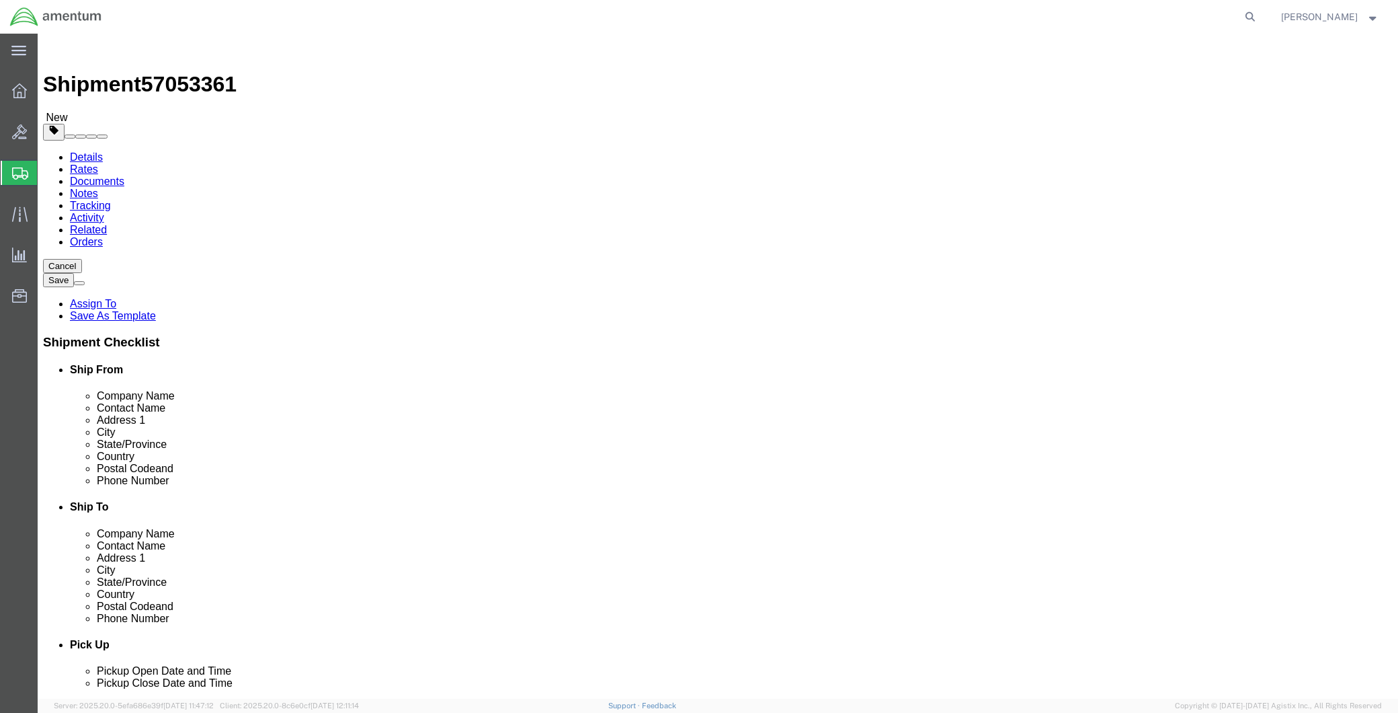
click link "Add Content"
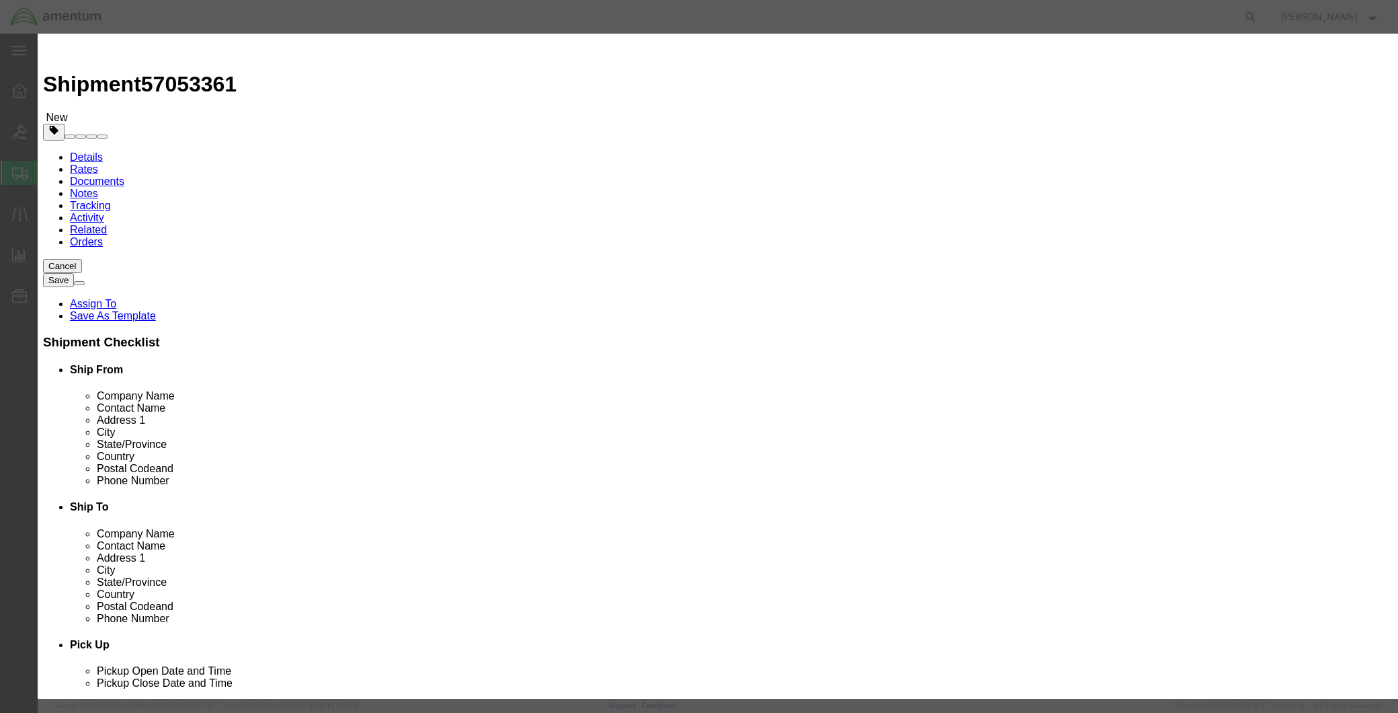
click input "text"
drag, startPoint x: 557, startPoint y: 48, endPoint x: 555, endPoint y: 58, distance: 10.4
click h3 "Add content"
drag, startPoint x: 524, startPoint y: 103, endPoint x: 421, endPoint y: 106, distance: 102.9
click div "Product Name PER PER"
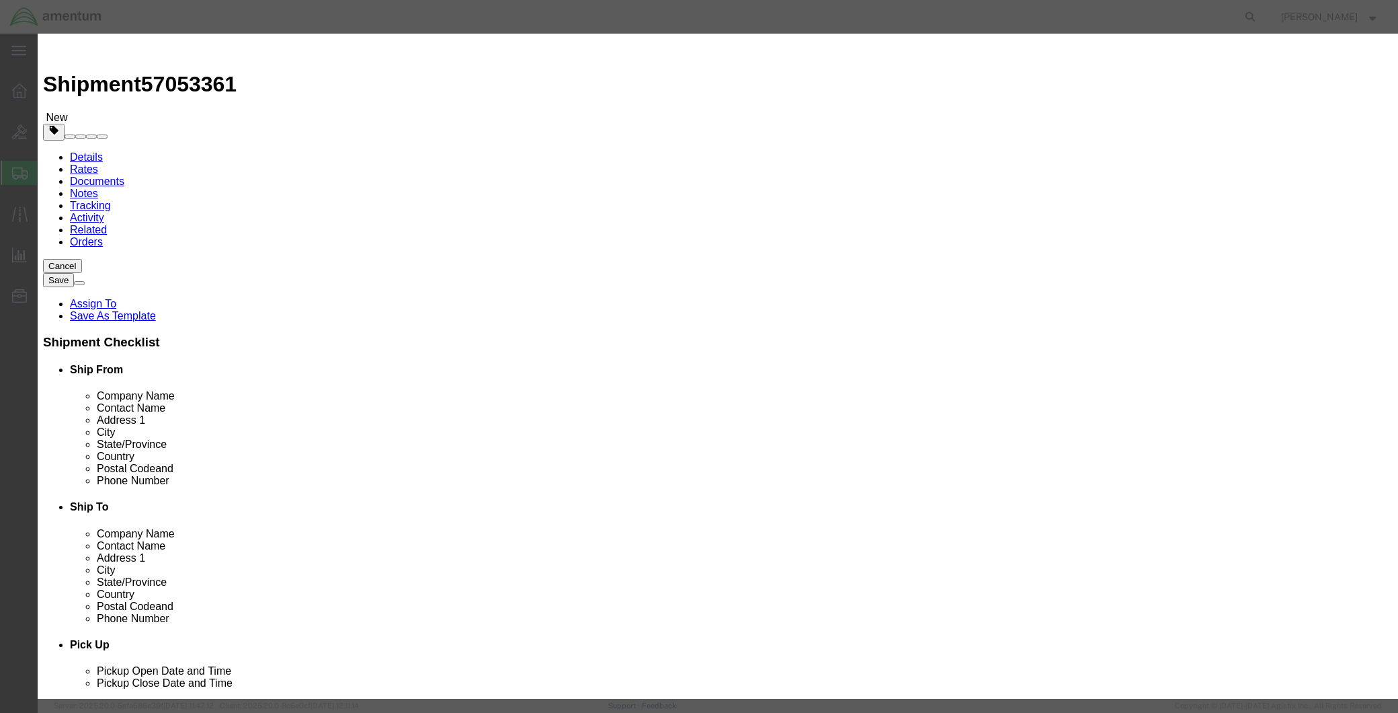
drag, startPoint x: 545, startPoint y: 108, endPoint x: 398, endPoint y: 106, distance: 146.6
click div "Product Name PERSONAL ITEM PER"
type input "PERSONAL ITEM"
click textarea
paste textarea "PERSONAL ITEM"
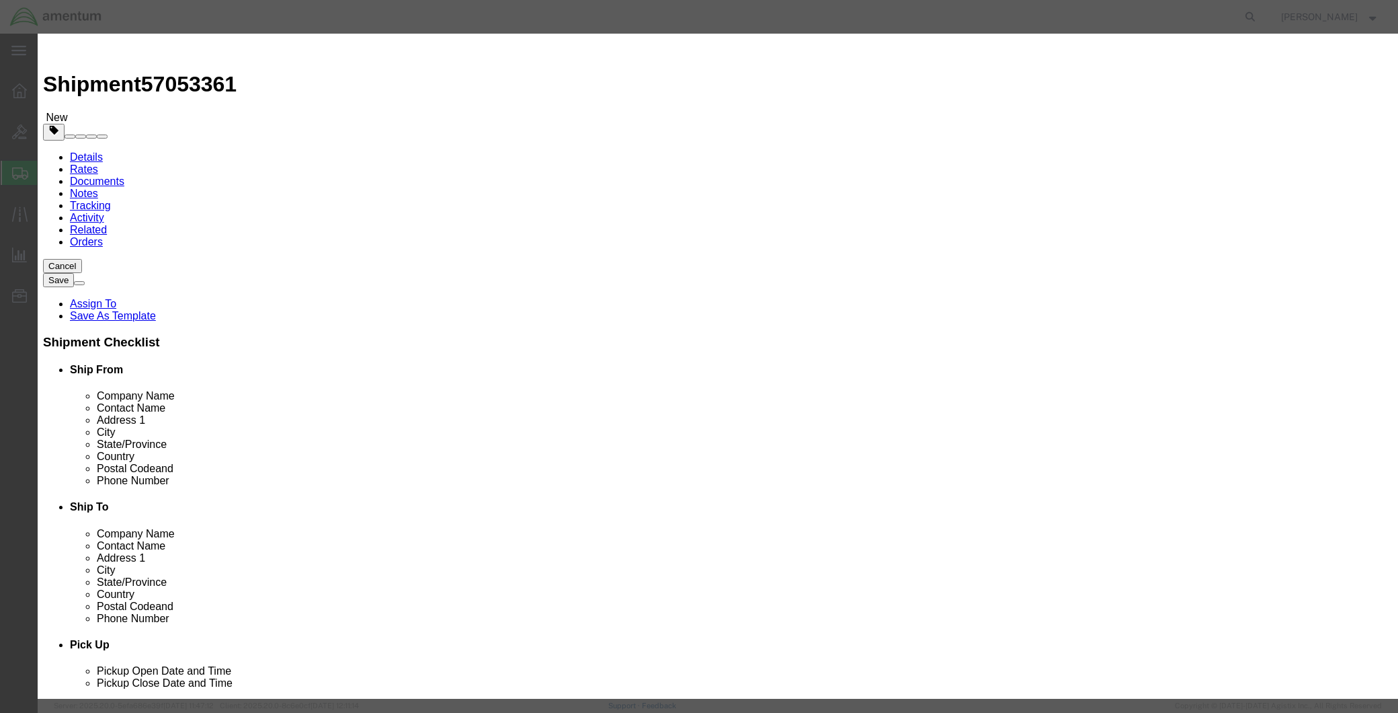
click textarea "PERSONAL ITEM"
type textarea "PERSONAL ITEM"
drag, startPoint x: 509, startPoint y: 128, endPoint x: 398, endPoint y: 143, distance: 111.9
click div "Product Name PERSONAL ITEM PER Pieces 0 Select Bag Barrels 100Board Feet Bottle…"
type input "1"
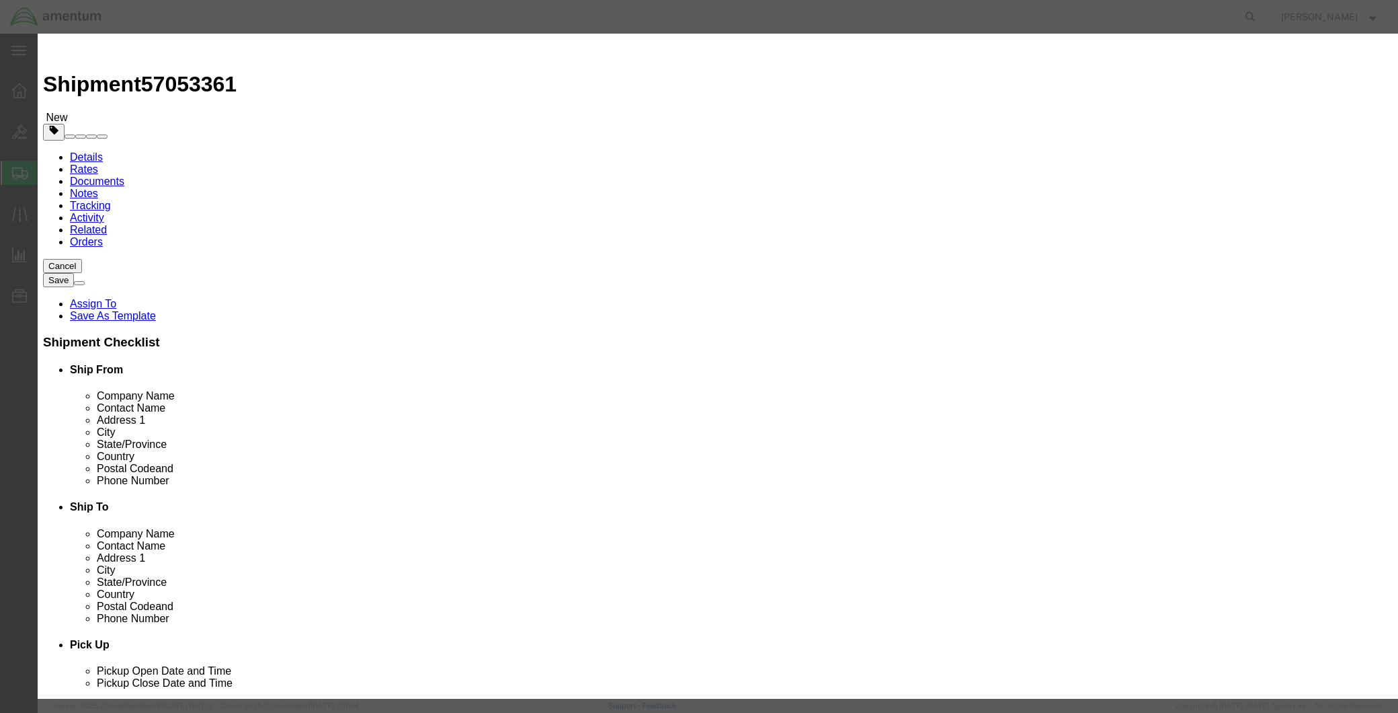
click input "text"
type input "75.00"
click button "Save & Close"
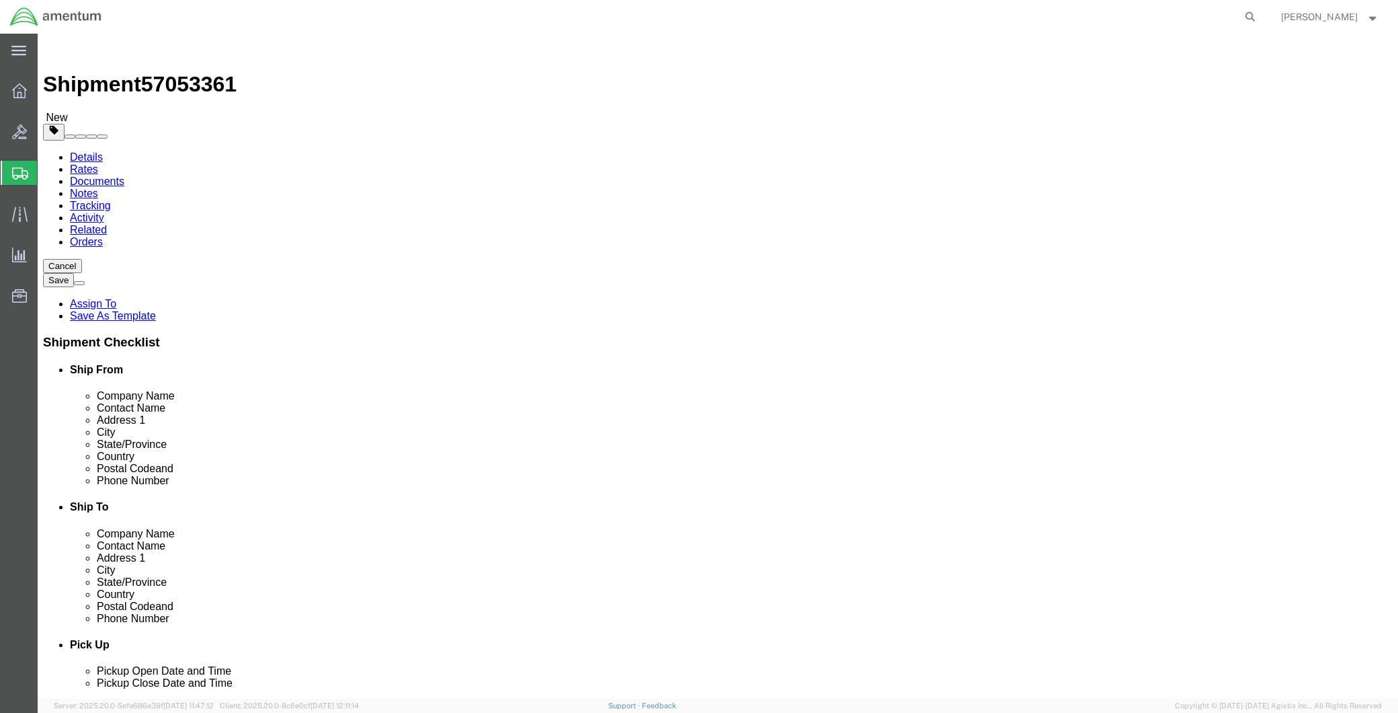
click button "Continue"
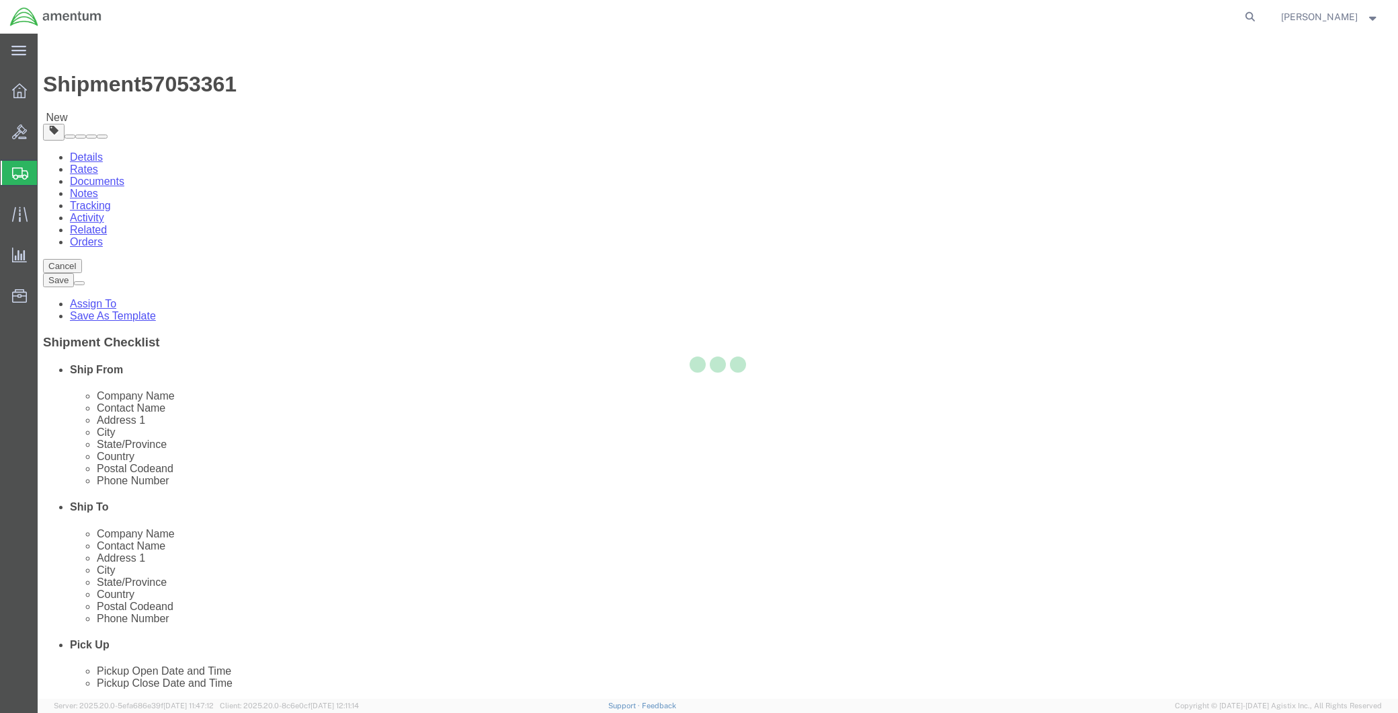
select select
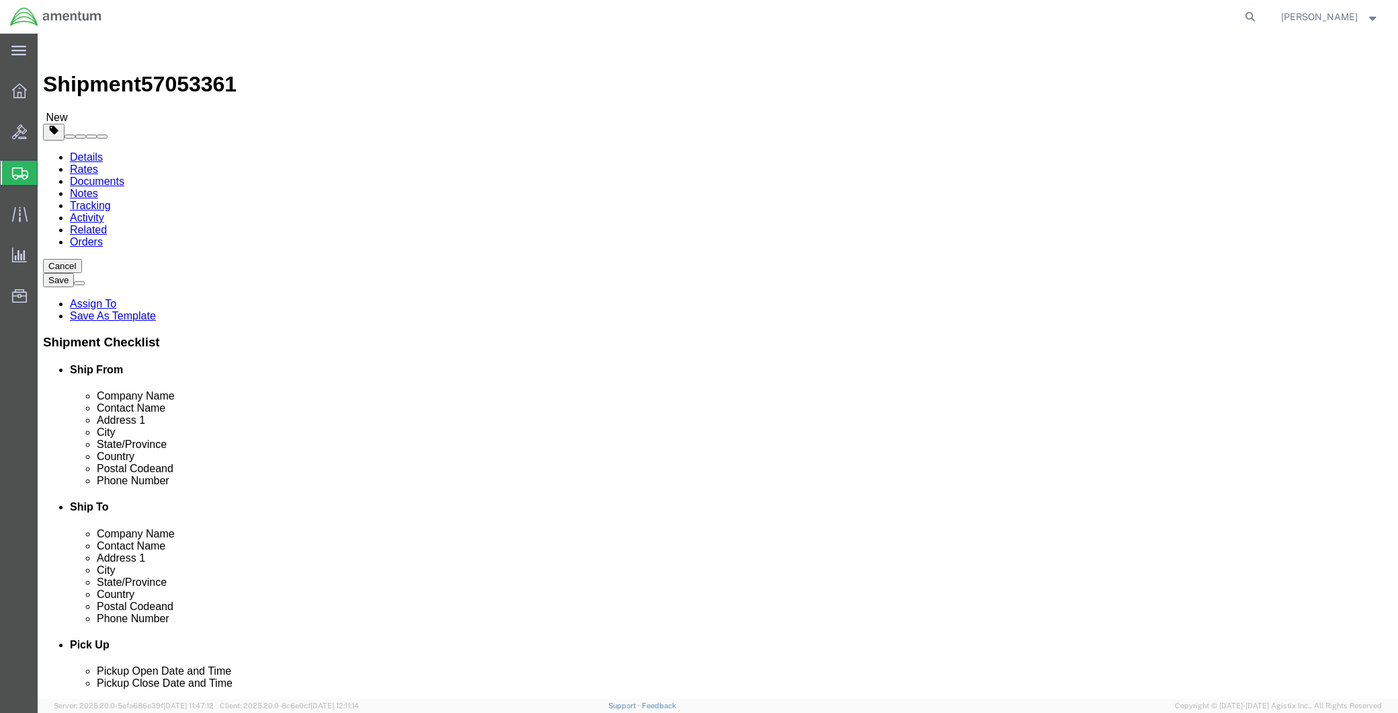
click span "Select one or more"
click link "Site Support"
select select "PICKUP_SITE_SUPPORT"
click div "Delivery Instructions Select one or more Crane Required Delivery Limited Access…"
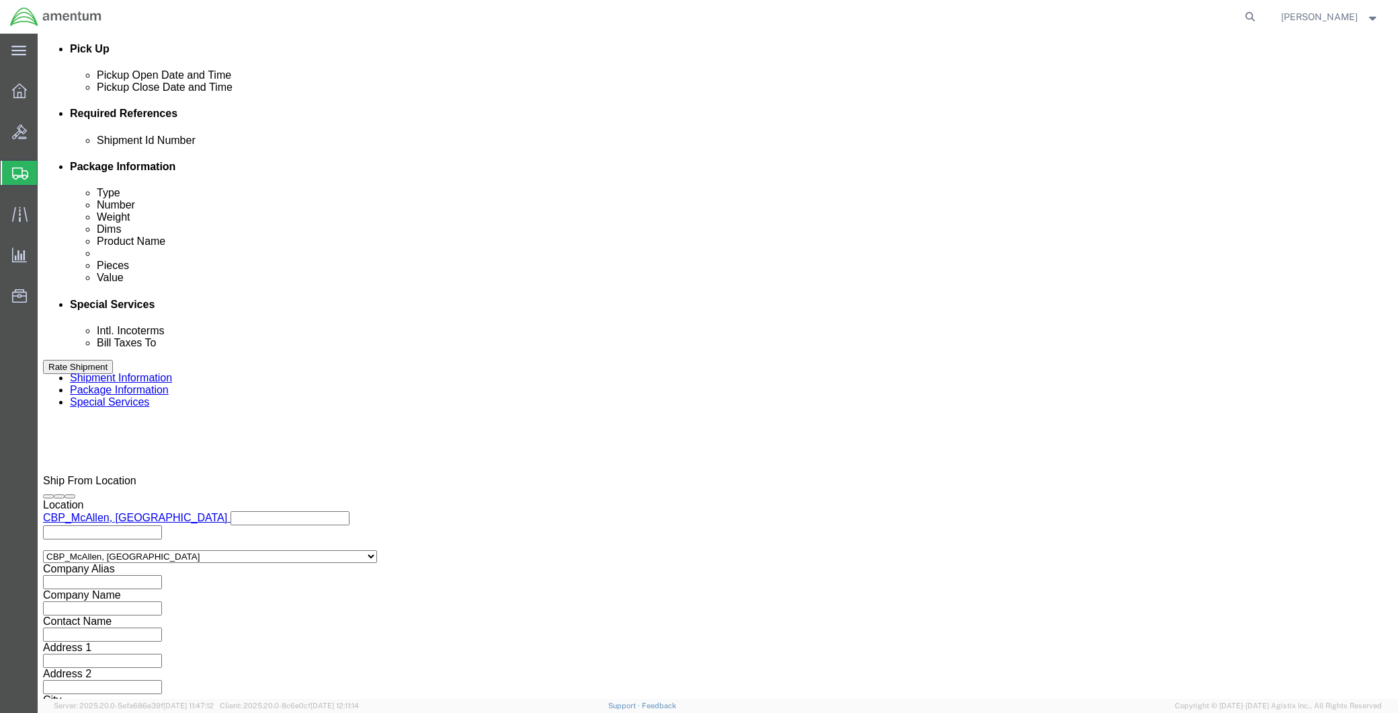
scroll to position [597, 0]
click input "text"
paste input "[PERSON_NAME][EMAIL_ADDRESS][PERSON_NAME][DOMAIN_NAME]"
type input "[PERSON_NAME][EMAIL_ADDRESS][PERSON_NAME][DOMAIN_NAME]"
type input "Enter Email Address"
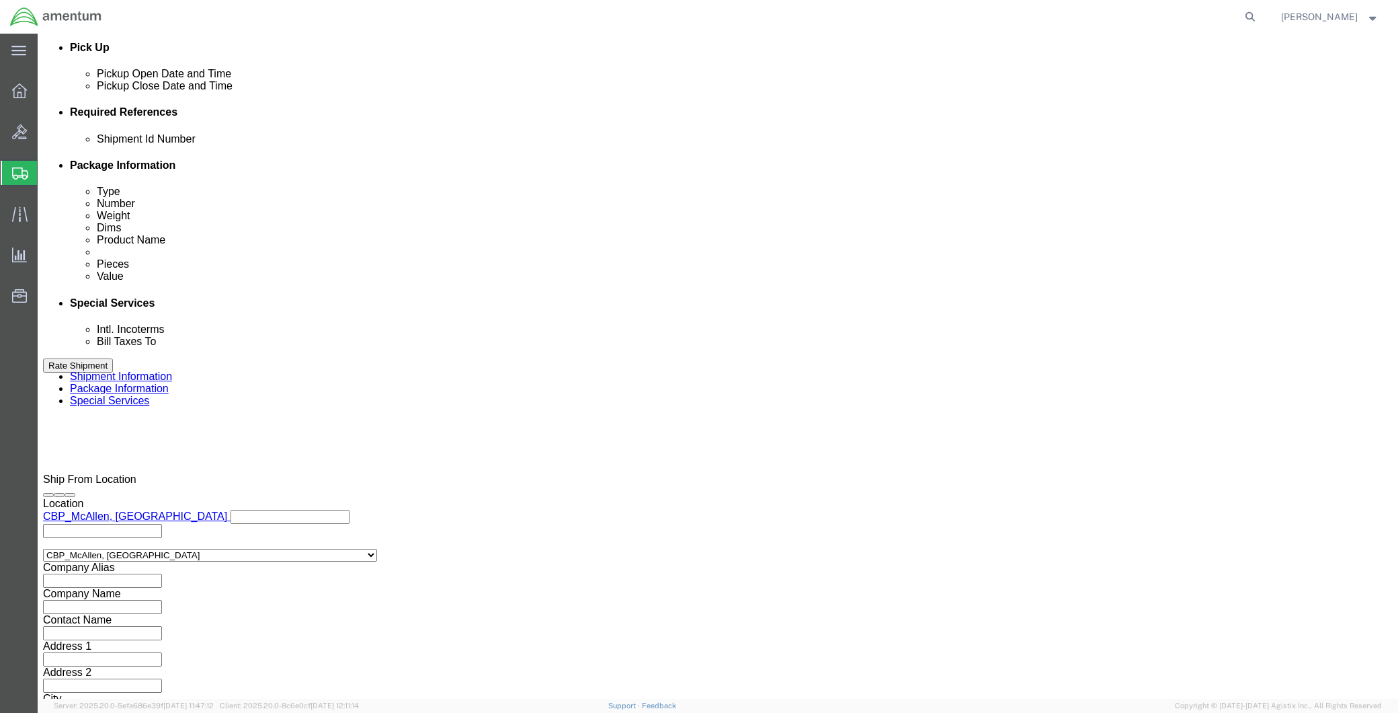
click ul "Enter Email Address"
paste input "[PERSON_NAME][EMAIL_ADDRESS][PERSON_NAME][DOMAIN_NAME]"
type input "[PERSON_NAME].[PERSON_NAME]@associates.cbp.dhs.[PERSON_NAME]"
drag, startPoint x: 446, startPoint y: 508, endPoint x: 234, endPoint y: 516, distance: 212.6
paste input "[PERSON_NAME][EMAIL_ADDRESS][PERSON_NAME][DOMAIN_NAME]"
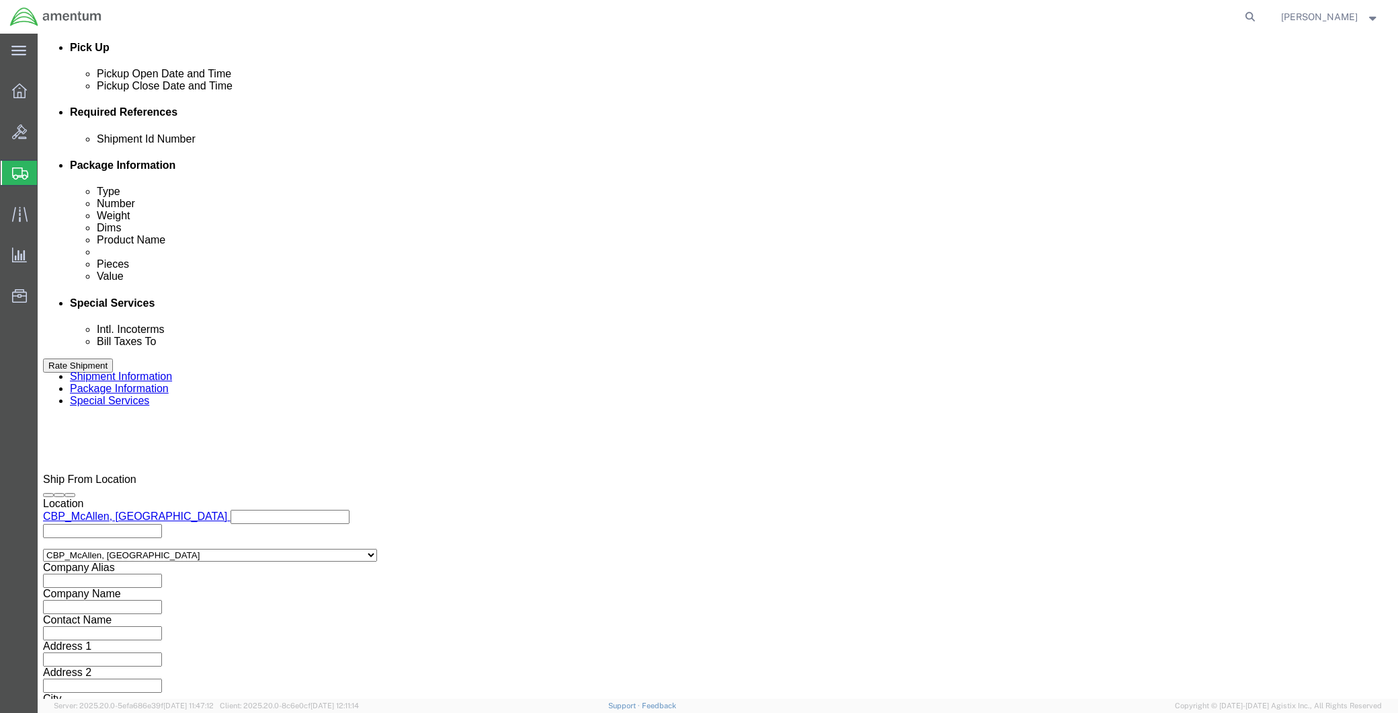
type input "[PERSON_NAME][EMAIL_ADDRESS][PERSON_NAME][DOMAIN_NAME]"
type input "Enter Email Address"
click button "Rate Shipment"
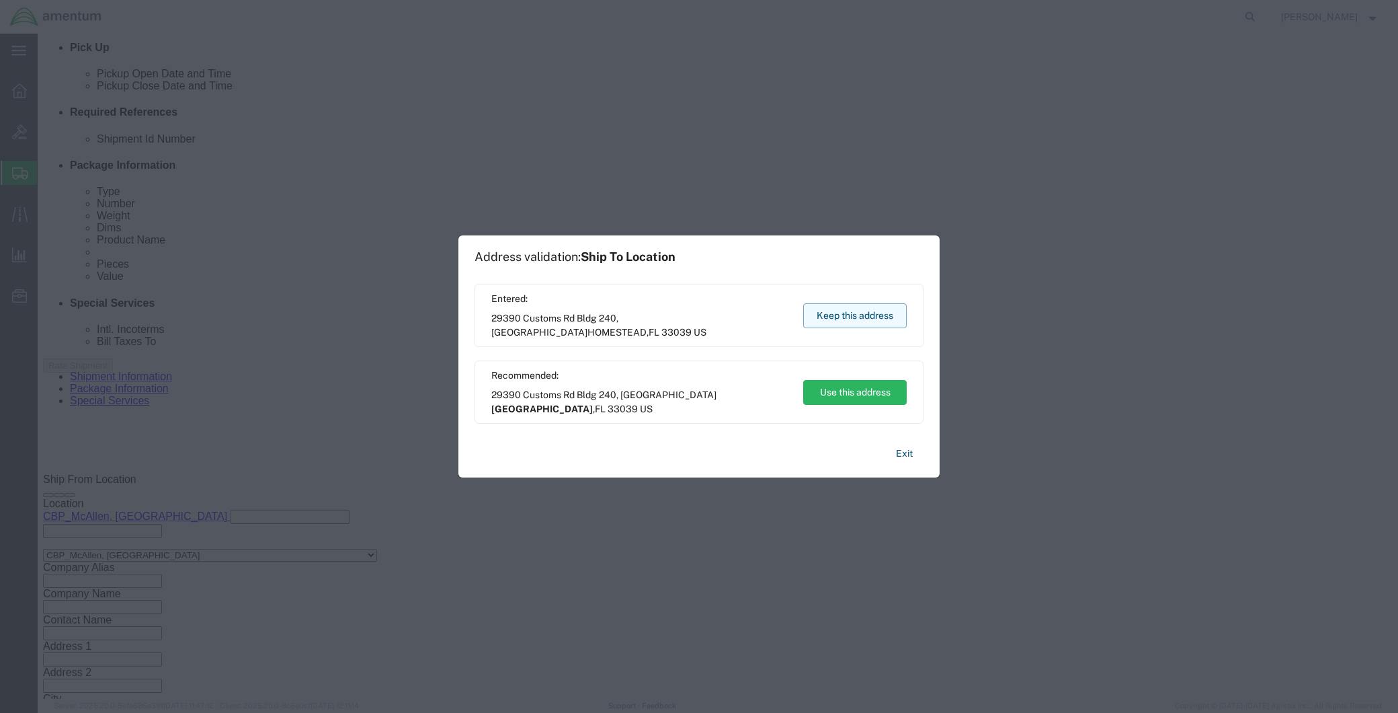
click at [865, 317] on button "Keep this address" at bounding box center [855, 315] width 104 height 25
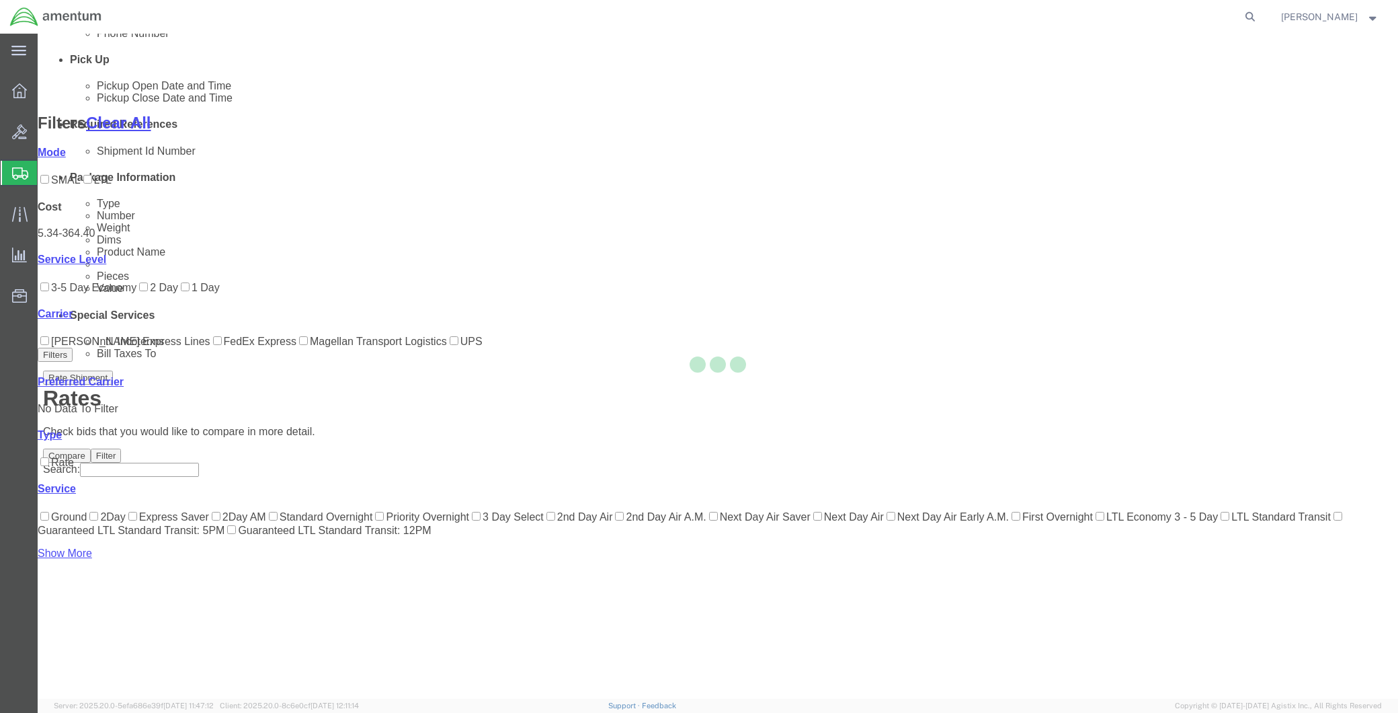
scroll to position [65, 0]
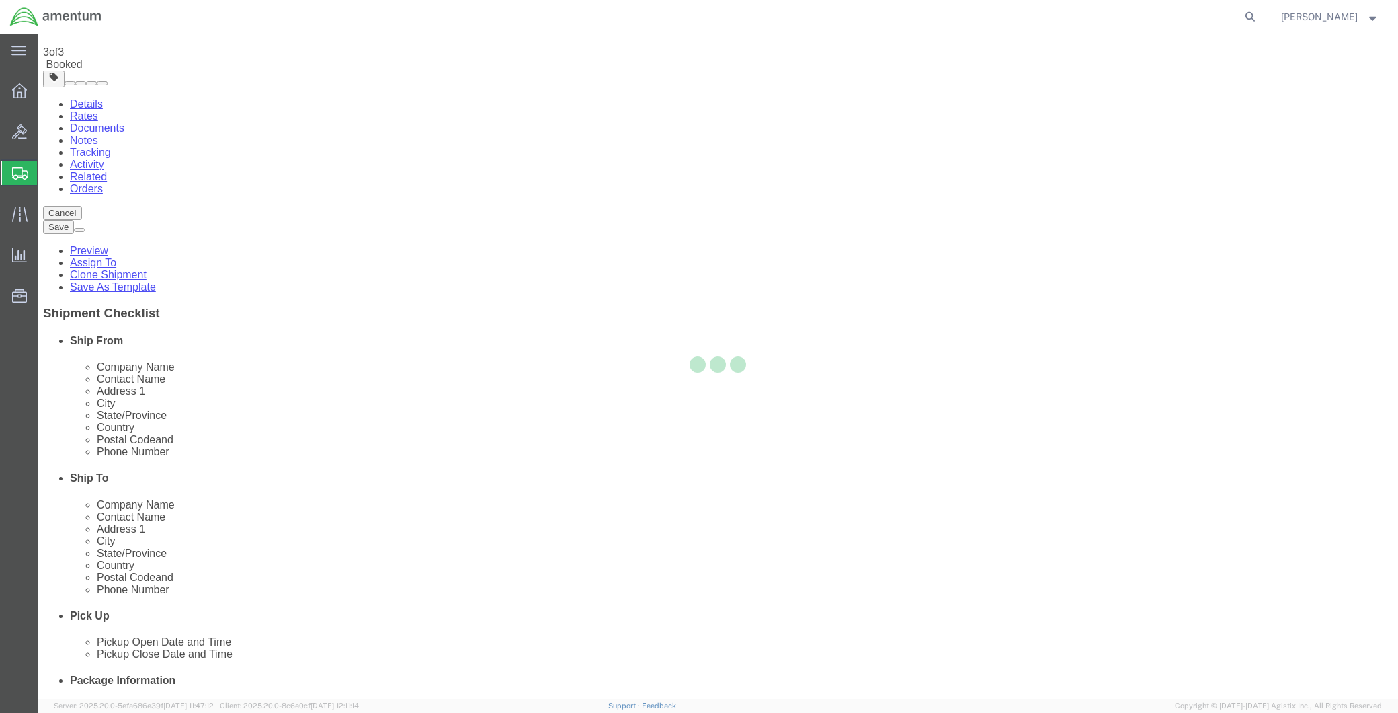
scroll to position [0, 0]
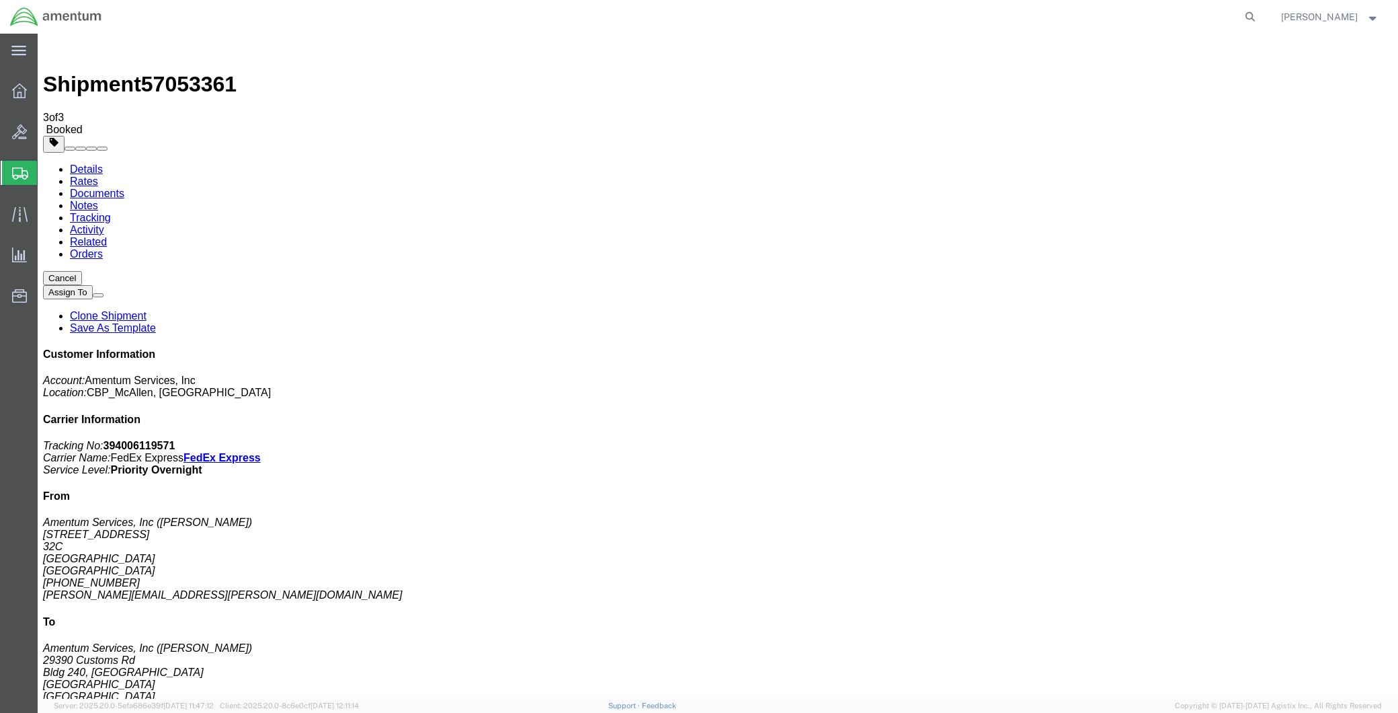
drag, startPoint x: 623, startPoint y: 238, endPoint x: 515, endPoint y: 425, distance: 216.0
